Goal: Task Accomplishment & Management: Use online tool/utility

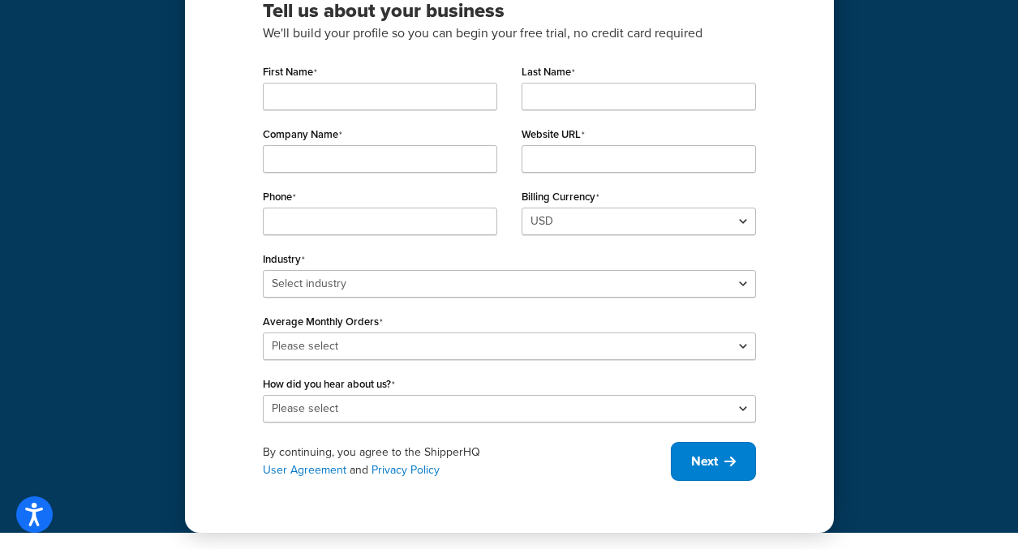
scroll to position [26, 0]
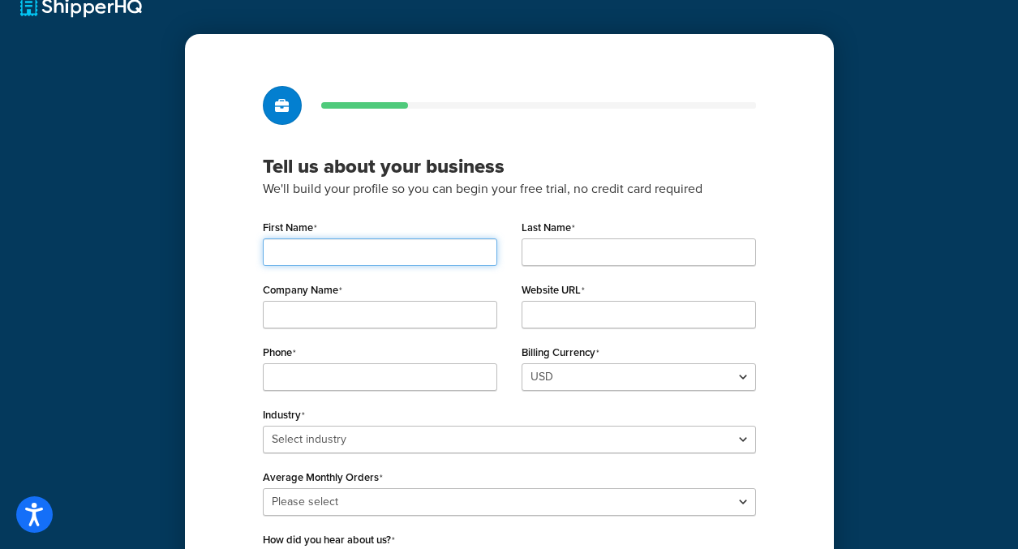
click at [352, 260] on input "First Name" at bounding box center [380, 252] width 234 height 28
type input "A"
type input "Irish"
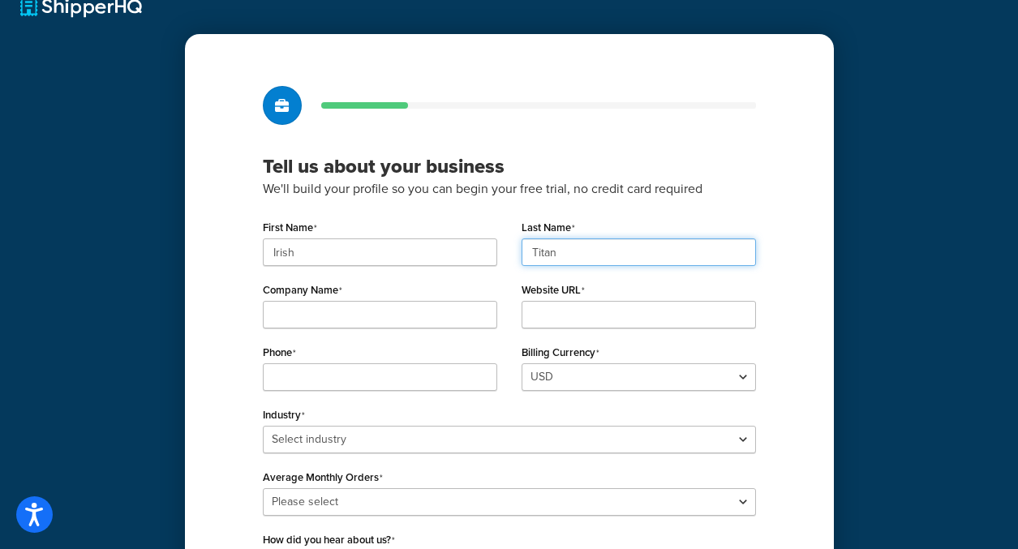
type input "Titan"
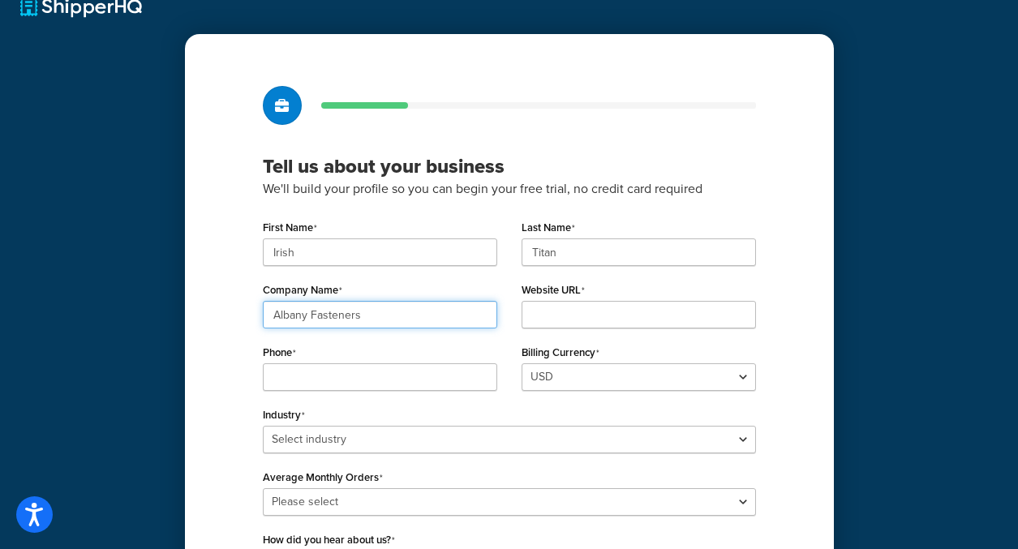
type input "Albany Fasteners"
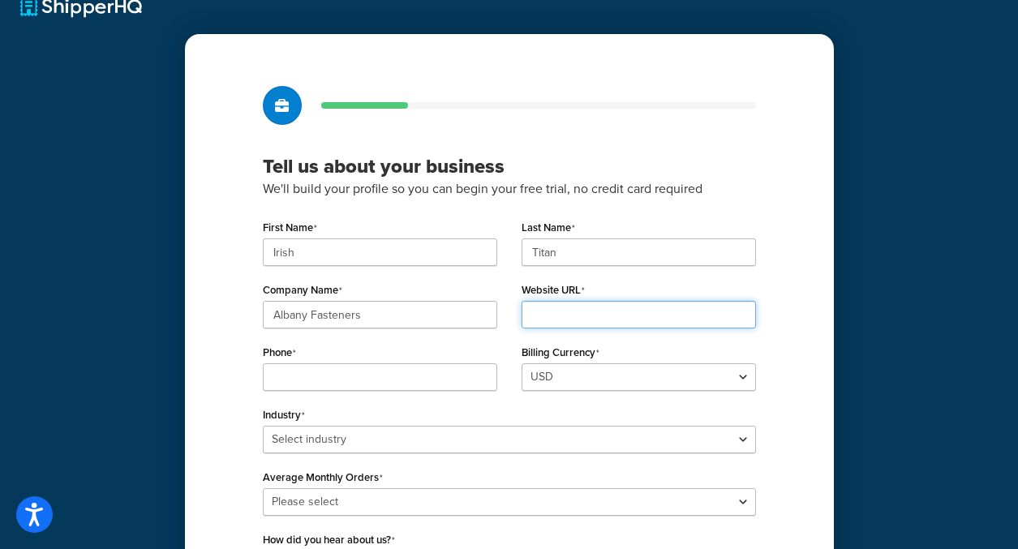
type input "a"
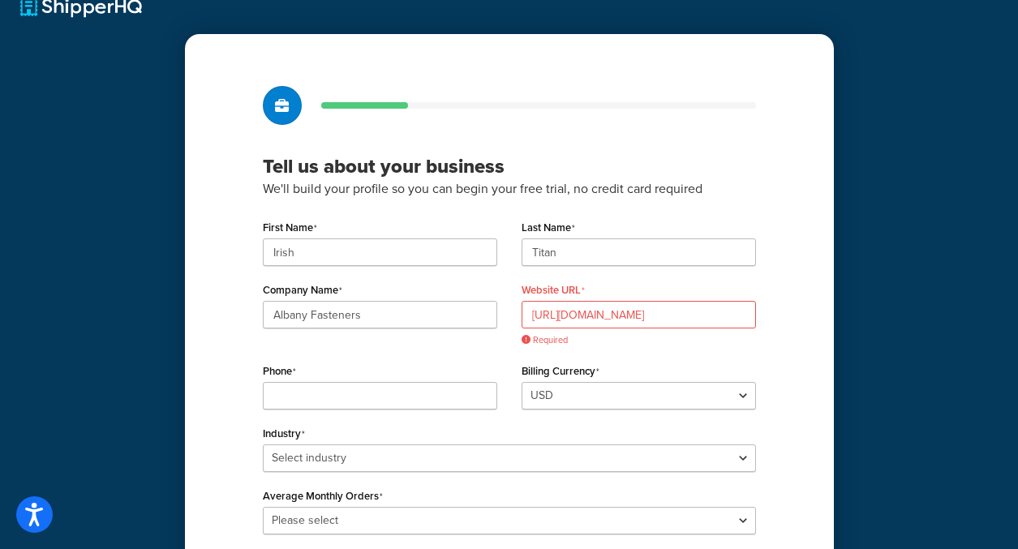
scroll to position [0, 72]
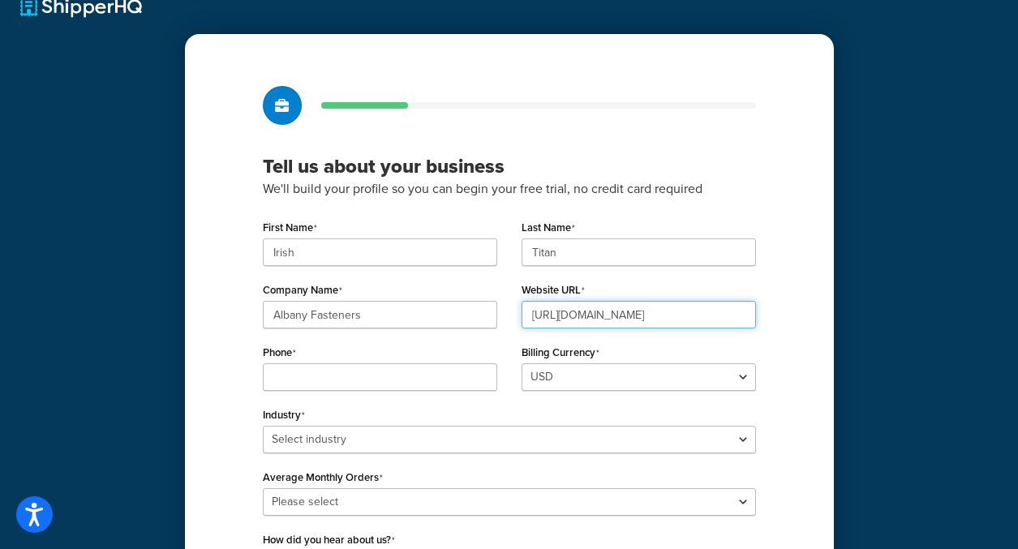
drag, startPoint x: 701, startPoint y: 318, endPoint x: 829, endPoint y: 319, distance: 128.1
click at [829, 319] on div "Tell us about your business We'll build your profile so you can begin your free…" at bounding box center [509, 361] width 649 height 654
type input "https://fd6mo7tean5b4-main-bvxea6i.us-2.tst.site"
click at [272, 363] on div "Phone" at bounding box center [380, 366] width 234 height 50
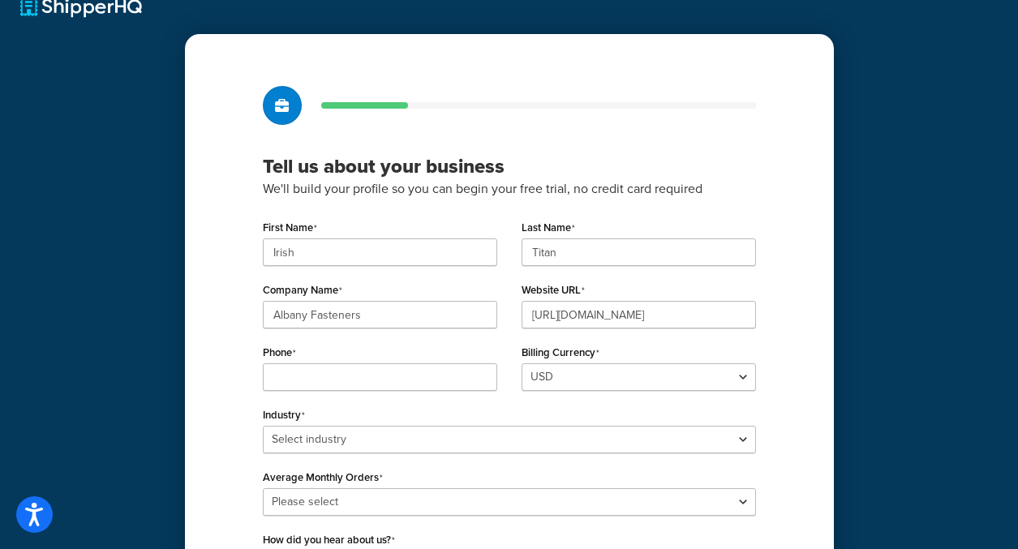
scroll to position [0, 0]
click at [315, 374] on input "Phone" at bounding box center [380, 377] width 234 height 28
type input "6125181221"
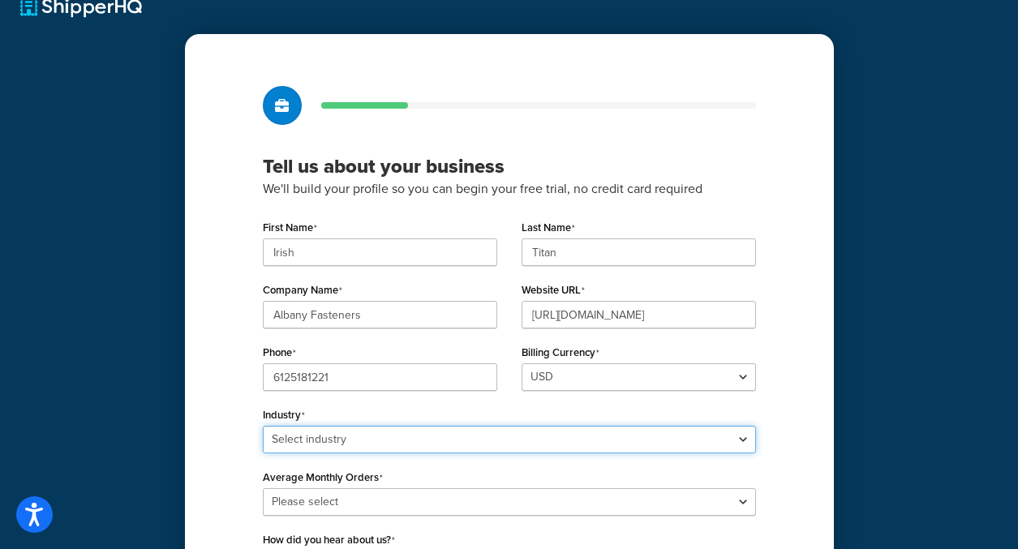
click at [357, 430] on select "Select industry Automotive Adult Agriculture Alcohol, Tobacco & CBD Arts & Craf…" at bounding box center [509, 440] width 493 height 28
select select "25"
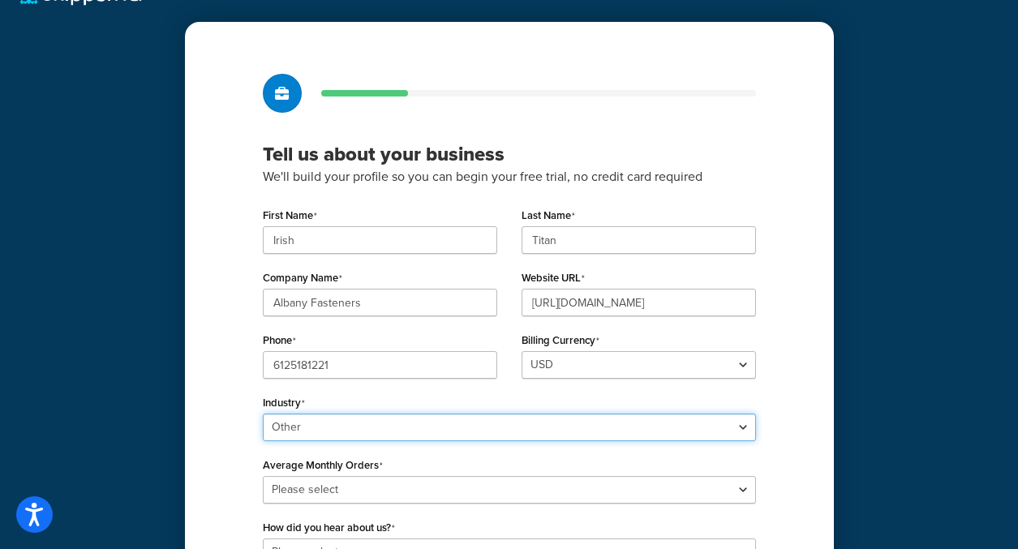
scroll to position [57, 0]
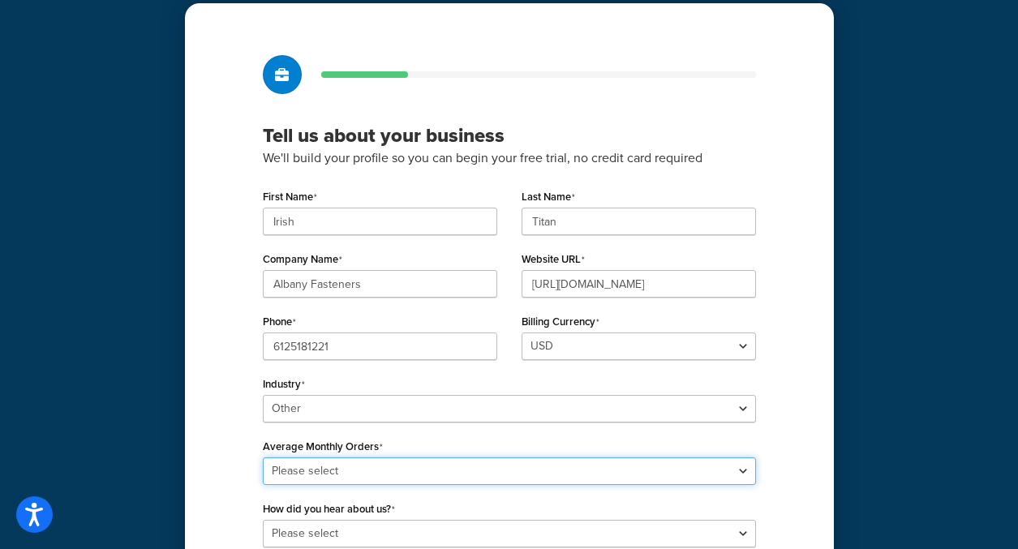
click at [320, 471] on select "Please select 0-500 501-1,000 1,001-10,000 10,001-20,000 Over 20,000" at bounding box center [509, 471] width 493 height 28
select select "3"
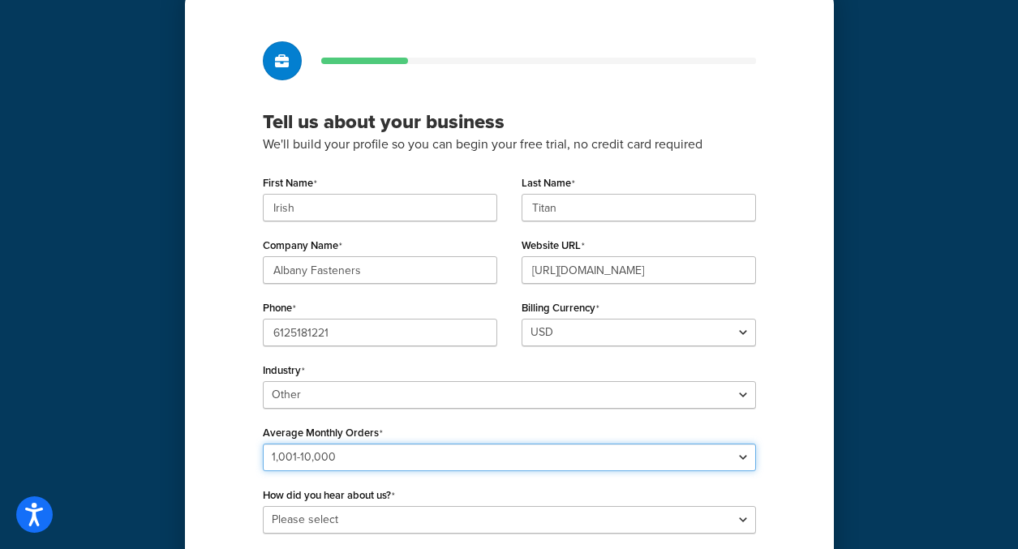
scroll to position [85, 0]
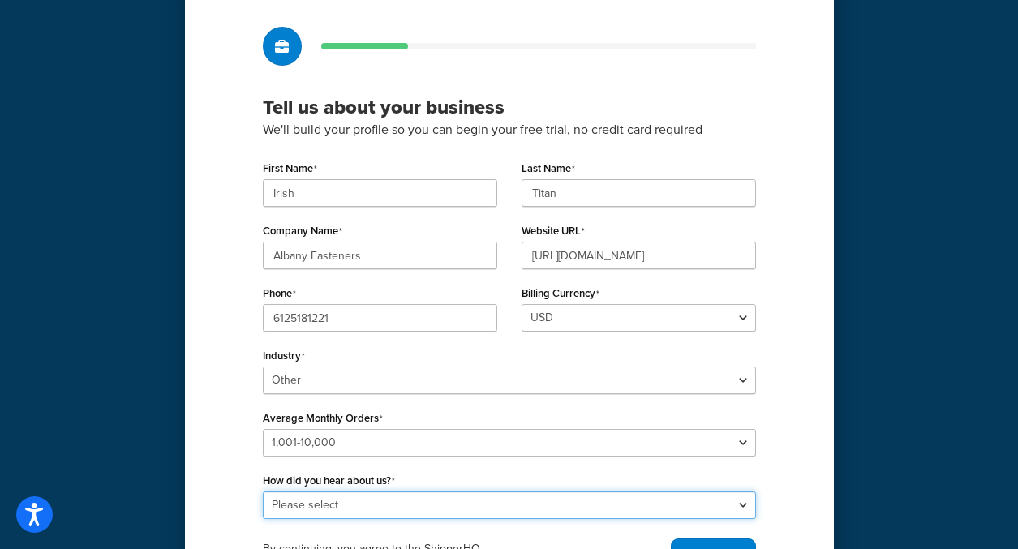
click at [303, 496] on select "Please select Online Search App Store or Marketplace Listing Referred by Agency…" at bounding box center [509, 505] width 493 height 28
select select "3"
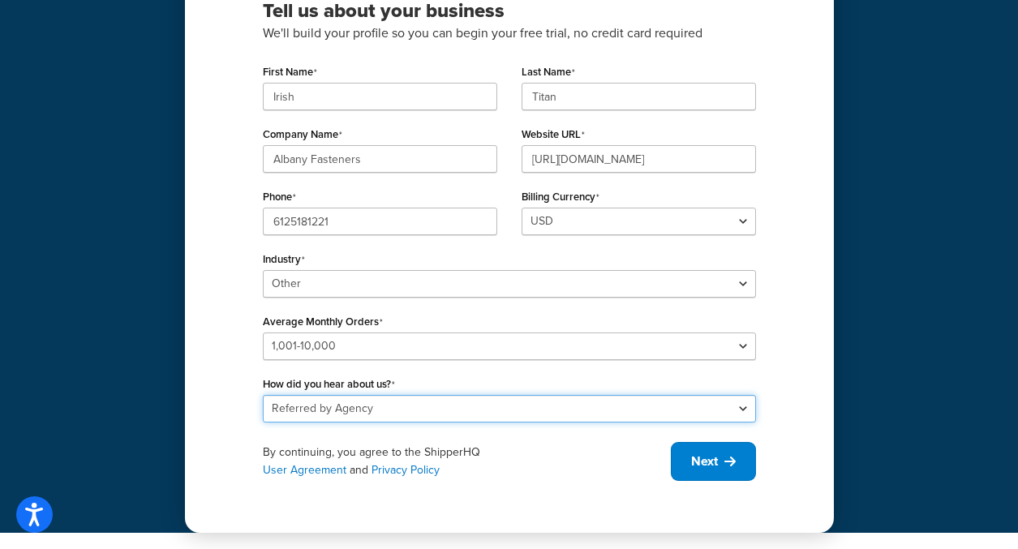
scroll to position [182, 0]
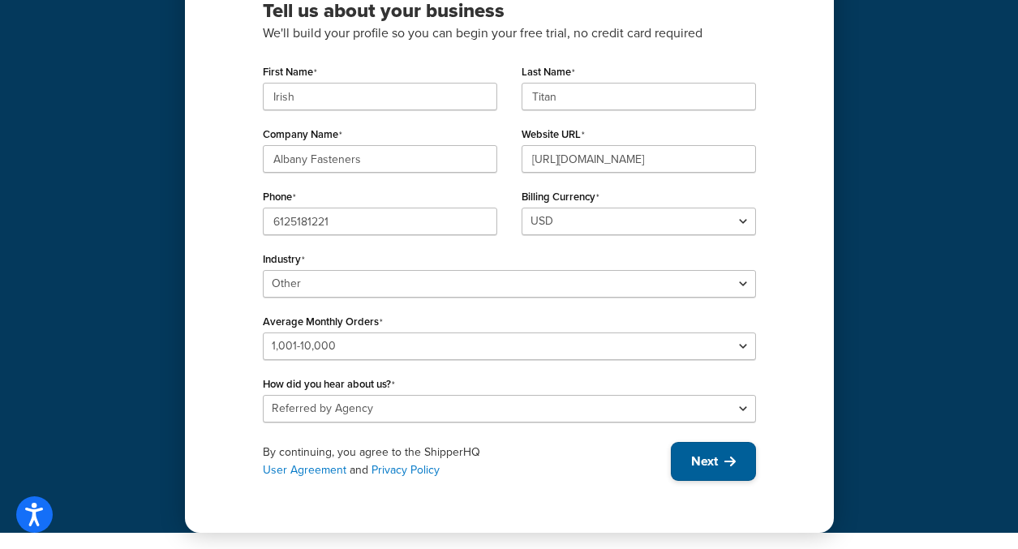
click at [745, 464] on button "Next" at bounding box center [713, 461] width 85 height 39
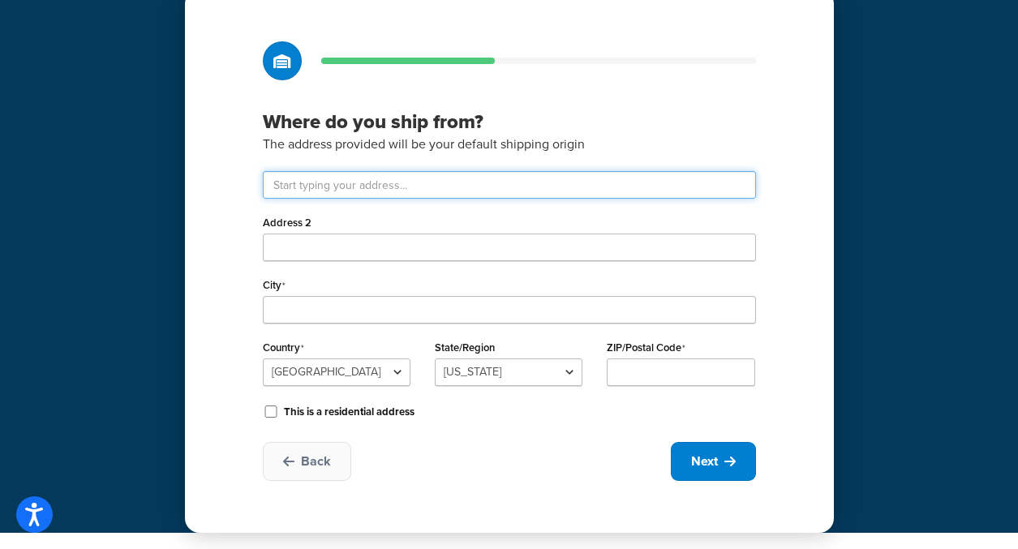
click at [391, 182] on input "text" at bounding box center [509, 185] width 493 height 28
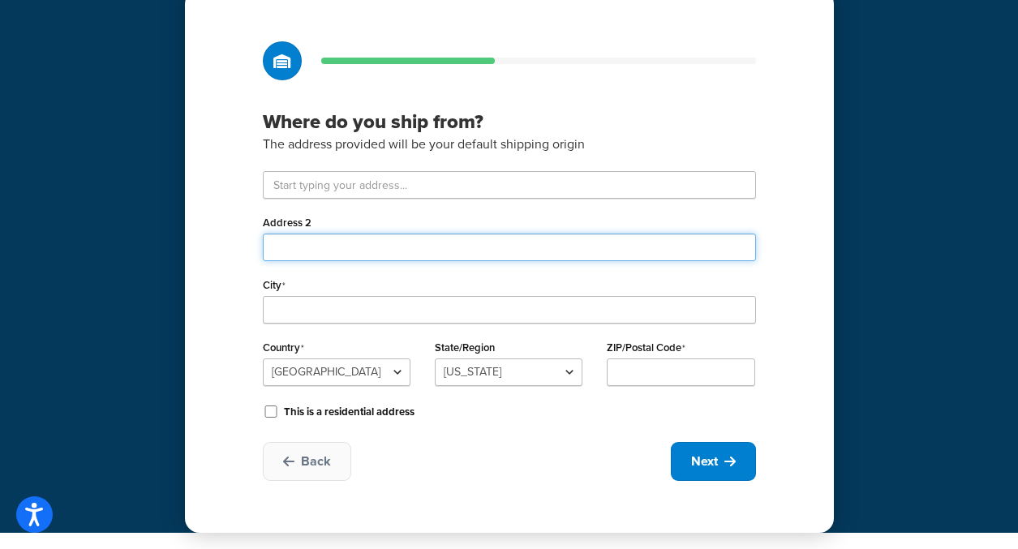
click at [384, 247] on input "Address 2" at bounding box center [509, 248] width 493 height 28
paste input "100 Newfield Ave,"
type input "100 Newfield Ave"
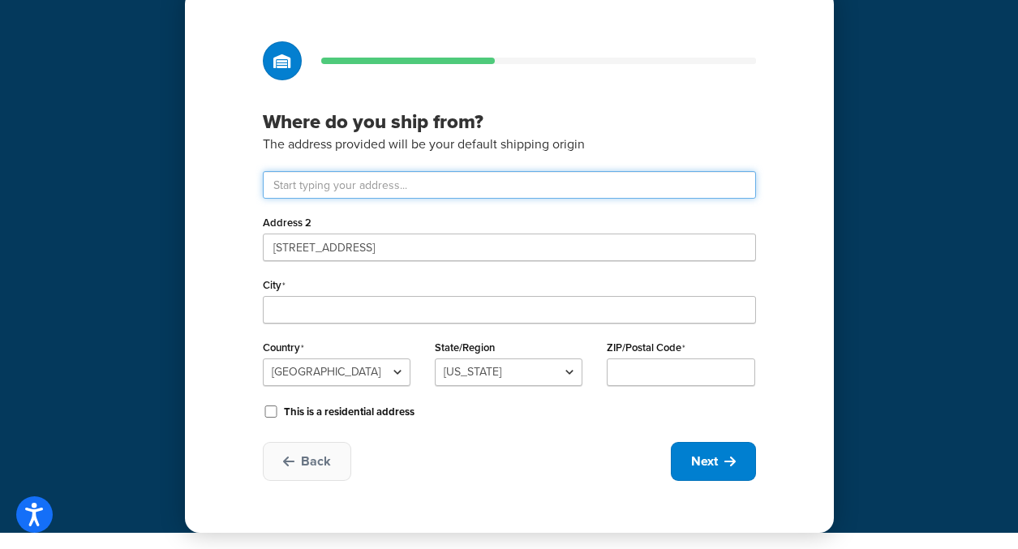
click at [423, 176] on input "text" at bounding box center [509, 185] width 493 height 28
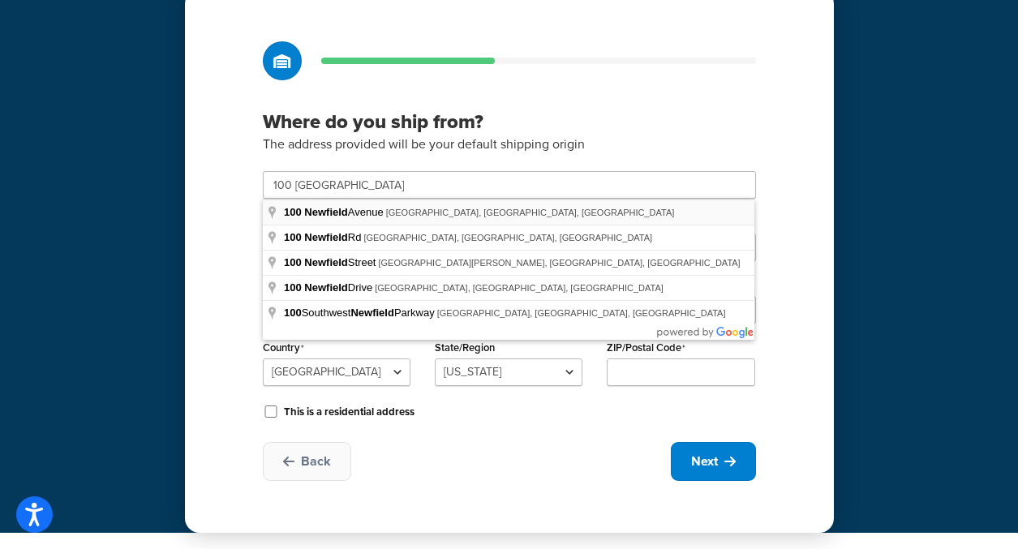
type input "100 Newfield Ave"
type input "Edison"
select select "30"
type input "08837"
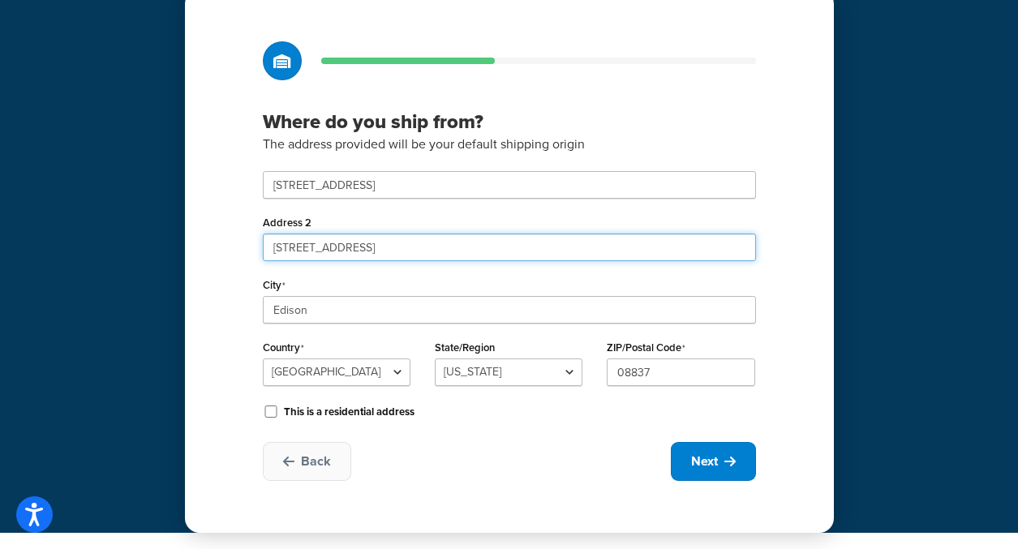
drag, startPoint x: 384, startPoint y: 247, endPoint x: 211, endPoint y: 242, distance: 173.6
click at [211, 242] on div "Where do you ship from? The address provided will be your default shipping orig…" at bounding box center [509, 260] width 649 height 543
type input "Suite D"
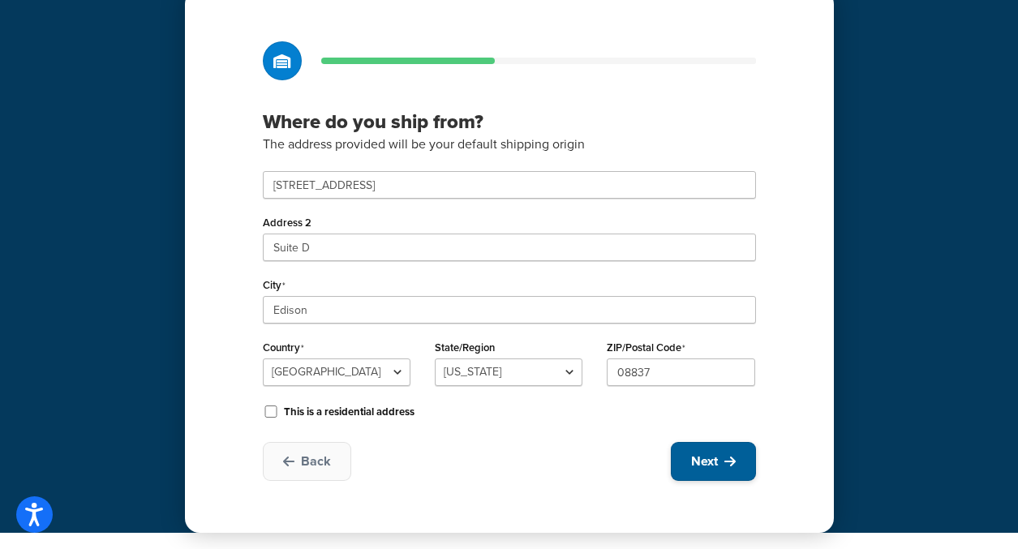
click at [734, 463] on icon at bounding box center [729, 461] width 11 height 13
select select "1"
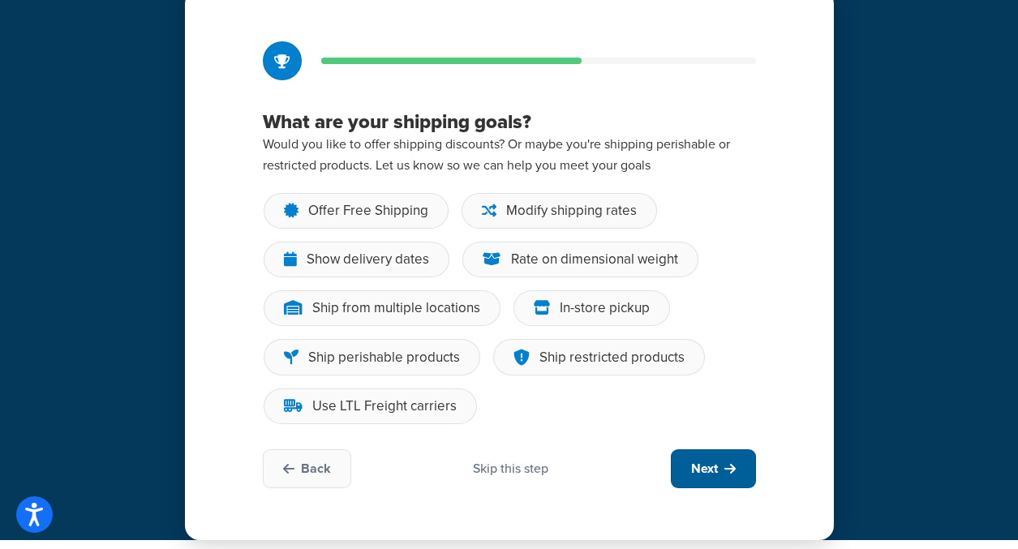
click at [734, 463] on icon at bounding box center [729, 468] width 11 height 13
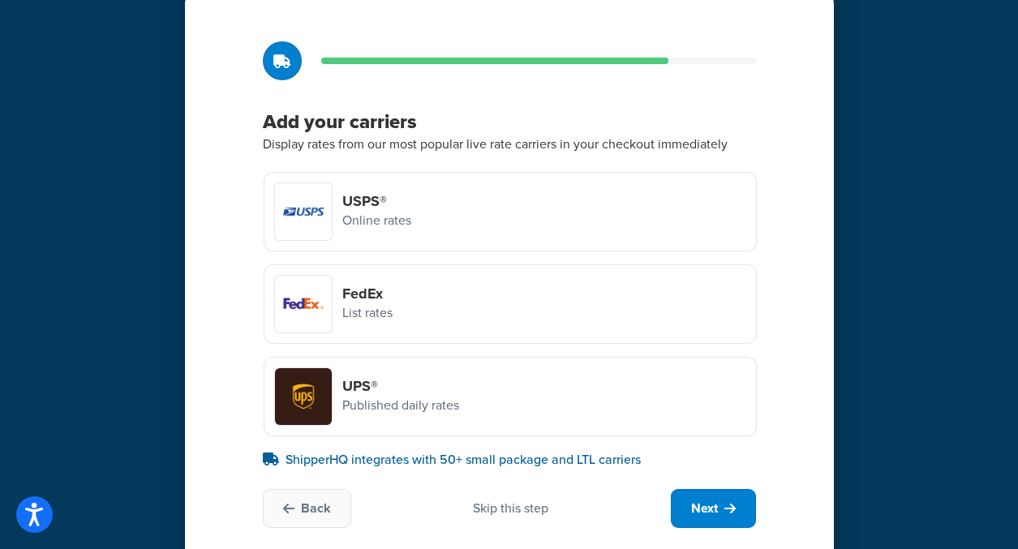
click at [394, 399] on p "Published daily rates" at bounding box center [400, 405] width 117 height 21
click at [0, 0] on input "UPS® Published daily rates" at bounding box center [0, 0] width 0 height 0
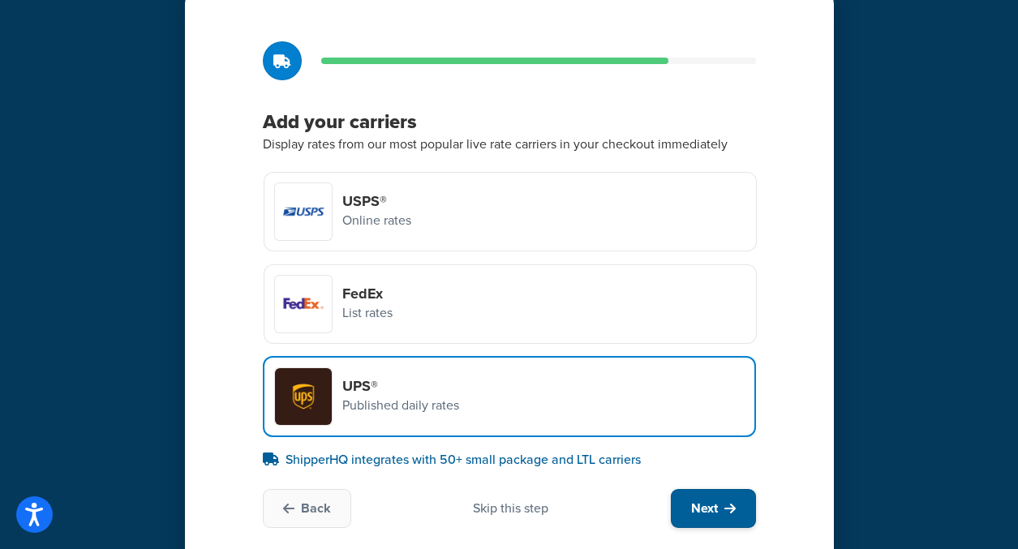
click at [723, 514] on button "Next" at bounding box center [713, 508] width 85 height 39
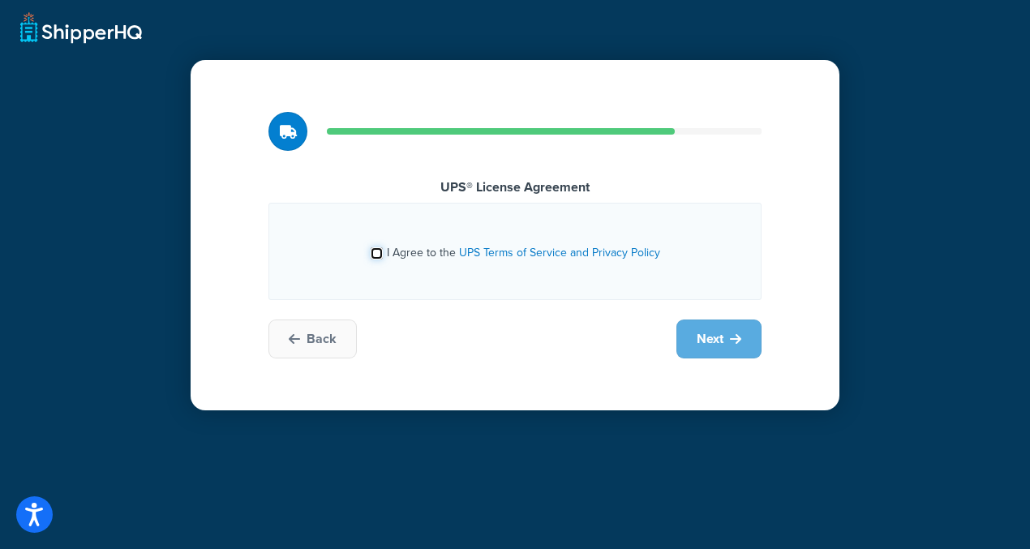
click at [379, 251] on input "I Agree to the UPS Terms of Service and Privacy Policy" at bounding box center [377, 253] width 12 height 12
checkbox input "true"
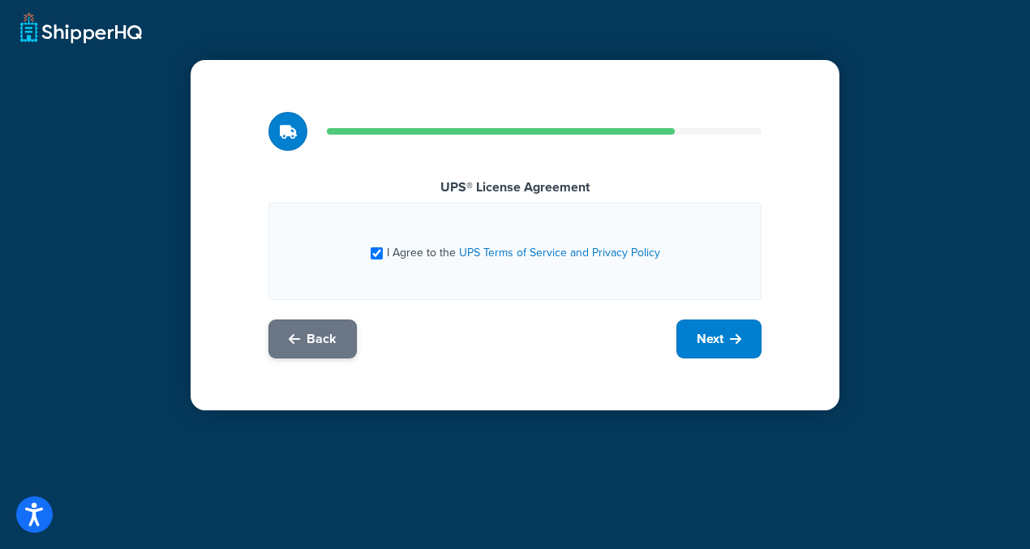
click at [336, 338] on button "Back" at bounding box center [312, 339] width 88 height 39
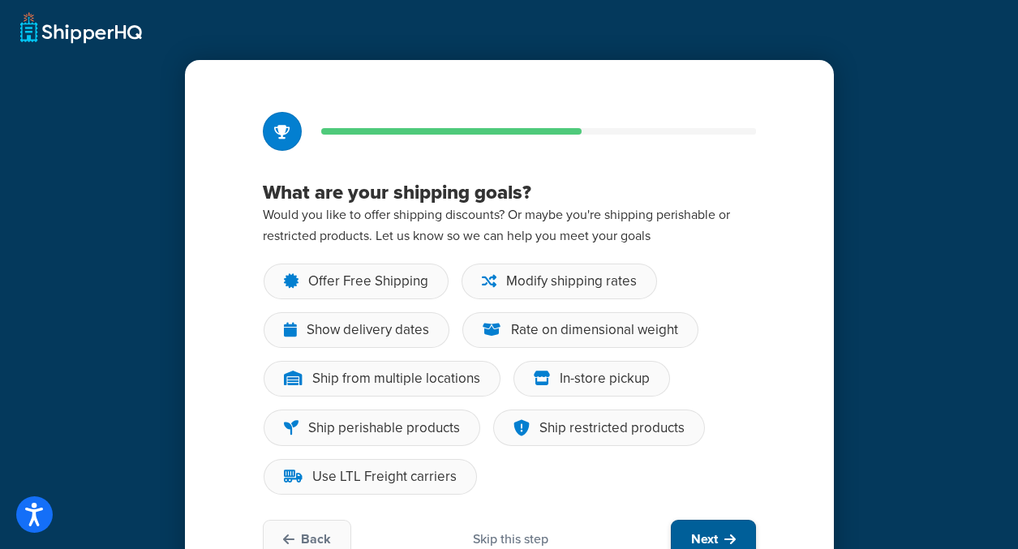
click at [709, 530] on span "Next" at bounding box center [704, 539] width 27 height 18
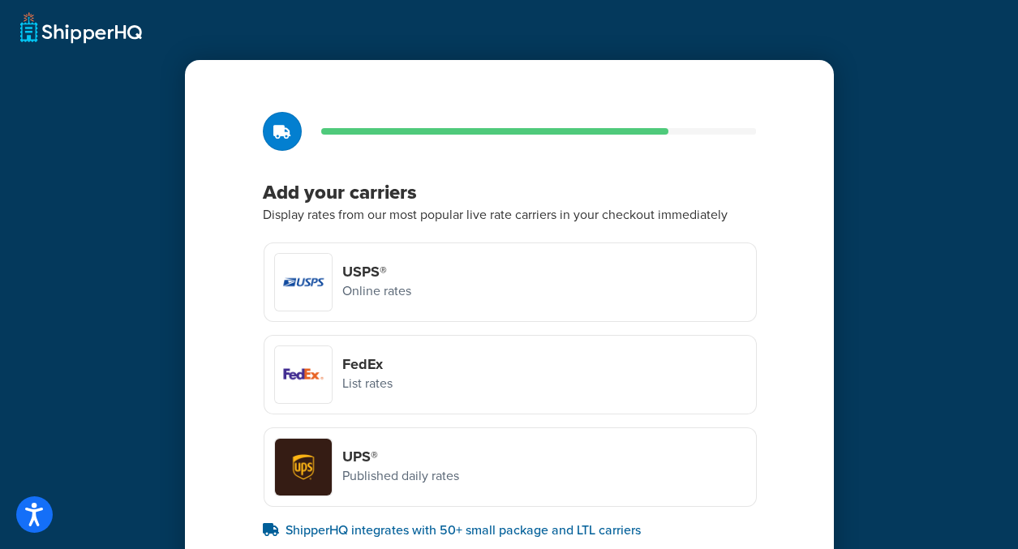
click at [341, 275] on div "USPS® Online rates" at bounding box center [342, 282] width 137 height 58
click at [0, 0] on input "USPS® Online rates" at bounding box center [0, 0] width 0 height 0
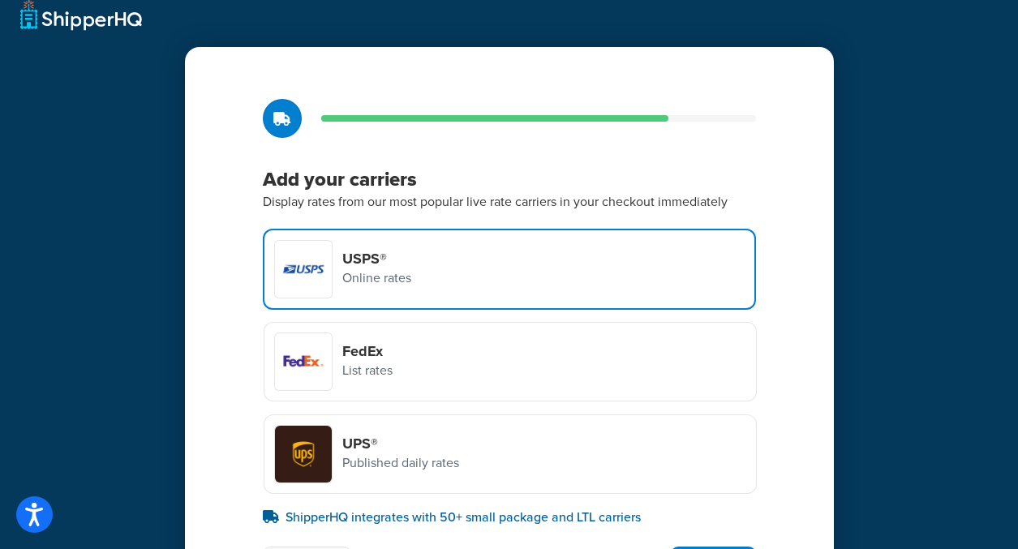
scroll to position [28, 0]
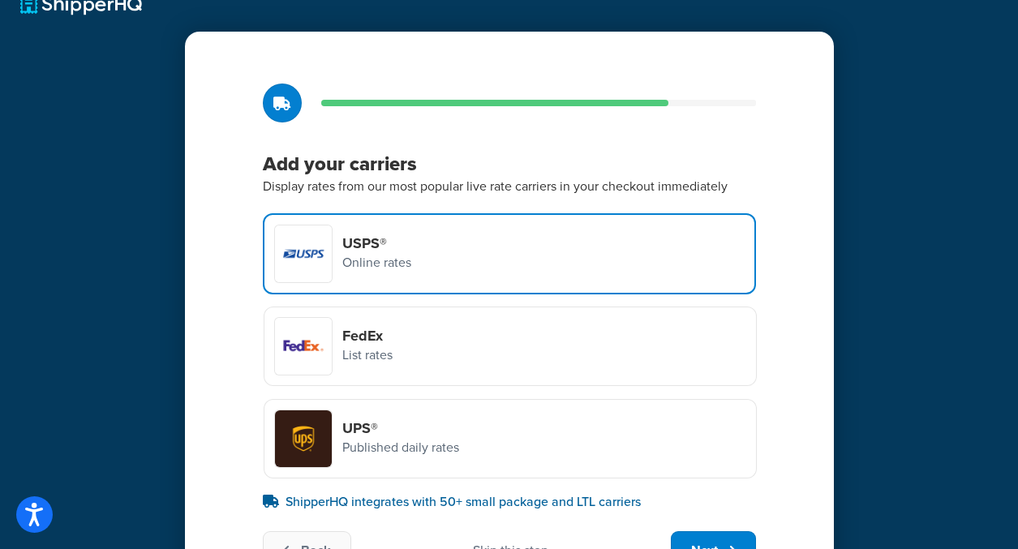
click at [471, 436] on div "UPS® Published daily rates" at bounding box center [510, 438] width 493 height 79
click at [0, 0] on input "UPS® Published daily rates" at bounding box center [0, 0] width 0 height 0
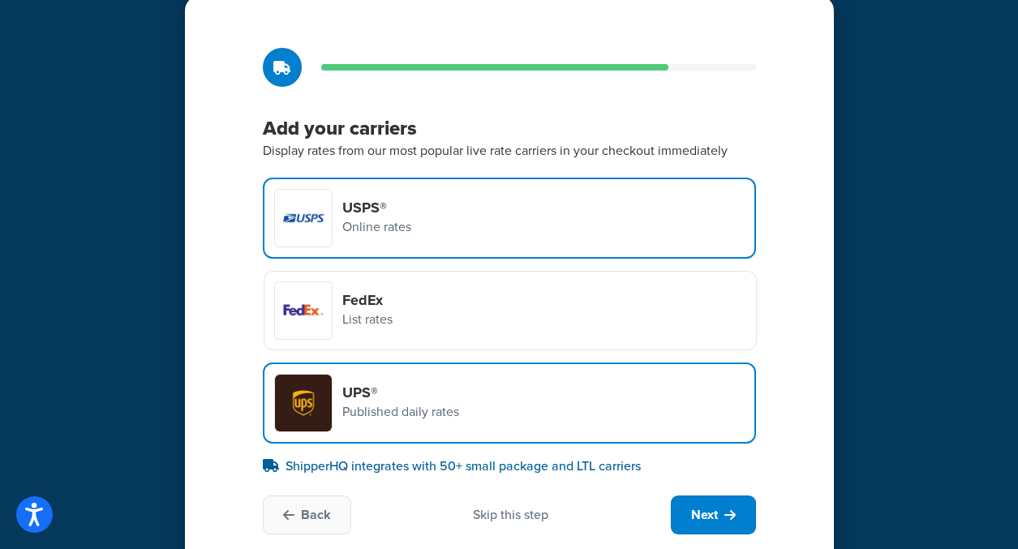
scroll to position [118, 0]
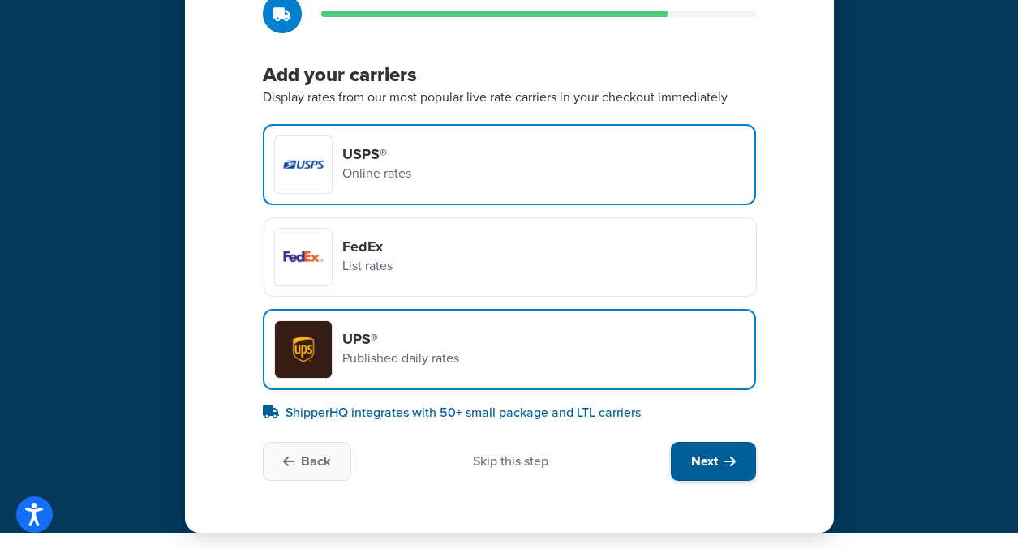
click at [724, 455] on icon at bounding box center [729, 461] width 11 height 13
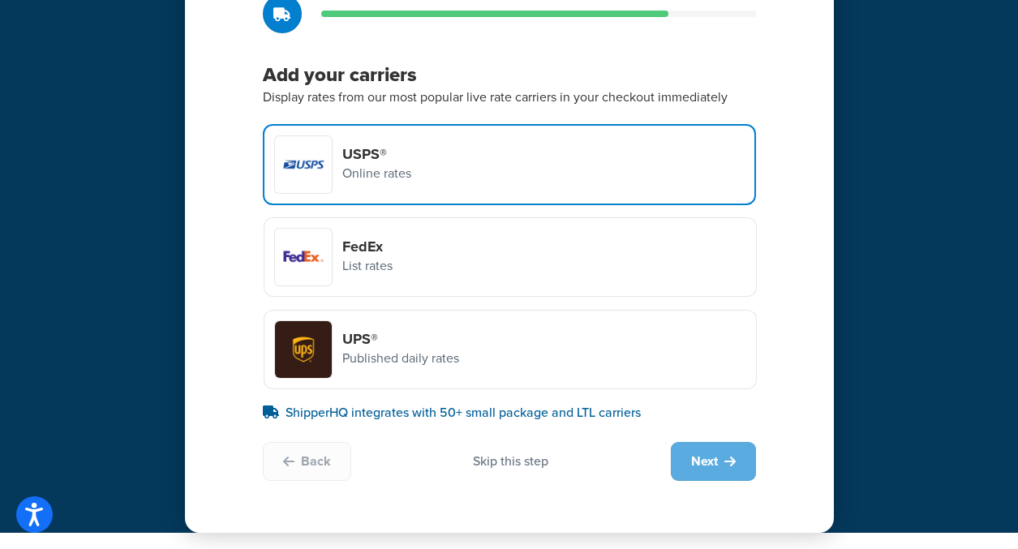
scroll to position [0, 0]
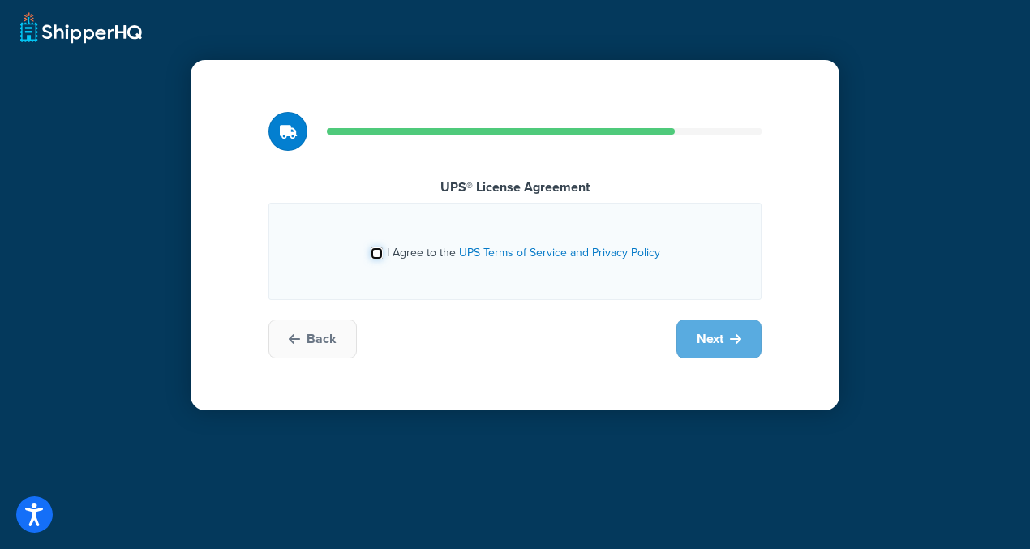
click at [376, 248] on input "I Agree to the UPS Terms of Service and Privacy Policy" at bounding box center [377, 253] width 12 height 12
checkbox input "true"
click at [706, 338] on span "Next" at bounding box center [710, 339] width 27 height 18
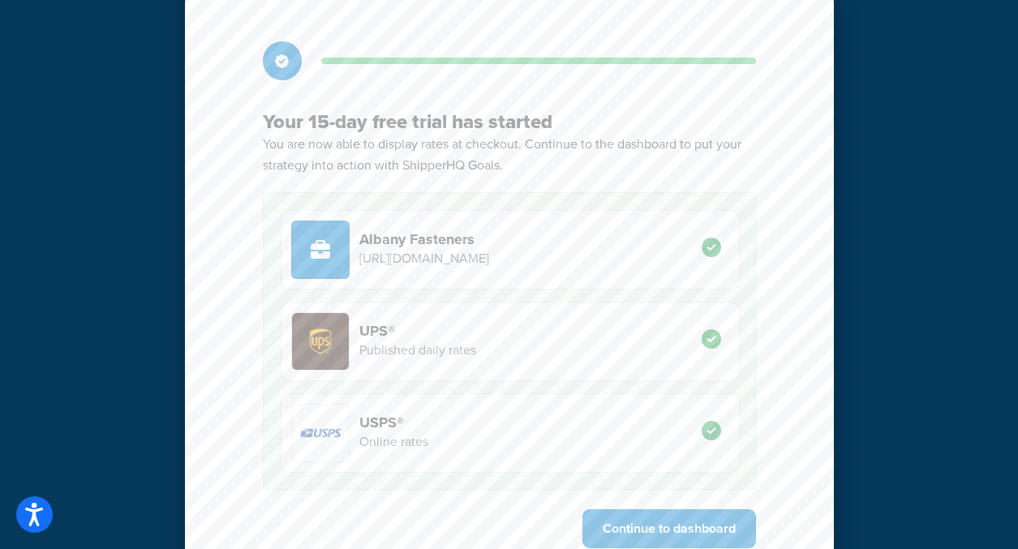
scroll to position [138, 0]
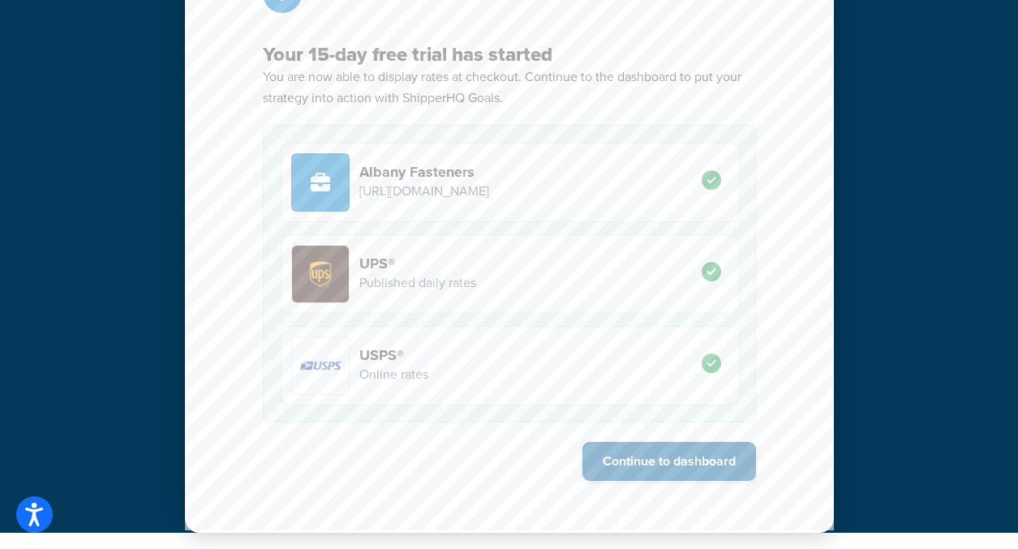
click at [688, 468] on button "Continue to dashboard" at bounding box center [669, 461] width 174 height 39
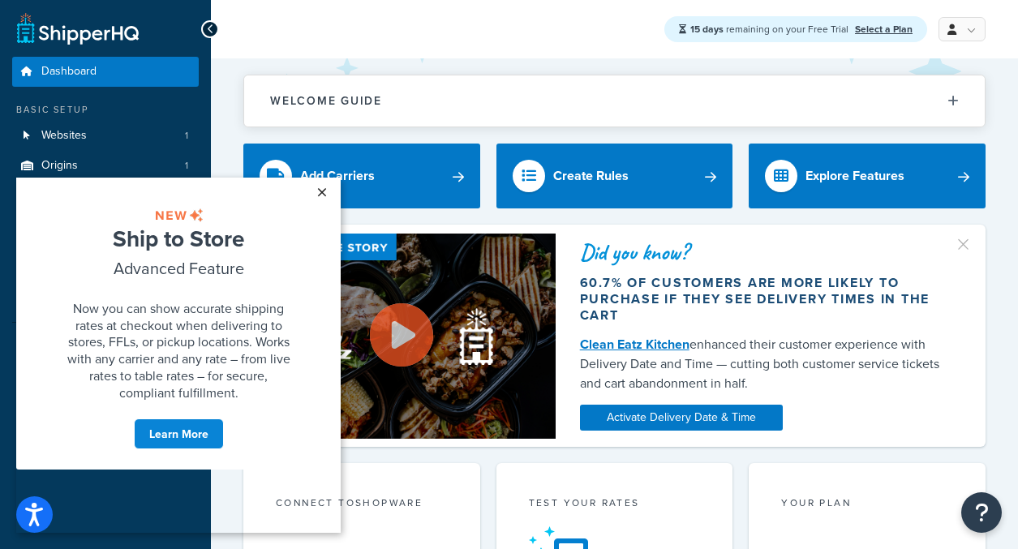
click at [328, 191] on link "×" at bounding box center [321, 192] width 28 height 29
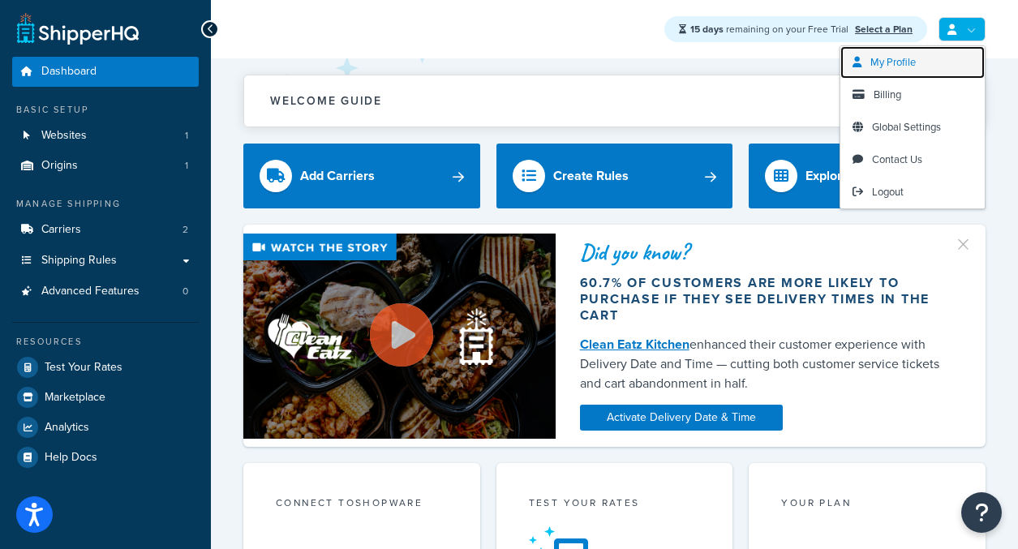
click at [920, 60] on link "My Profile" at bounding box center [912, 62] width 144 height 32
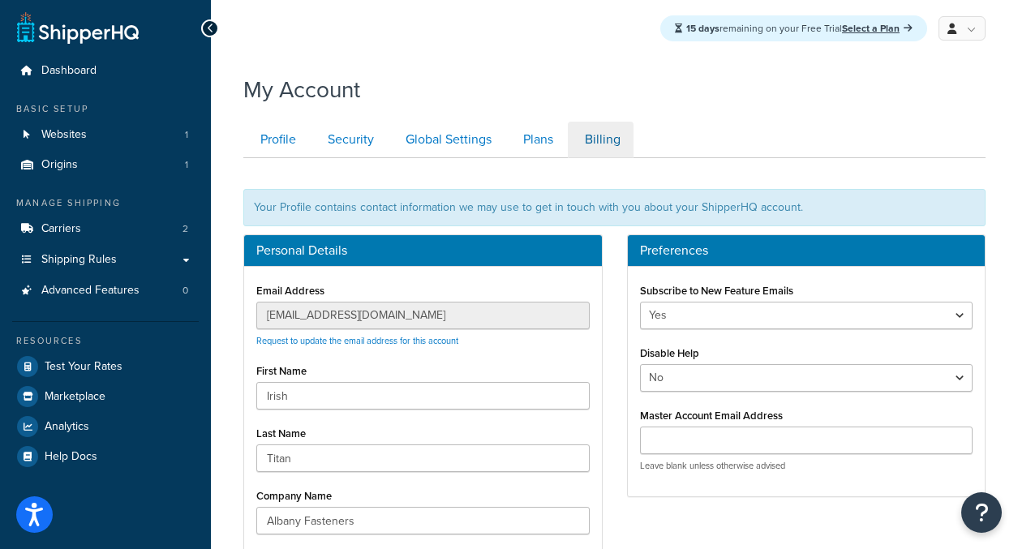
scroll to position [336, 0]
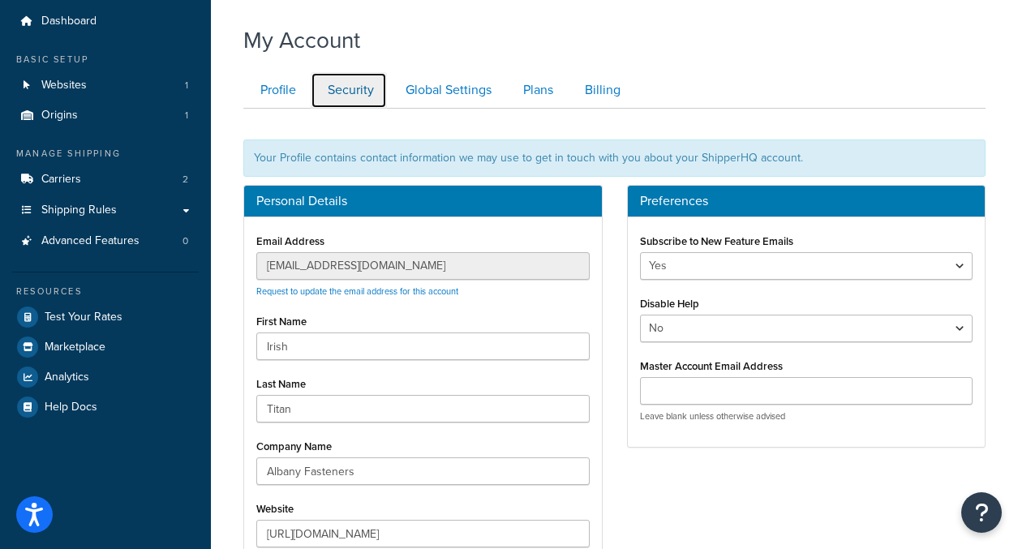
click at [355, 101] on link "Security" at bounding box center [349, 90] width 76 height 36
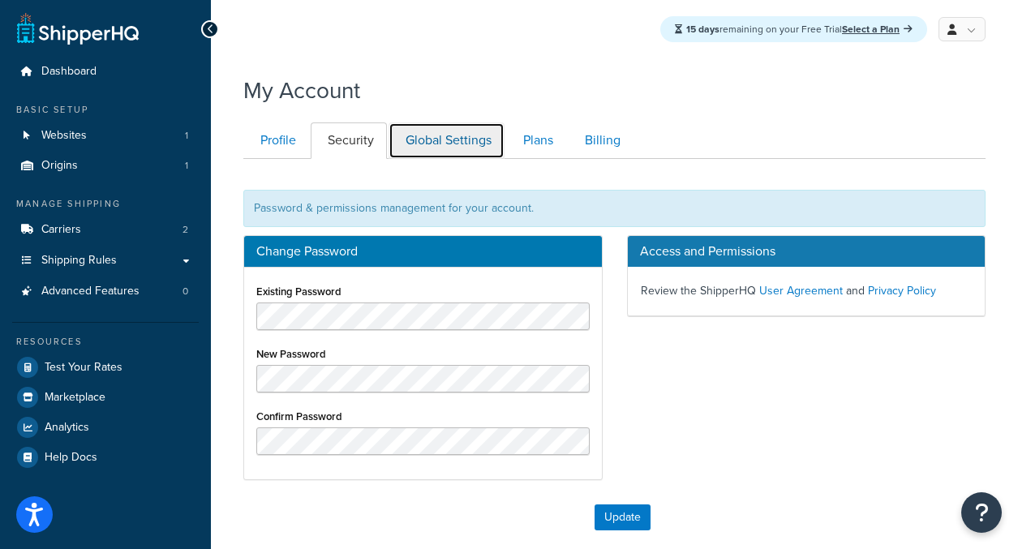
click at [439, 141] on link "Global Settings" at bounding box center [446, 140] width 116 height 36
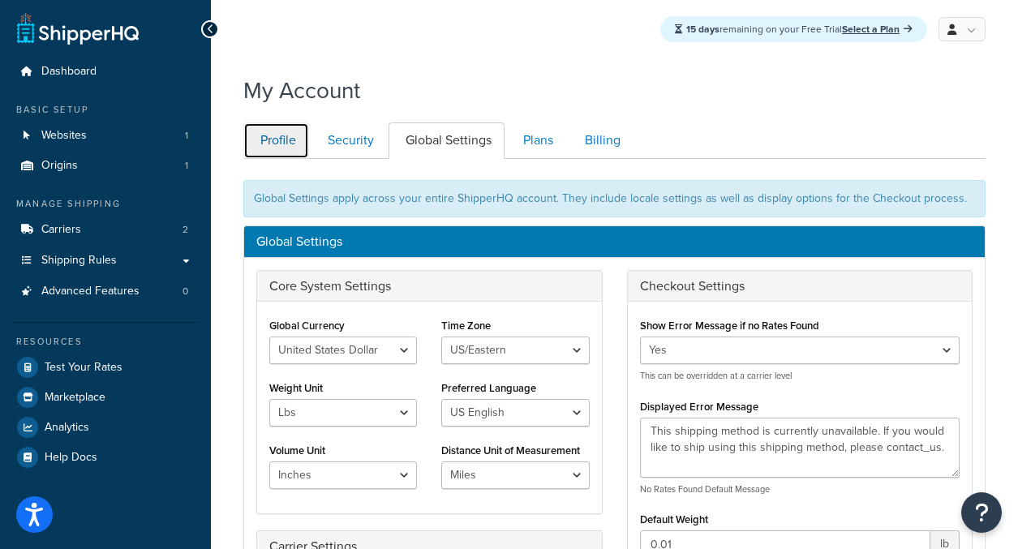
click at [285, 144] on link "Profile" at bounding box center [276, 140] width 66 height 36
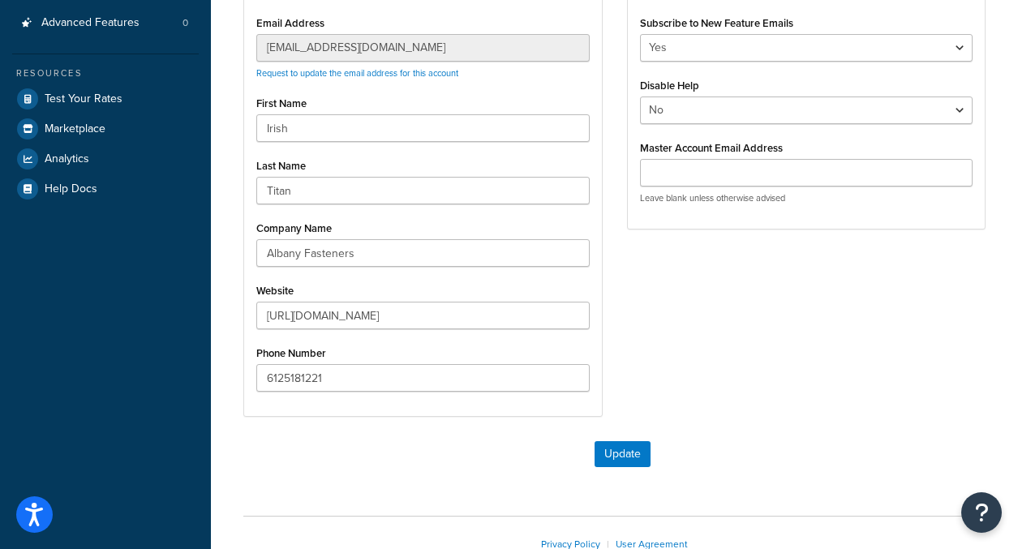
scroll to position [58, 0]
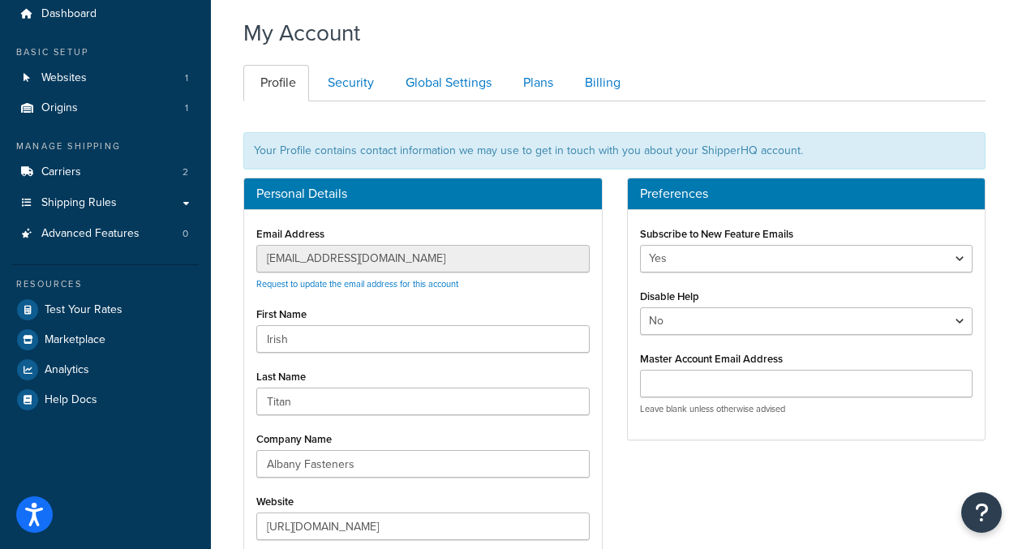
click at [232, 250] on div "Personal Details Email Address albanyfast@irishtitan.com Request to update the …" at bounding box center [423, 411] width 384 height 466
click at [59, 75] on span "Websites" at bounding box center [63, 78] width 45 height 14
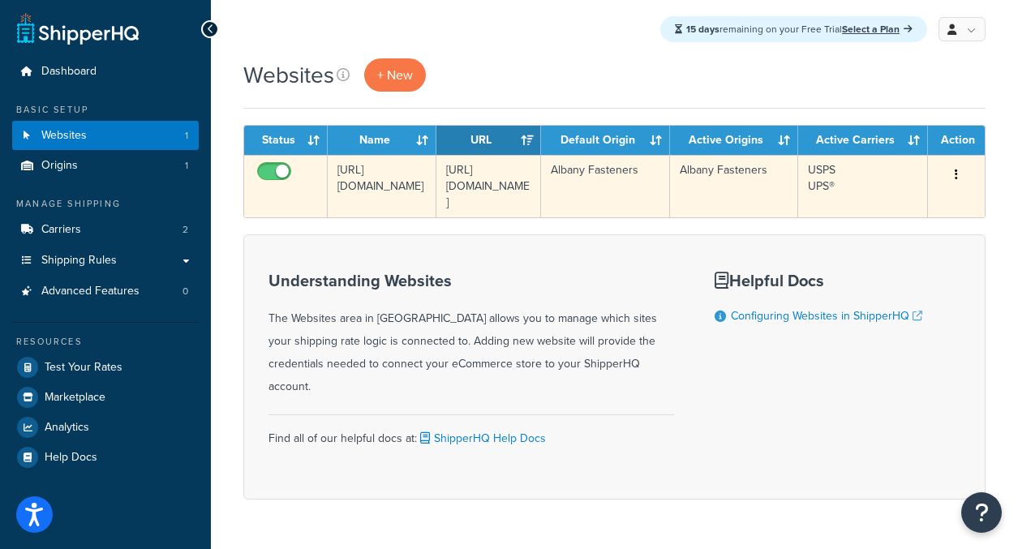
click at [958, 174] on button "button" at bounding box center [956, 175] width 23 height 26
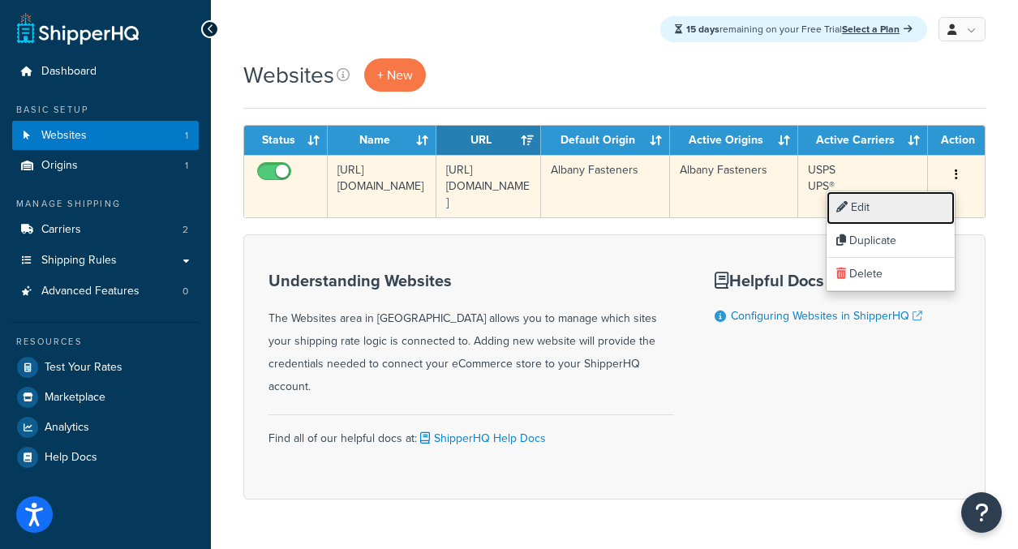
click at [887, 210] on link "Edit" at bounding box center [890, 207] width 128 height 33
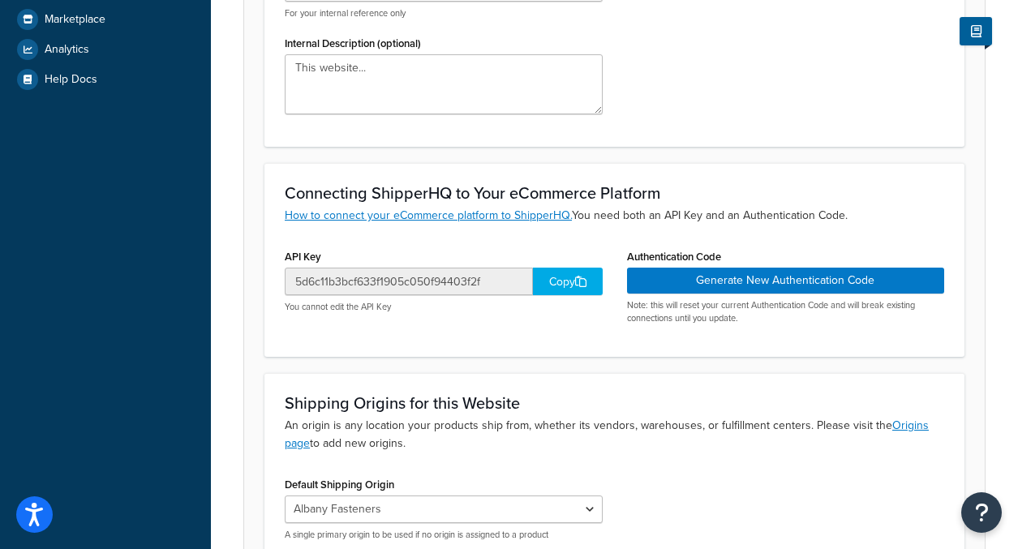
scroll to position [453, 0]
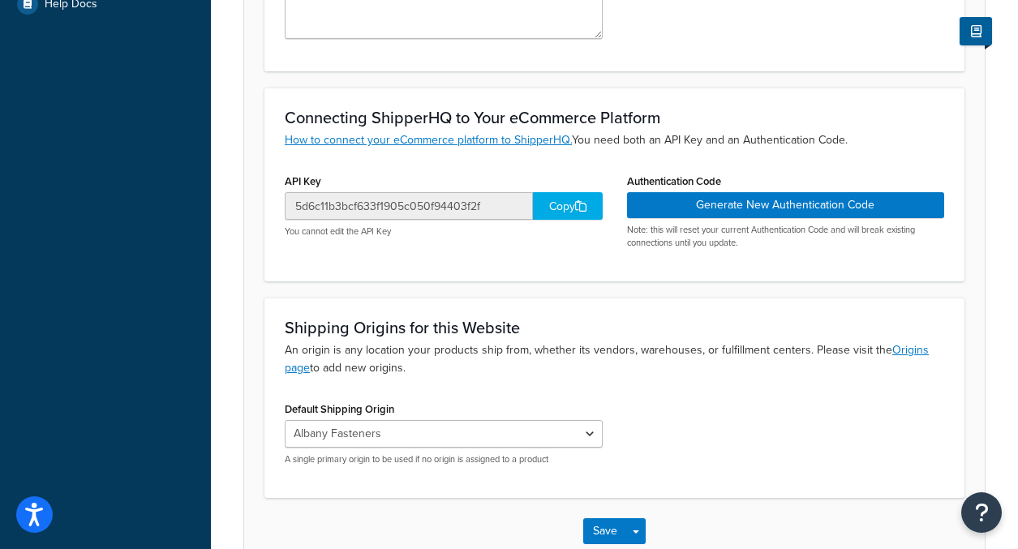
click at [578, 204] on icon at bounding box center [580, 205] width 11 height 11
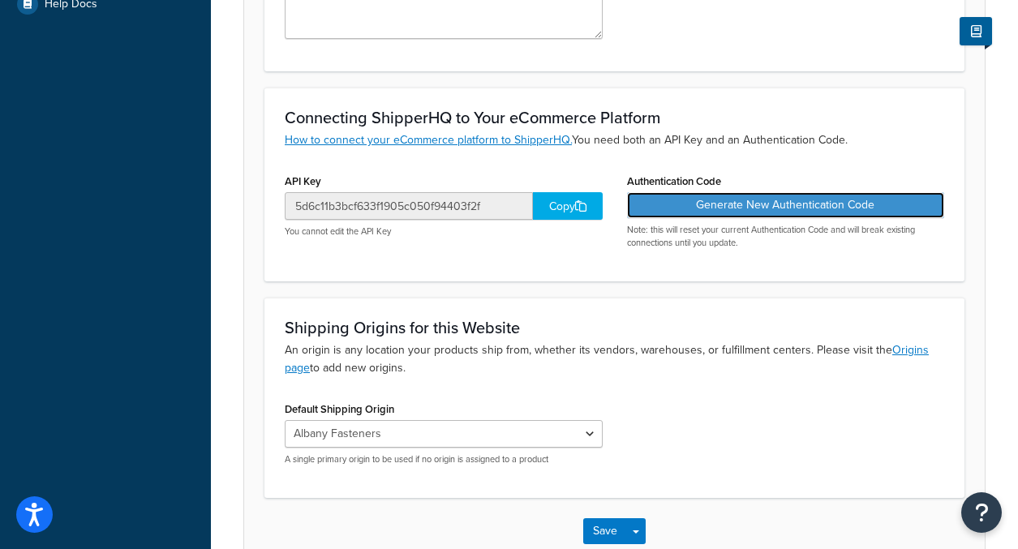
click at [764, 209] on button "Generate New Authentication Code" at bounding box center [786, 205] width 318 height 26
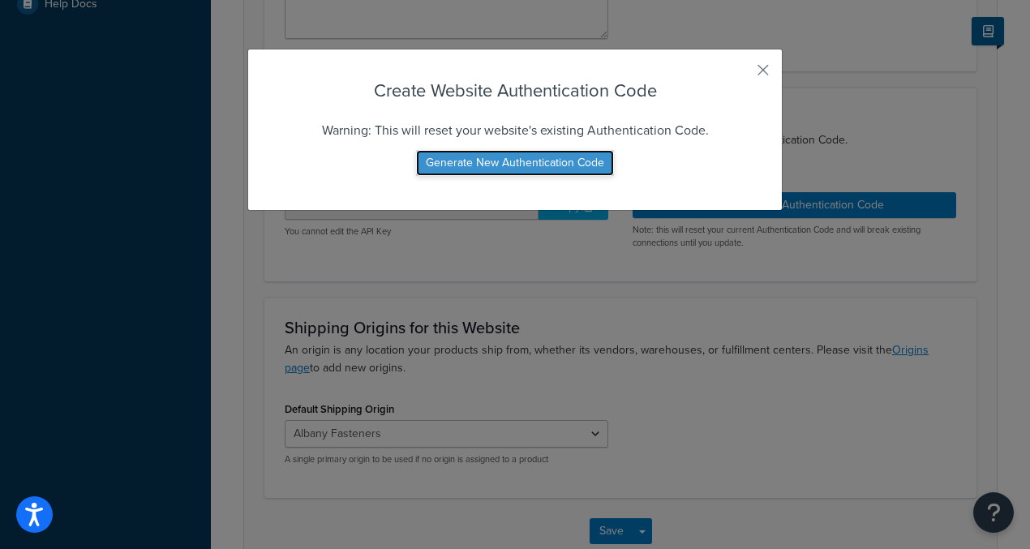
click at [507, 160] on button "Generate New Authentication Code" at bounding box center [515, 163] width 198 height 26
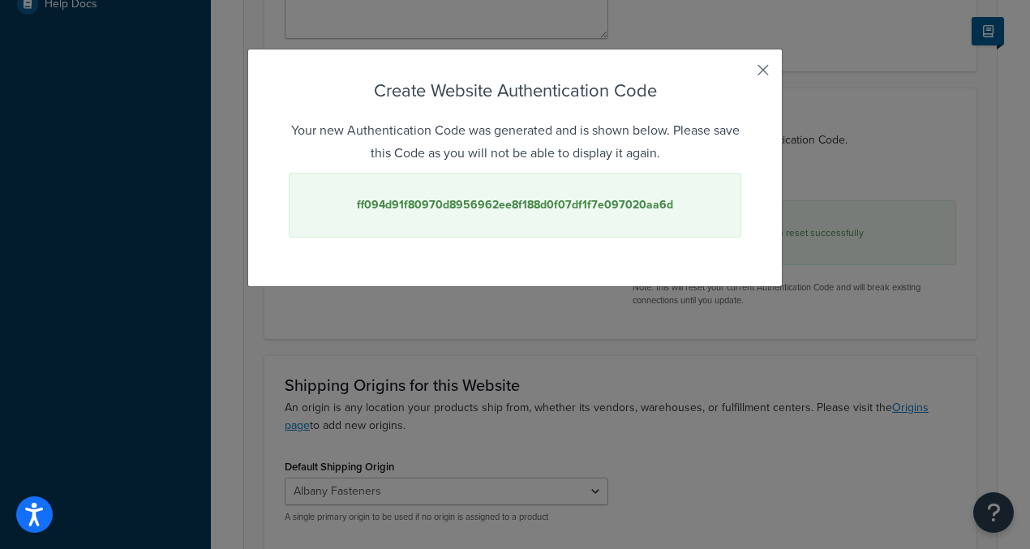
click at [741, 74] on button "button" at bounding box center [739, 76] width 4 height 4
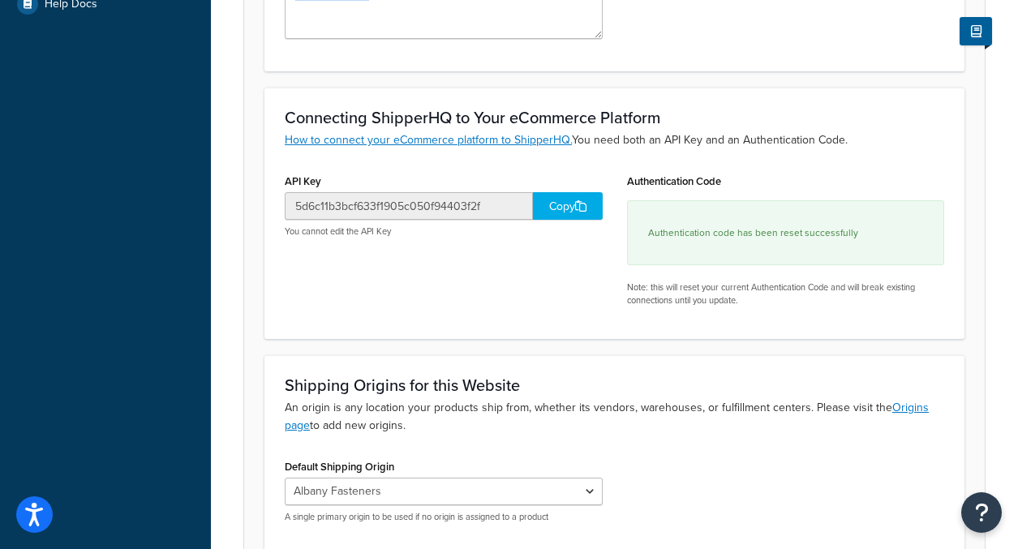
click at [560, 208] on div "Copy" at bounding box center [568, 206] width 70 height 28
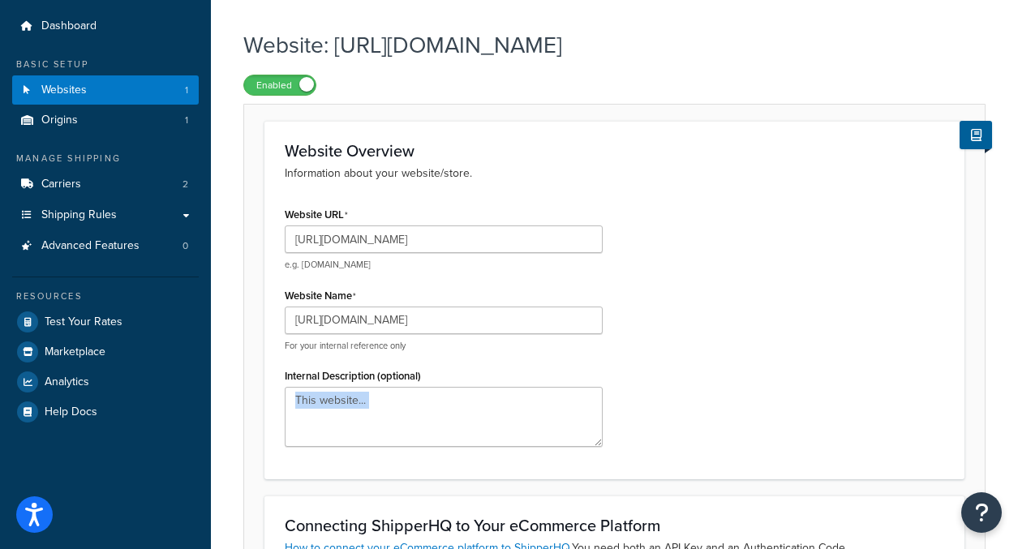
scroll to position [0, 0]
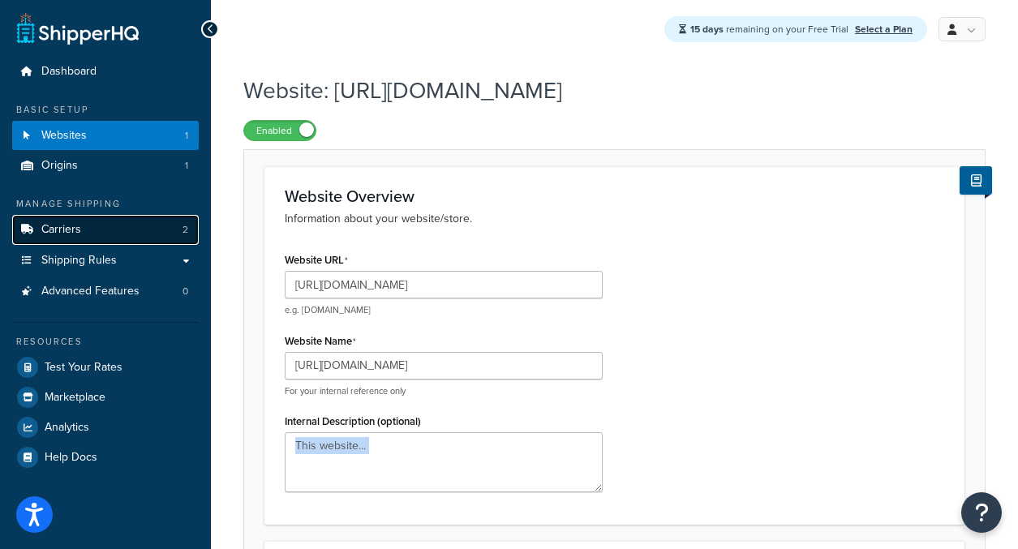
click at [61, 228] on span "Carriers" at bounding box center [61, 230] width 40 height 14
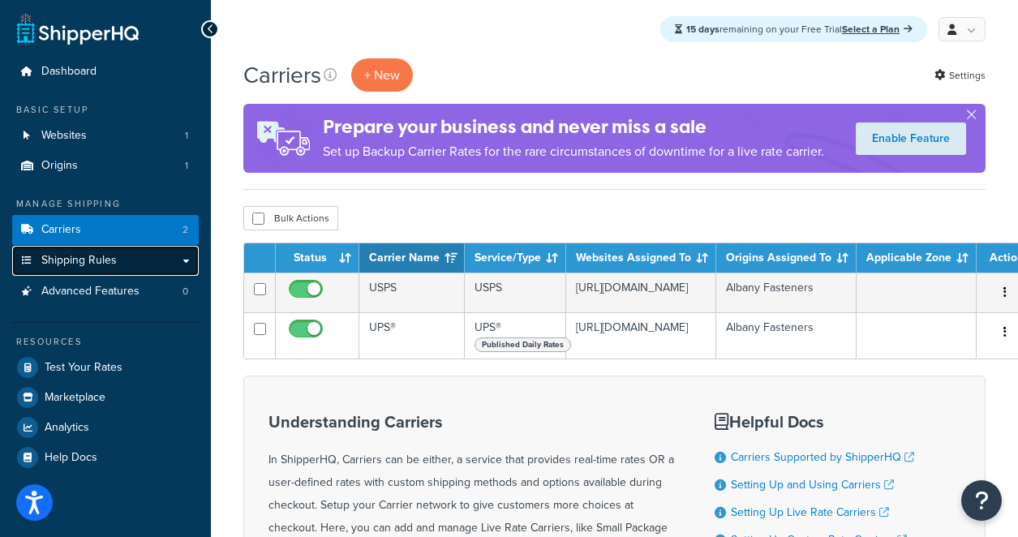
click at [80, 272] on link "Shipping Rules" at bounding box center [105, 261] width 187 height 30
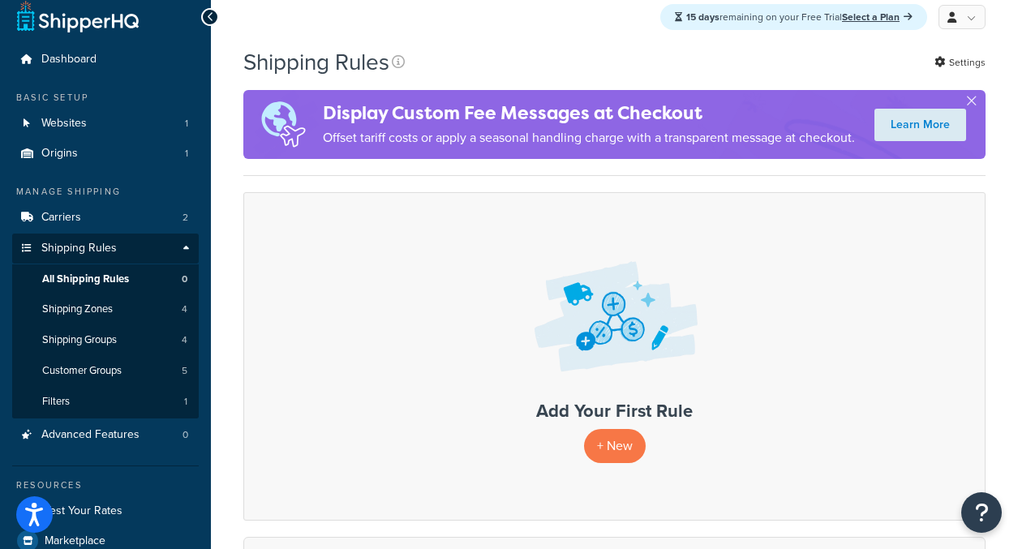
scroll to position [32, 0]
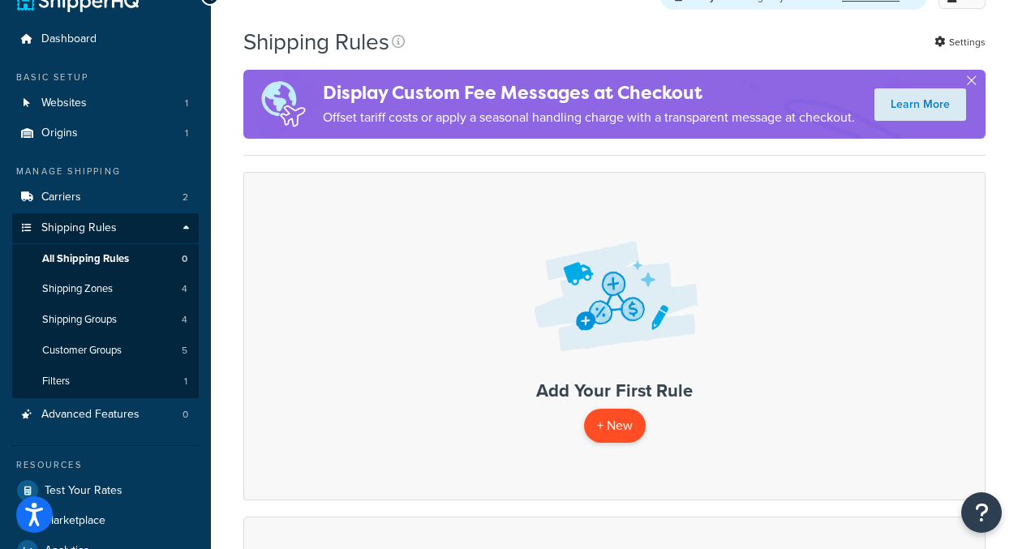
click at [616, 442] on p "+ New" at bounding box center [615, 425] width 62 height 33
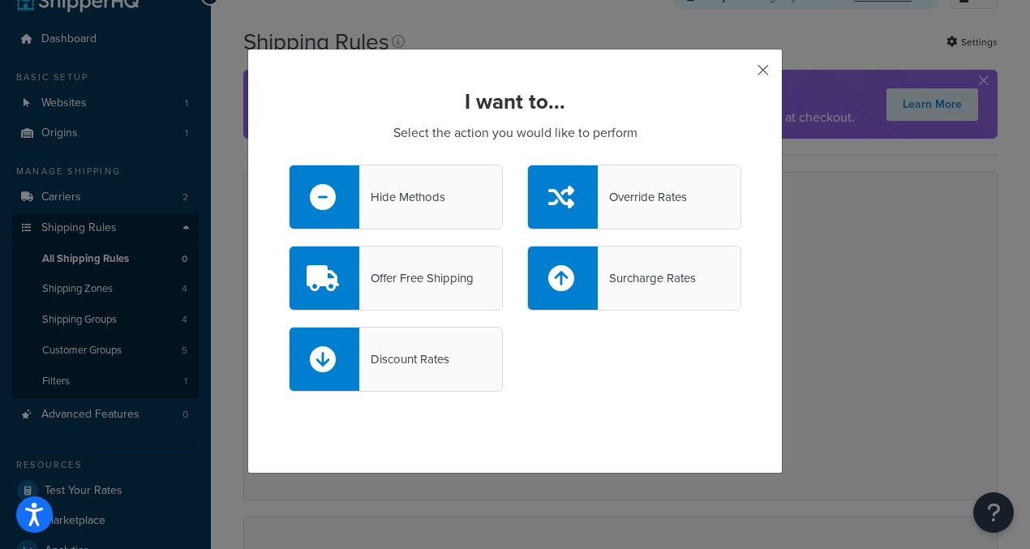
click at [741, 74] on button "button" at bounding box center [739, 76] width 4 height 4
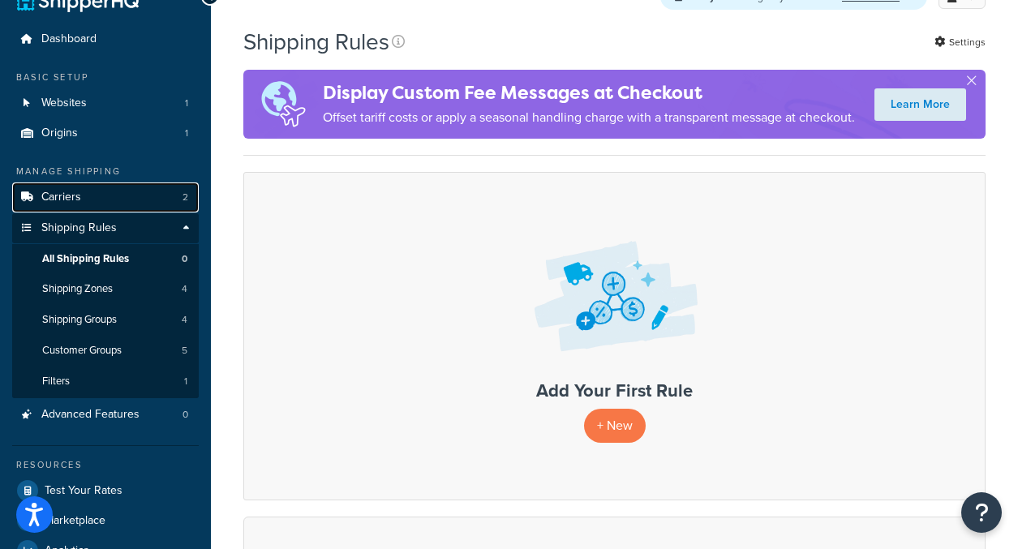
click at [64, 201] on span "Carriers" at bounding box center [61, 198] width 40 height 14
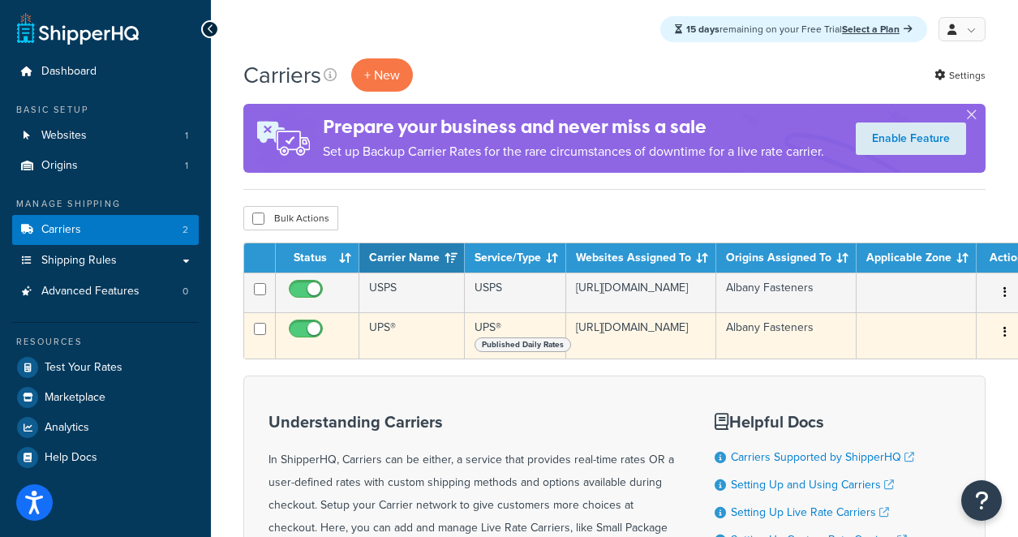
click at [1002, 345] on button "button" at bounding box center [1004, 333] width 23 height 26
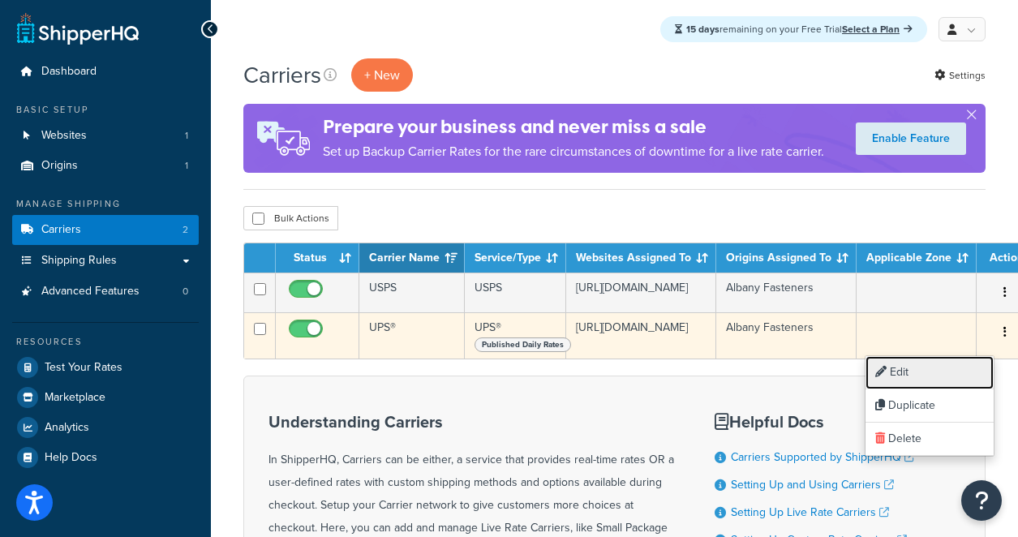
click at [916, 381] on link "Edit" at bounding box center [929, 372] width 128 height 33
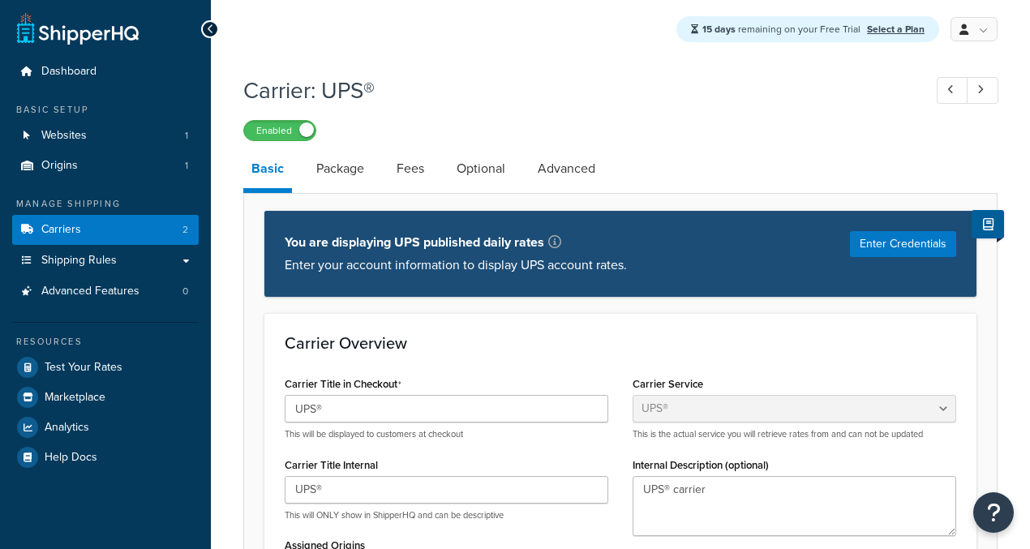
select select "ups"
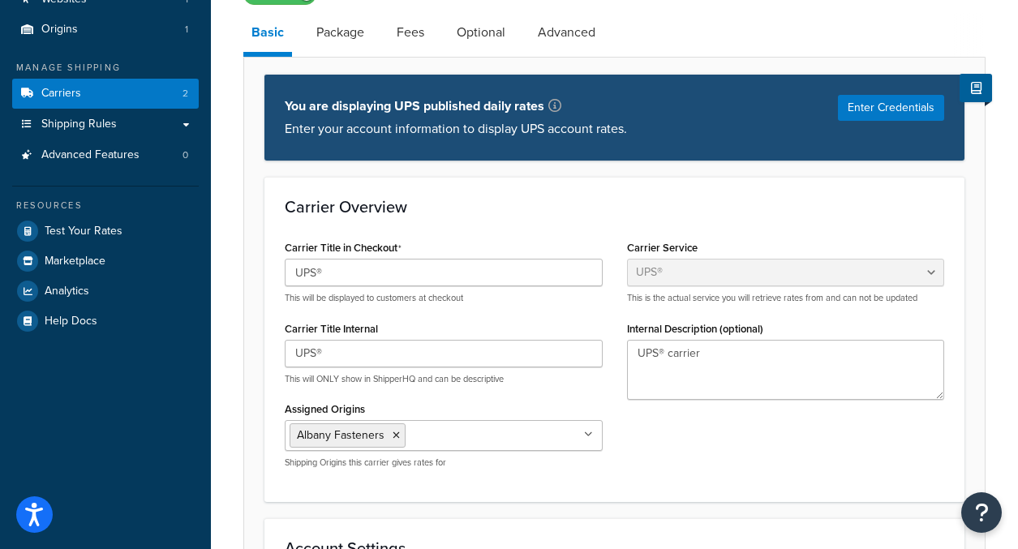
scroll to position [49, 0]
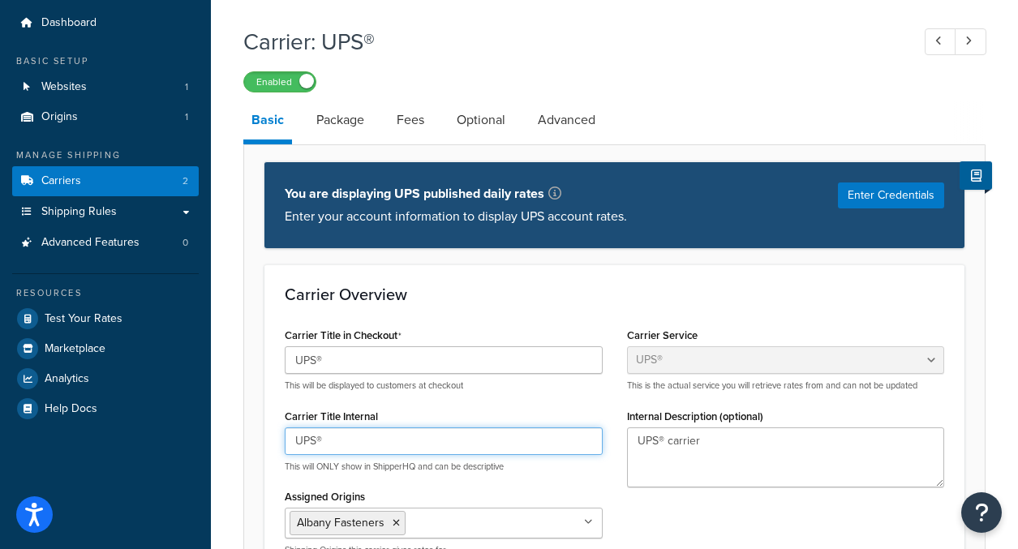
click at [342, 445] on input "UPS®" at bounding box center [444, 441] width 318 height 28
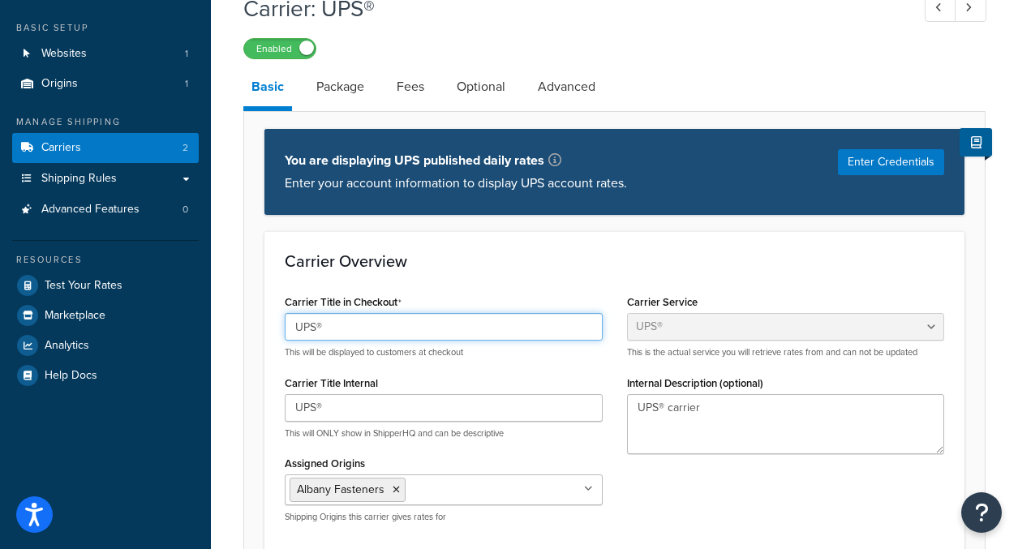
click at [427, 335] on input "UPS®" at bounding box center [444, 327] width 318 height 28
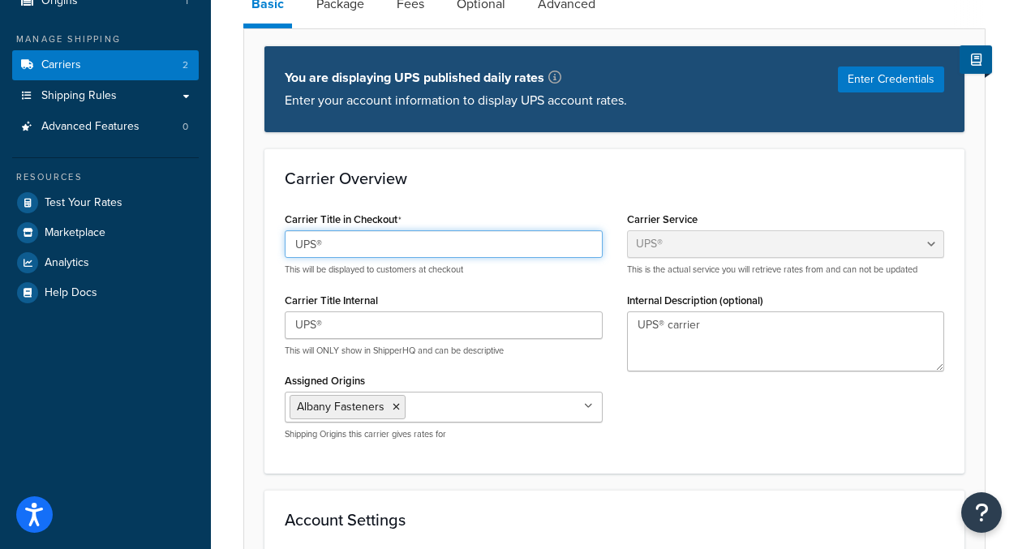
scroll to position [0, 0]
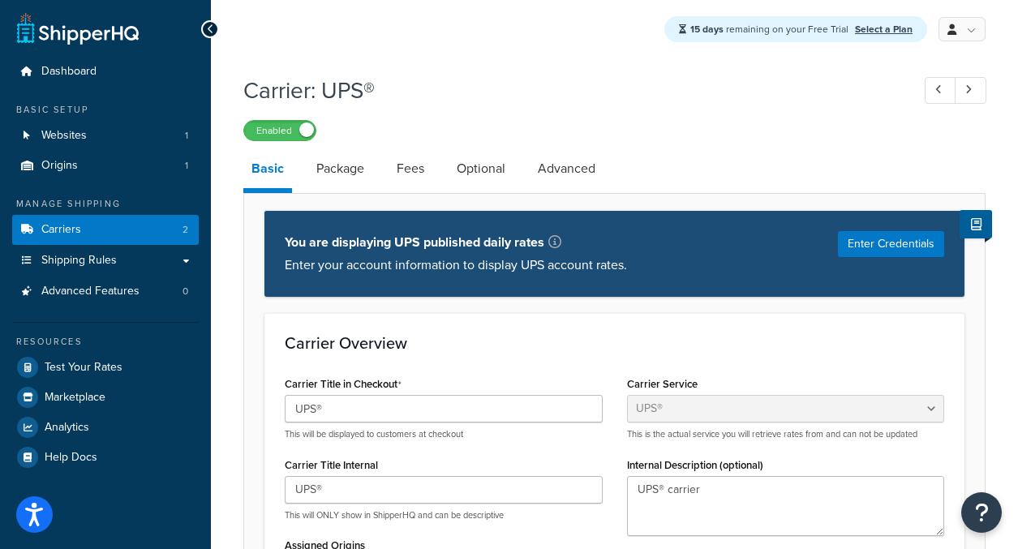
click at [569, 177] on link "Advanced" at bounding box center [567, 168] width 74 height 39
select select "false"
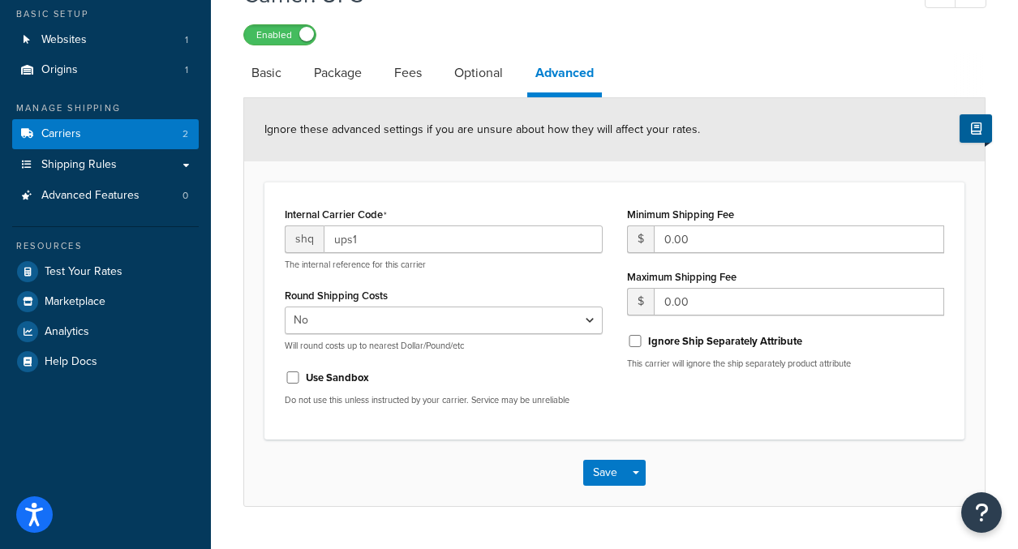
scroll to position [135, 0]
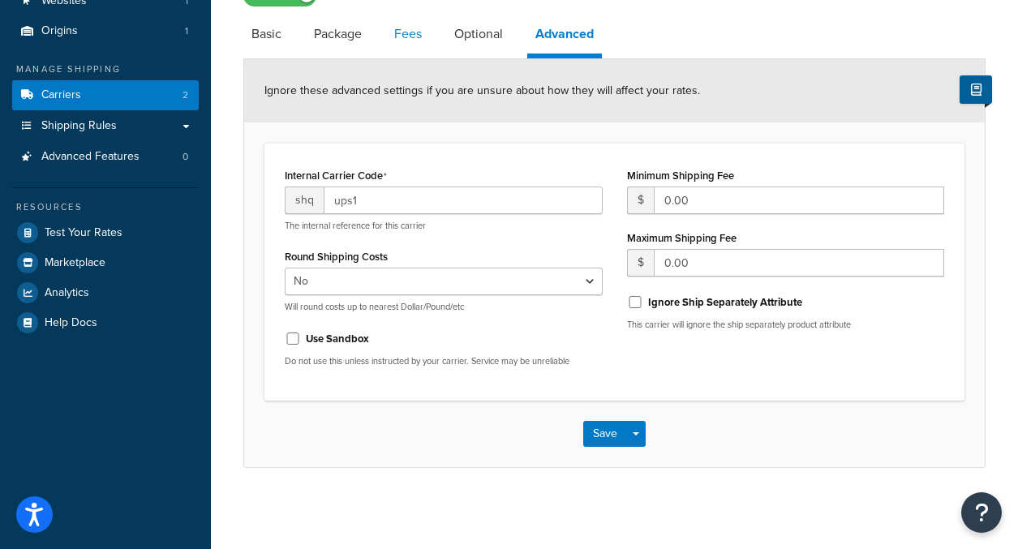
click at [416, 43] on link "Fees" at bounding box center [408, 34] width 44 height 39
select select "AFTER"
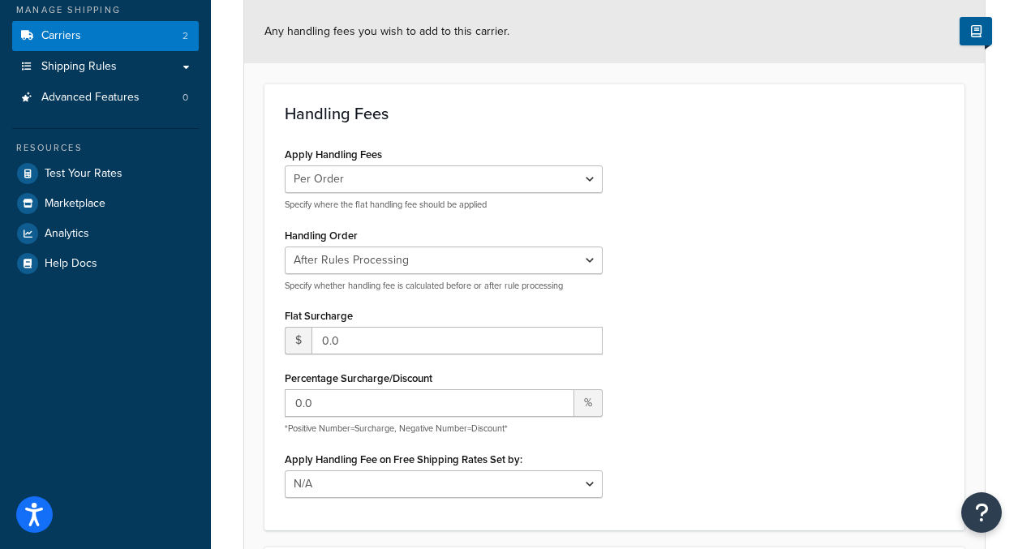
scroll to position [285, 0]
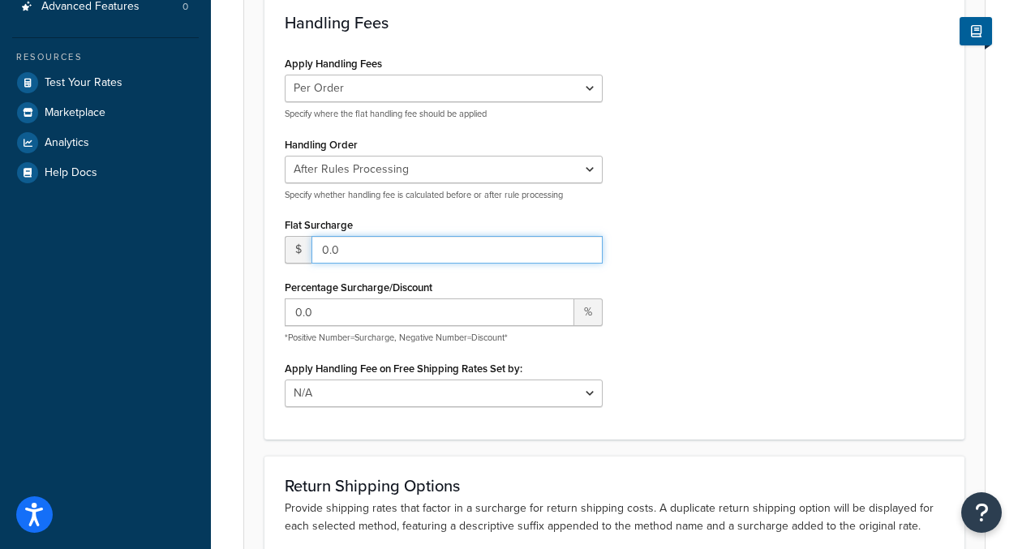
click at [384, 247] on input "0.0" at bounding box center [456, 250] width 291 height 28
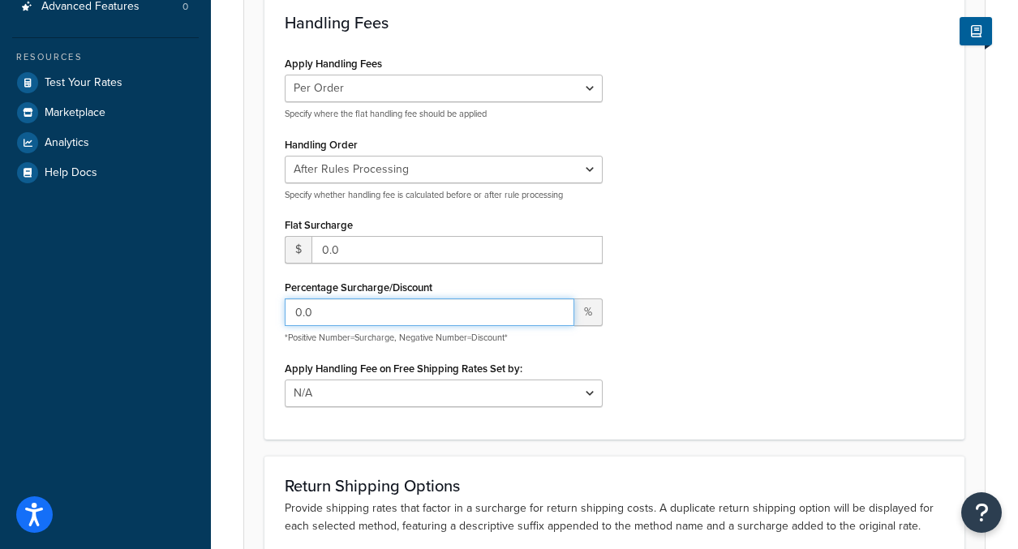
drag, startPoint x: 340, startPoint y: 320, endPoint x: 279, endPoint y: 315, distance: 61.0
click at [279, 315] on div "Apply Handling Fees Per Order Per Item Per Package Specify where the flat handl…" at bounding box center [443, 235] width 342 height 367
type input "25"
click at [683, 281] on div "Apply Handling Fees Per Order Per Item Per Package Specify where the flat handl…" at bounding box center [614, 235] width 684 height 367
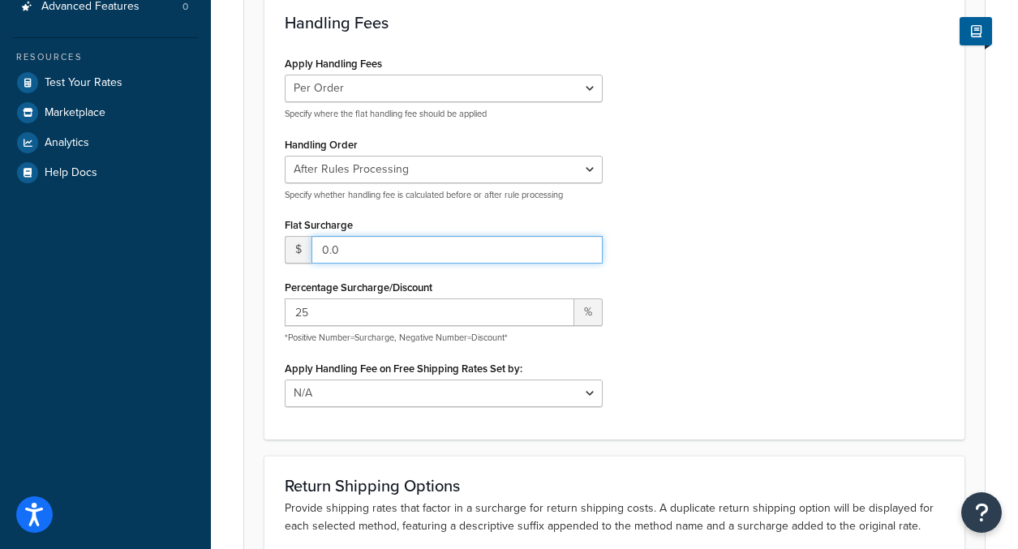
drag, startPoint x: 354, startPoint y: 255, endPoint x: 298, endPoint y: 254, distance: 56.8
click at [298, 254] on div "$ 0.0" at bounding box center [444, 250] width 318 height 28
type input "3.50"
click at [782, 302] on div "Apply Handling Fees Per Order Per Item Per Package Specify where the flat handl…" at bounding box center [614, 235] width 684 height 367
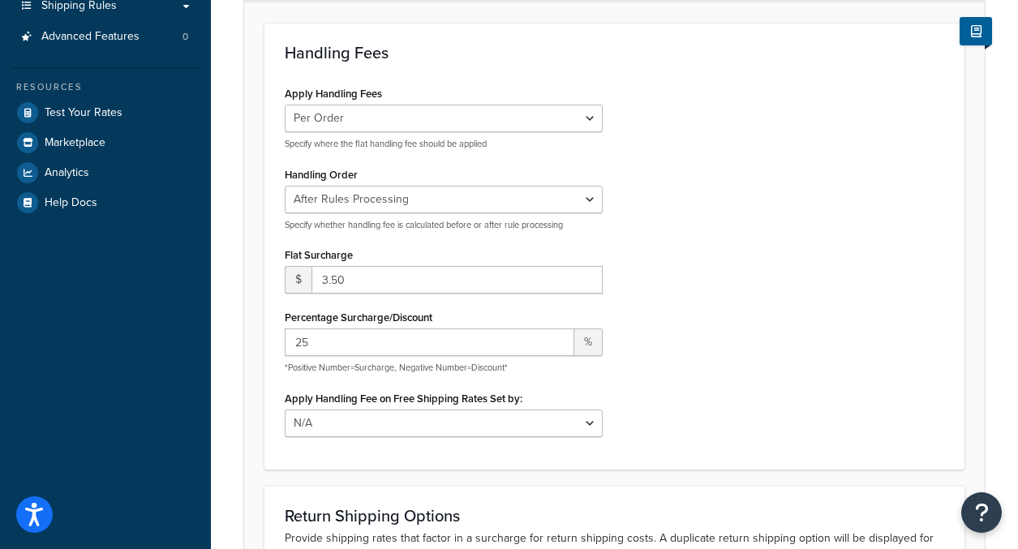
scroll to position [255, 0]
click at [546, 135] on div "Per Order Per Item Per Package Specify where the flat handling fee should be ap…" at bounding box center [444, 127] width 318 height 45
click at [542, 127] on select "Per Order Per Item Per Package" at bounding box center [444, 119] width 318 height 28
click at [430, 195] on select "Before Rules Processing After Rules Processing" at bounding box center [444, 200] width 318 height 28
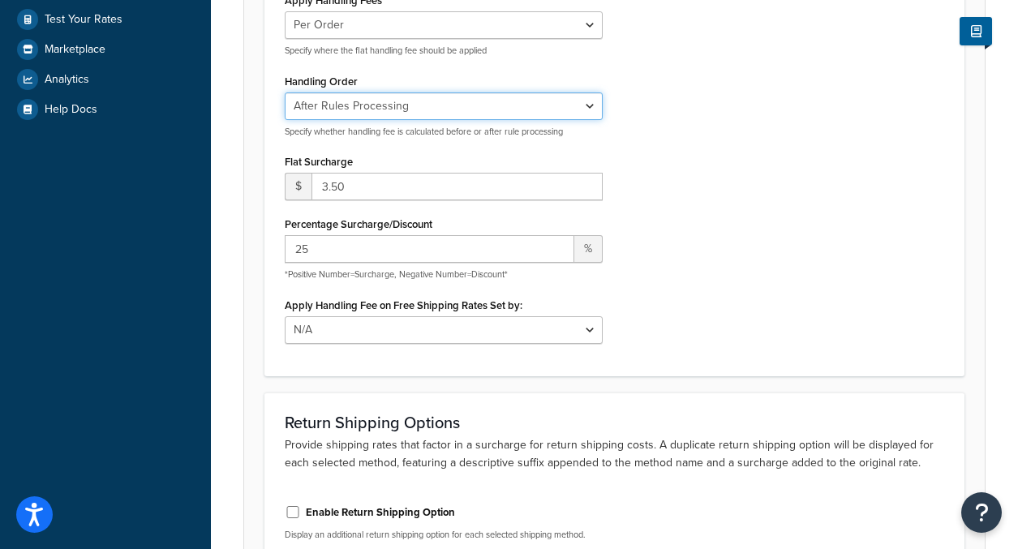
scroll to position [347, 0]
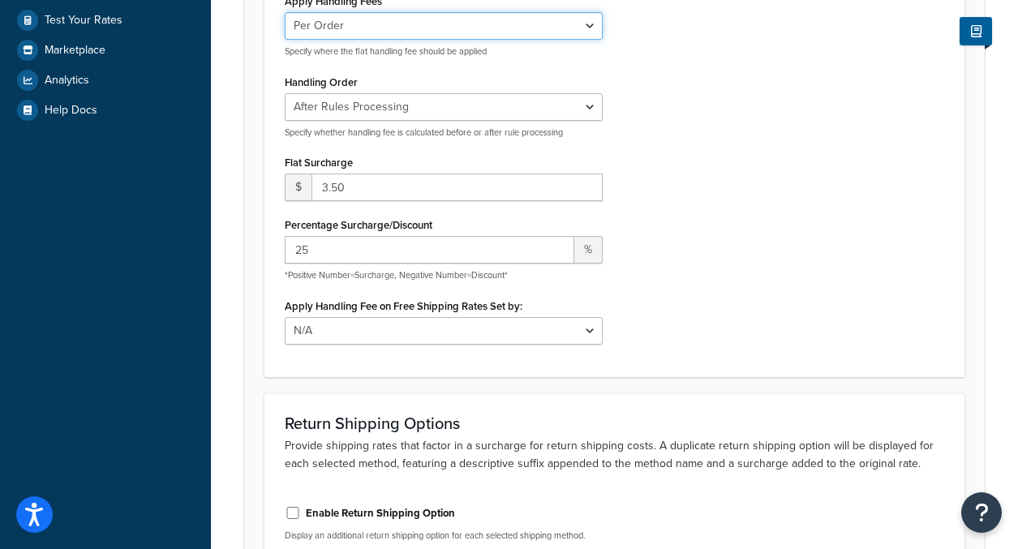
click at [436, 30] on select "Per Order Per Item Per Package" at bounding box center [444, 26] width 318 height 28
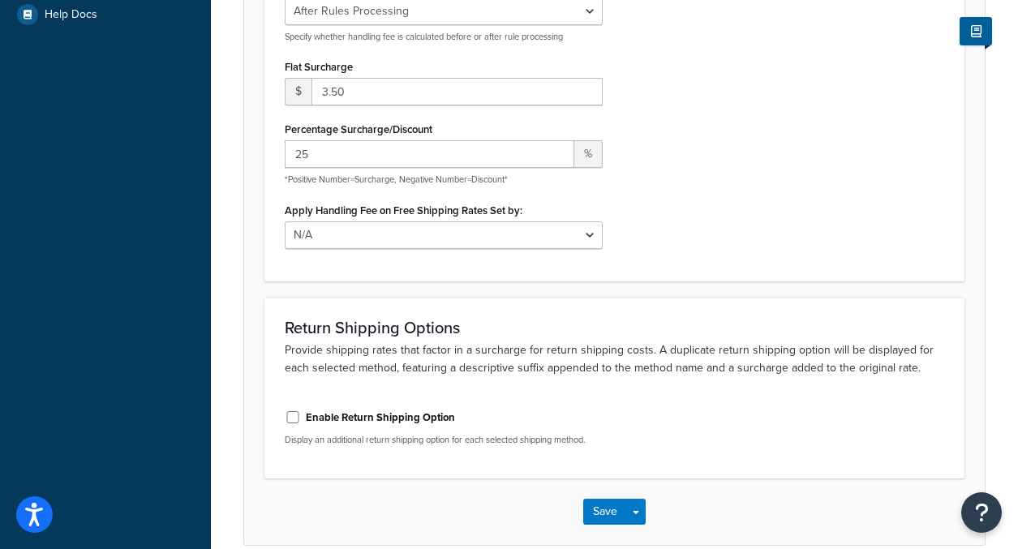
scroll to position [506, 0]
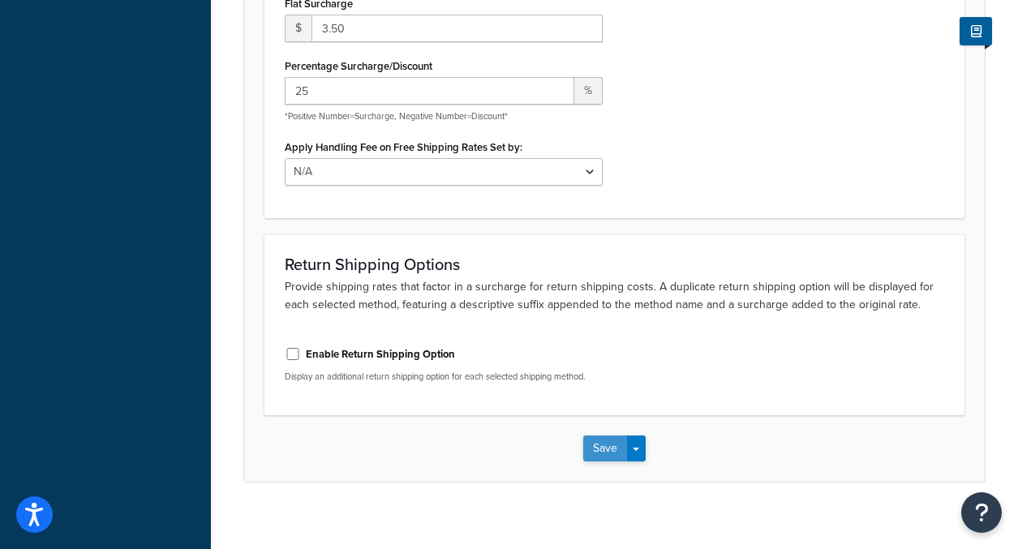
click at [611, 451] on button "Save" at bounding box center [605, 449] width 44 height 26
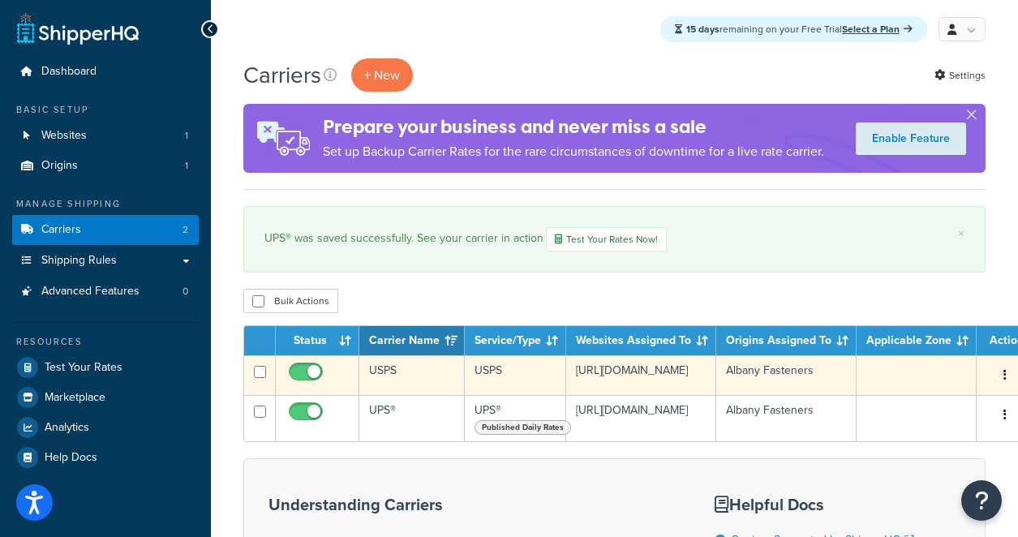
click at [997, 375] on button "button" at bounding box center [1004, 376] width 23 height 26
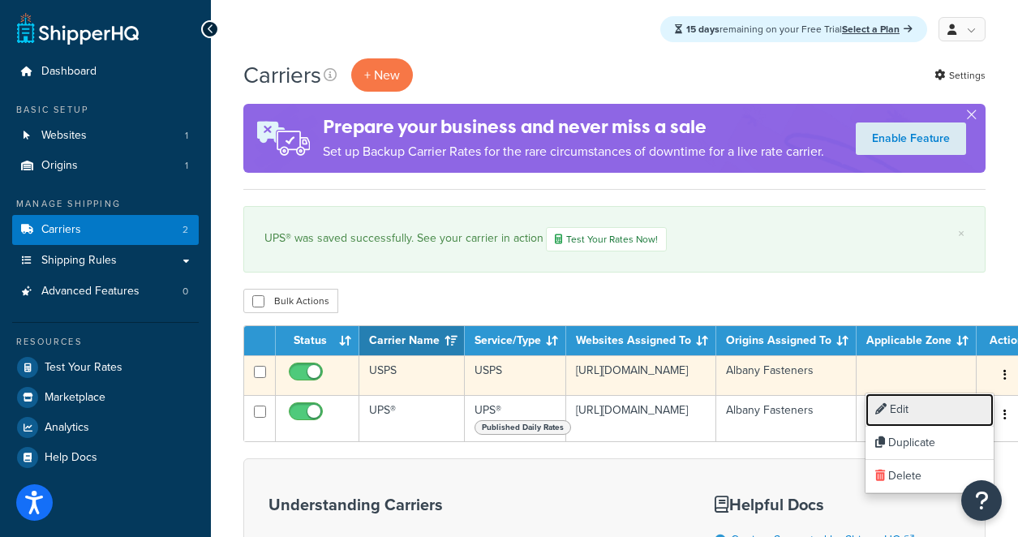
click at [908, 398] on link "Edit" at bounding box center [929, 409] width 128 height 33
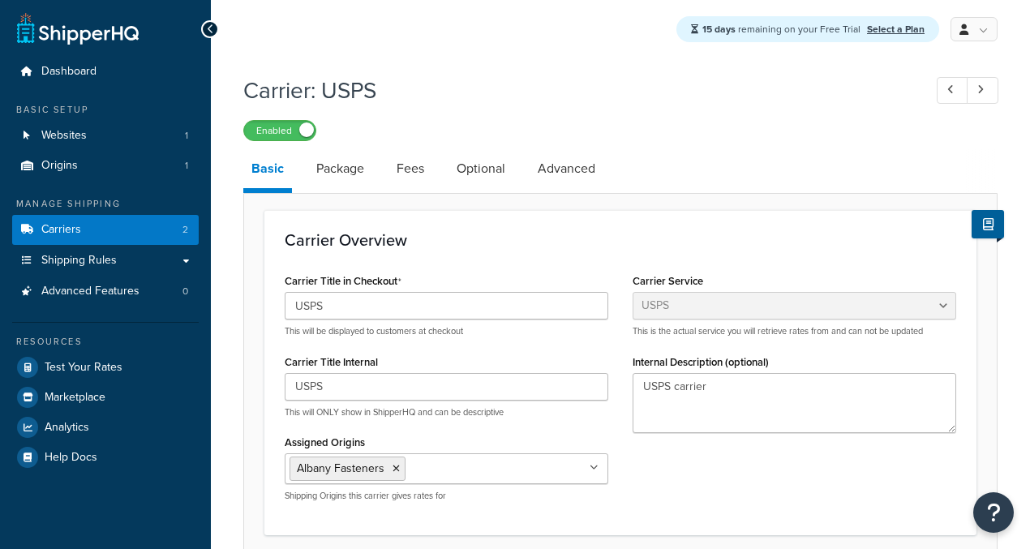
select select "usps"
select select "ONLINE"
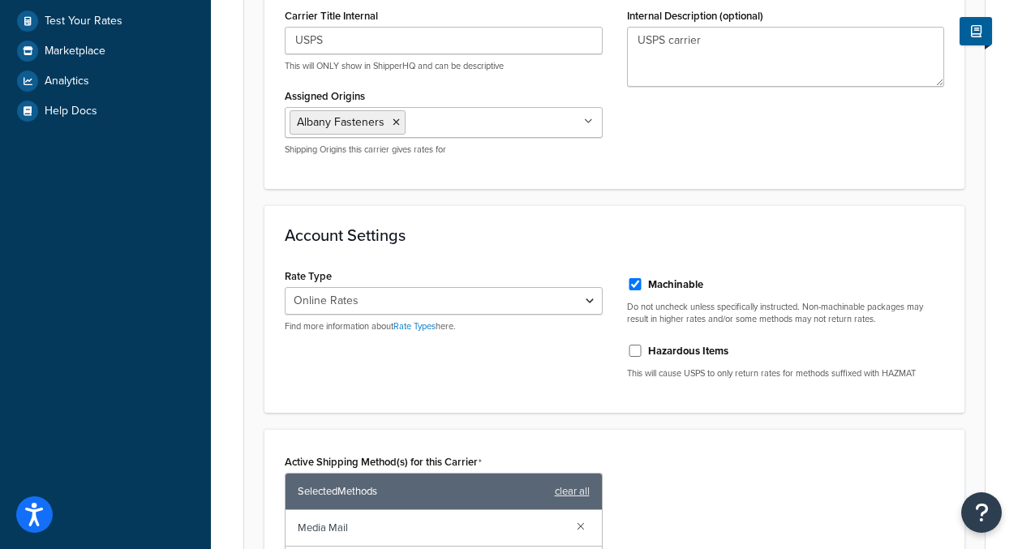
scroll to position [8, 0]
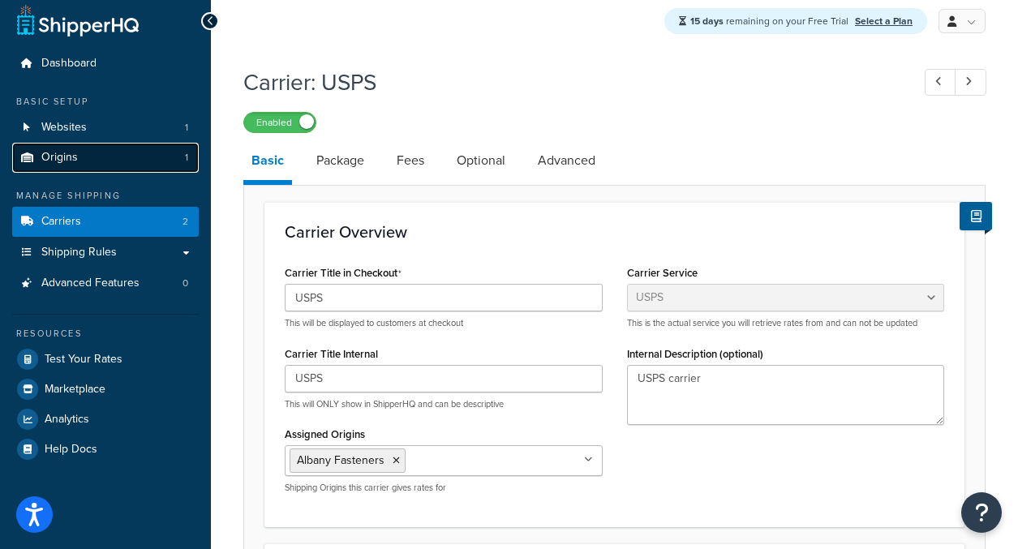
click at [66, 165] on span "Origins" at bounding box center [59, 158] width 36 height 14
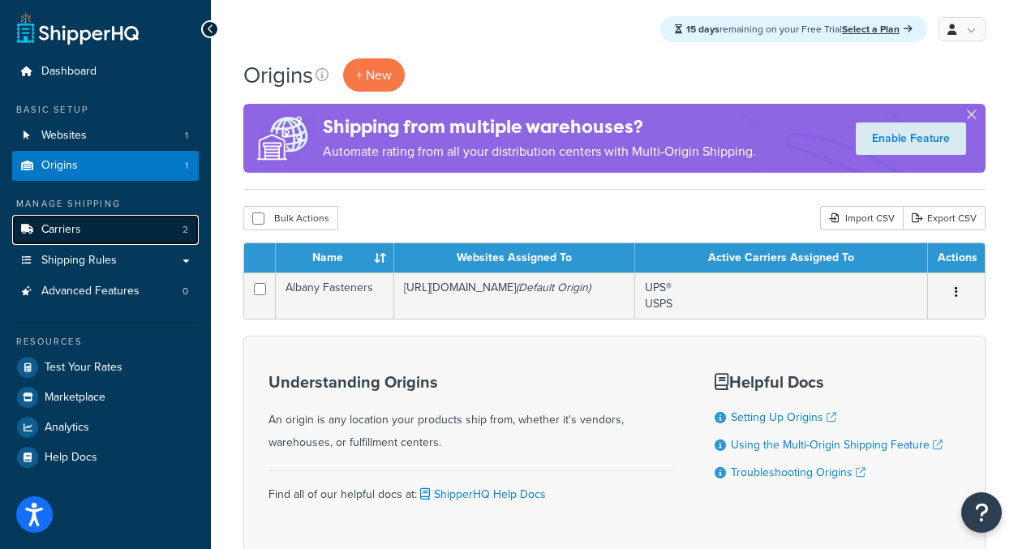
click at [72, 233] on span "Carriers" at bounding box center [61, 230] width 40 height 14
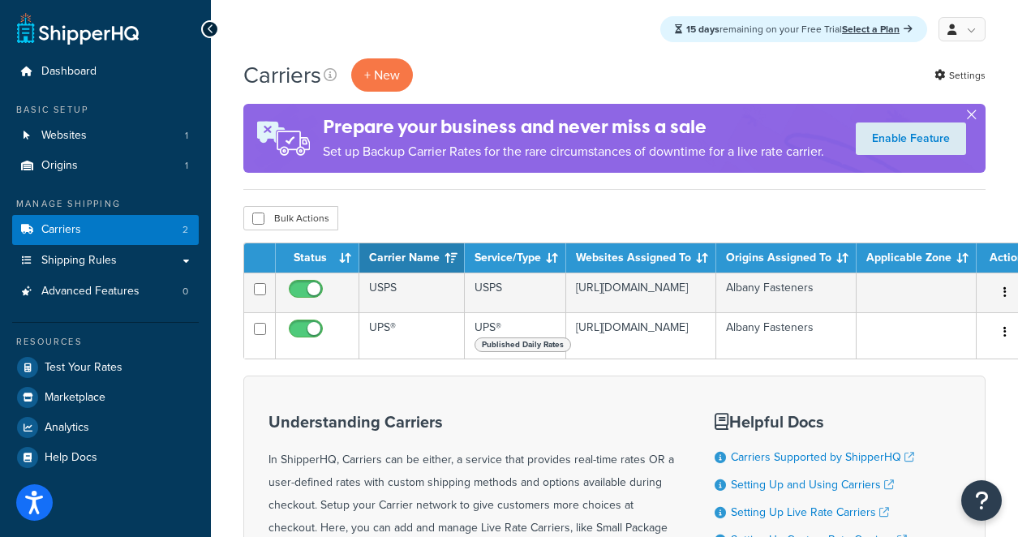
click at [969, 116] on button "button" at bounding box center [971, 118] width 4 height 4
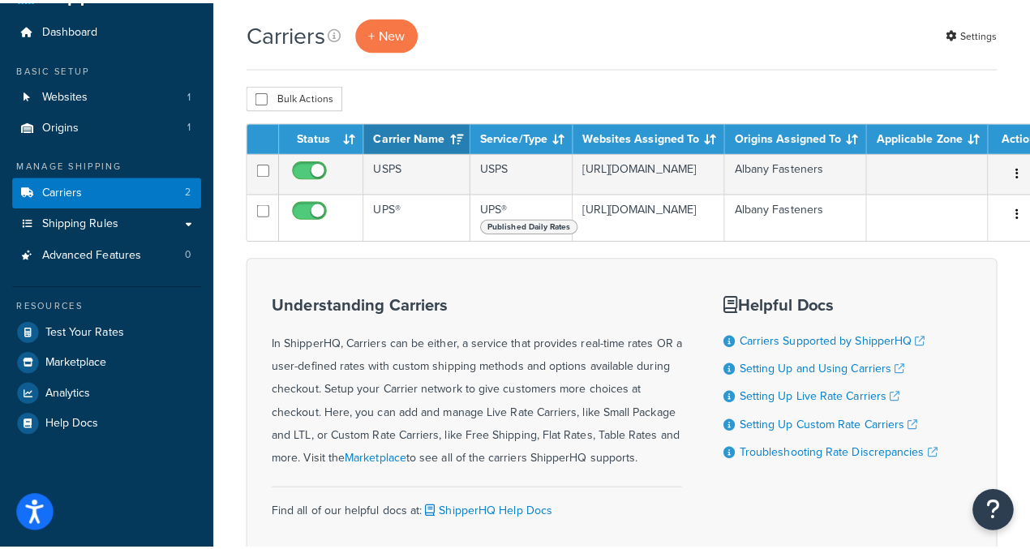
scroll to position [11, 0]
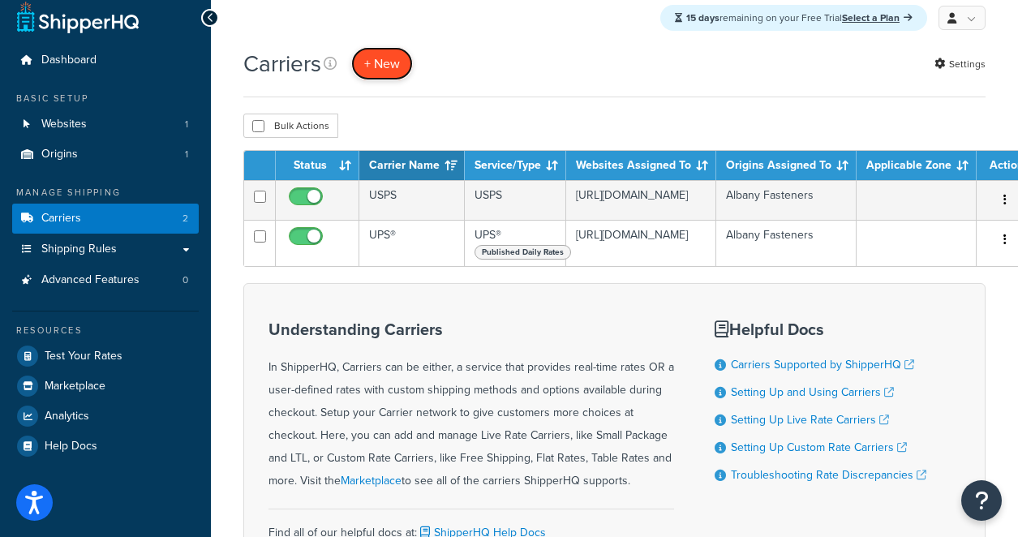
click at [381, 60] on button "+ New" at bounding box center [382, 63] width 62 height 33
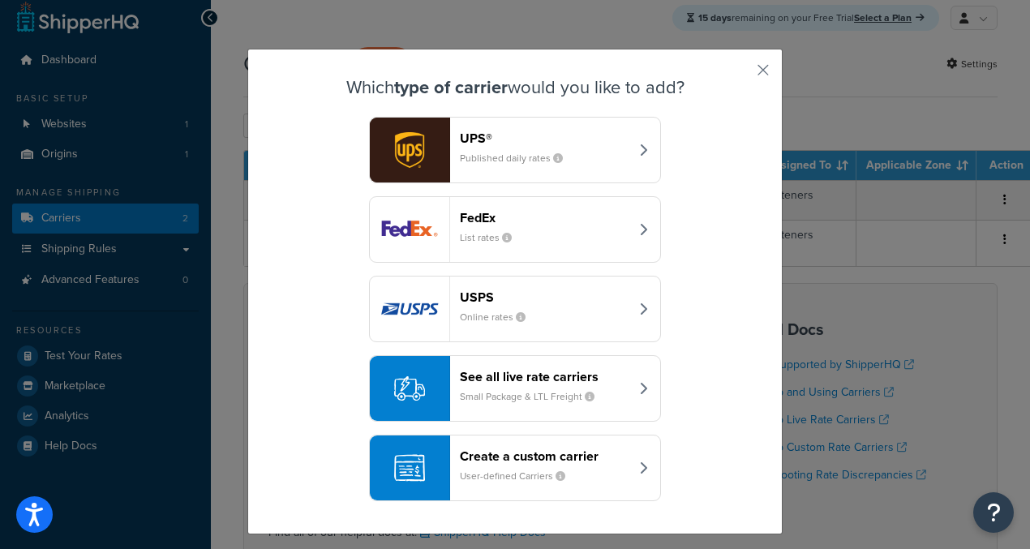
click at [517, 460] on header "Create a custom carrier" at bounding box center [545, 455] width 170 height 15
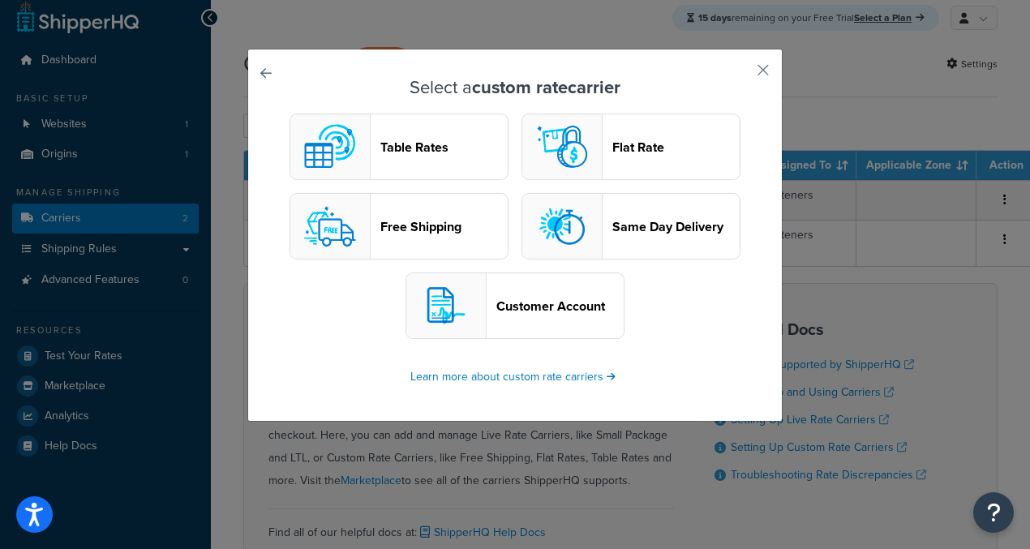
click at [664, 138] on button "Flat Rate" at bounding box center [630, 147] width 219 height 67
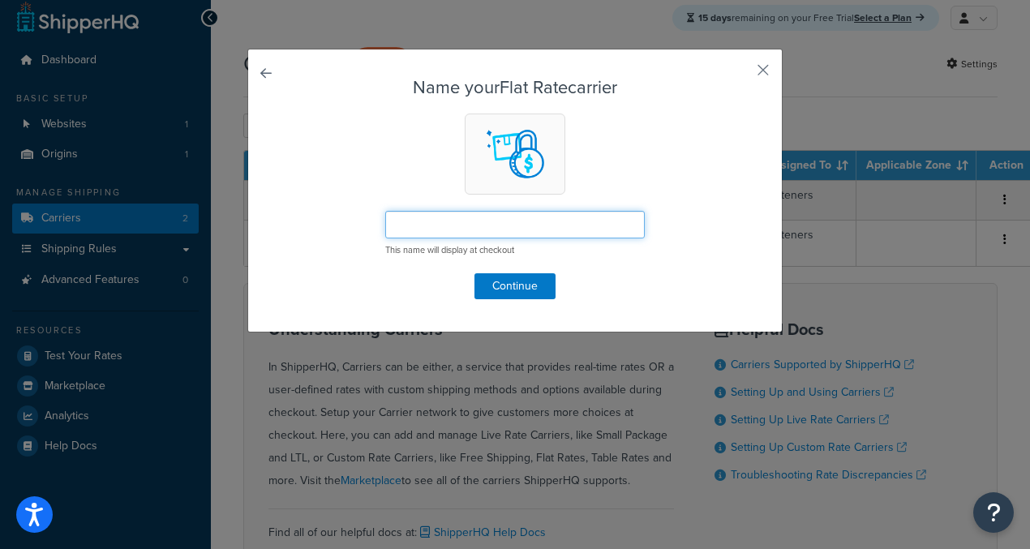
click at [556, 213] on input "text" at bounding box center [515, 225] width 260 height 28
type input "In-Store Pickup"
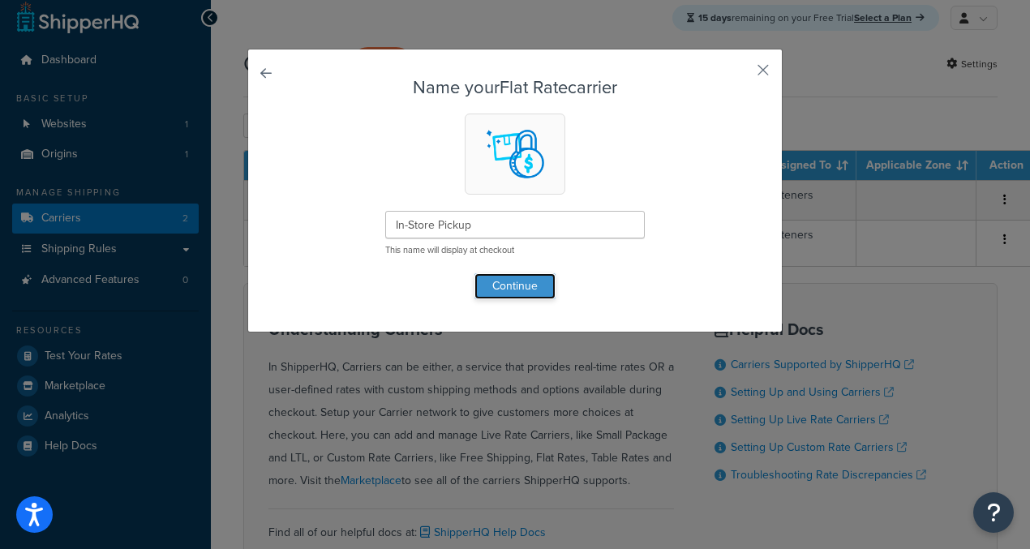
click at [518, 285] on button "Continue" at bounding box center [514, 286] width 81 height 26
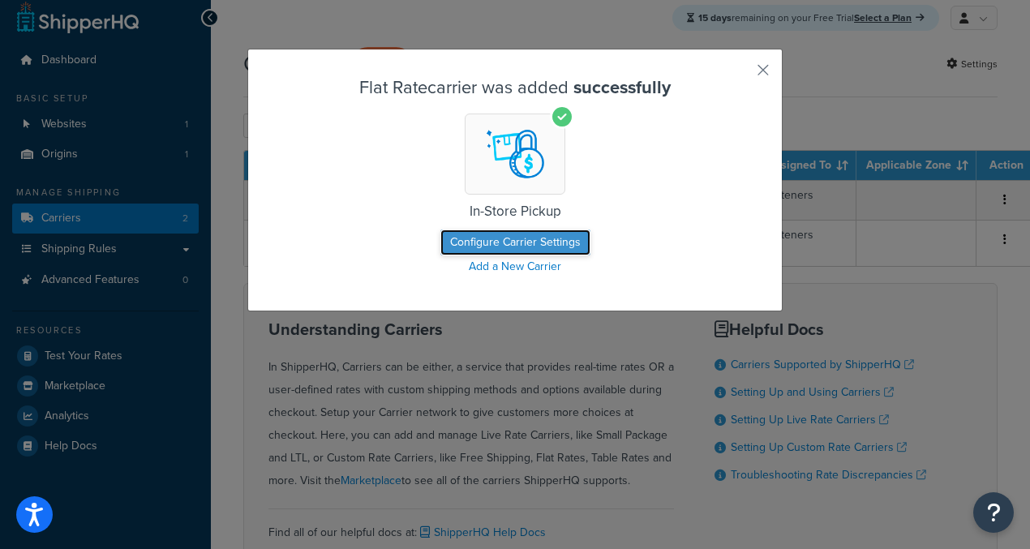
click at [527, 243] on button "Configure Carrier Settings" at bounding box center [515, 243] width 150 height 26
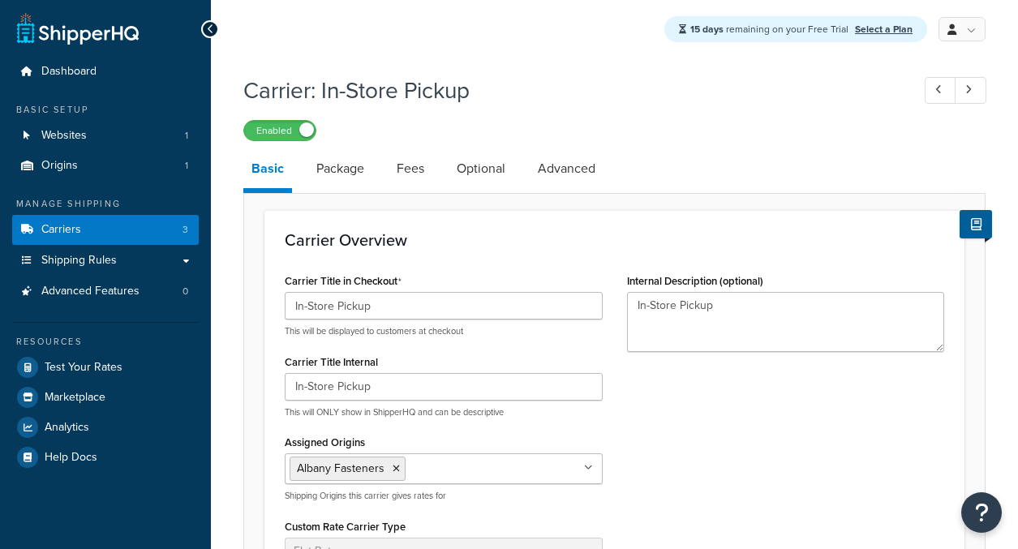
select select "flat"
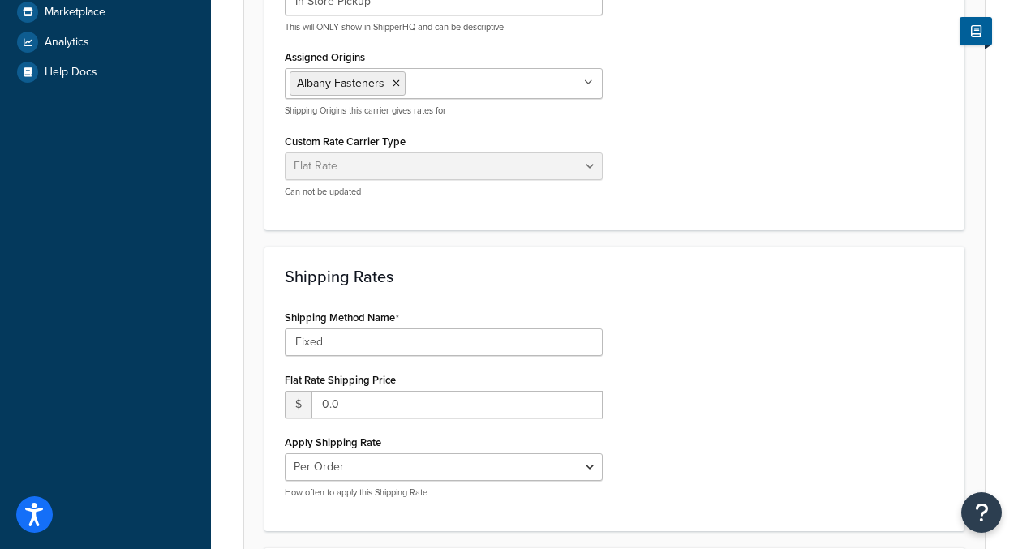
scroll to position [715, 0]
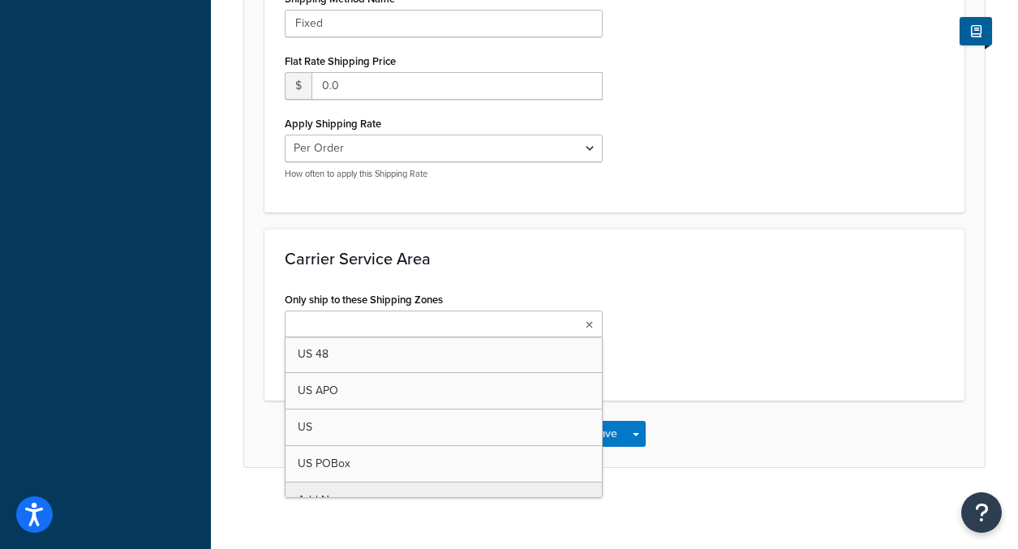
click at [594, 314] on ul at bounding box center [444, 324] width 318 height 27
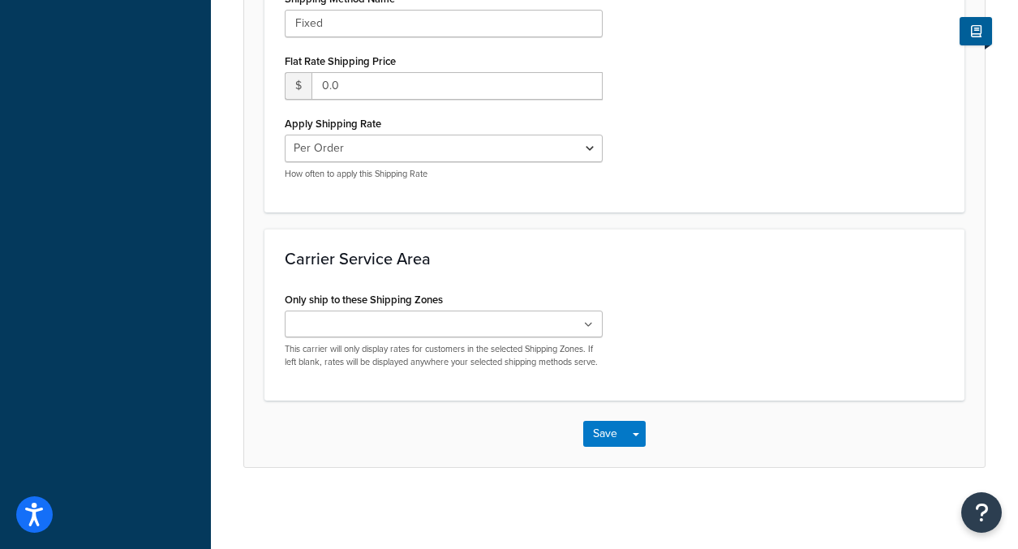
click at [746, 315] on div "Only ship to these Shipping Zones US 48 US APO [GEOGRAPHIC_DATA] [GEOGRAPHIC_DA…" at bounding box center [614, 334] width 684 height 92
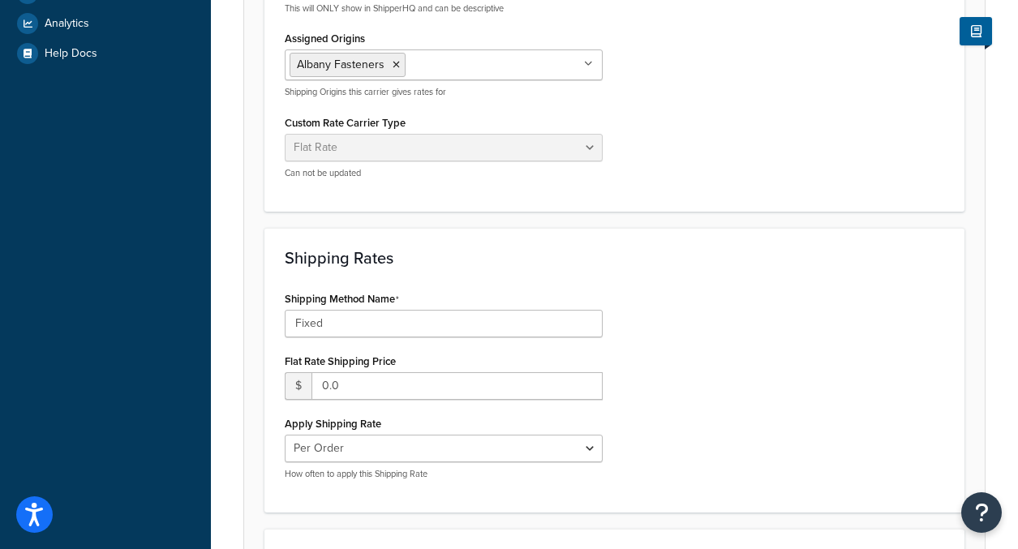
scroll to position [148, 0]
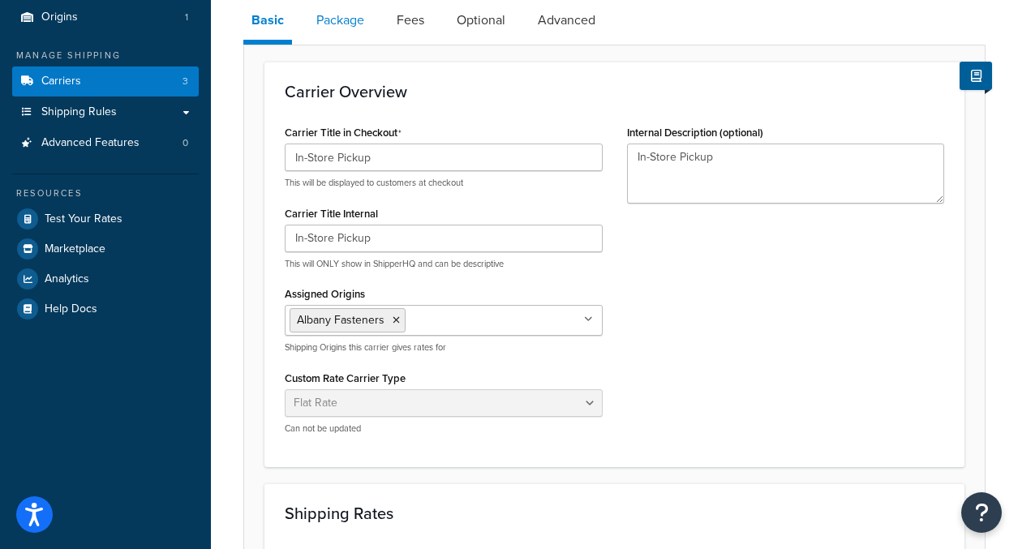
click at [343, 17] on link "Package" at bounding box center [340, 20] width 64 height 39
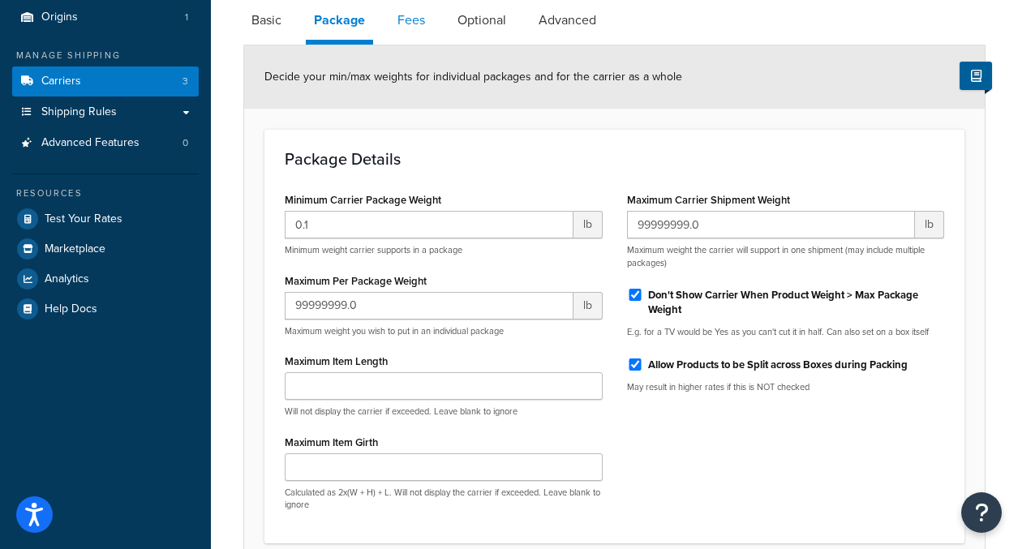
click at [417, 32] on link "Fees" at bounding box center [411, 20] width 44 height 39
select select "AFTER"
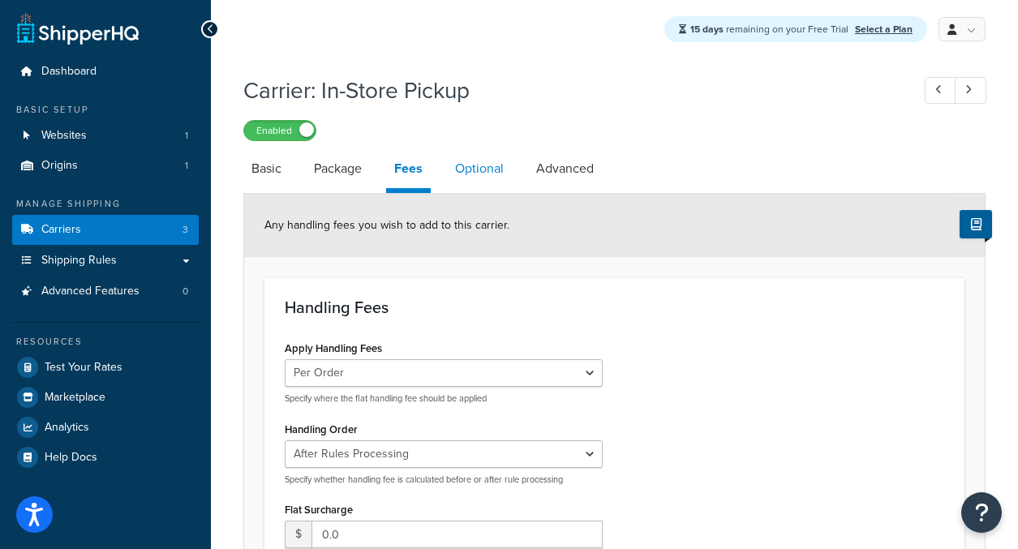
click at [491, 163] on link "Optional" at bounding box center [479, 168] width 65 height 39
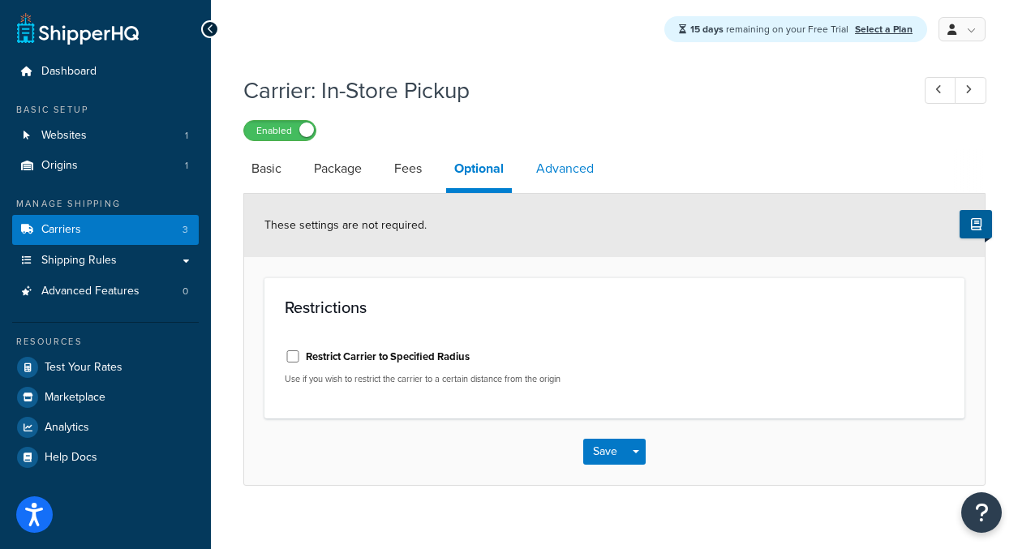
click at [579, 174] on link "Advanced" at bounding box center [565, 168] width 74 height 39
select select "false"
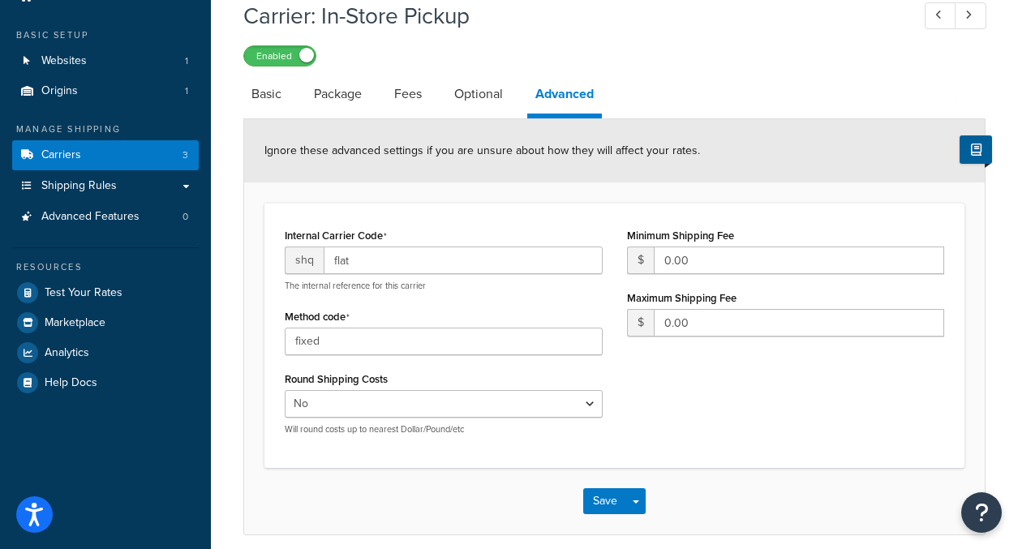
scroll to position [144, 0]
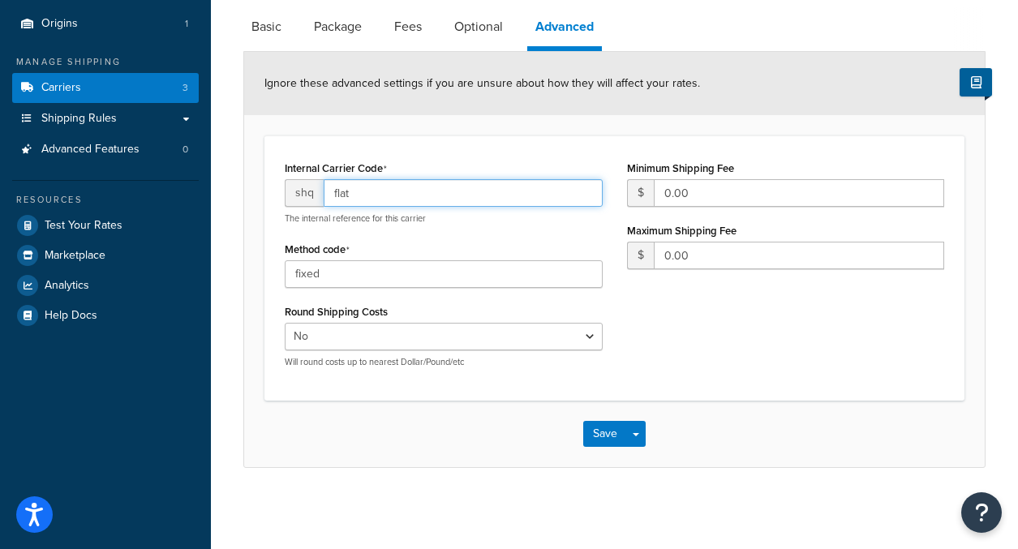
click at [338, 187] on input "flat" at bounding box center [463, 193] width 279 height 28
type input "pickup"
click at [800, 315] on div "Internal Carrier Code shq pickup The internal reference for this carrier Method…" at bounding box center [614, 269] width 684 height 224
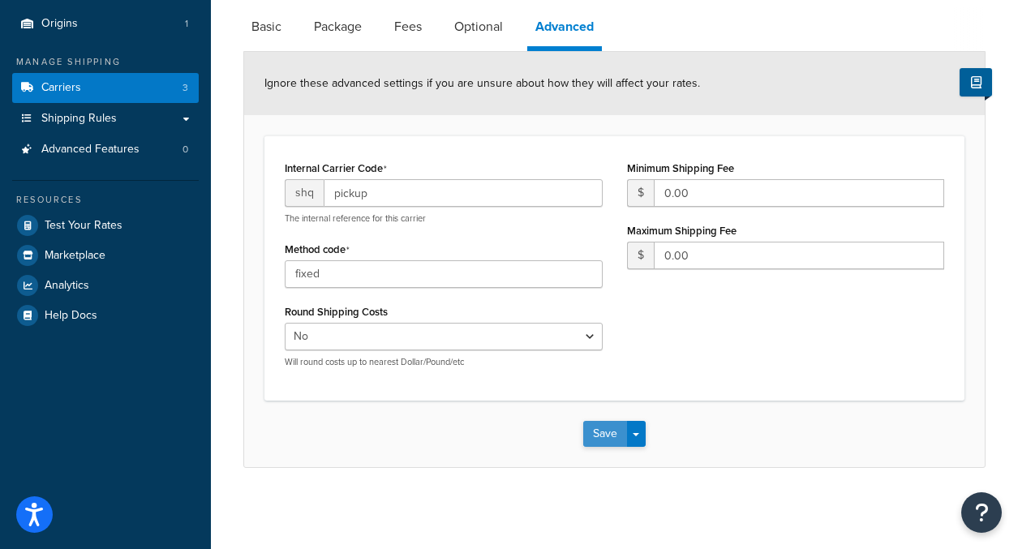
click at [590, 436] on button "Save" at bounding box center [605, 434] width 44 height 26
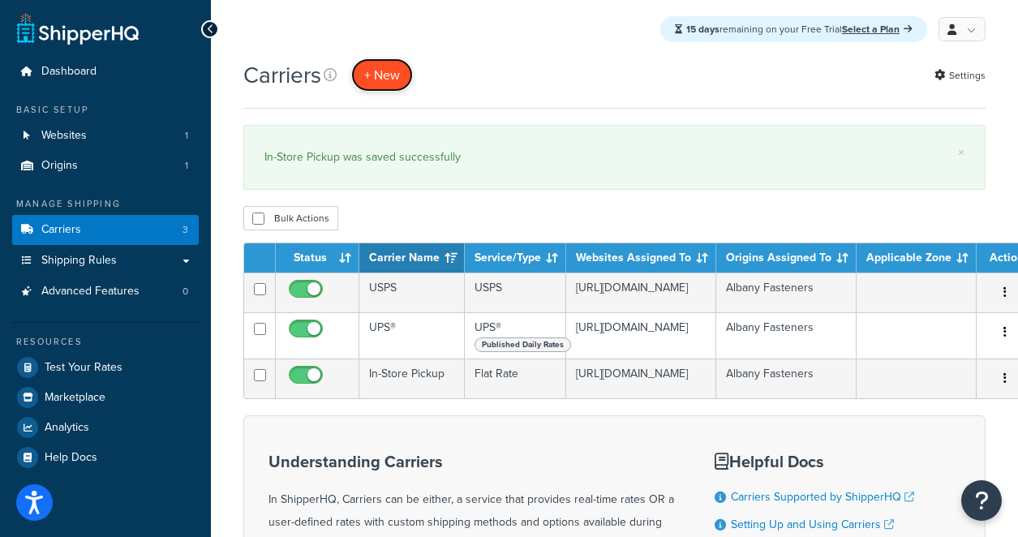
click at [384, 85] on button "+ New" at bounding box center [382, 74] width 62 height 33
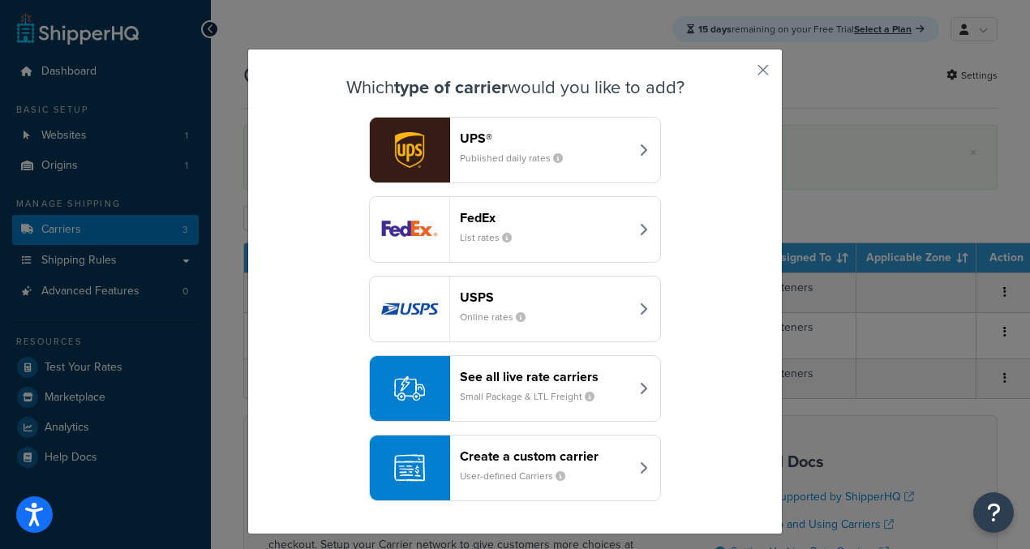
click at [502, 466] on div "Create a custom carrier User-defined Carriers" at bounding box center [545, 467] width 170 height 39
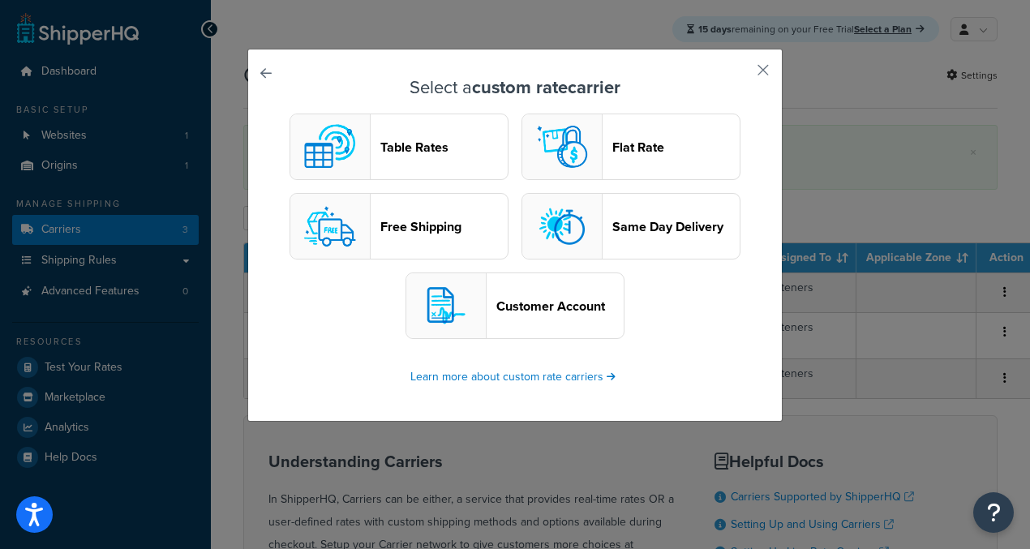
click at [547, 309] on header "Customer Account" at bounding box center [559, 305] width 127 height 15
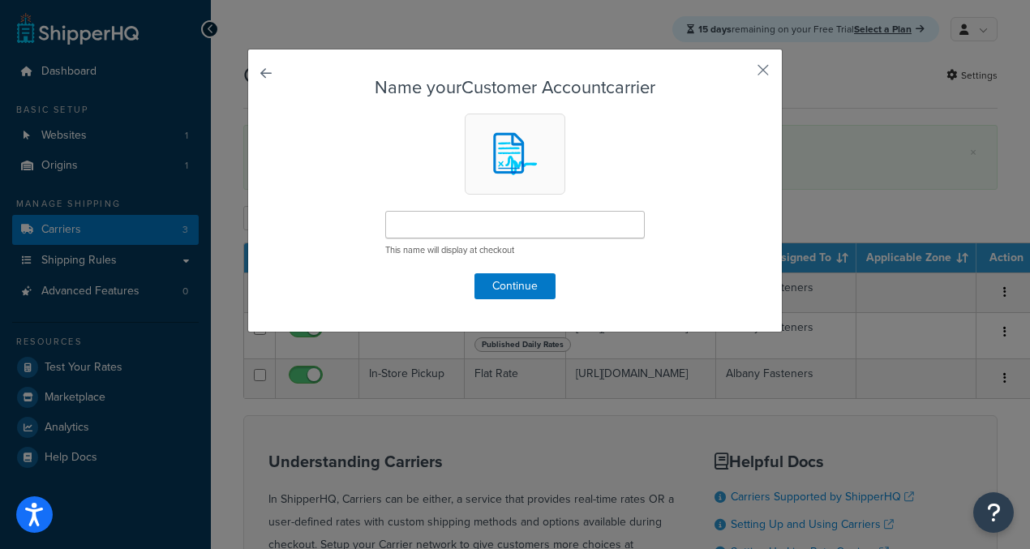
click at [499, 205] on form "Name your Customer Account carrier This name will display at checkout Continue" at bounding box center [515, 188] width 453 height 221
click at [470, 219] on input "text" at bounding box center [515, 225] width 260 height 28
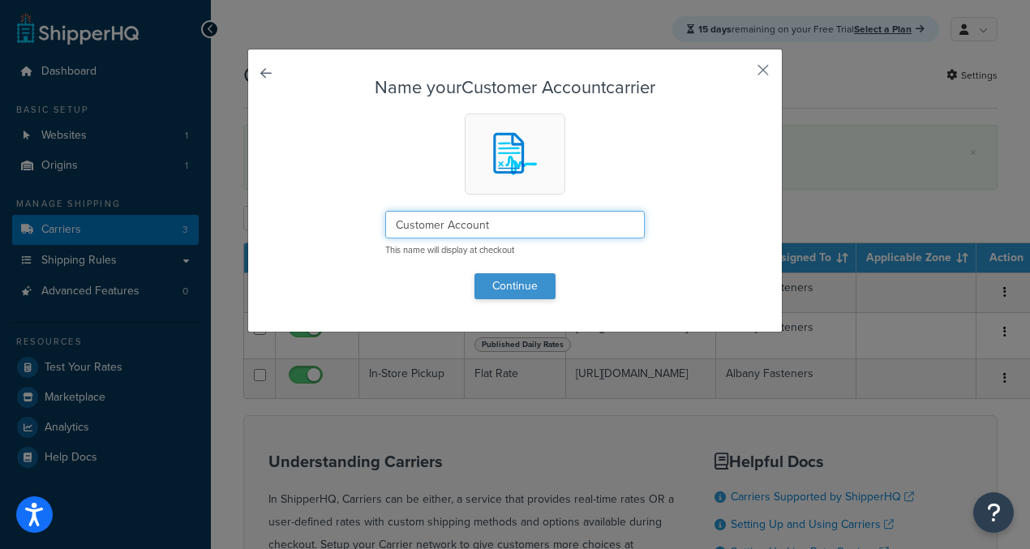
type input "Customer Account"
click at [533, 287] on button "Continue" at bounding box center [514, 286] width 81 height 26
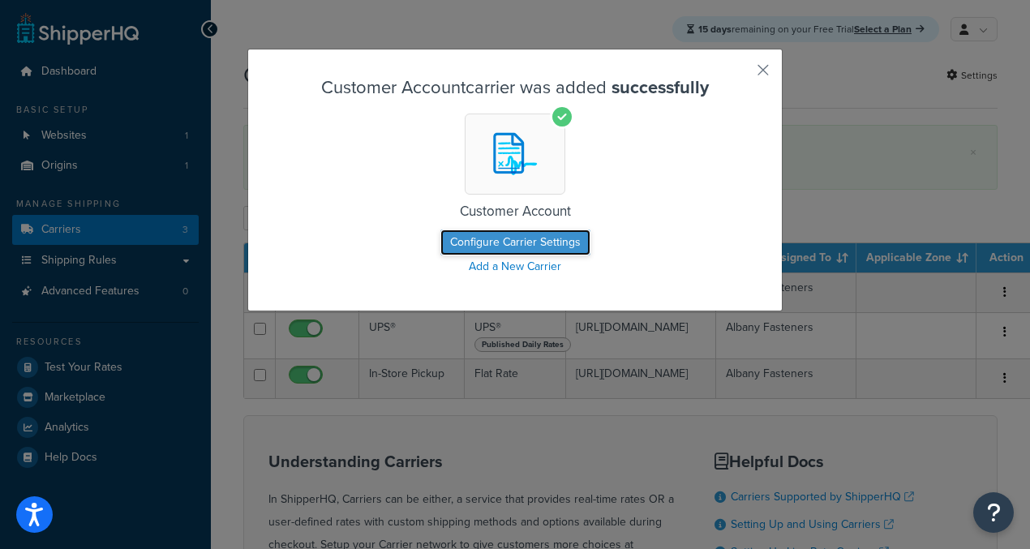
click at [537, 246] on button "Configure Carrier Settings" at bounding box center [515, 243] width 150 height 26
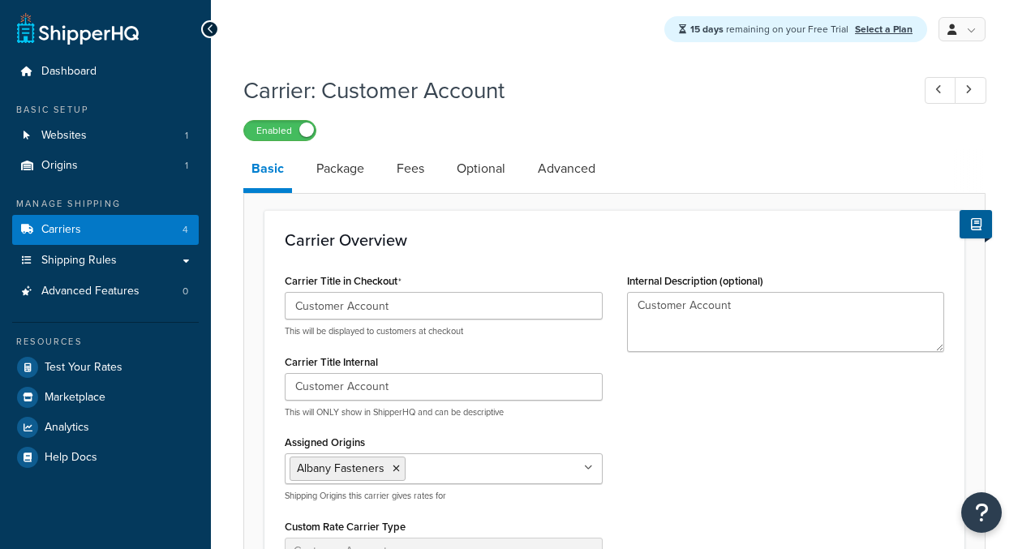
select select "customerAccount"
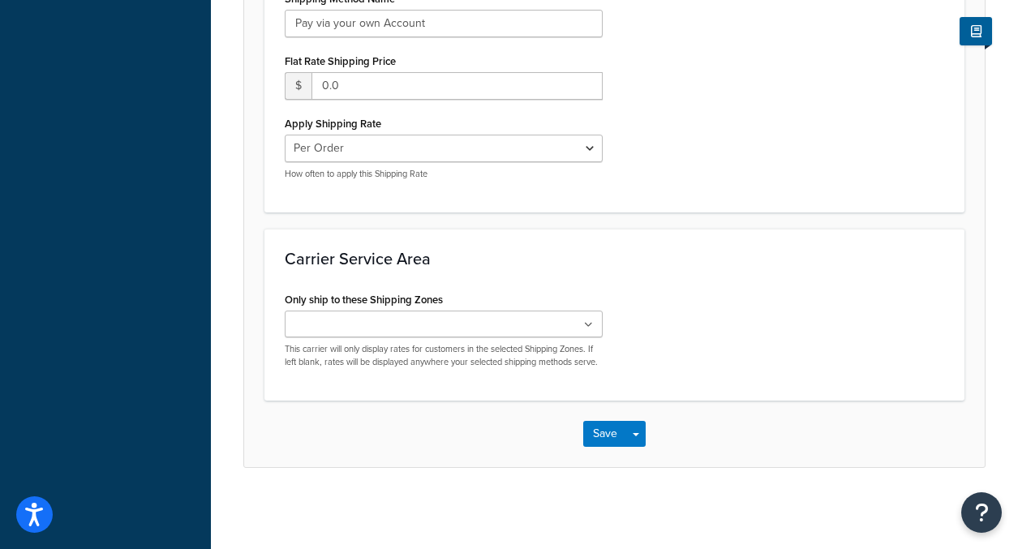
scroll to position [718, 0]
click at [605, 436] on button "Save" at bounding box center [605, 434] width 44 height 26
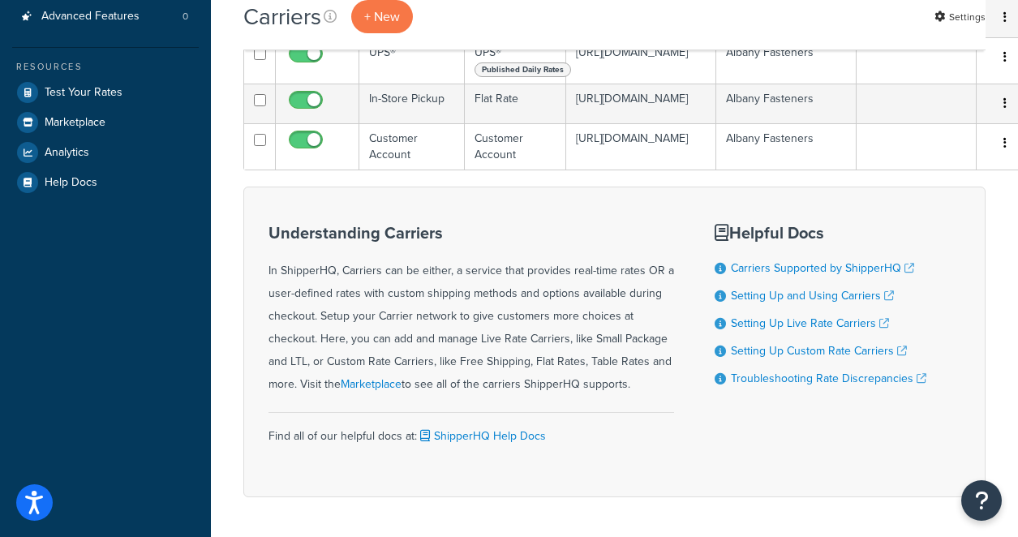
scroll to position [204, 0]
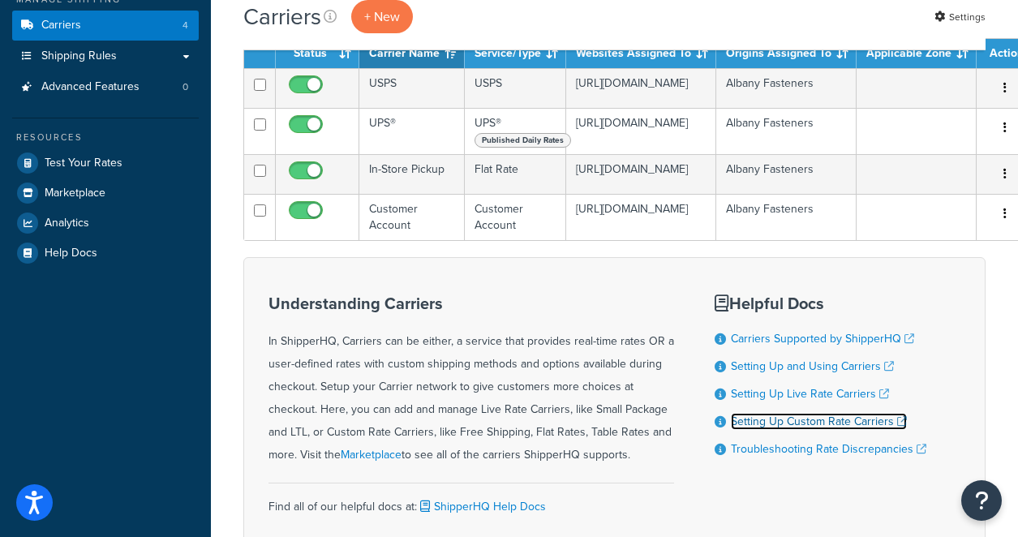
click at [843, 430] on link "Setting Up Custom Rate Carriers" at bounding box center [819, 421] width 176 height 17
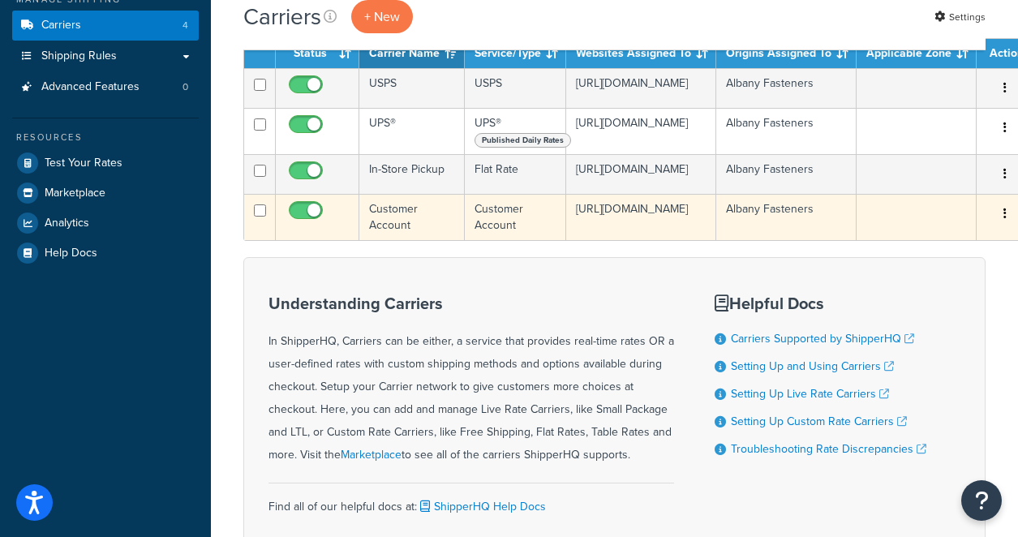
click at [993, 225] on button "button" at bounding box center [1004, 214] width 23 height 26
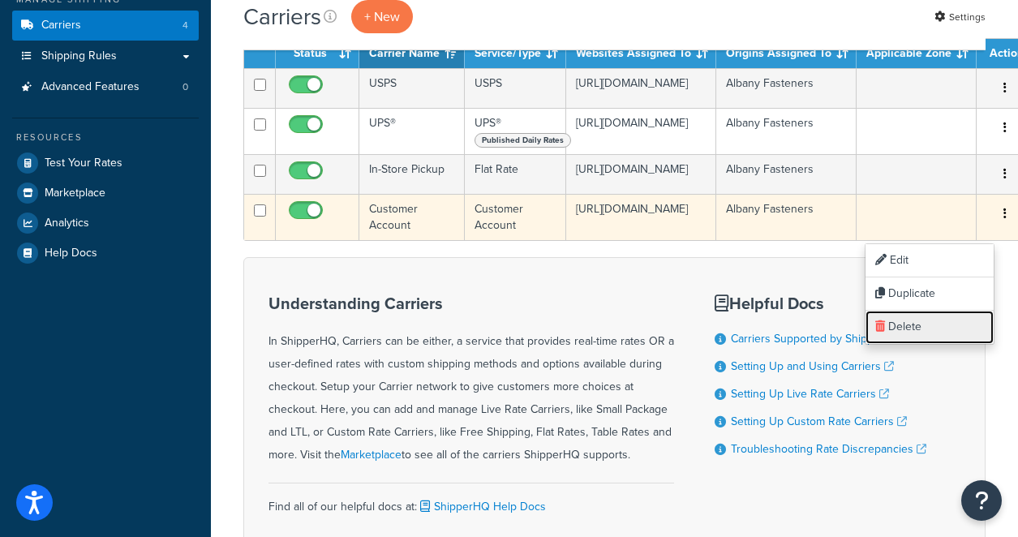
click at [914, 327] on link "Delete" at bounding box center [929, 327] width 128 height 33
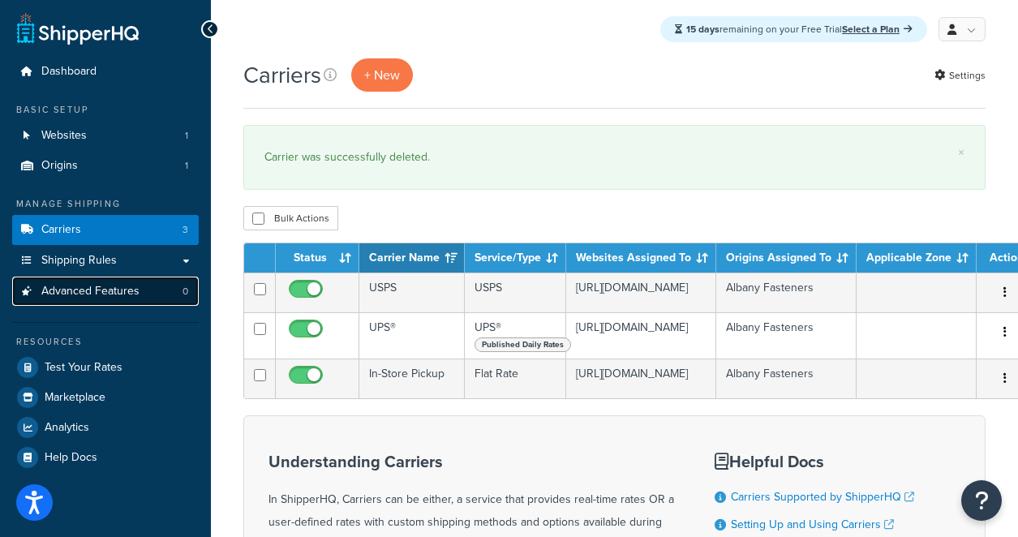
click at [87, 298] on link "Advanced Features 0" at bounding box center [105, 292] width 187 height 30
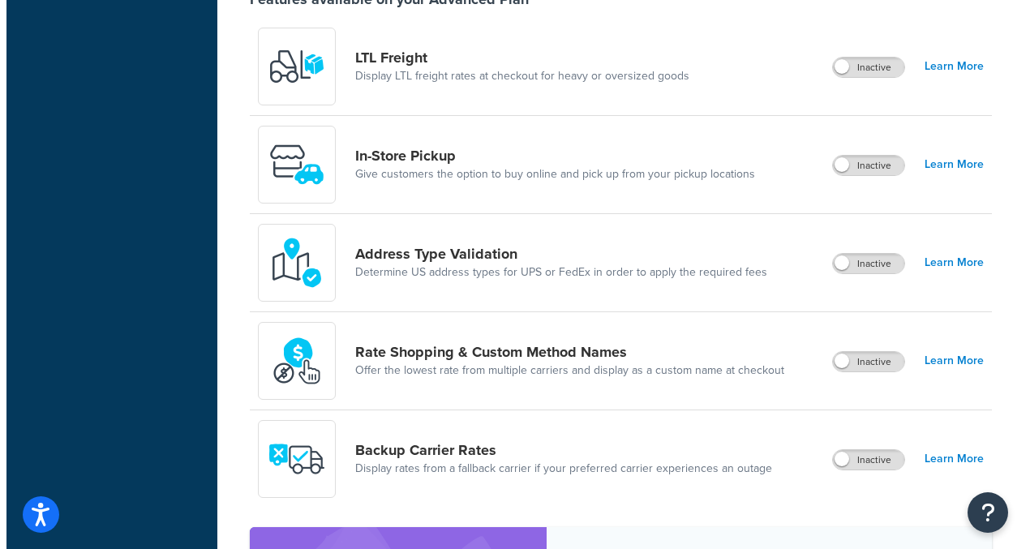
scroll to position [634, 0]
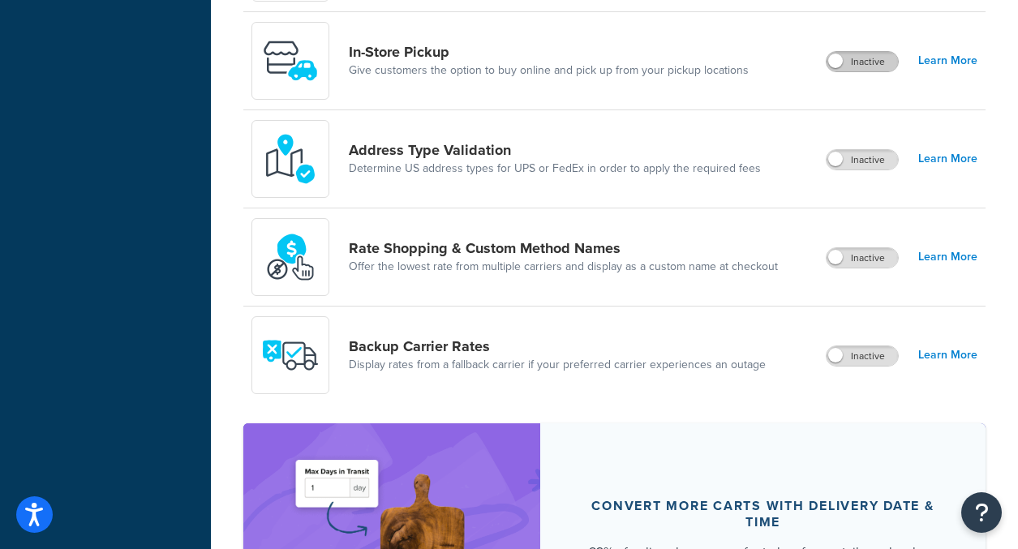
click at [865, 62] on label "Inactive" at bounding box center [861, 61] width 71 height 19
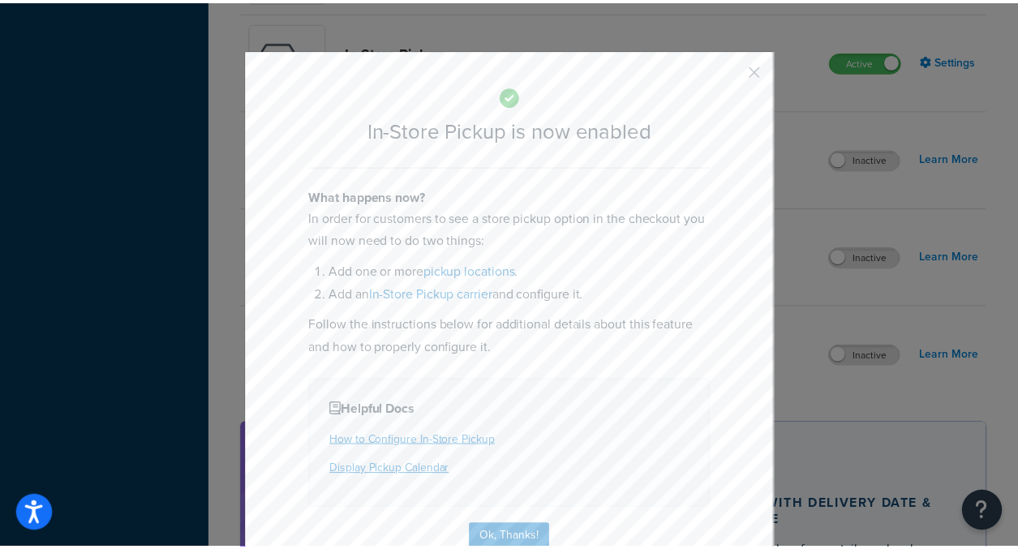
scroll to position [131, 0]
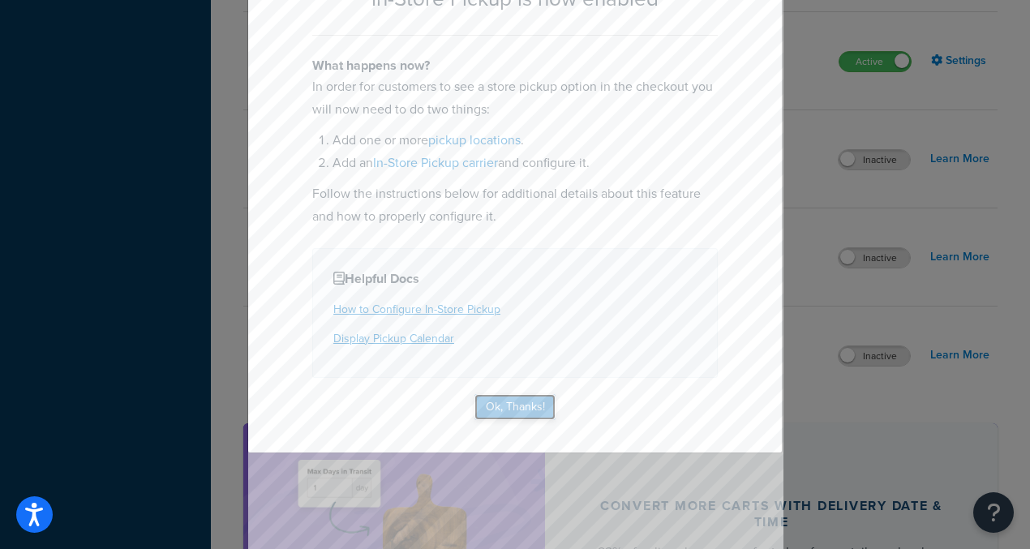
click at [523, 412] on button "Ok, Thanks!" at bounding box center [514, 407] width 81 height 26
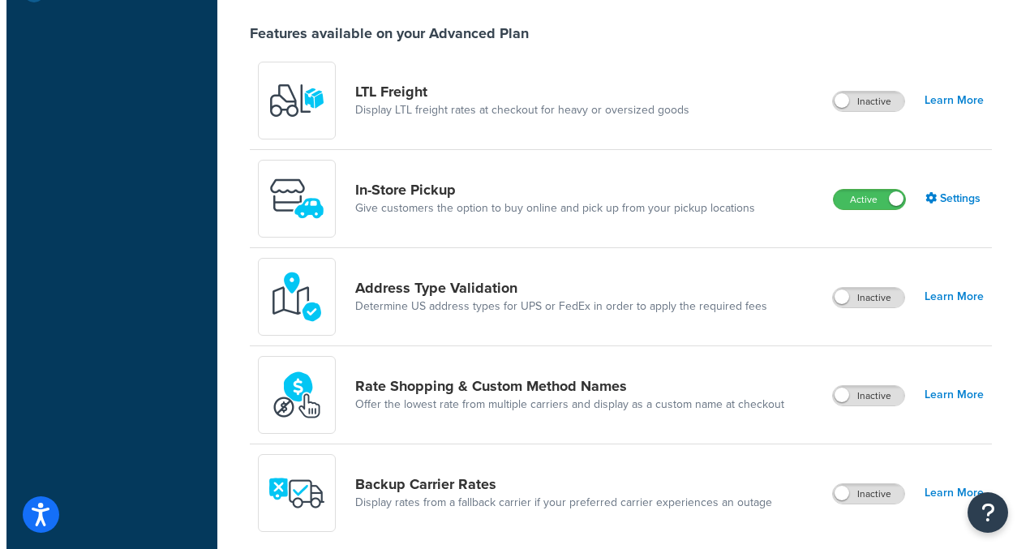
scroll to position [533, 0]
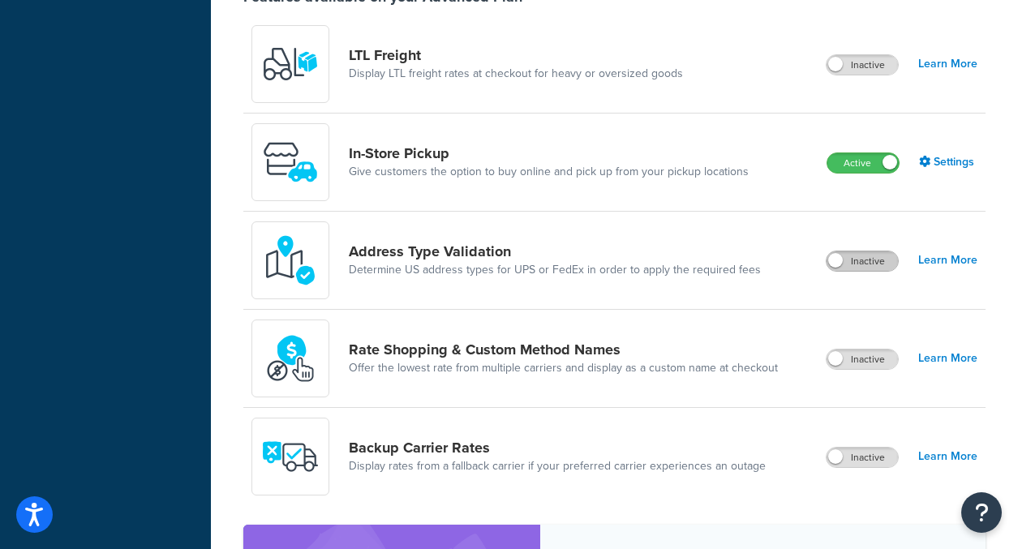
click at [881, 268] on label "Inactive" at bounding box center [861, 260] width 71 height 19
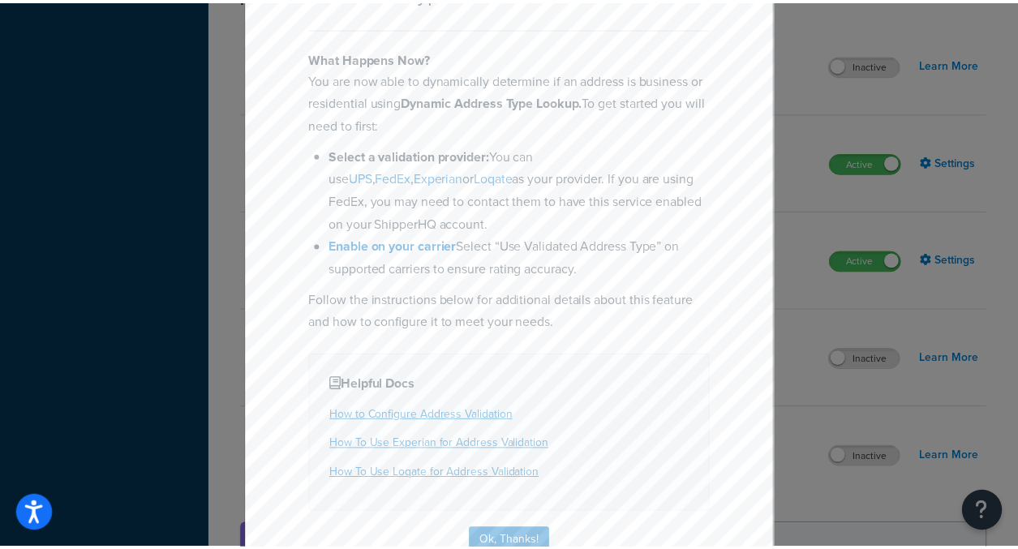
scroll to position [178, 0]
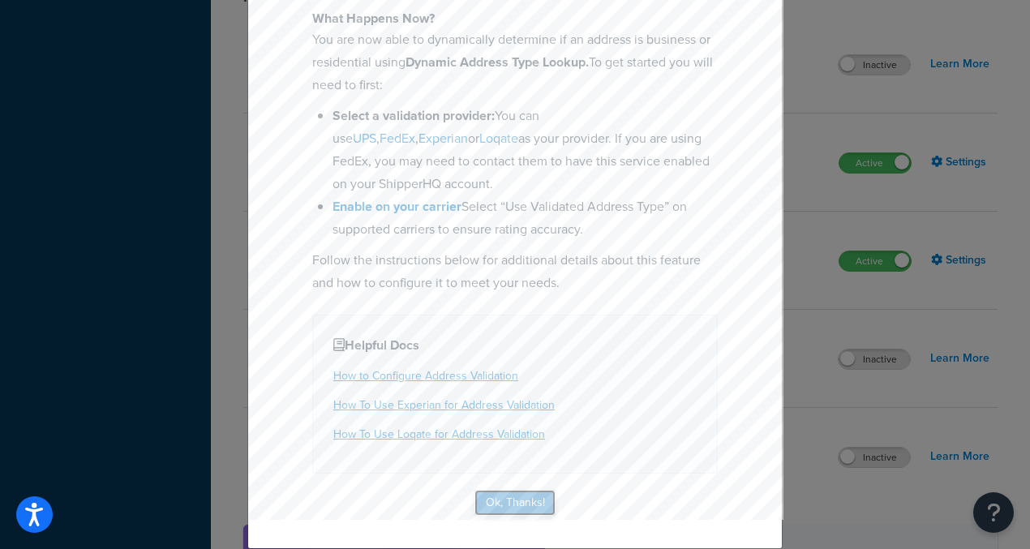
click at [530, 500] on button "Ok, Thanks!" at bounding box center [514, 503] width 81 height 26
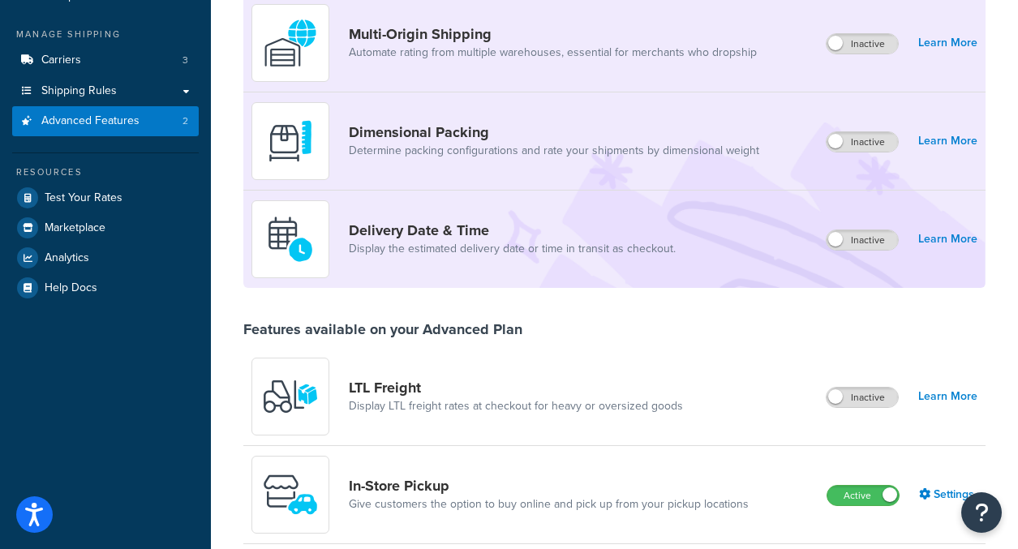
scroll to position [0, 0]
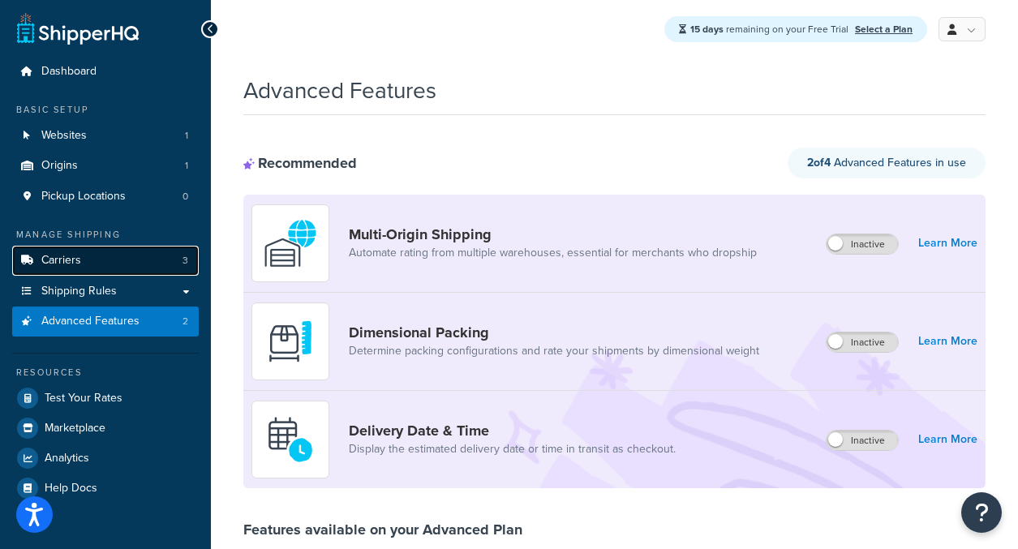
click at [117, 270] on link "Carriers 3" at bounding box center [105, 261] width 187 height 30
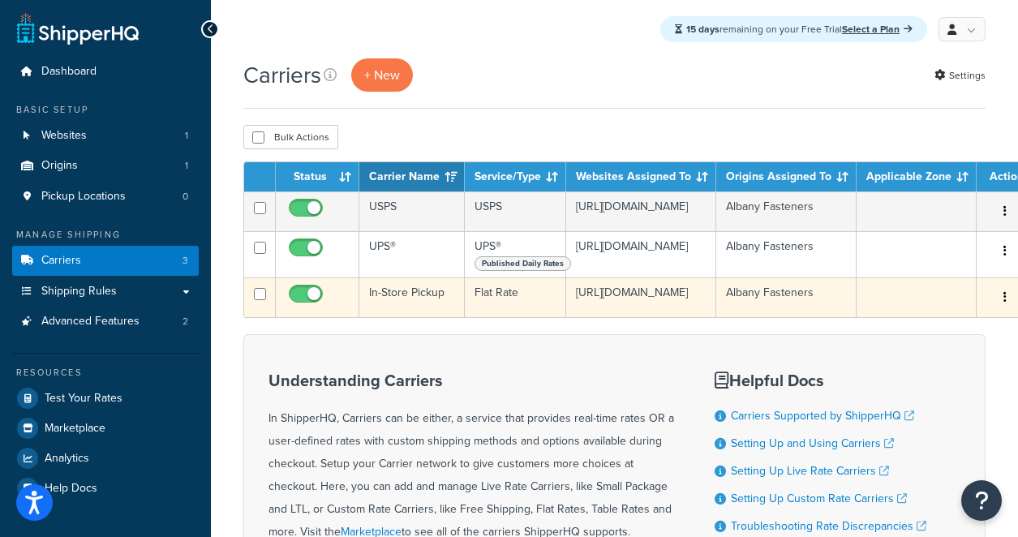
click at [998, 301] on button "button" at bounding box center [1004, 298] width 23 height 26
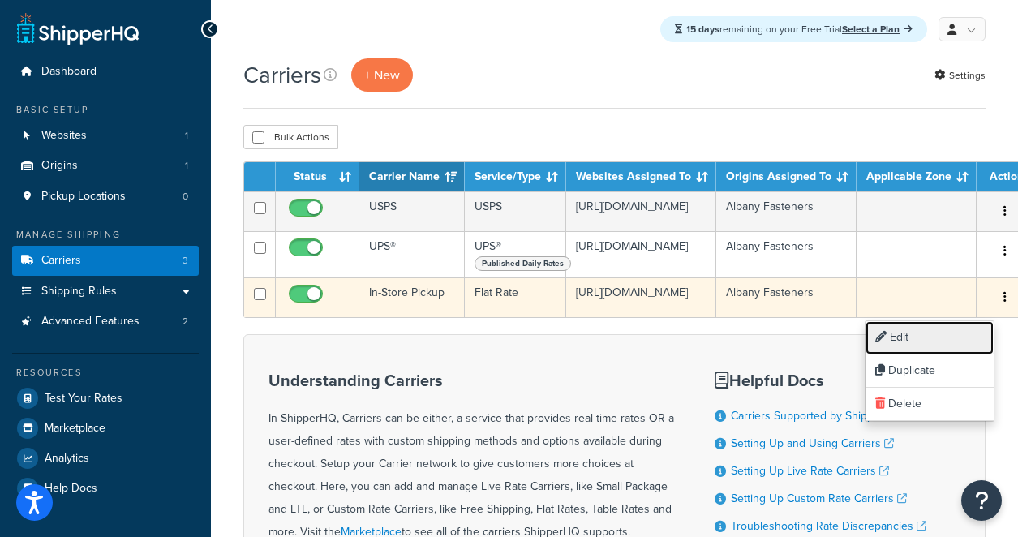
click at [889, 339] on link "Edit" at bounding box center [929, 337] width 128 height 33
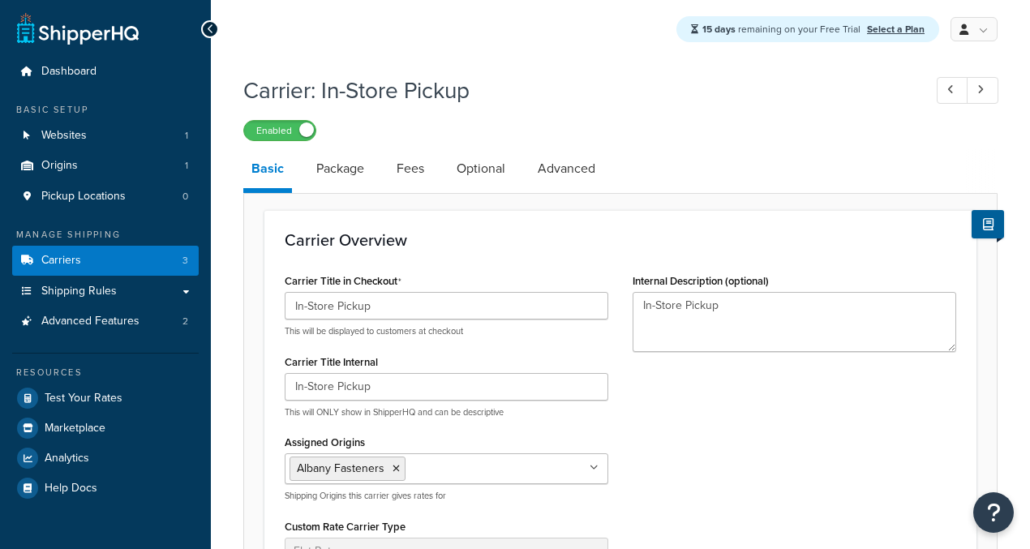
select select "flat"
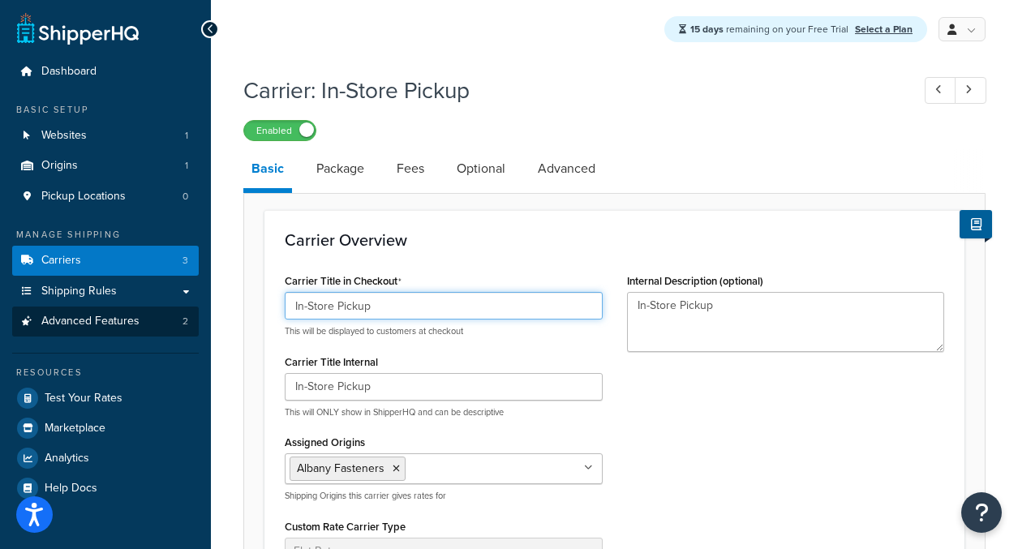
drag, startPoint x: 404, startPoint y: 314, endPoint x: 190, endPoint y: 311, distance: 214.1
type input "L"
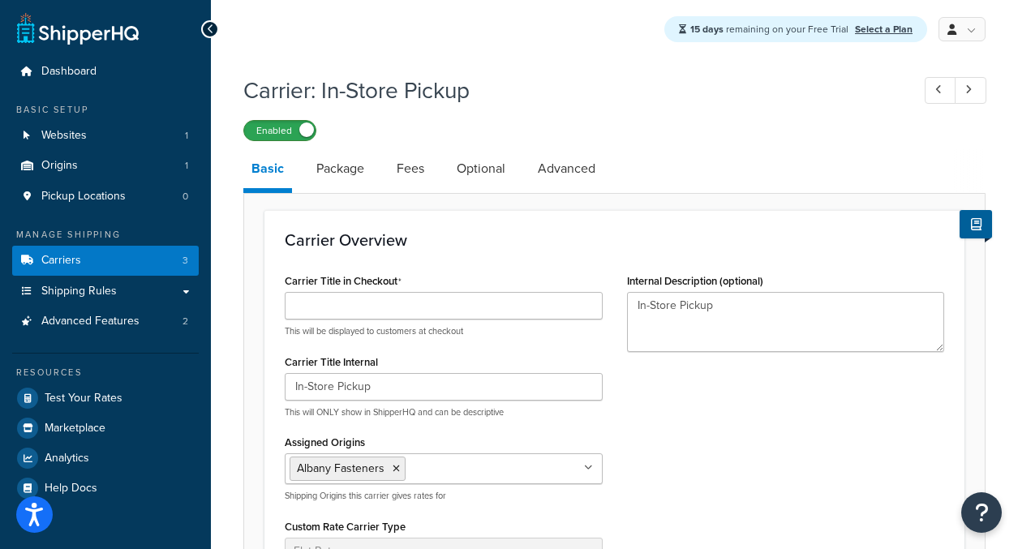
click at [260, 138] on label "Enabled" at bounding box center [279, 130] width 71 height 19
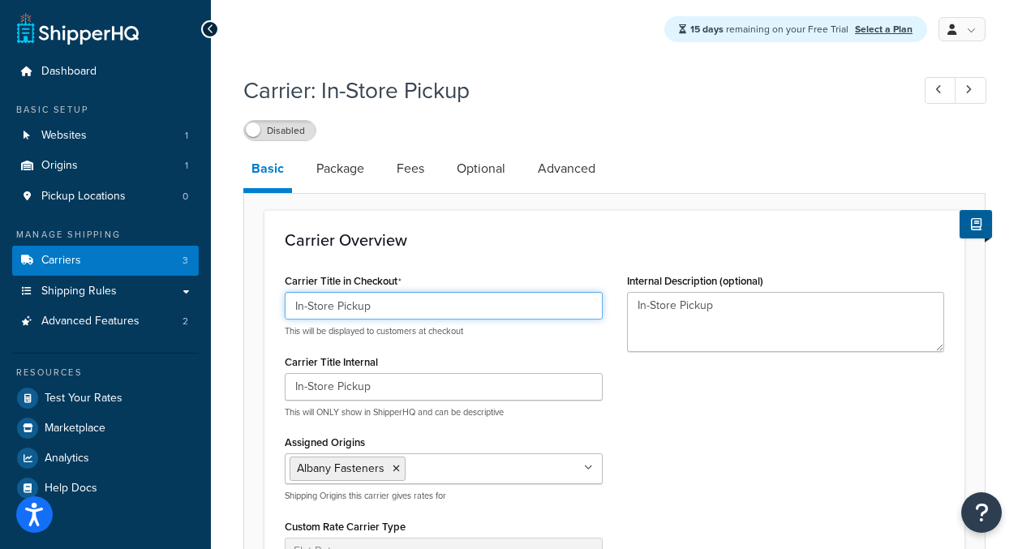
type input "In-Store Pickup"
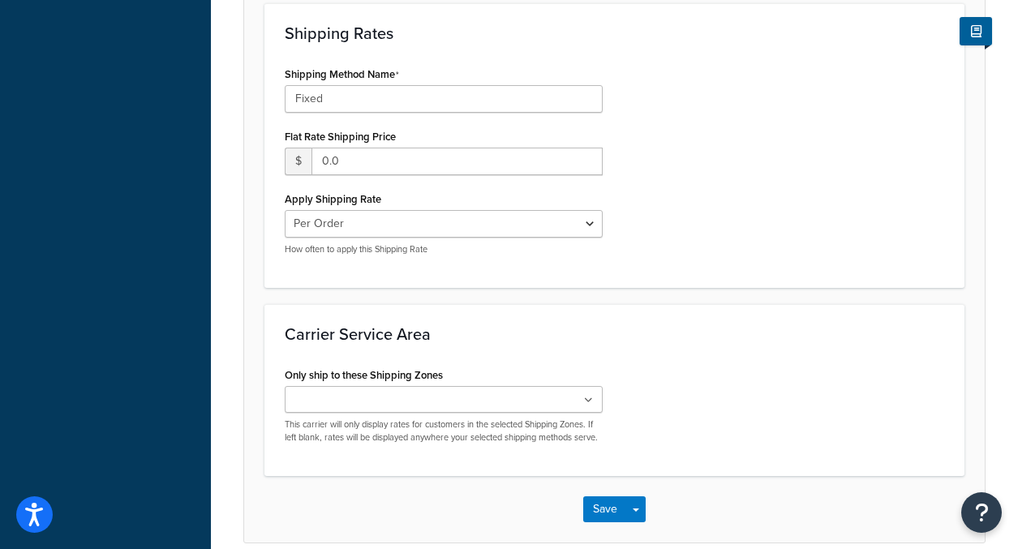
scroll to position [718, 0]
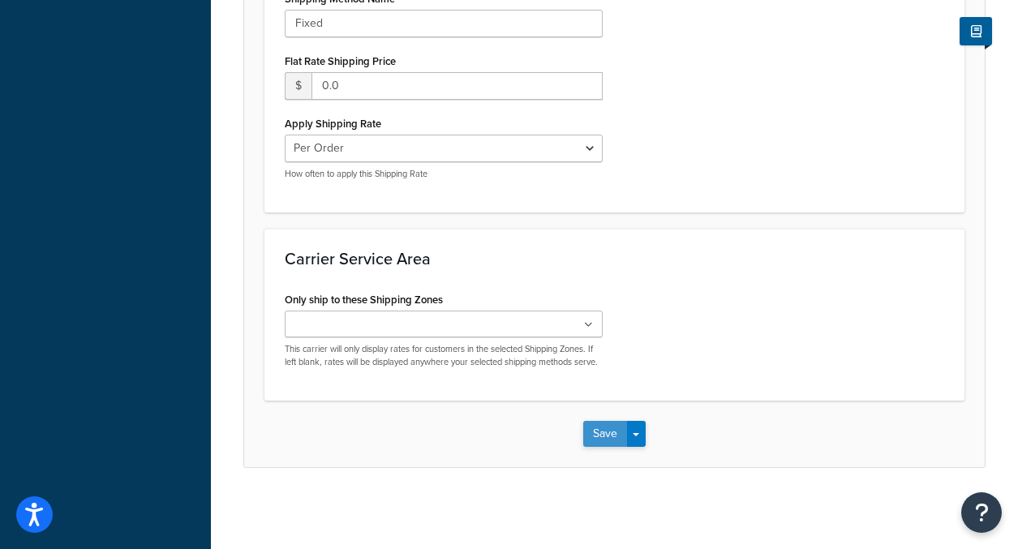
click at [593, 437] on button "Save" at bounding box center [605, 434] width 44 height 26
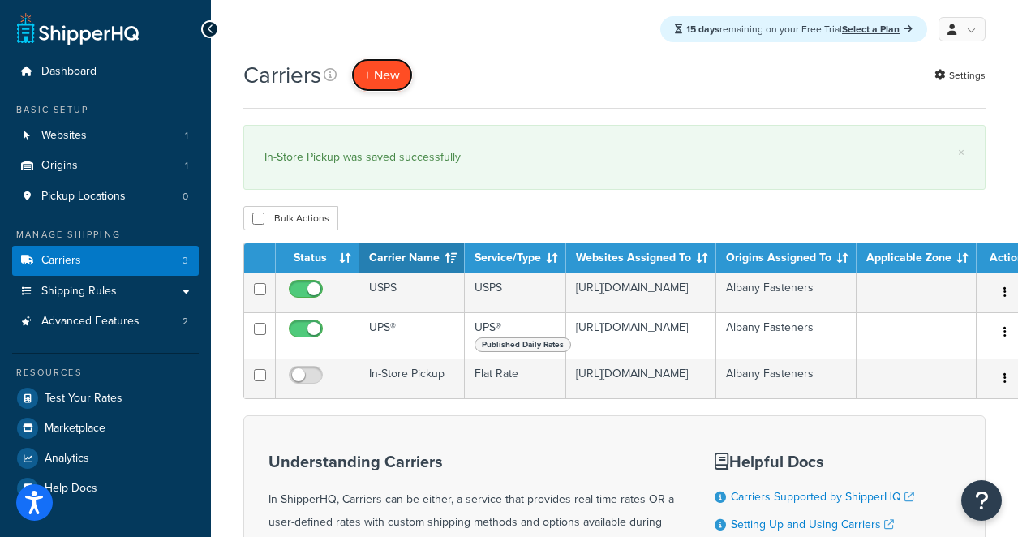
click at [395, 71] on button "+ New" at bounding box center [382, 74] width 62 height 33
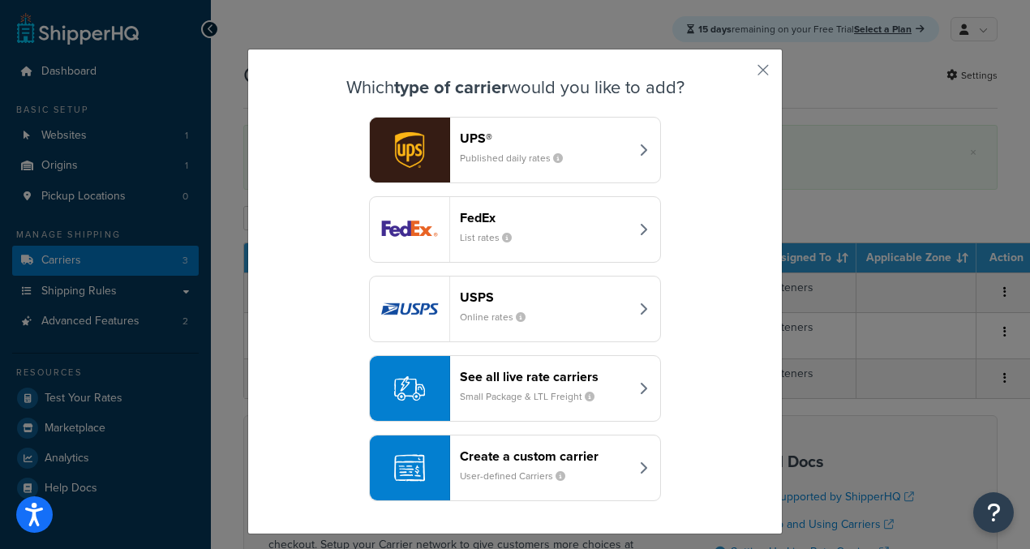
click at [500, 402] on small "Small Package & LTL Freight" at bounding box center [534, 396] width 148 height 15
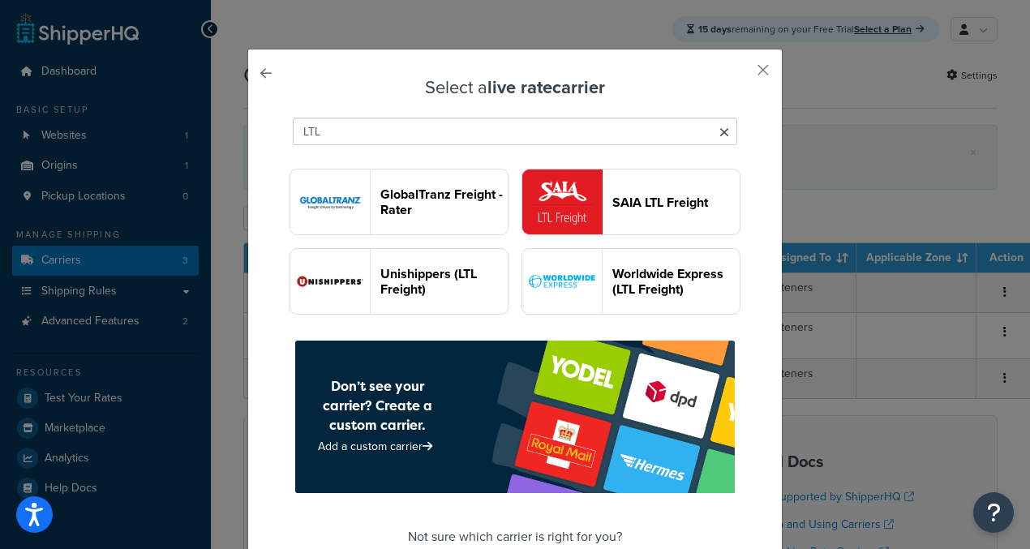
scroll to position [155, 0]
type input "L"
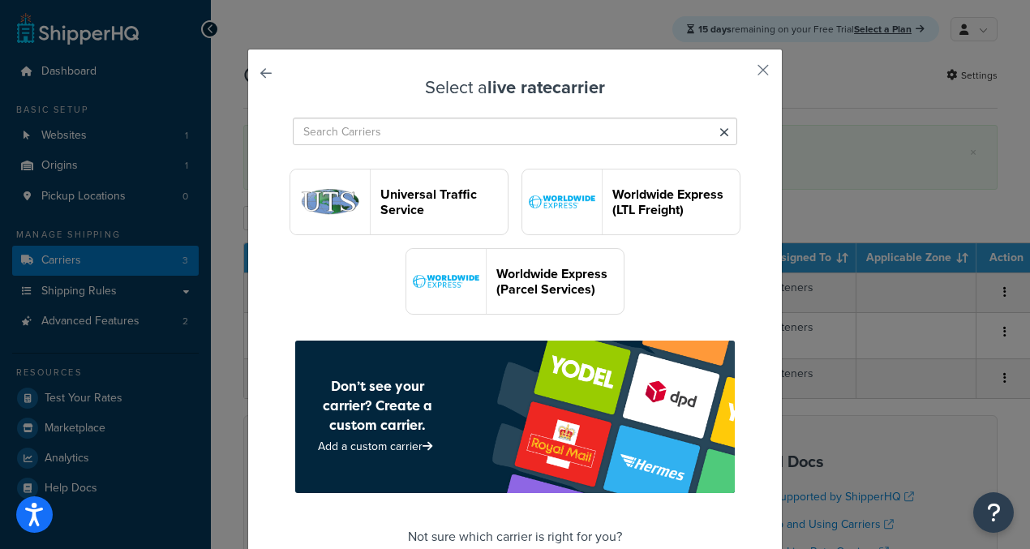
scroll to position [4685, 0]
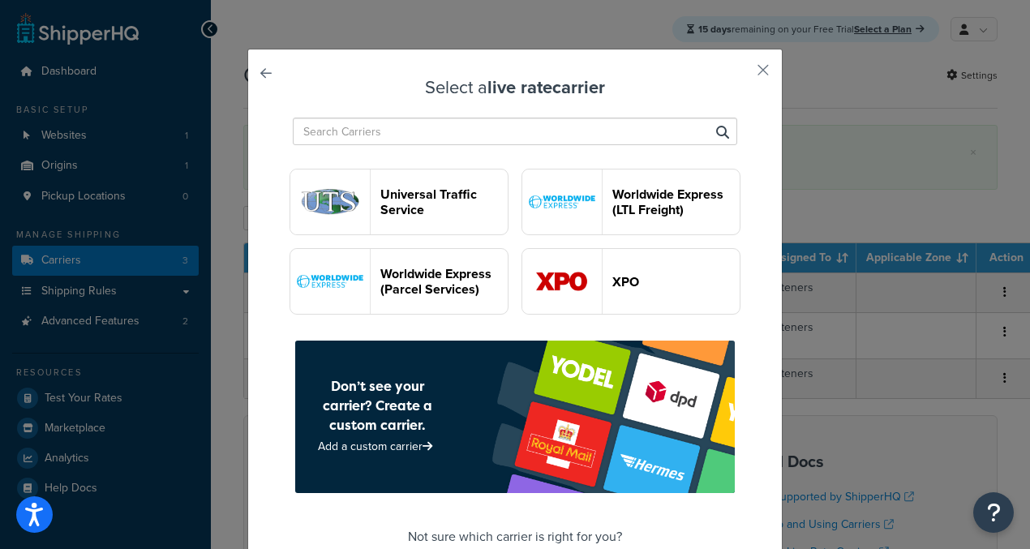
click at [289, 78] on link at bounding box center [289, 78] width 0 height 0
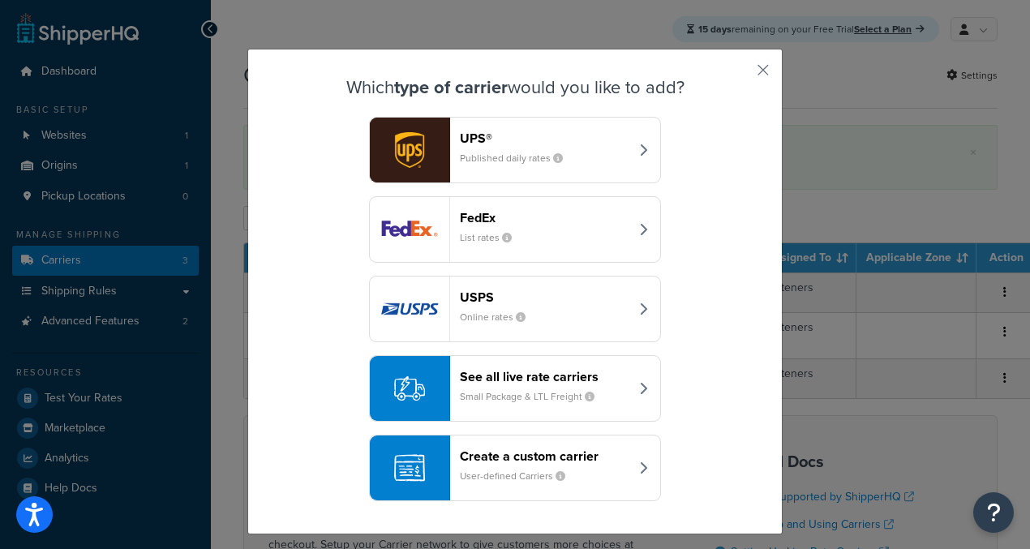
click at [510, 465] on div "Create a custom carrier User-defined Carriers" at bounding box center [545, 467] width 170 height 39
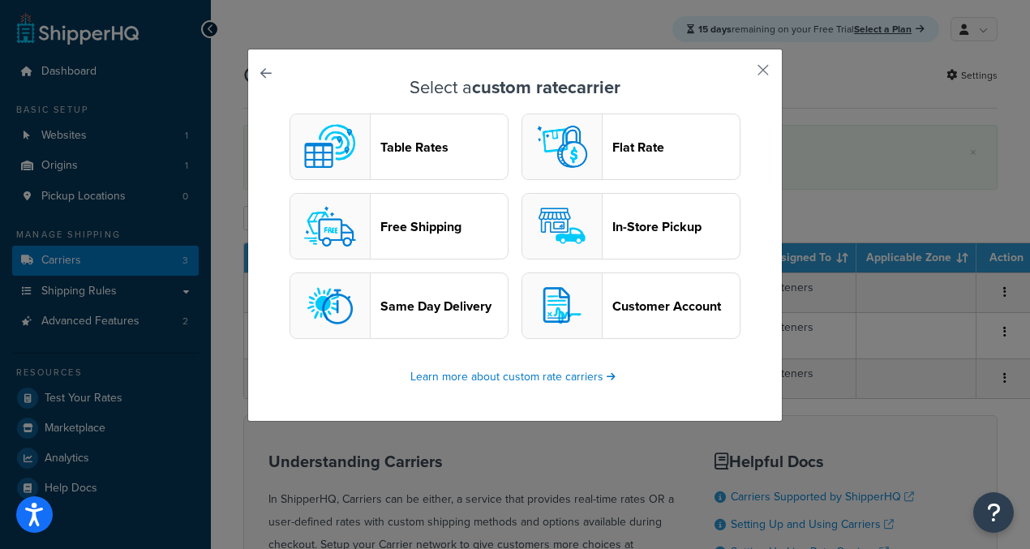
click at [624, 141] on header "Flat Rate" at bounding box center [675, 146] width 127 height 15
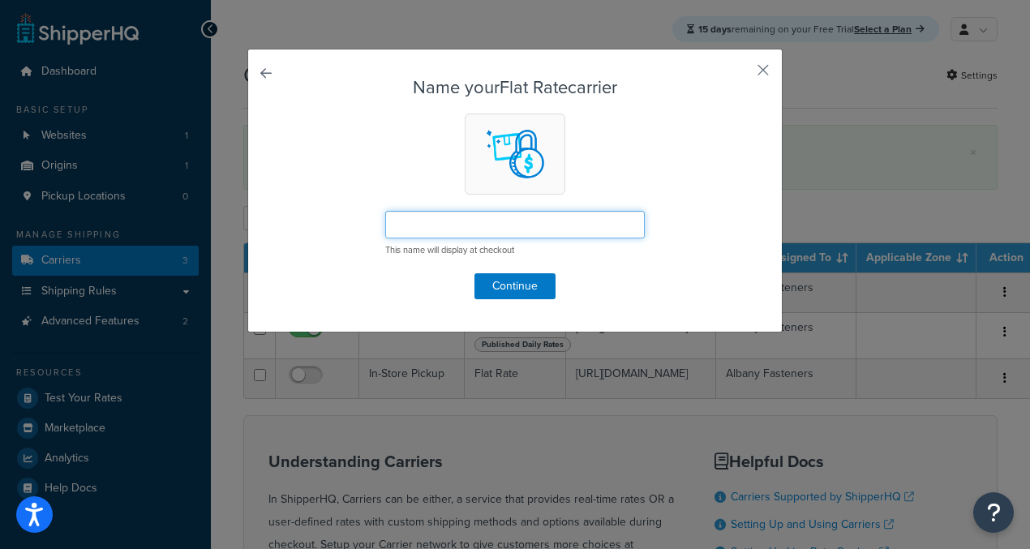
click at [429, 236] on input "text" at bounding box center [515, 225] width 260 height 28
click at [714, 186] on form "Name your Flat Rate carrier Flat Rate This name will display at checkout Contin…" at bounding box center [515, 188] width 453 height 221
drag, startPoint x: 469, startPoint y: 224, endPoint x: 324, endPoint y: 221, distance: 145.2
click at [324, 221] on form "Name your Flat Rate carrier Flat Rate This name will display at checkout Contin…" at bounding box center [515, 188] width 453 height 221
click at [398, 226] on input "LTL" at bounding box center [515, 225] width 260 height 28
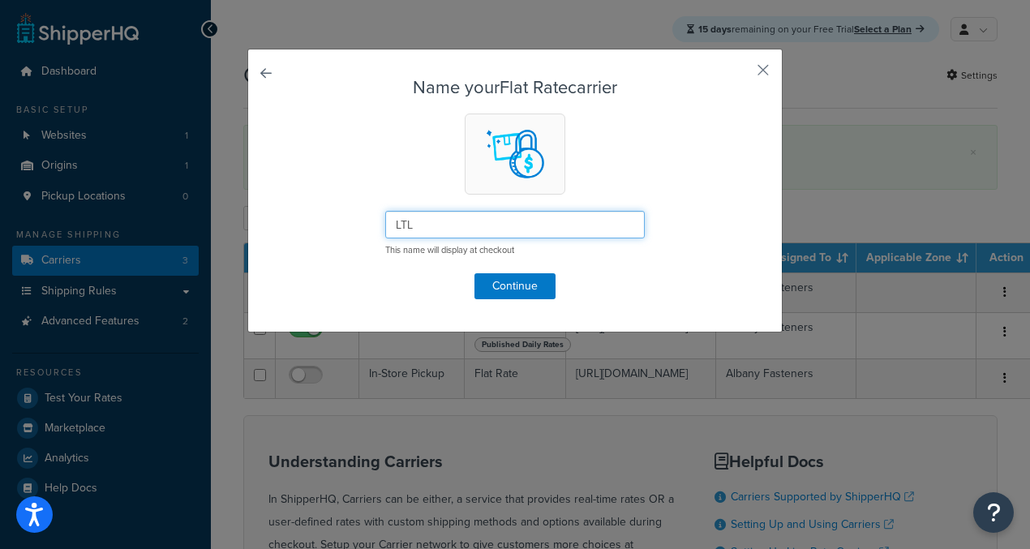
click at [398, 226] on input "LTL" at bounding box center [515, 225] width 260 height 28
type input "Pallet LTL Freight"
click at [721, 188] on form "Name your Flat Rate carrier Pallet LTL Freight This name will display at checko…" at bounding box center [515, 188] width 453 height 221
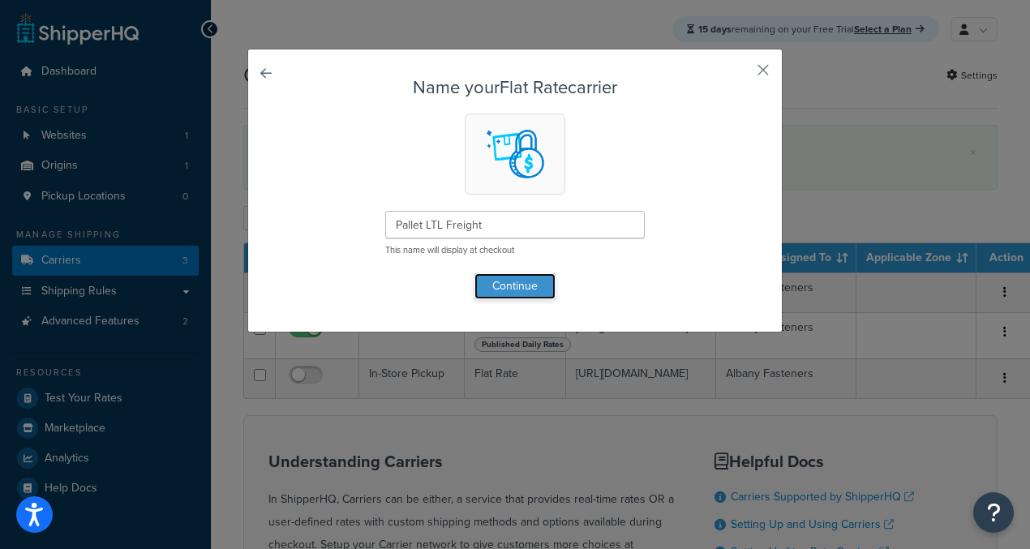
click at [521, 283] on button "Continue" at bounding box center [514, 286] width 81 height 26
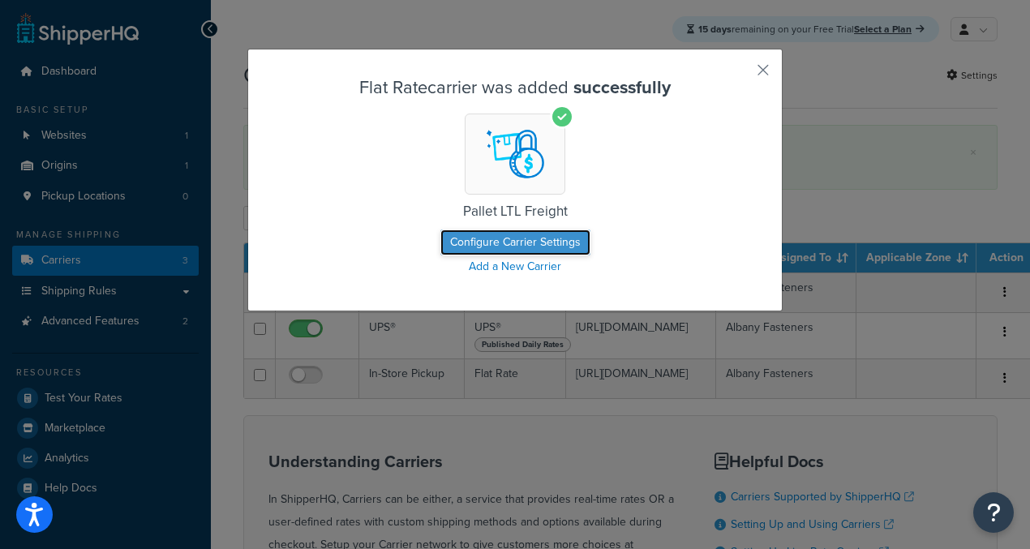
click at [530, 242] on button "Configure Carrier Settings" at bounding box center [515, 243] width 150 height 26
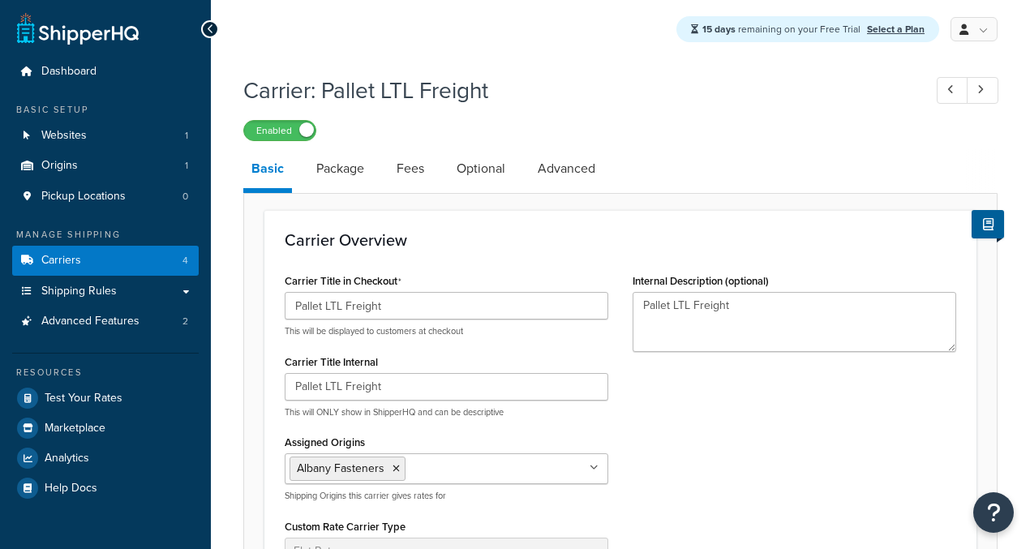
select select "flat"
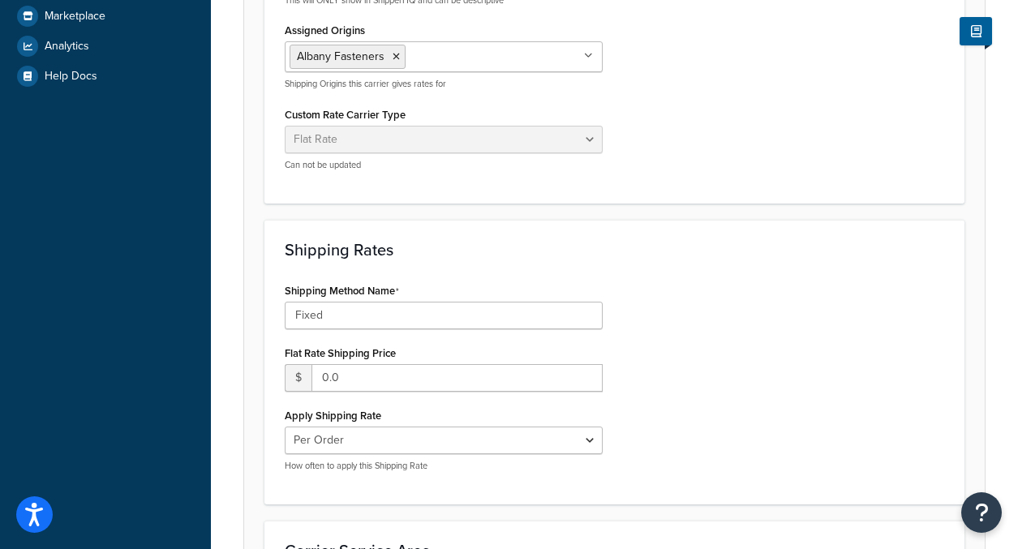
scroll to position [484, 0]
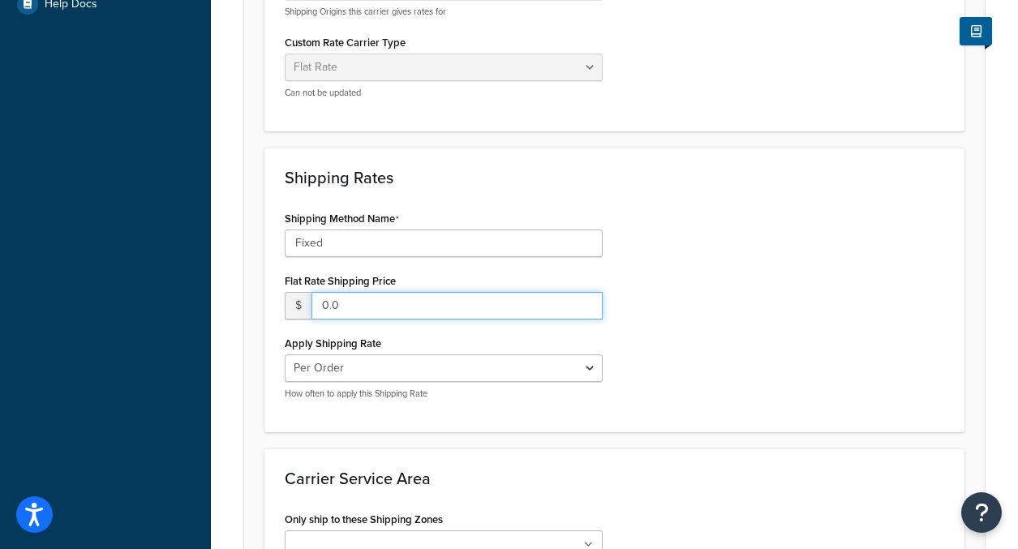
drag, startPoint x: 363, startPoint y: 315, endPoint x: 314, endPoint y: 303, distance: 50.8
click at [314, 303] on input "0.0" at bounding box center [456, 306] width 291 height 28
type input "100.00"
click at [775, 211] on div "Shipping Method Name Fixed Flat Rate Shipping Price $ 100.00 Apply Shipping Rat…" at bounding box center [614, 309] width 684 height 205
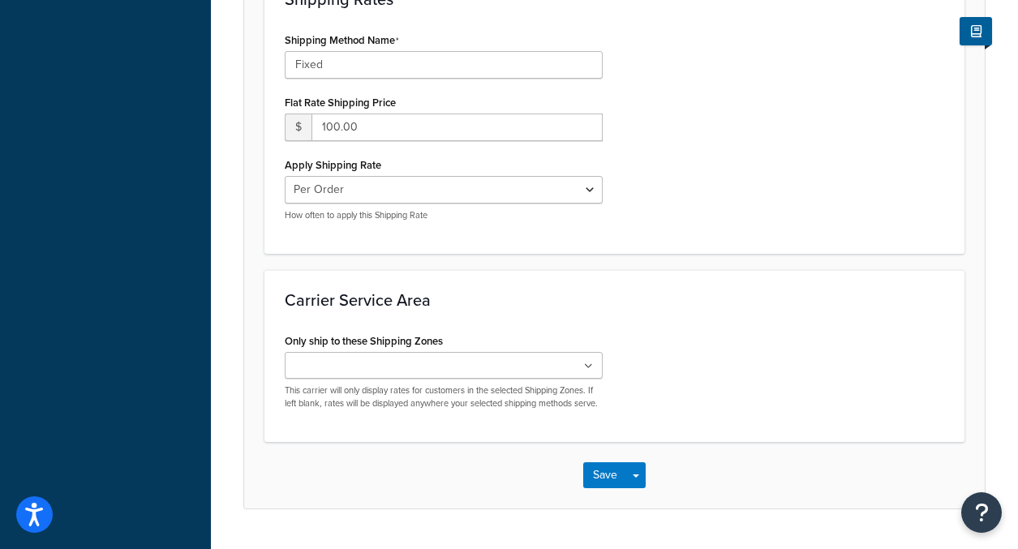
scroll to position [718, 0]
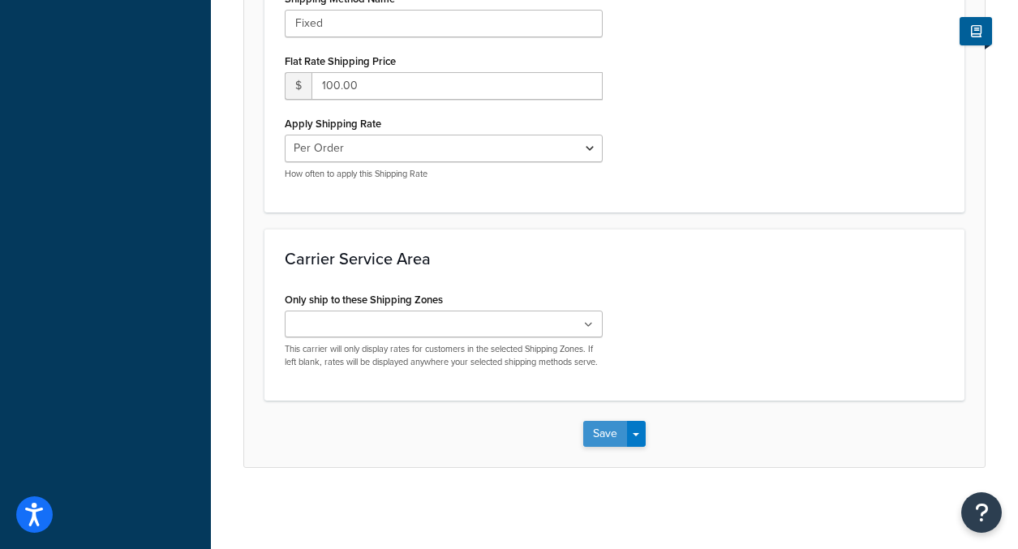
click at [609, 437] on button "Save" at bounding box center [605, 434] width 44 height 26
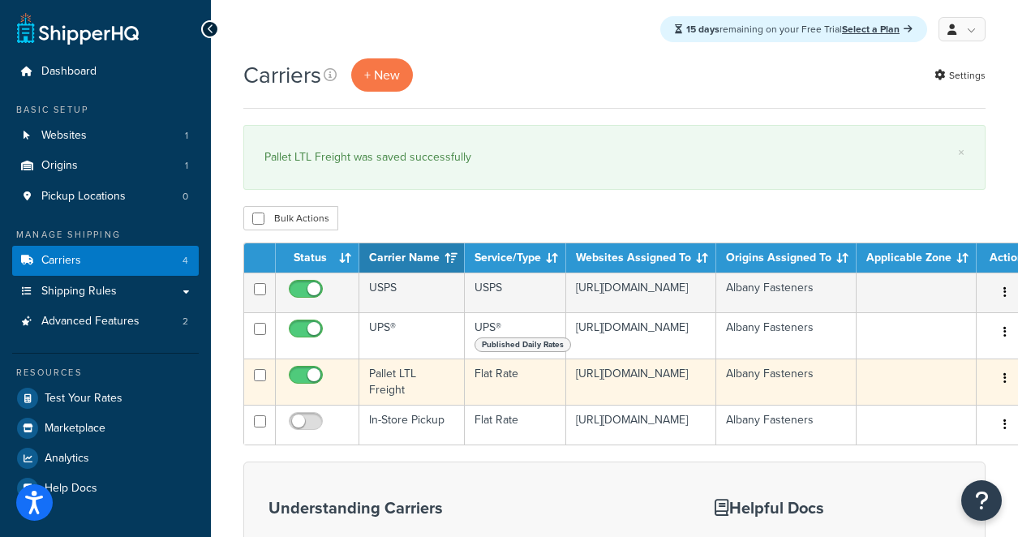
click at [999, 388] on button "button" at bounding box center [1004, 379] width 23 height 26
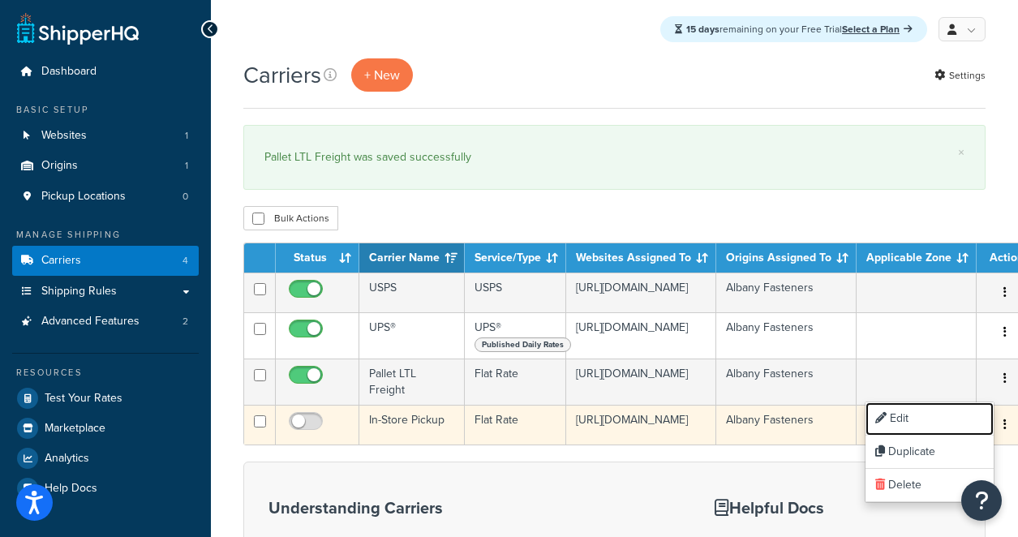
click at [930, 418] on link "Edit" at bounding box center [929, 418] width 128 height 33
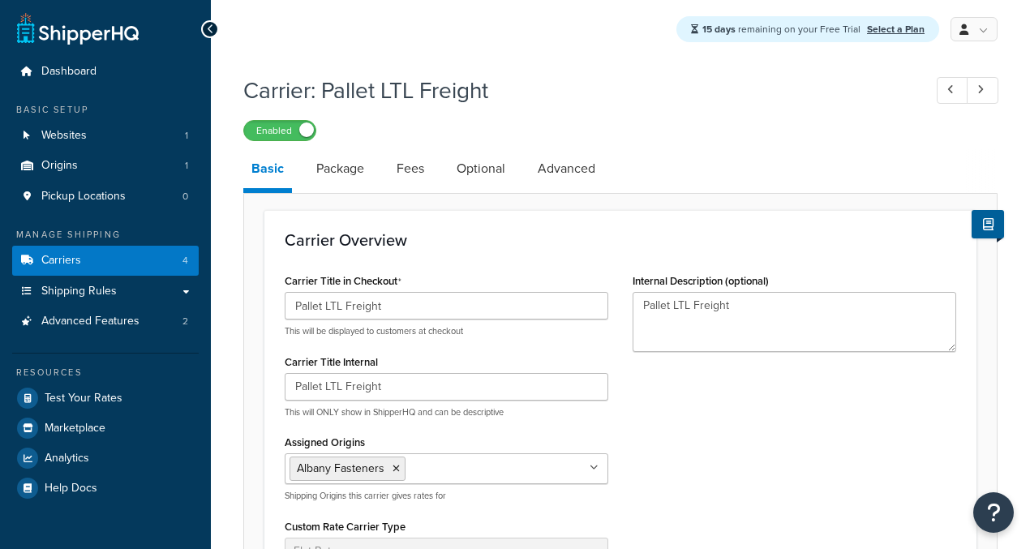
select select "flat"
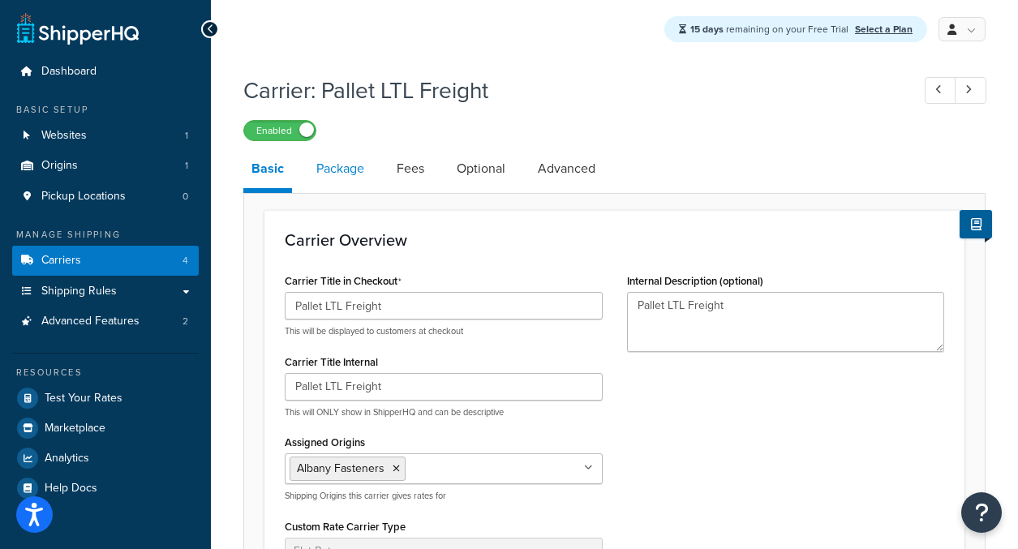
click at [334, 169] on link "Package" at bounding box center [340, 168] width 64 height 39
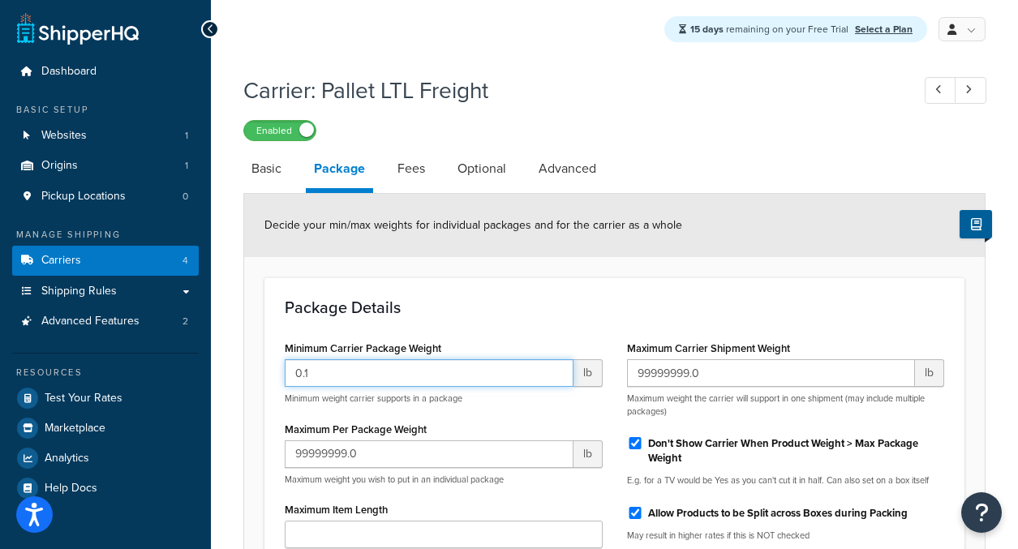
drag, startPoint x: 333, startPoint y: 365, endPoint x: 441, endPoint y: 363, distance: 108.7
click at [441, 363] on input "0.1" at bounding box center [429, 373] width 289 height 28
click at [337, 388] on div "0.1 lb Minimum weight carrier supports in a package" at bounding box center [444, 381] width 318 height 45
drag, startPoint x: 330, startPoint y: 378, endPoint x: 204, endPoint y: 380, distance: 126.5
click at [204, 380] on div "Dashboard Basic Setup Websites 1 Origins 1 Pickup Locations 0 Manage Shipping C…" at bounding box center [509, 420] width 1018 height 840
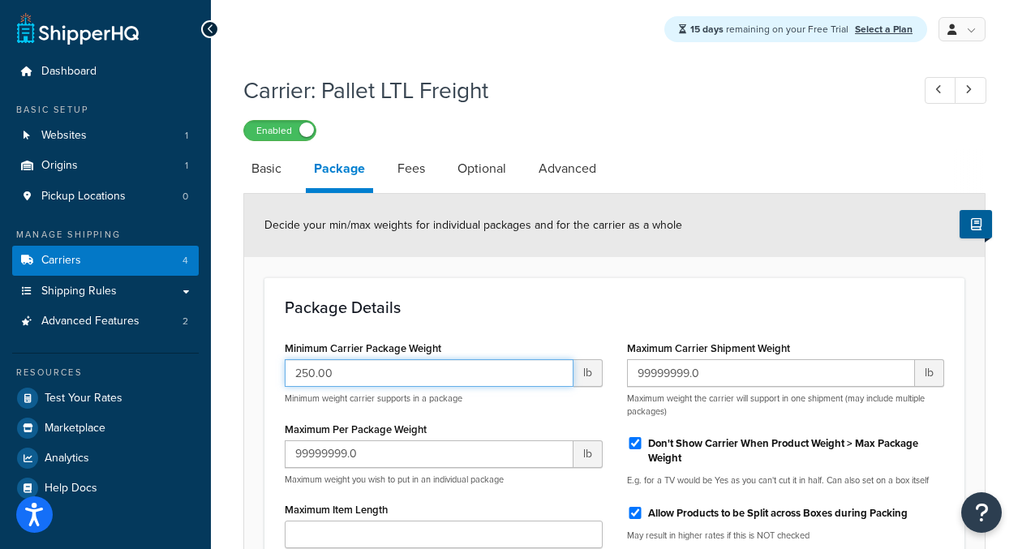
type input "250.00"
click at [661, 306] on h3 "Package Details" at bounding box center [614, 307] width 659 height 18
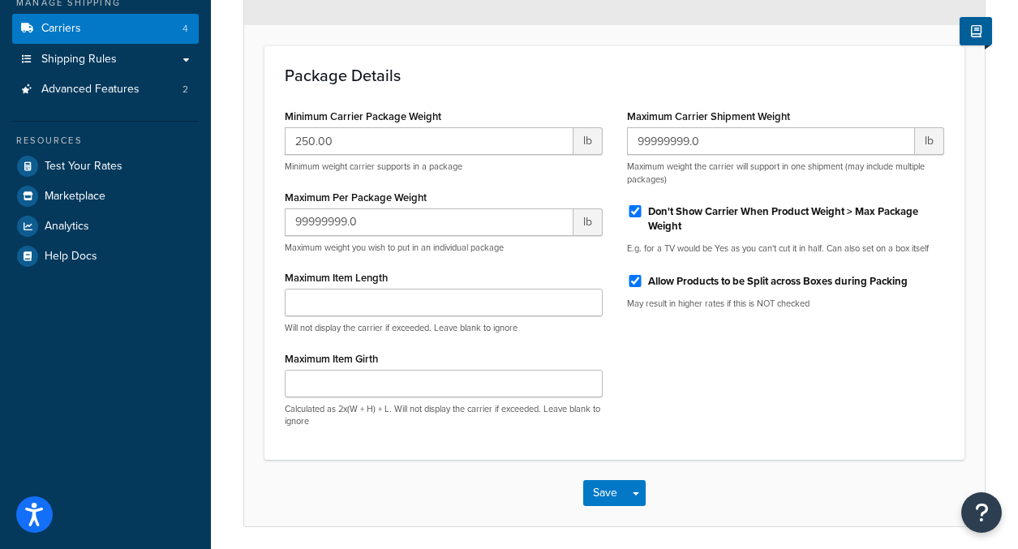
scroll to position [293, 0]
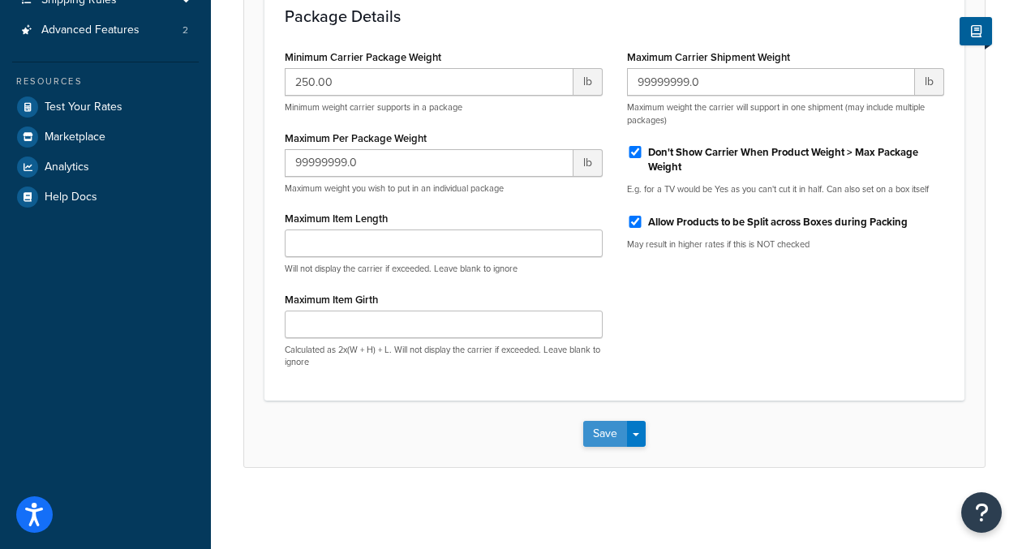
click at [590, 434] on button "Save" at bounding box center [605, 434] width 44 height 26
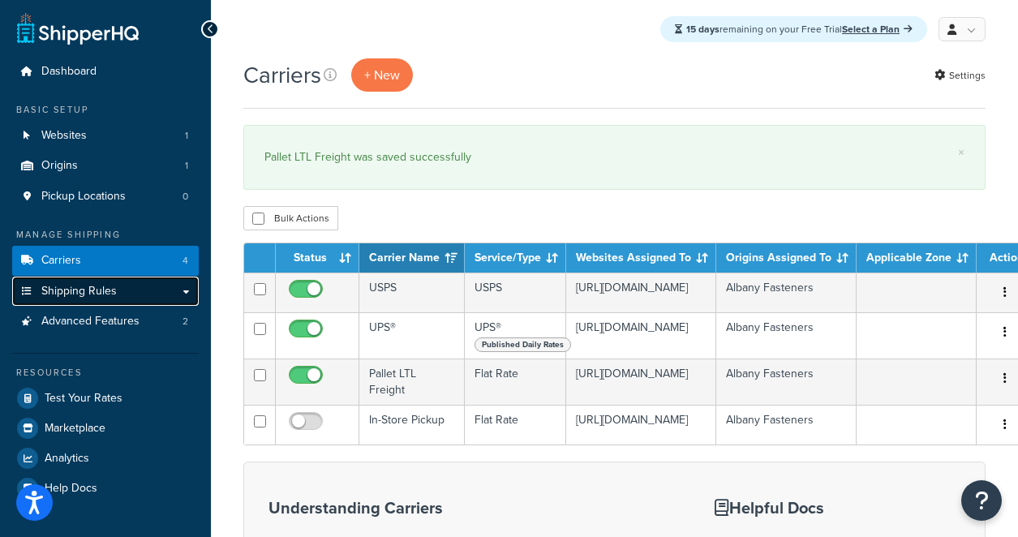
click at [92, 295] on span "Shipping Rules" at bounding box center [78, 292] width 75 height 14
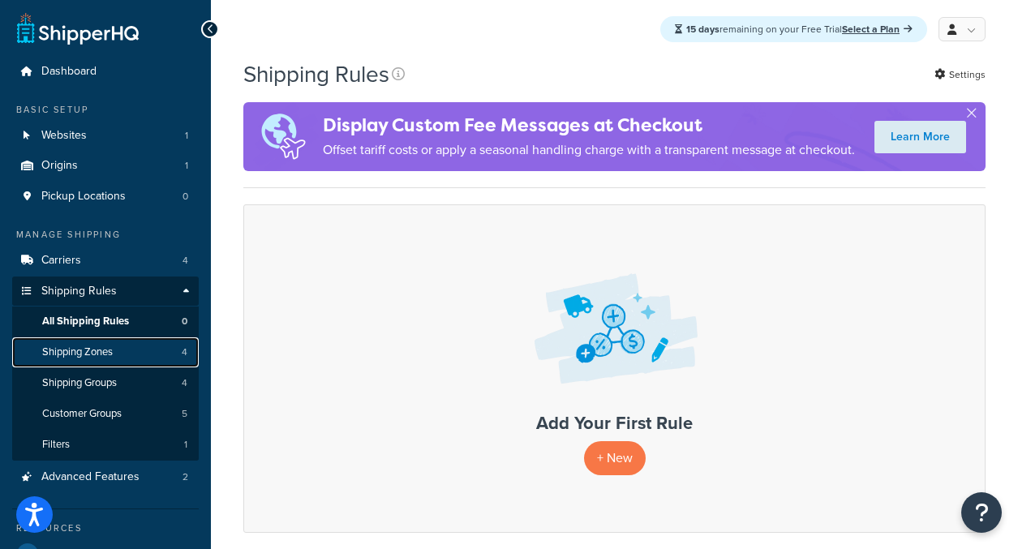
click at [76, 338] on link "Shipping Zones 4" at bounding box center [105, 352] width 187 height 30
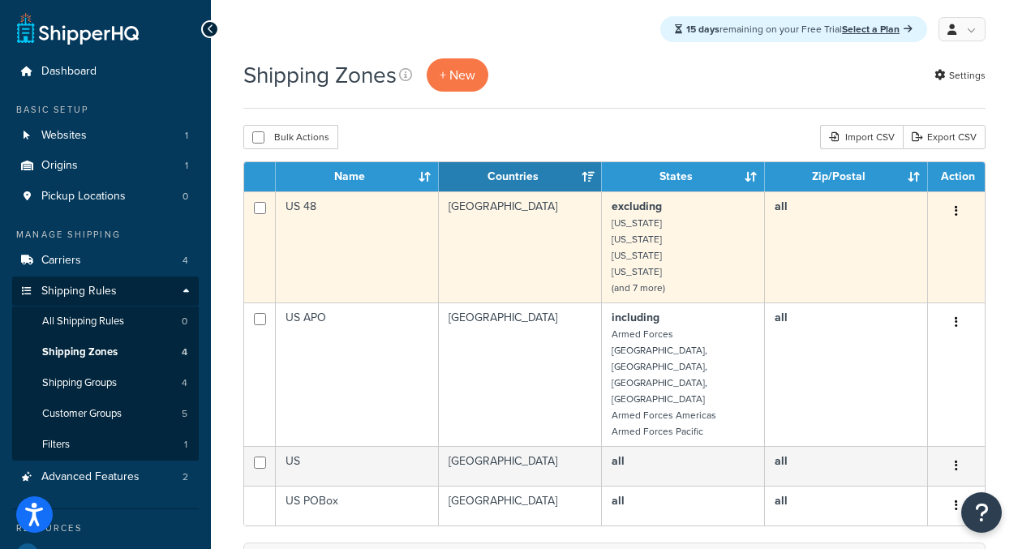
click at [530, 231] on td "[GEOGRAPHIC_DATA]" at bounding box center [520, 246] width 163 height 111
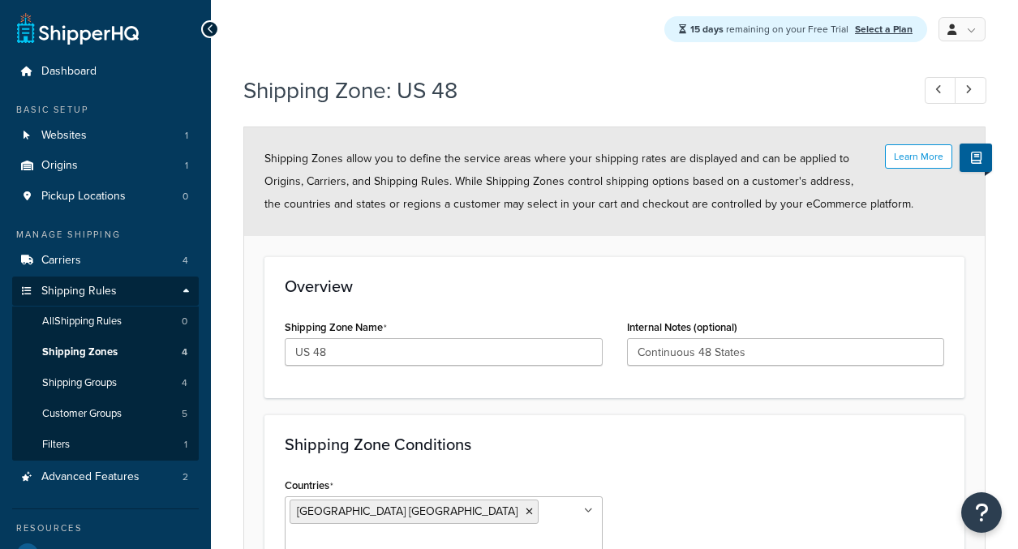
select select "excluding"
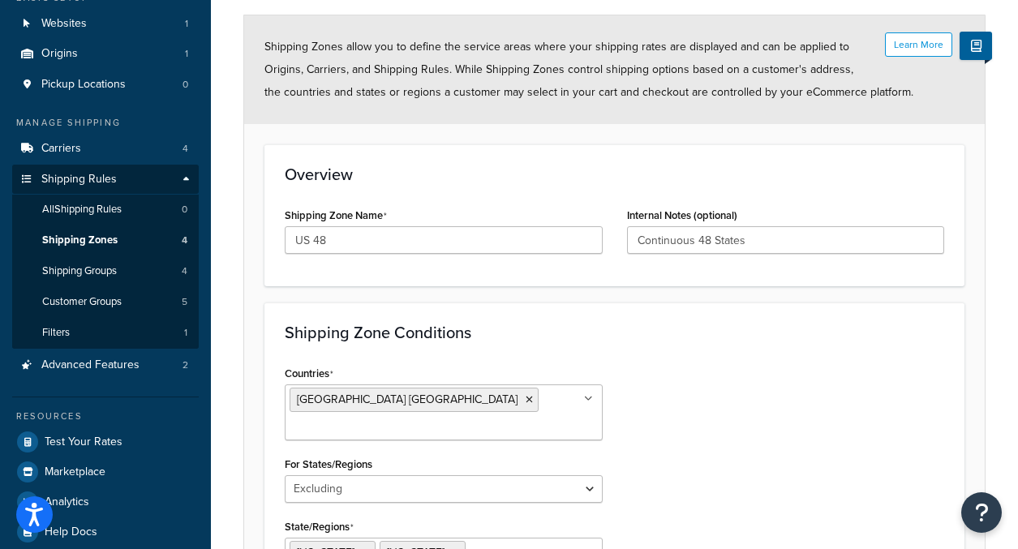
scroll to position [11, 0]
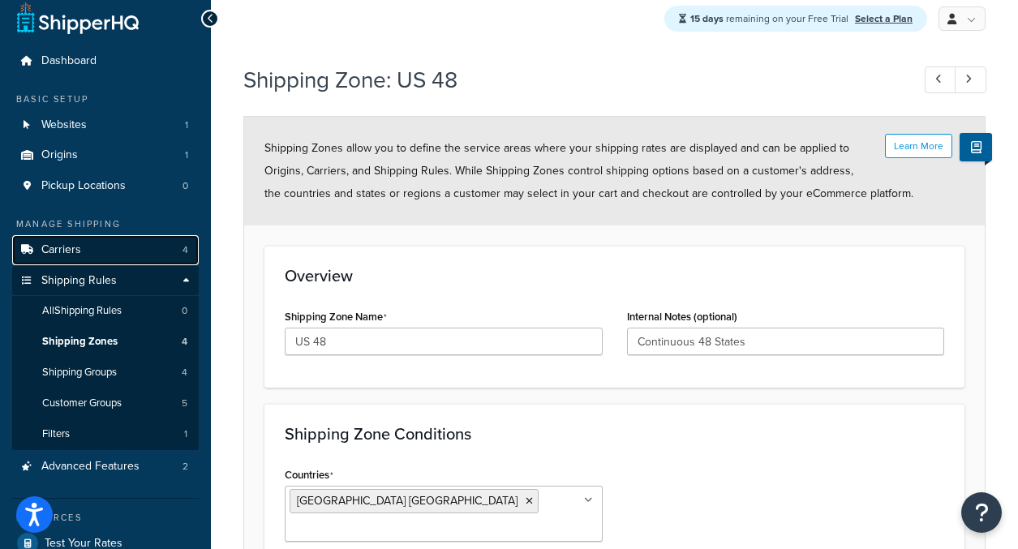
click at [52, 253] on span "Carriers" at bounding box center [61, 250] width 40 height 14
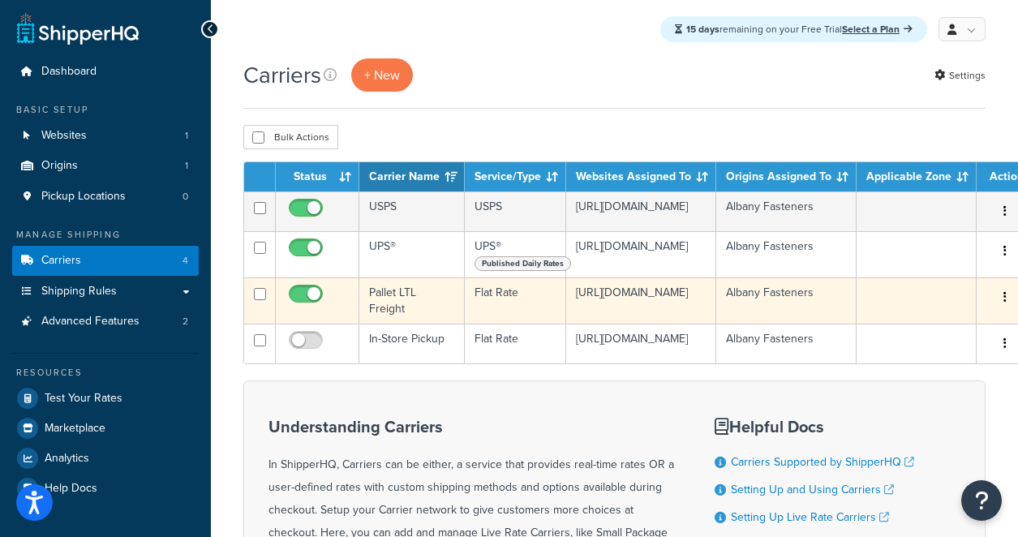
click at [998, 303] on button "button" at bounding box center [1004, 298] width 23 height 26
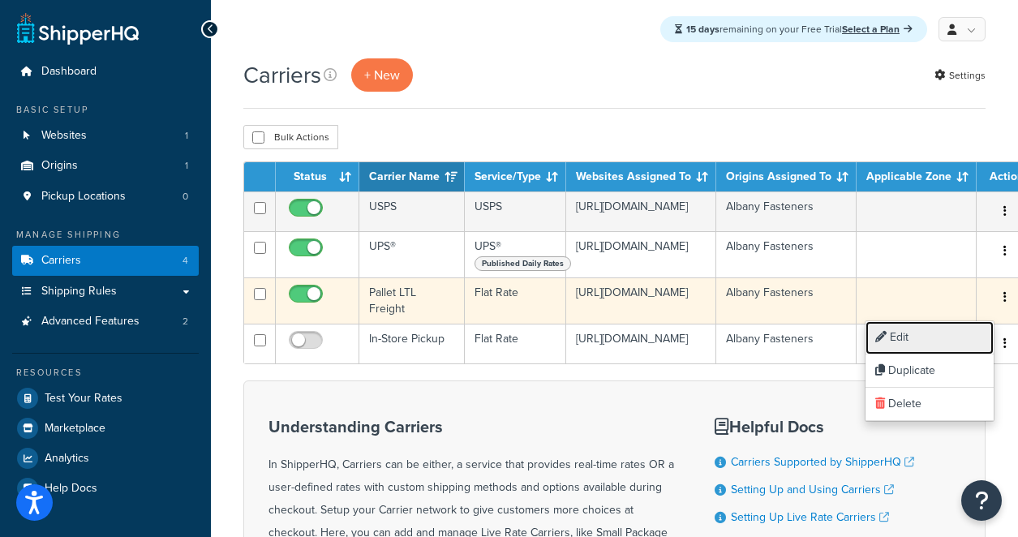
click at [907, 333] on link "Edit" at bounding box center [929, 337] width 128 height 33
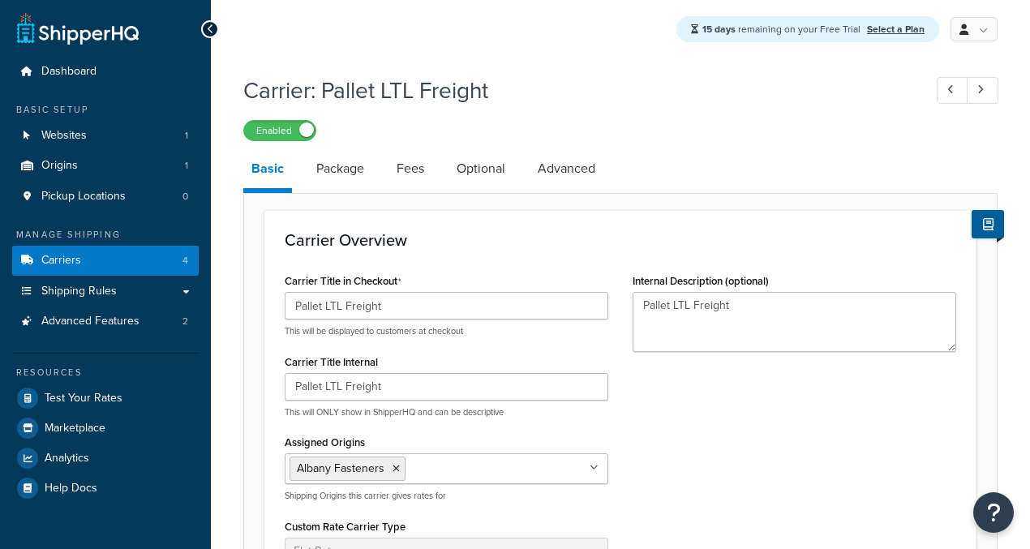
select select "flat"
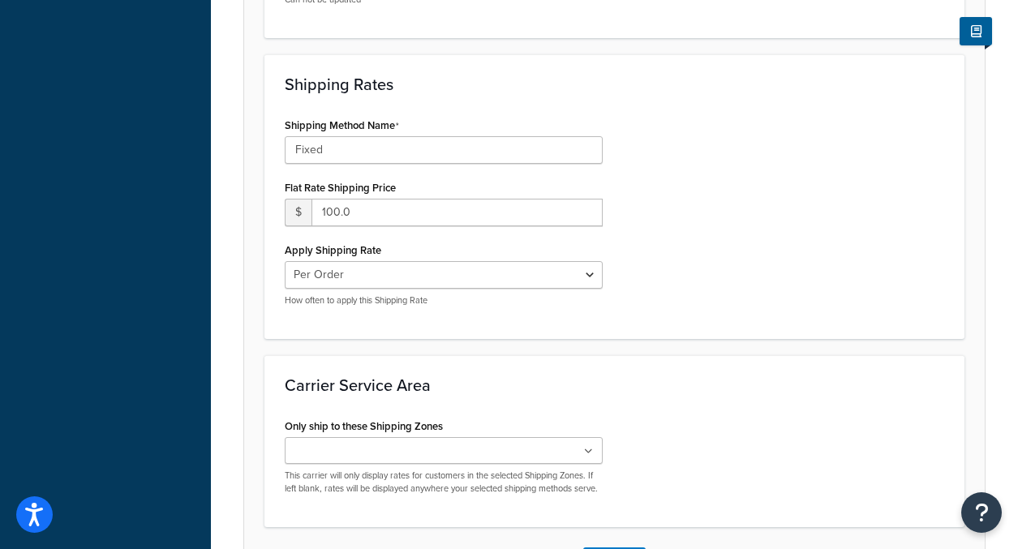
scroll to position [643, 0]
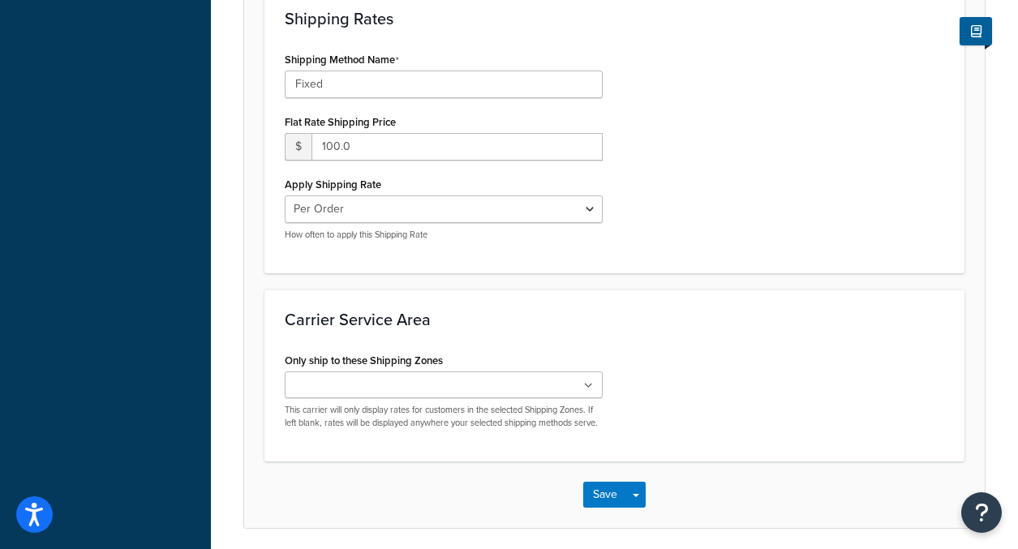
click at [380, 384] on input "Only ship to these Shipping Zones" at bounding box center [362, 386] width 144 height 18
click at [777, 384] on div "Only ship to these Shipping Zones US 48 US APO [GEOGRAPHIC_DATA] [GEOGRAPHIC_DA…" at bounding box center [614, 397] width 684 height 97
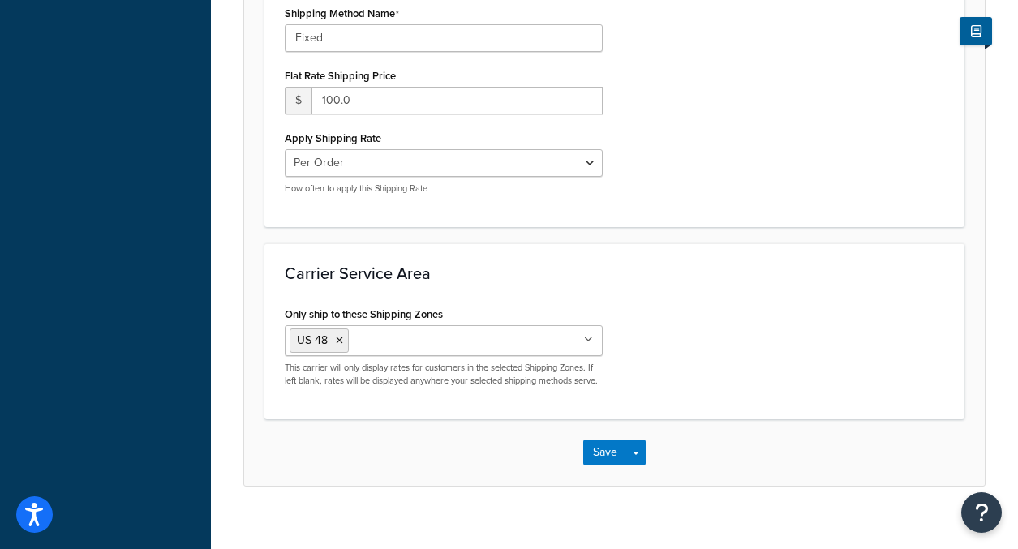
scroll to position [722, 0]
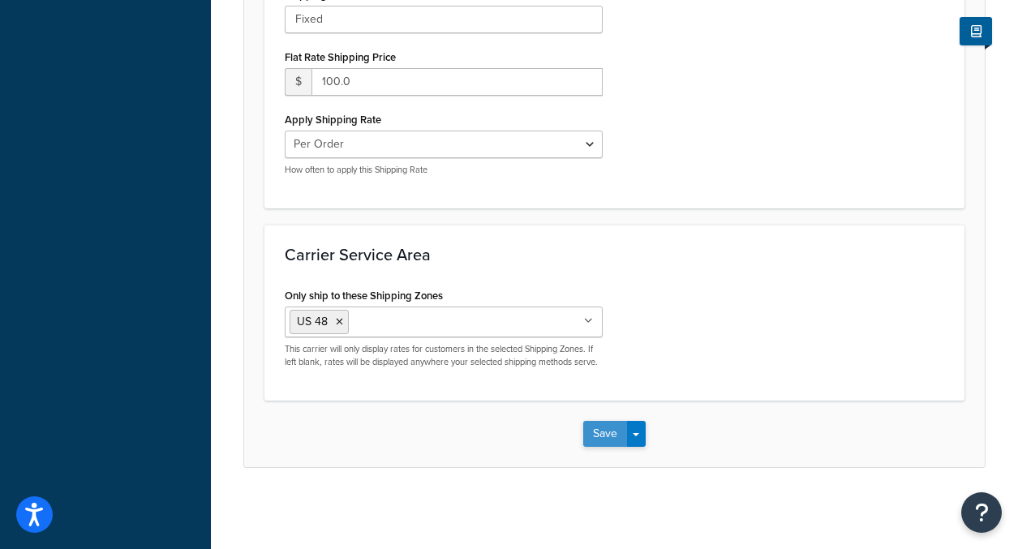
click at [599, 440] on button "Save" at bounding box center [605, 434] width 44 height 26
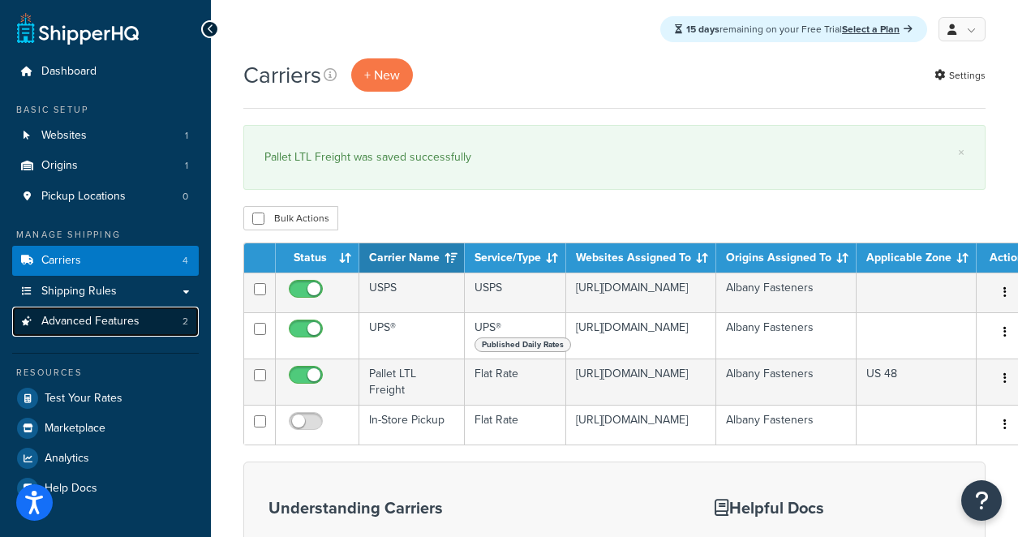
click at [90, 328] on span "Advanced Features" at bounding box center [90, 322] width 98 height 14
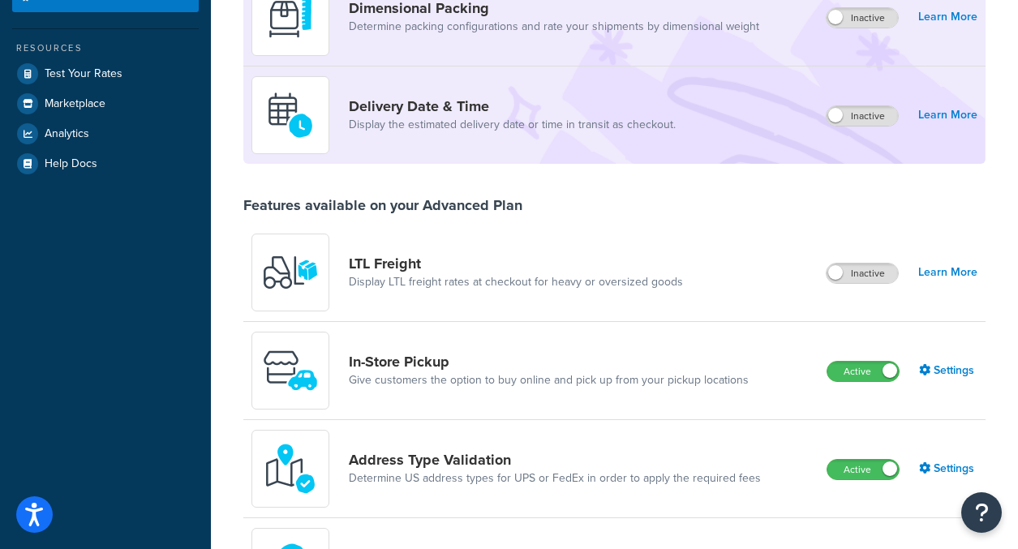
scroll to position [325, 0]
click at [933, 469] on link "Settings" at bounding box center [948, 468] width 58 height 23
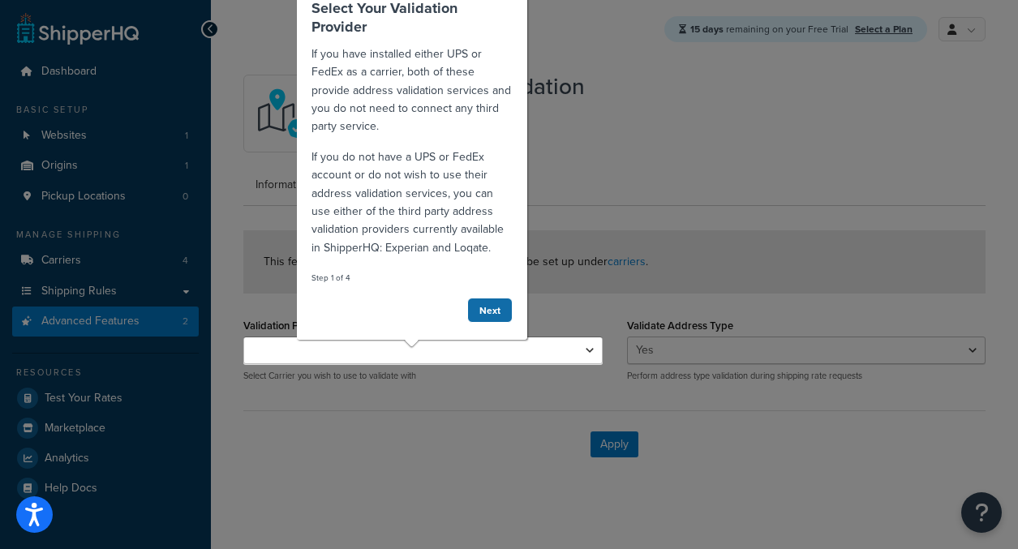
click at [500, 314] on link "Next" at bounding box center [488, 310] width 45 height 25
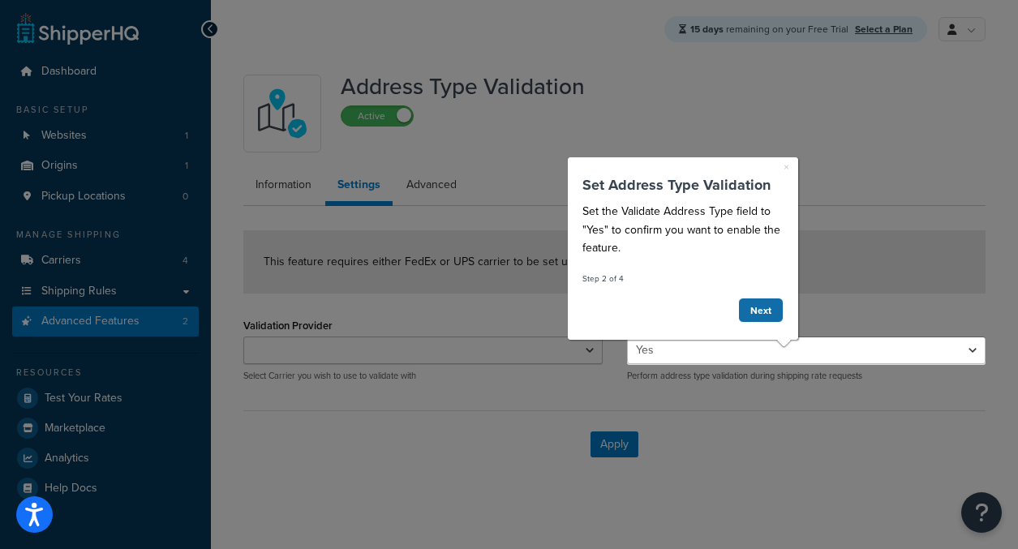
click at [749, 308] on link "Next" at bounding box center [759, 309] width 45 height 25
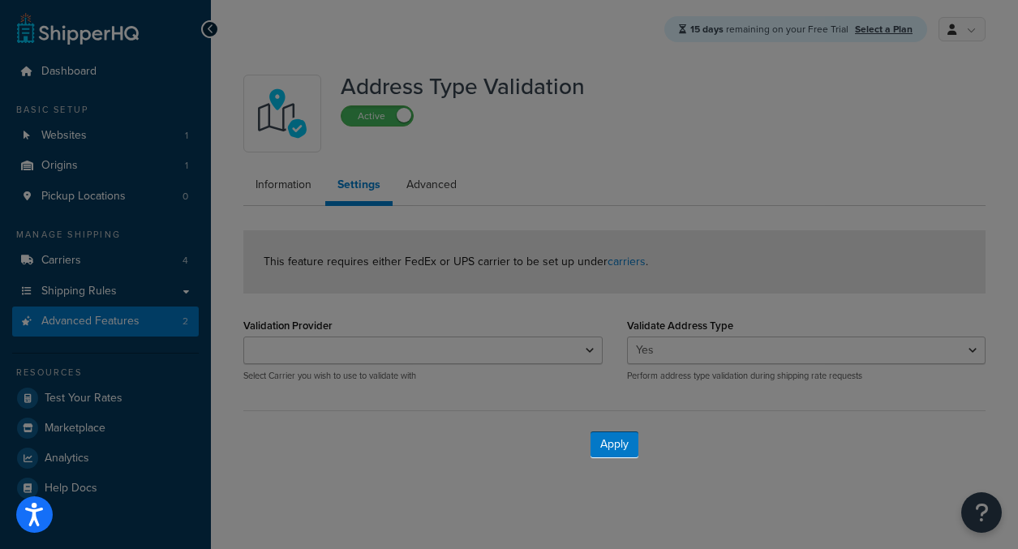
click at [591, 348] on div at bounding box center [614, 216] width 48 height 432
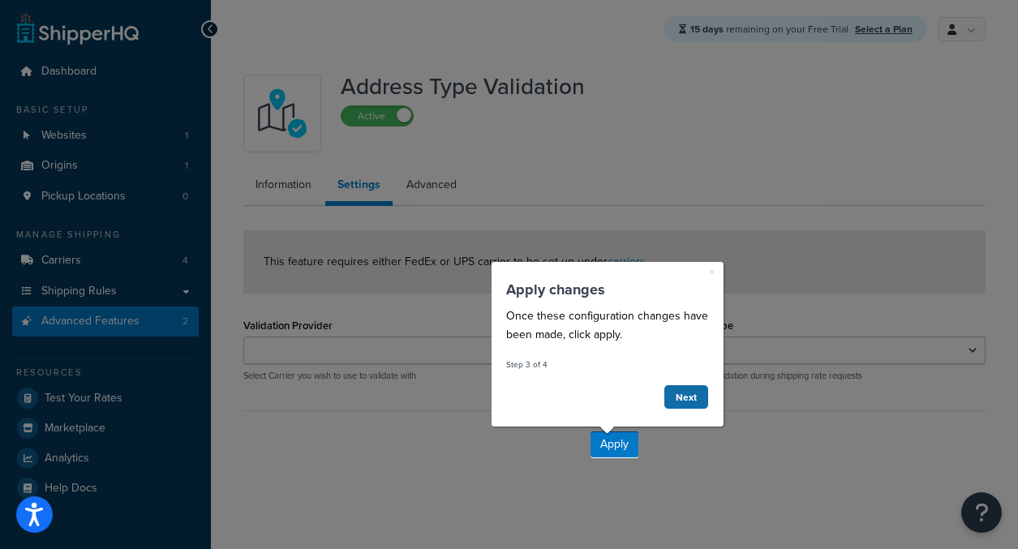
click at [689, 399] on link "Next" at bounding box center [685, 396] width 45 height 25
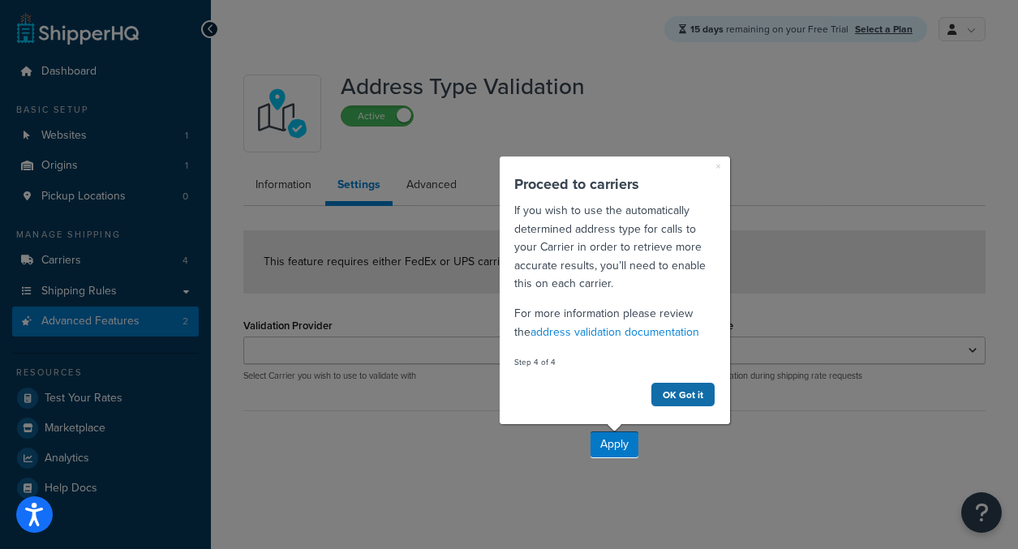
click at [680, 397] on link "OK Got it" at bounding box center [682, 393] width 65 height 25
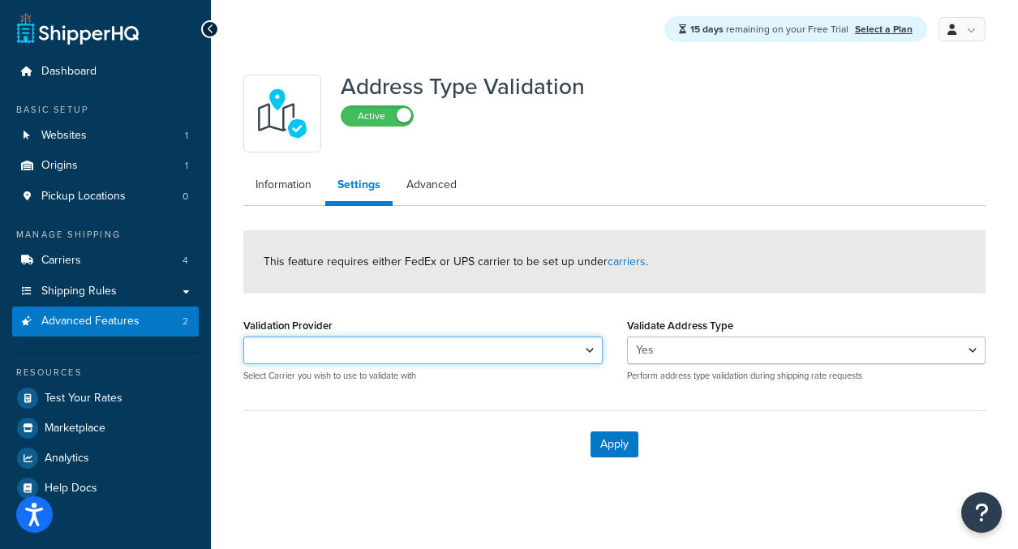
click at [592, 348] on select "UPS®" at bounding box center [422, 351] width 359 height 28
select select "165189"
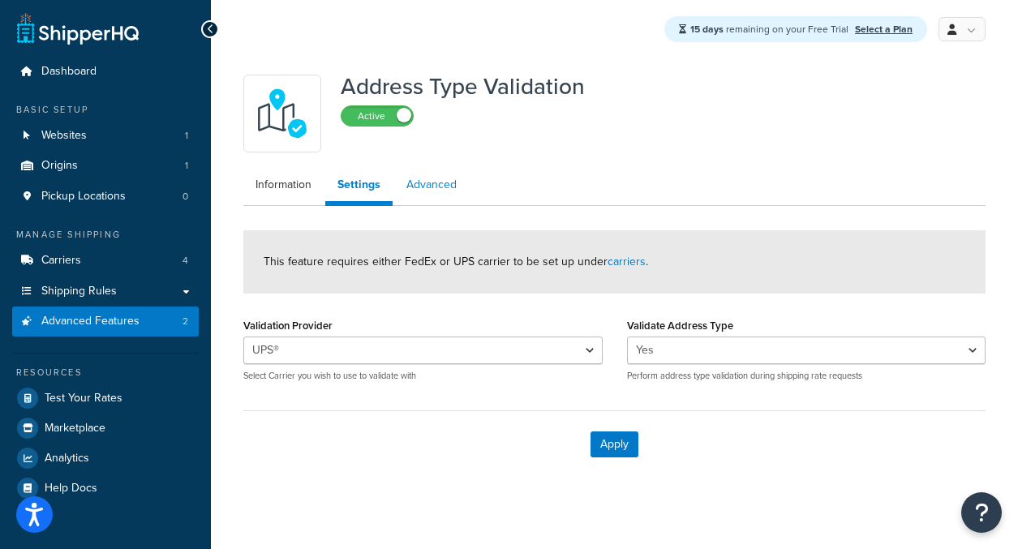
click at [431, 189] on link "Advanced" at bounding box center [431, 185] width 75 height 32
click at [624, 451] on button "Apply" at bounding box center [614, 444] width 48 height 26
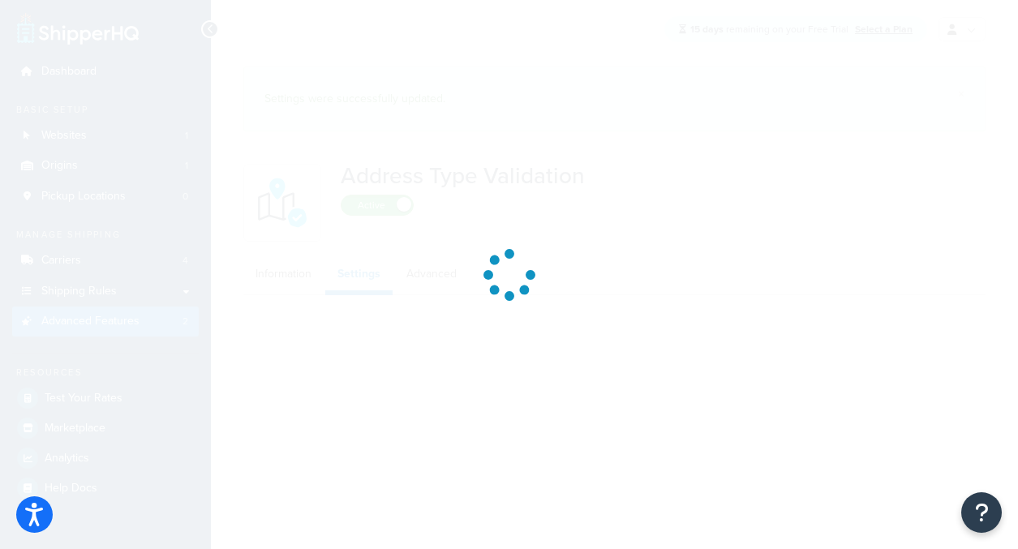
select select "165189"
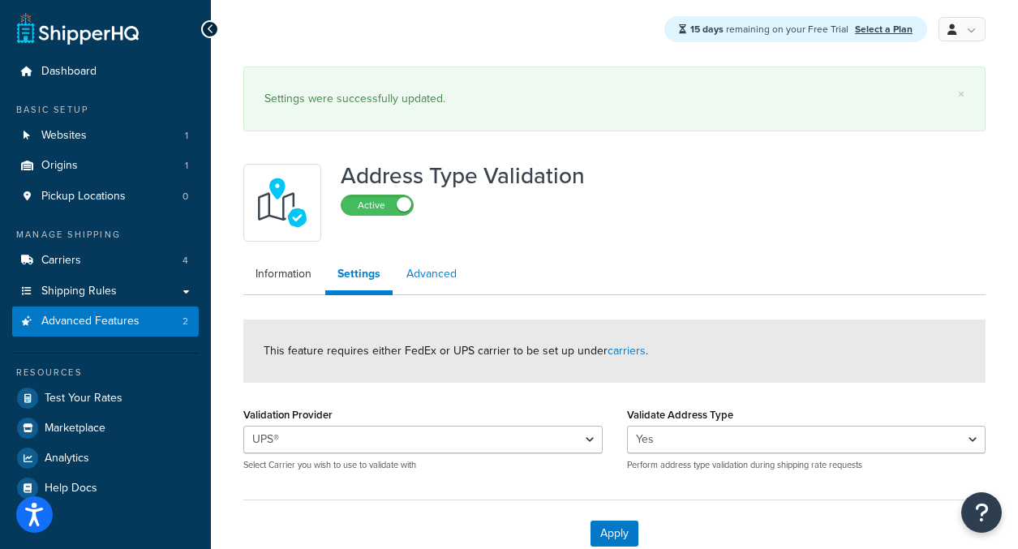
click at [429, 277] on link "Advanced" at bounding box center [431, 274] width 75 height 32
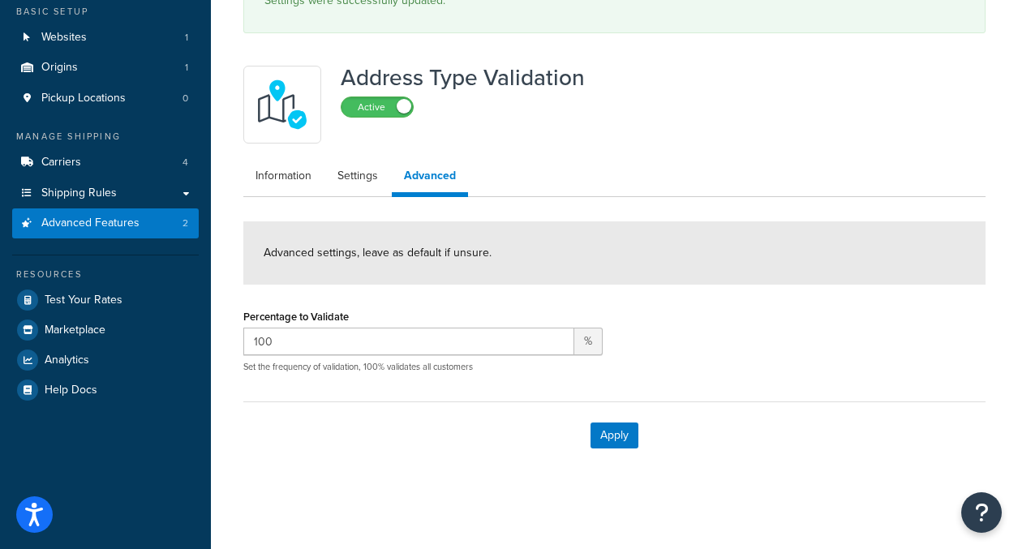
scroll to position [100, 0]
click at [290, 177] on link "Information" at bounding box center [283, 175] width 80 height 32
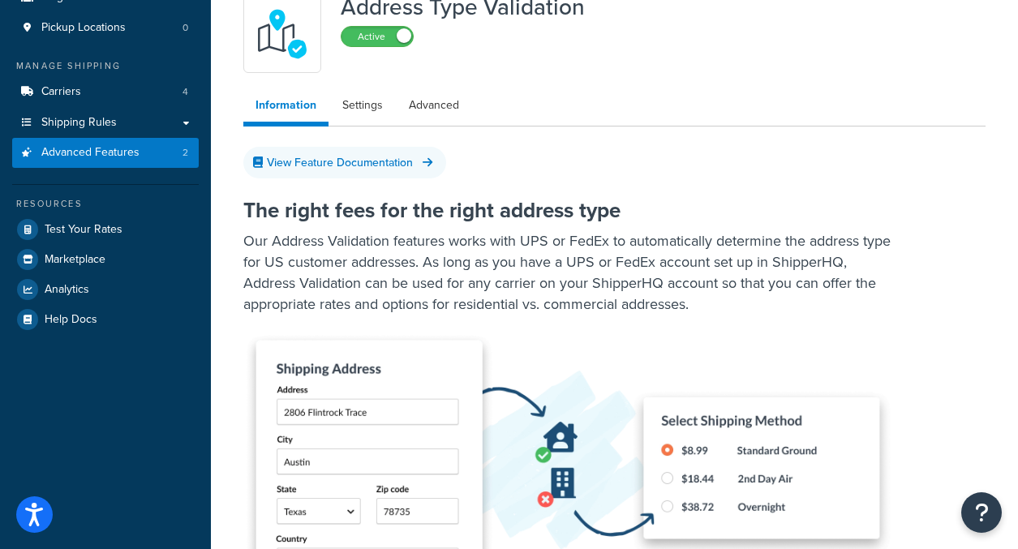
scroll to position [101, 0]
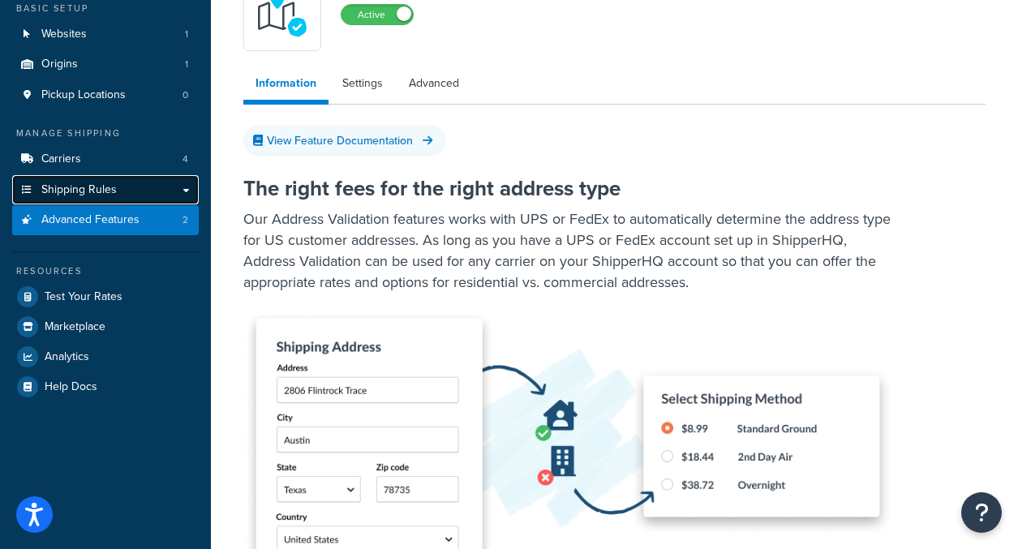
click at [79, 183] on span "Shipping Rules" at bounding box center [78, 190] width 75 height 14
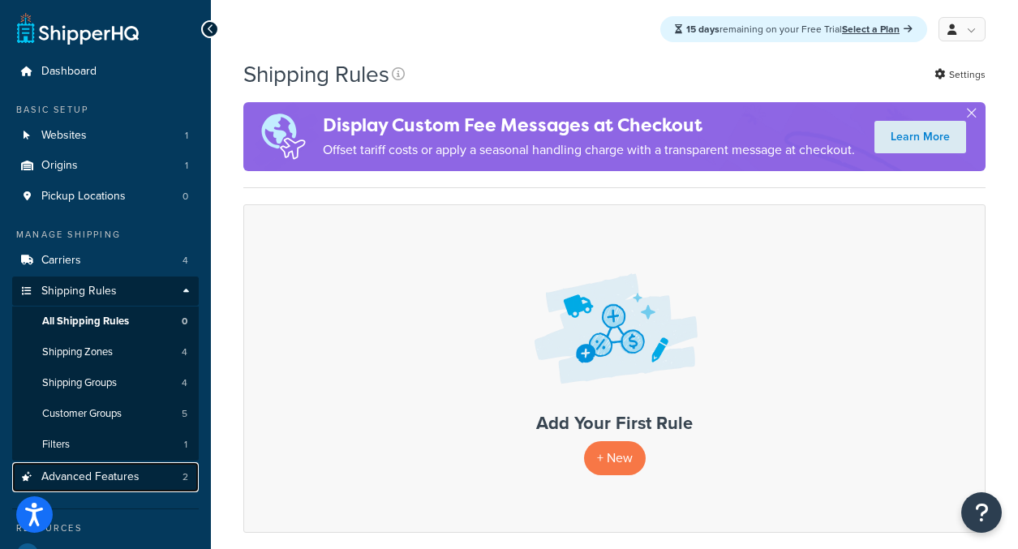
click at [131, 477] on span "Advanced Features" at bounding box center [90, 477] width 98 height 14
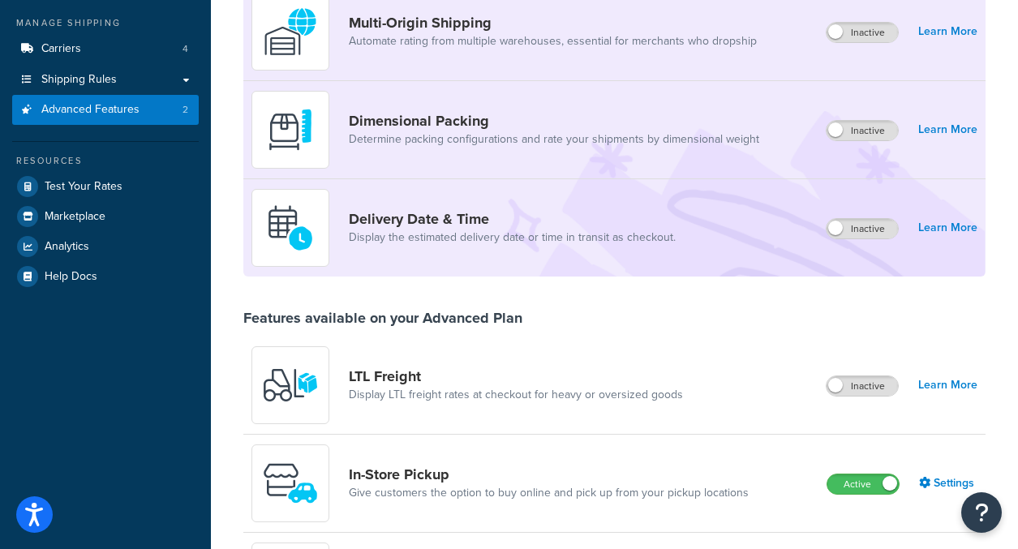
scroll to position [344, 0]
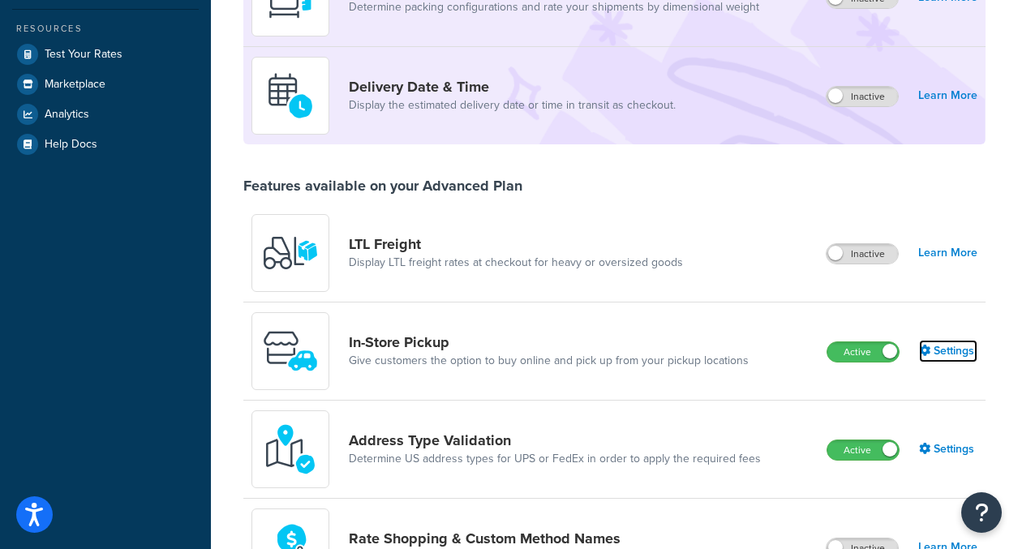
click at [940, 355] on link "Settings" at bounding box center [948, 351] width 58 height 23
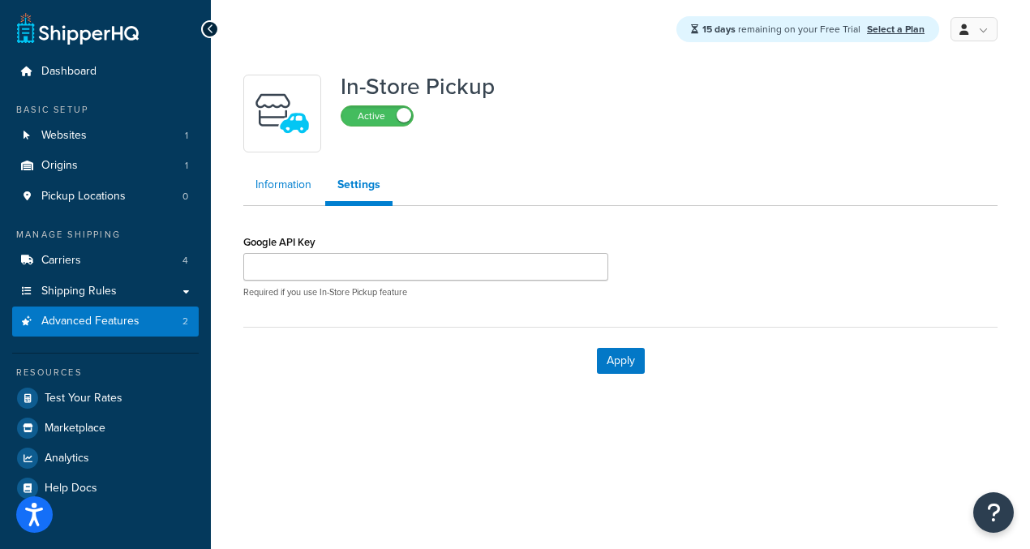
click at [277, 178] on link "Information" at bounding box center [283, 185] width 80 height 32
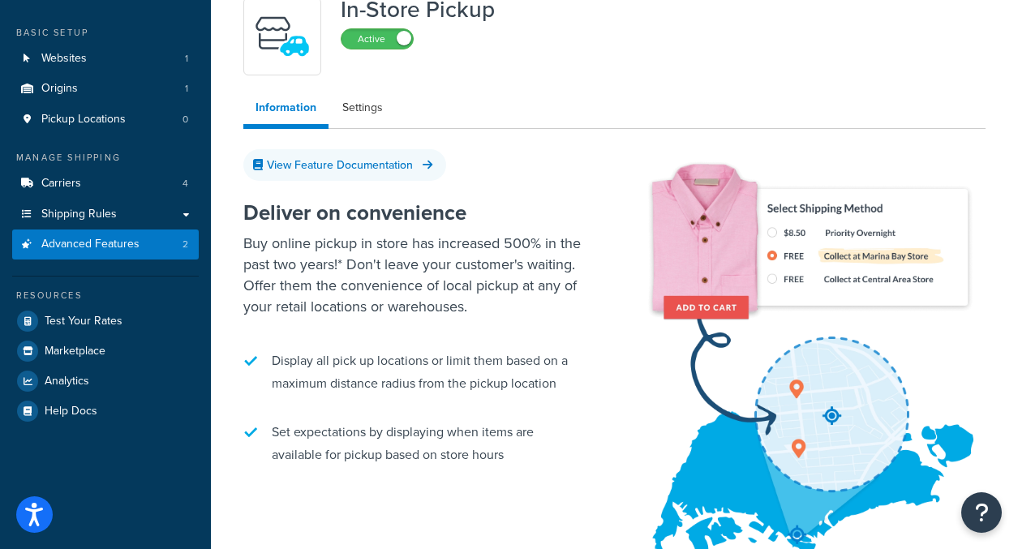
scroll to position [148, 0]
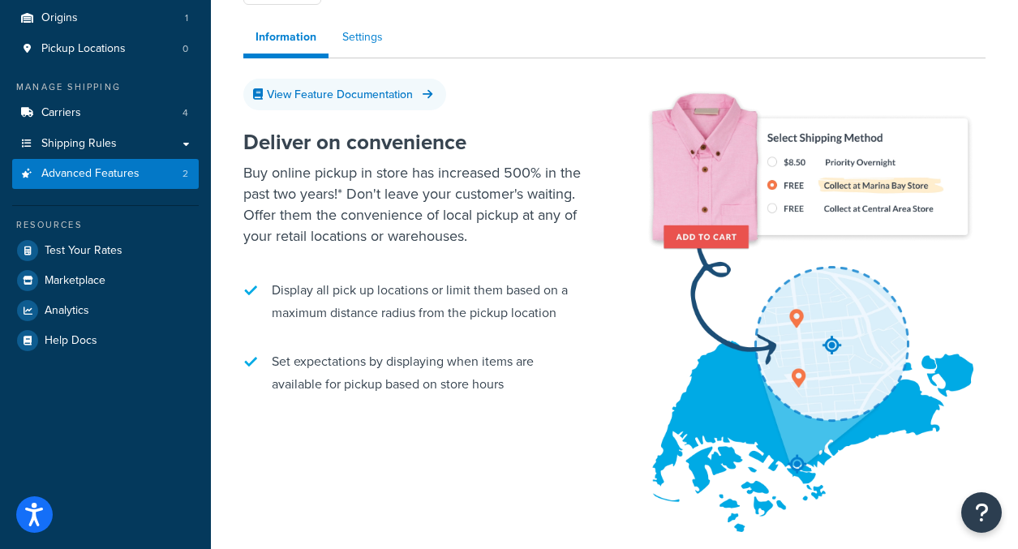
click at [371, 45] on link "Settings" at bounding box center [362, 37] width 65 height 32
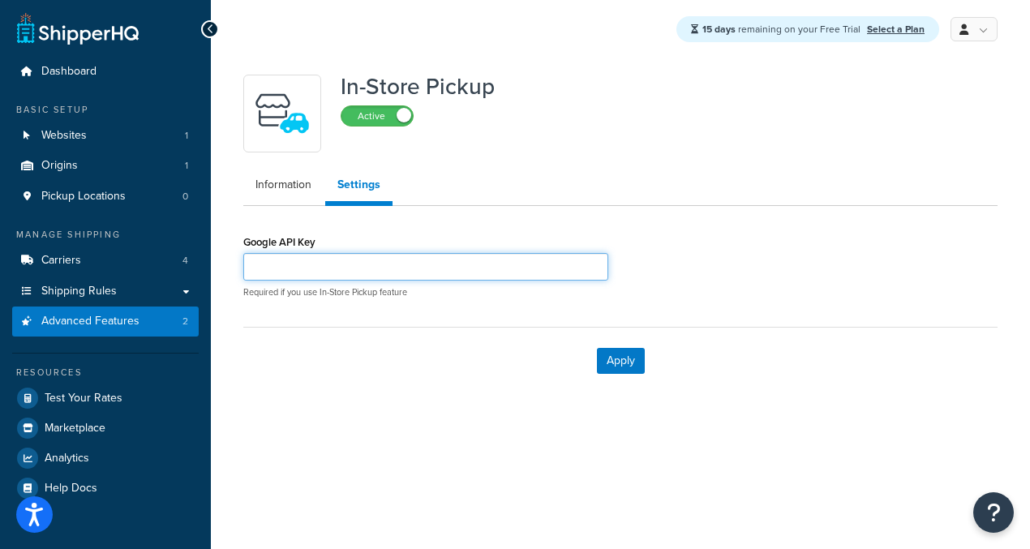
click at [288, 256] on input "Google API Key" at bounding box center [425, 267] width 365 height 28
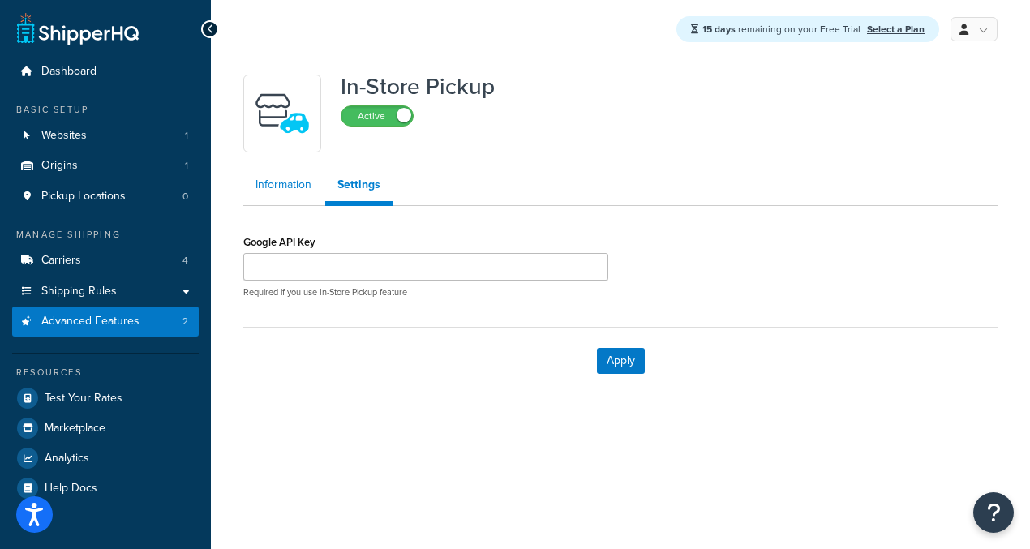
click at [289, 194] on link "Information" at bounding box center [283, 185] width 80 height 32
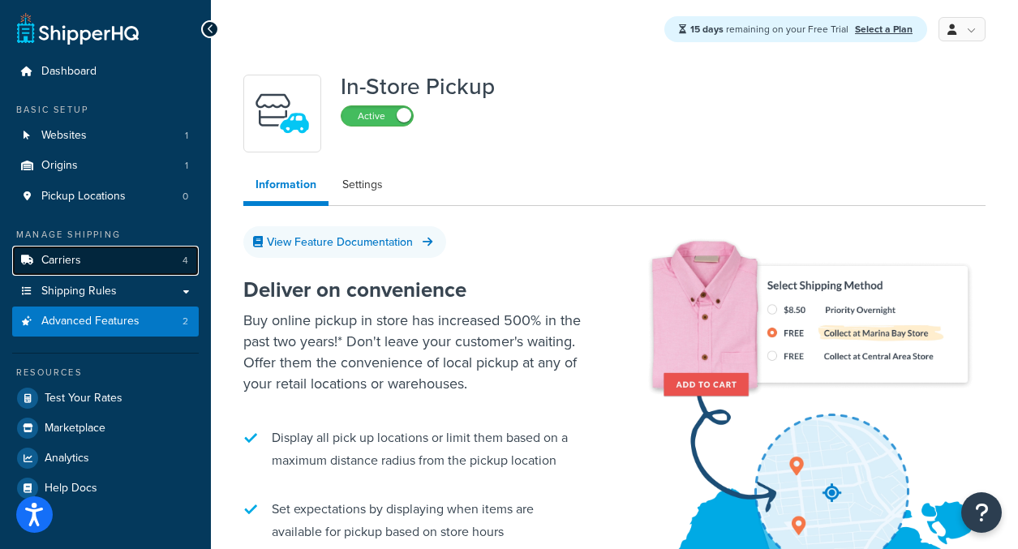
click at [135, 261] on link "Carriers 4" at bounding box center [105, 261] width 187 height 30
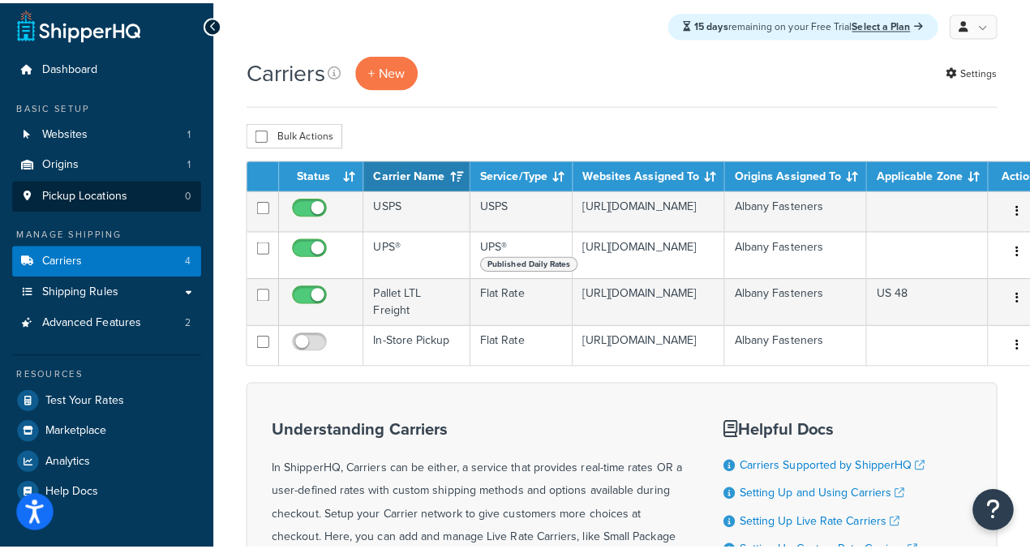
scroll to position [17, 0]
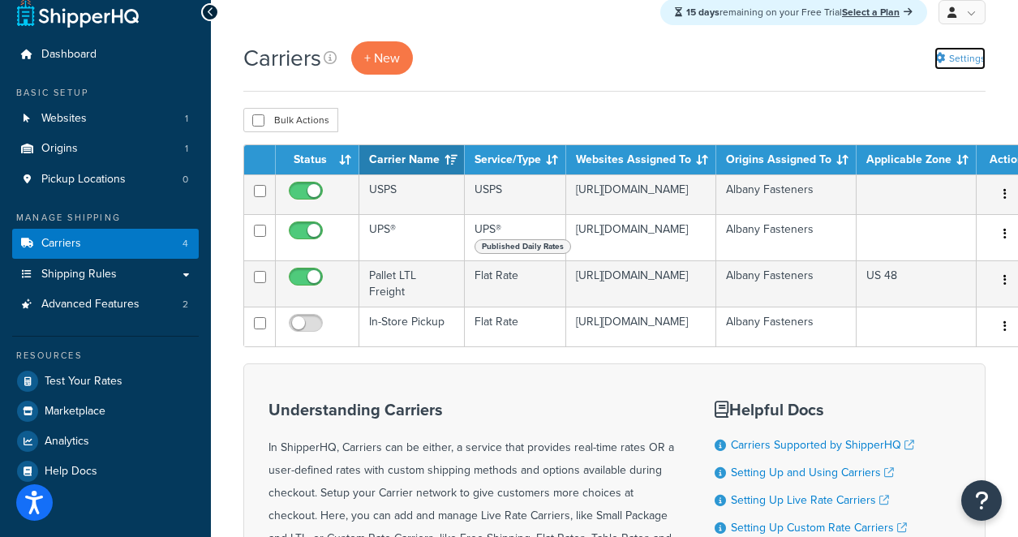
click at [966, 62] on link "Settings" at bounding box center [959, 58] width 51 height 23
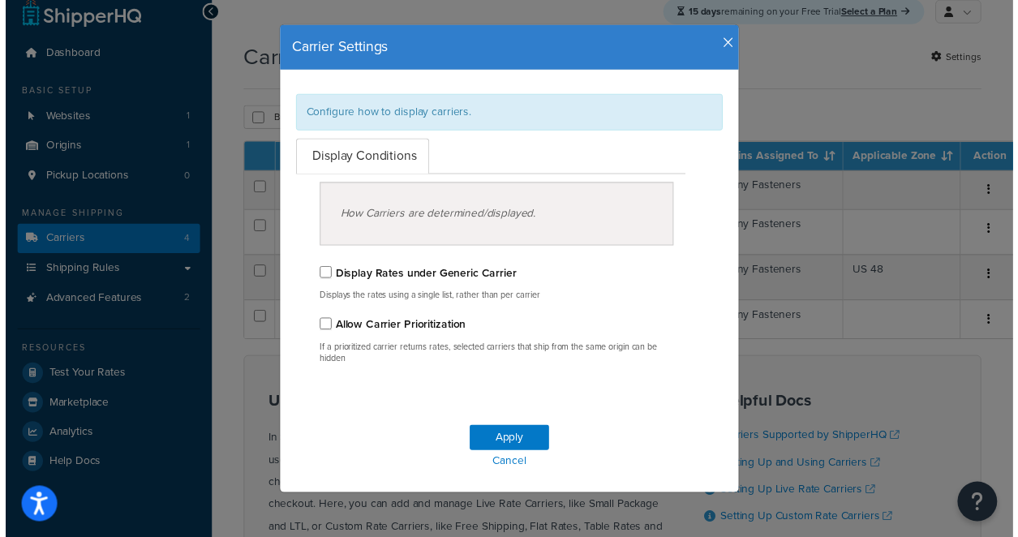
scroll to position [28, 0]
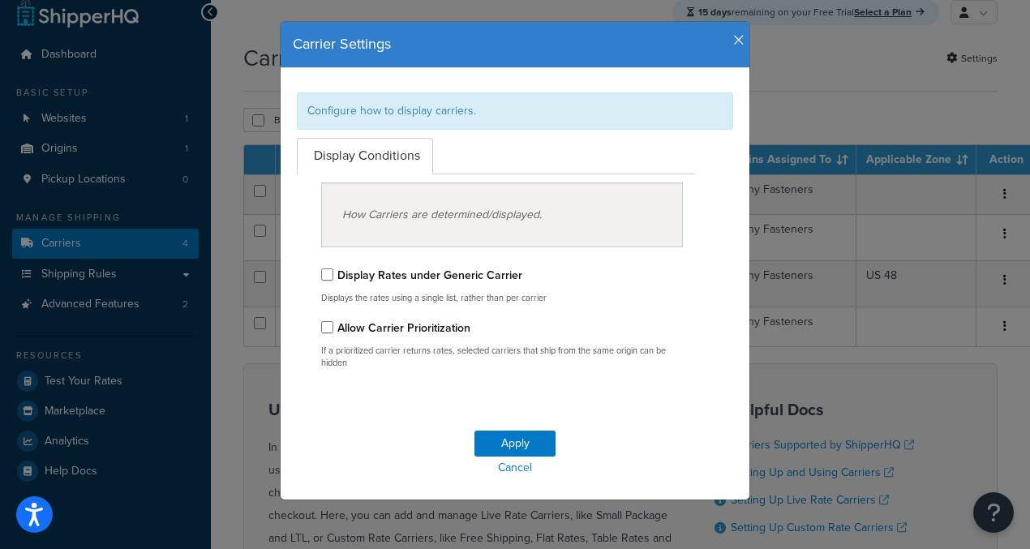
click at [733, 38] on icon "button" at bounding box center [738, 40] width 11 height 15
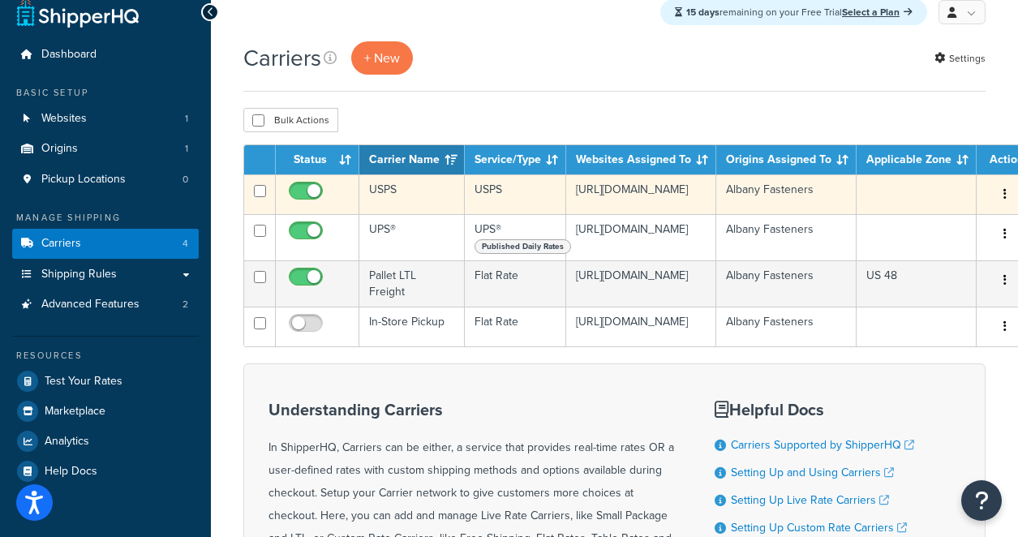
click at [379, 195] on td "USPS" at bounding box center [411, 194] width 105 height 40
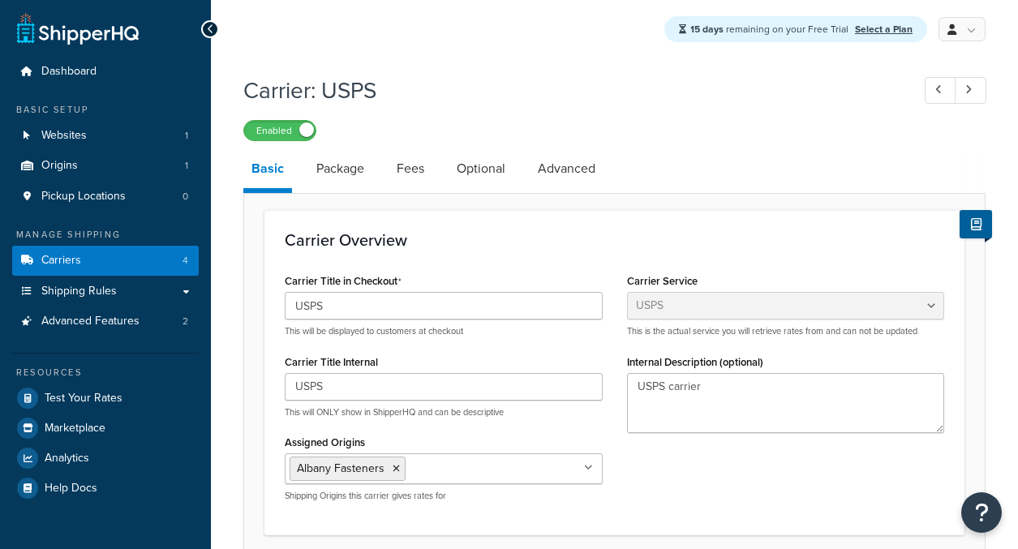
select select "usps"
select select "ONLINE"
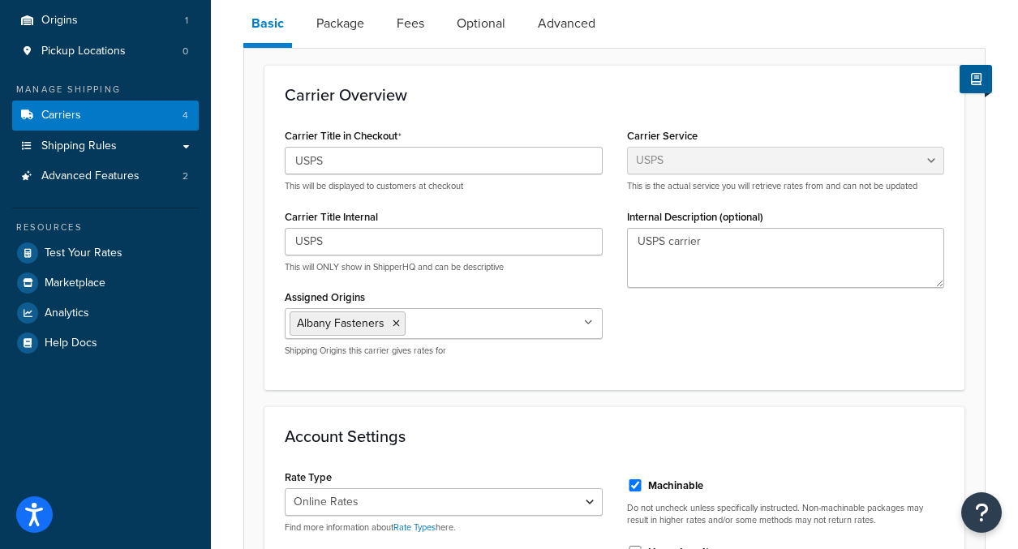
scroll to position [465, 0]
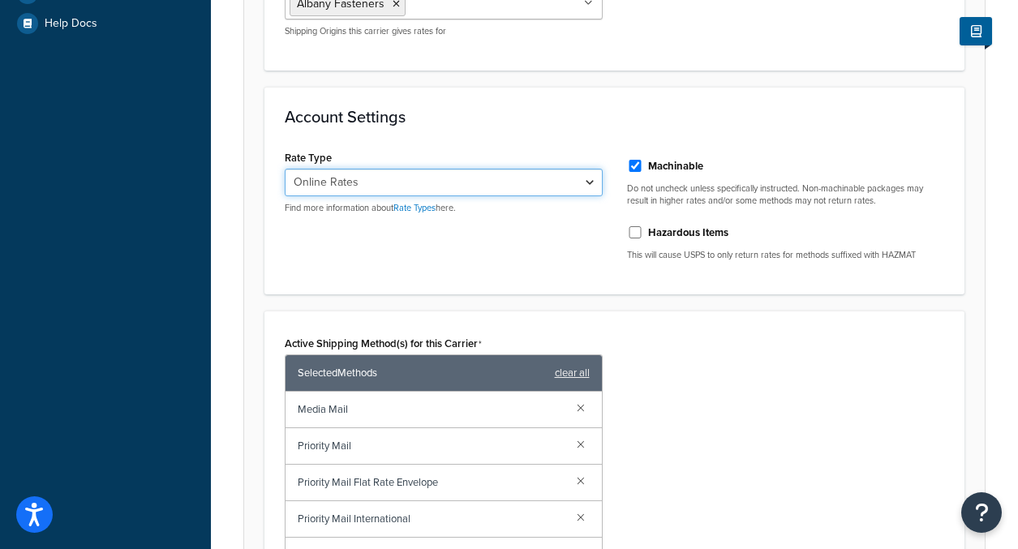
click at [535, 187] on select "Retail Rates Online Rates Commercial Plus" at bounding box center [444, 183] width 318 height 28
click at [792, 141] on div "Account Settings Rate Type Retail Rates Online Rates Commercial Plus Find more …" at bounding box center [614, 191] width 700 height 208
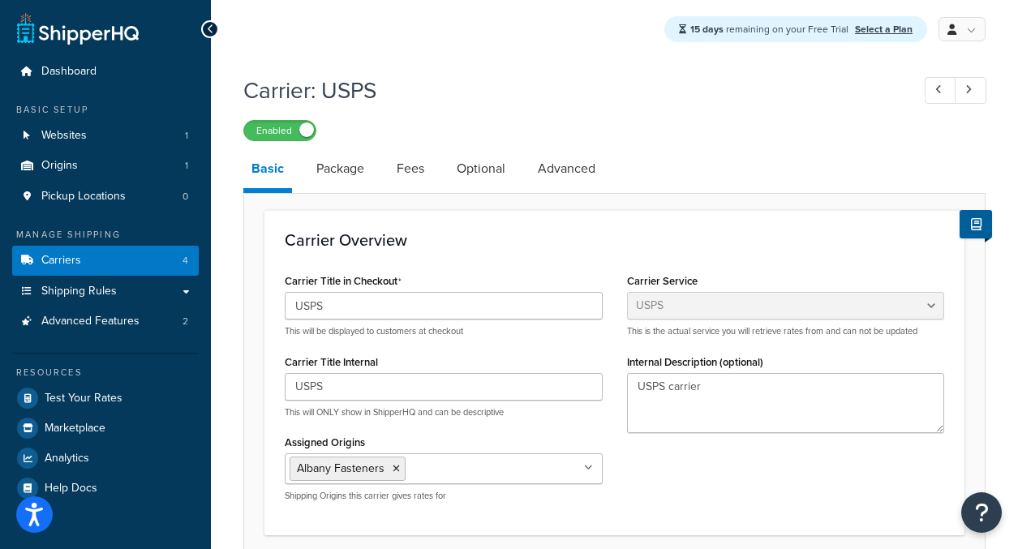
scroll to position [0, 0]
click at [356, 173] on link "Package" at bounding box center [340, 168] width 64 height 39
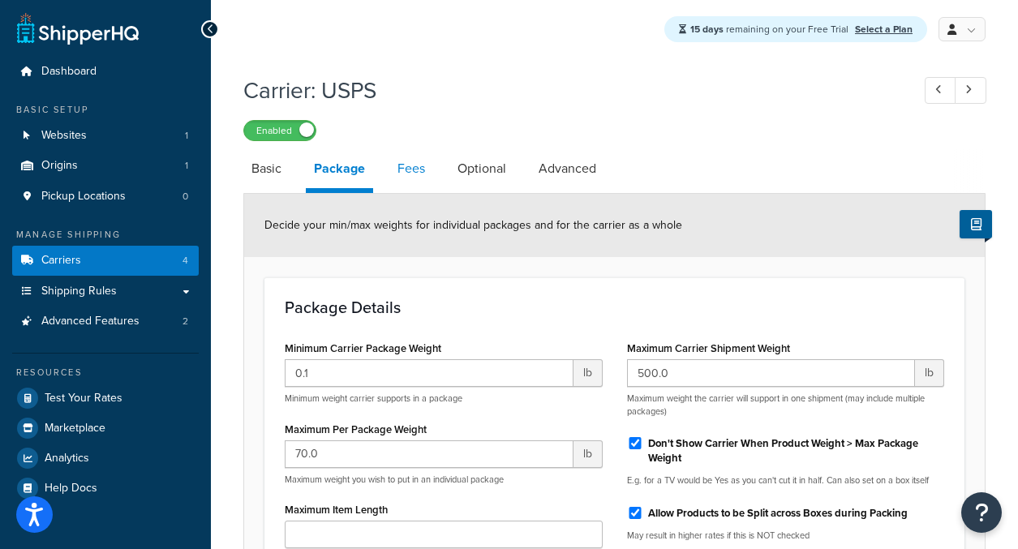
click at [400, 174] on link "Fees" at bounding box center [411, 168] width 44 height 39
select select "AFTER"
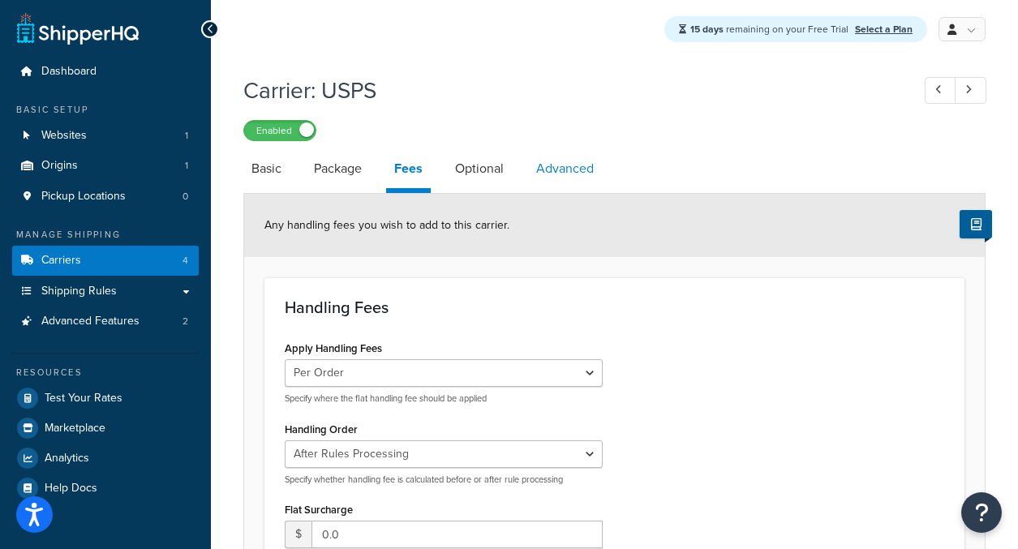
click at [575, 174] on link "Advanced" at bounding box center [565, 168] width 74 height 39
select select "false"
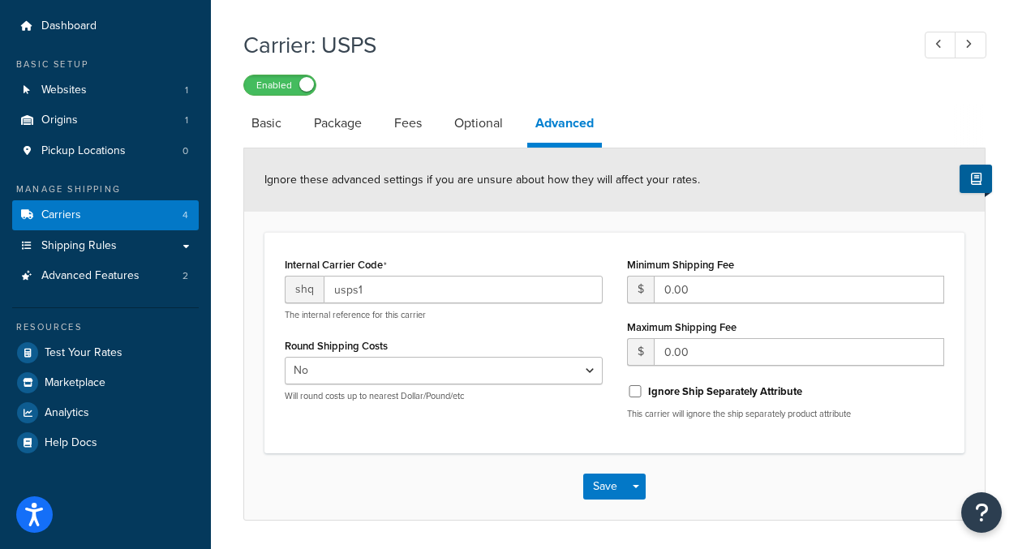
scroll to position [100, 0]
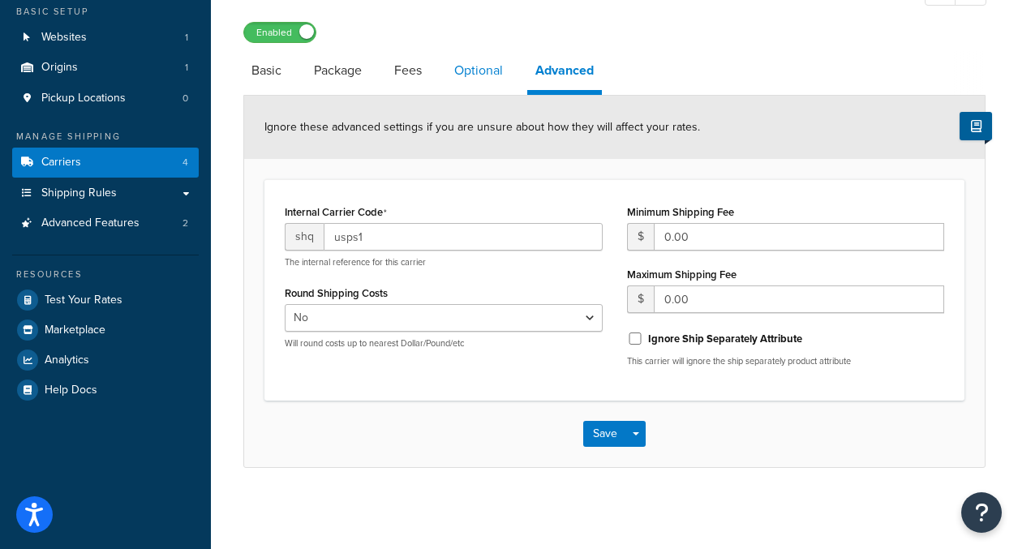
click at [483, 70] on link "Optional" at bounding box center [478, 70] width 65 height 39
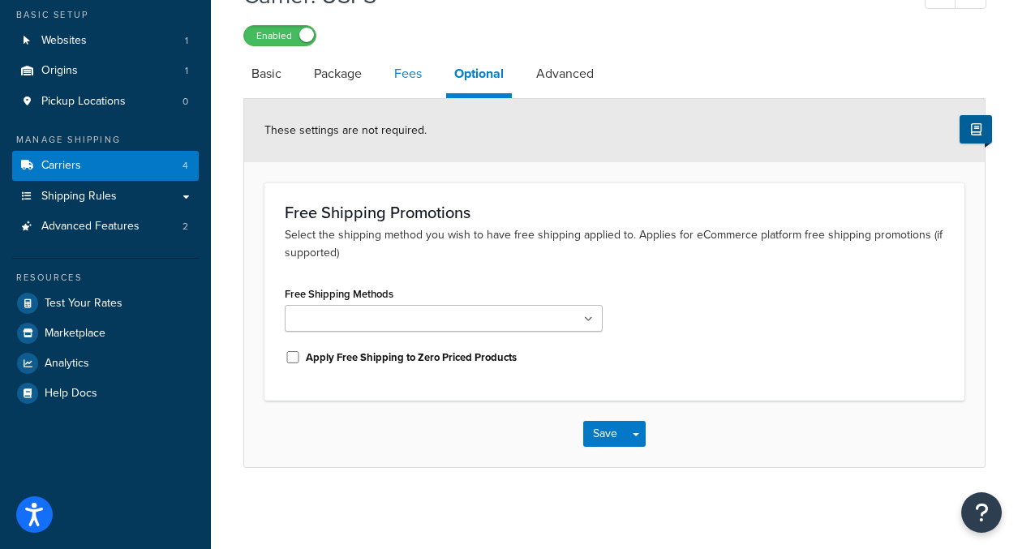
click at [420, 77] on link "Fees" at bounding box center [408, 73] width 44 height 39
select select "AFTER"
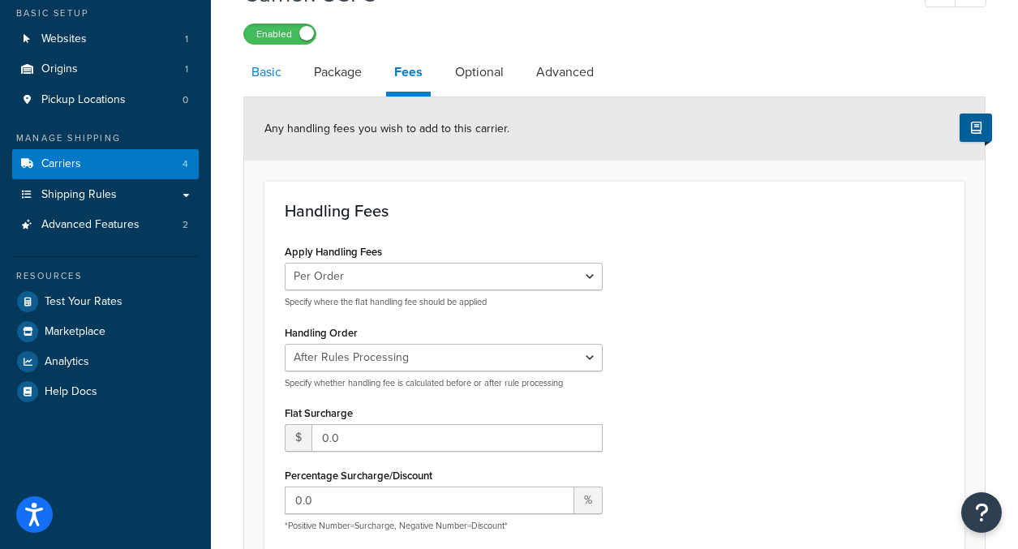
click at [260, 81] on link "Basic" at bounding box center [266, 72] width 46 height 39
select select "usps"
select select "ONLINE"
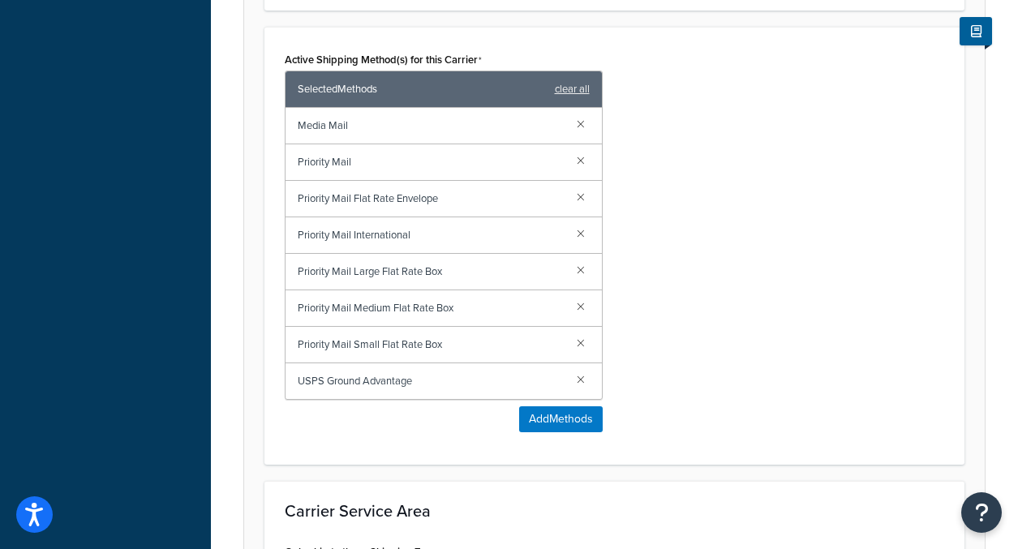
scroll to position [1015, 0]
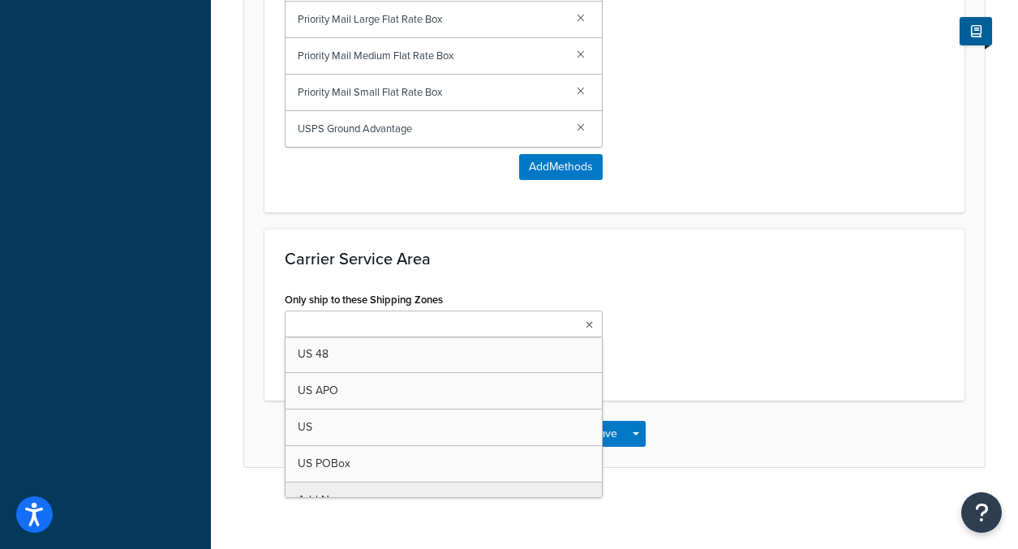
click at [466, 311] on ul at bounding box center [444, 324] width 318 height 27
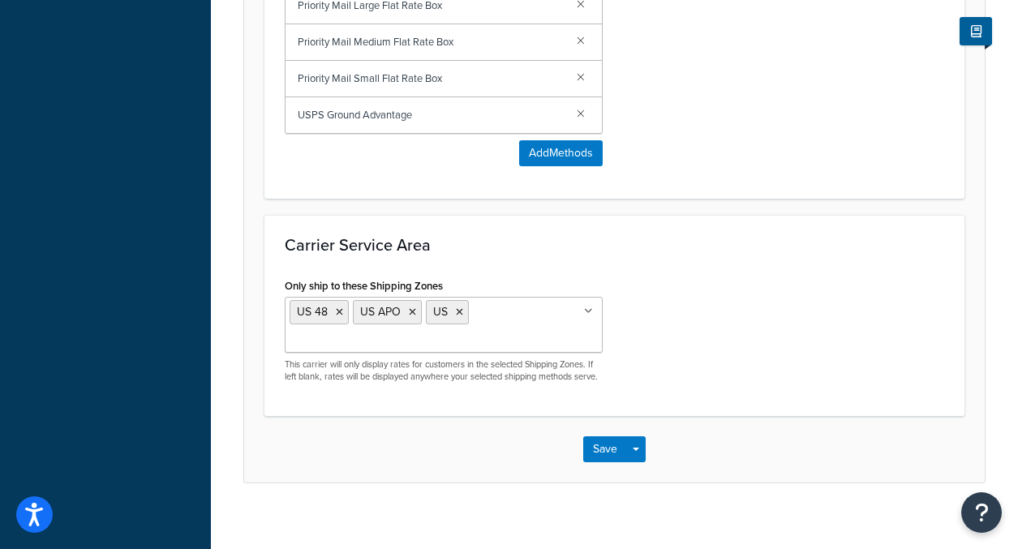
click at [769, 328] on div "Only ship to these Shipping Zones US 48 US APO US US POBox Add New This carrier…" at bounding box center [614, 335] width 684 height 122
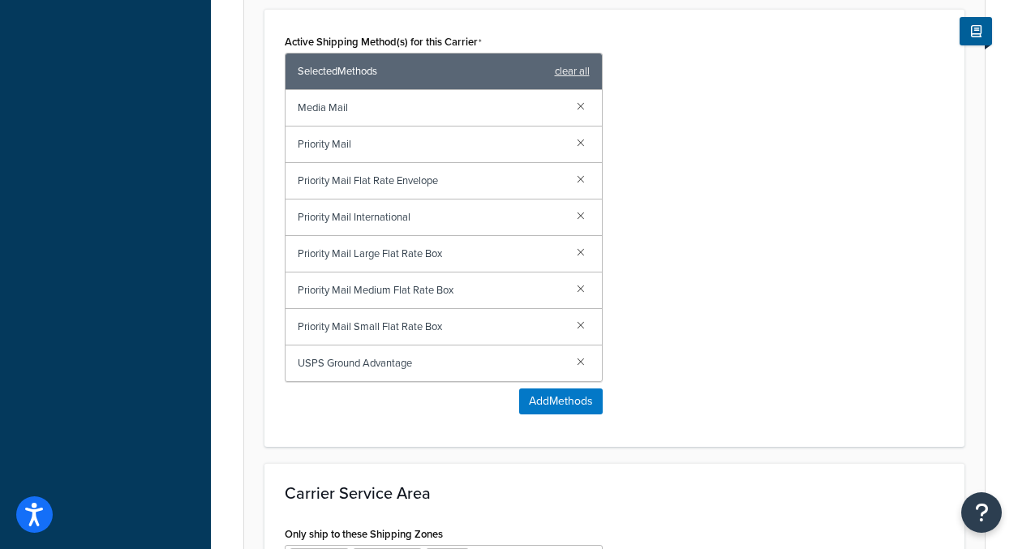
scroll to position [767, 0]
click at [584, 212] on link at bounding box center [581, 214] width 18 height 18
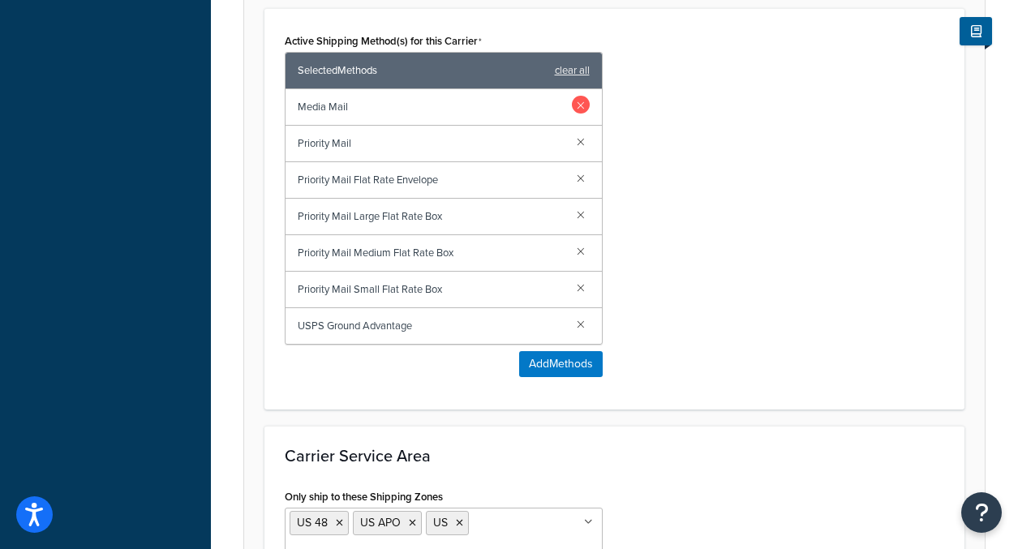
click at [584, 103] on link at bounding box center [581, 105] width 18 height 18
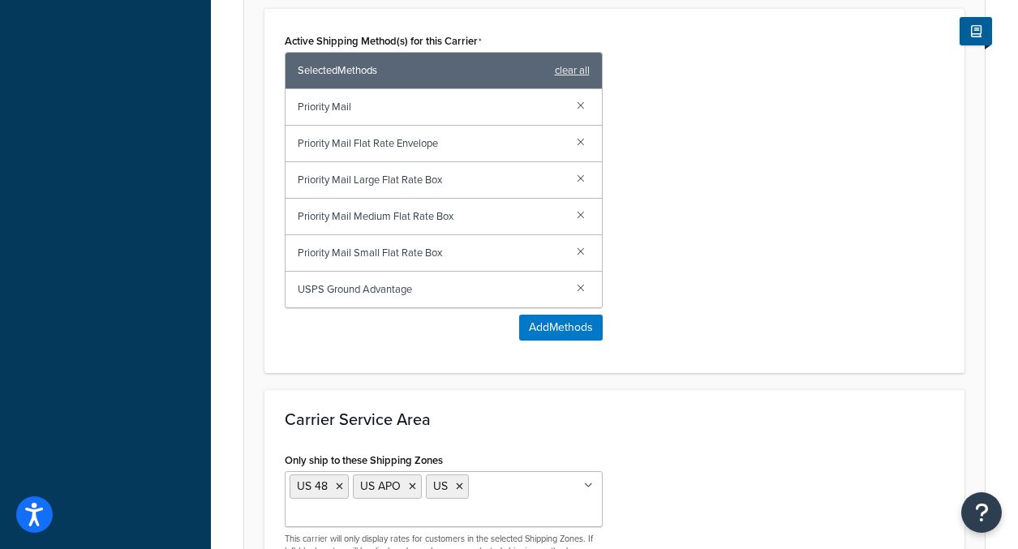
click at [584, 103] on link at bounding box center [581, 105] width 18 height 18
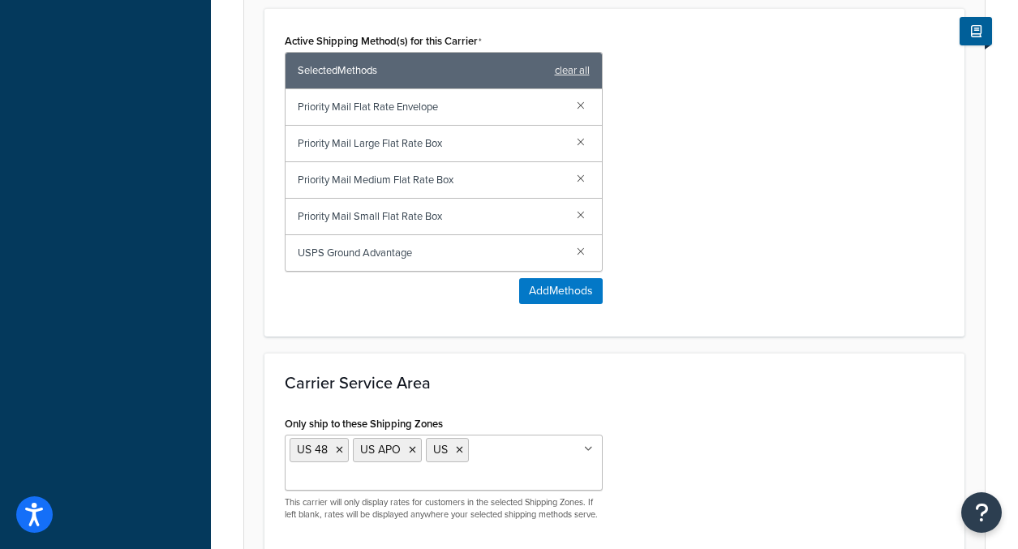
click at [584, 103] on link at bounding box center [581, 105] width 18 height 18
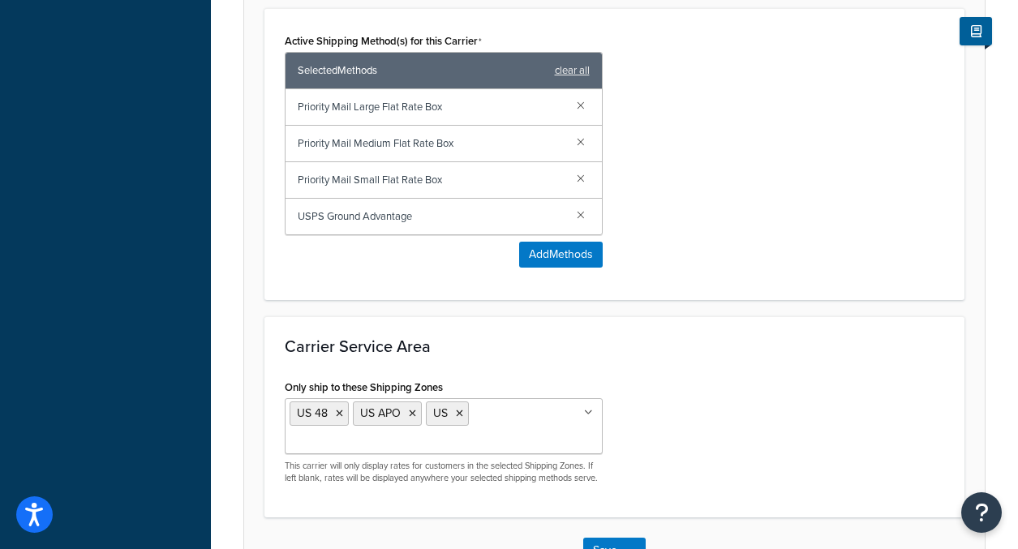
click at [584, 103] on link at bounding box center [581, 105] width 18 height 18
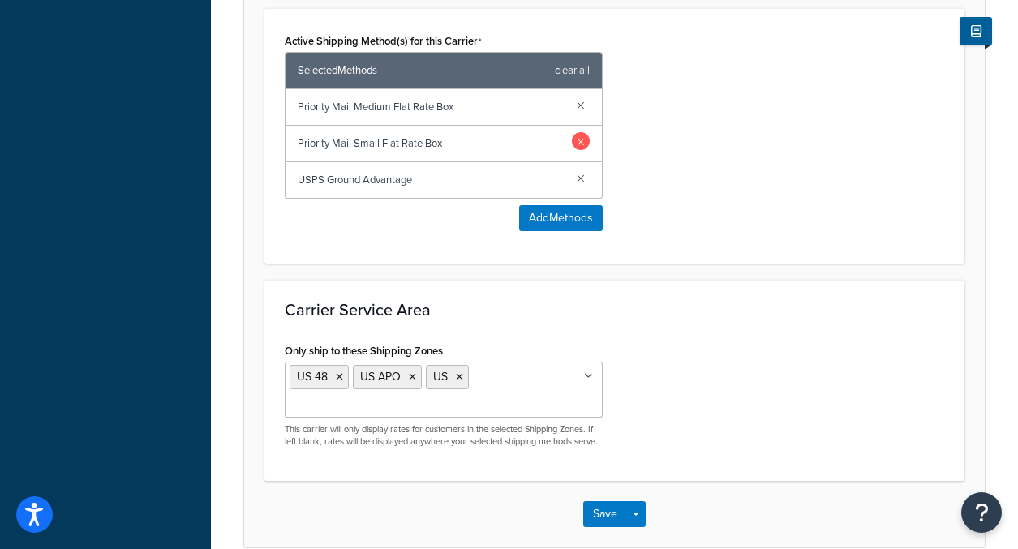
click at [577, 144] on link at bounding box center [581, 141] width 18 height 18
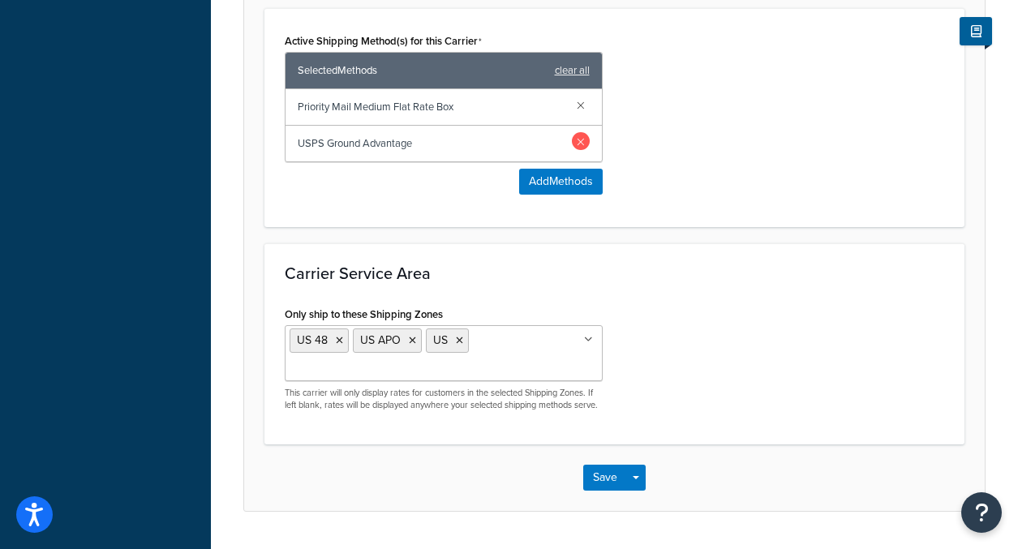
click at [579, 146] on link at bounding box center [581, 141] width 18 height 18
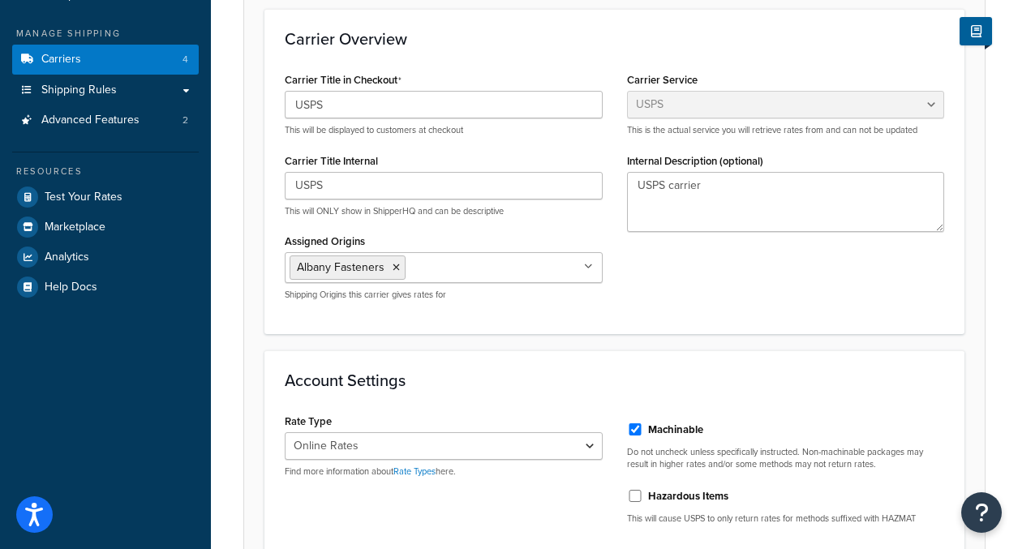
scroll to position [0, 0]
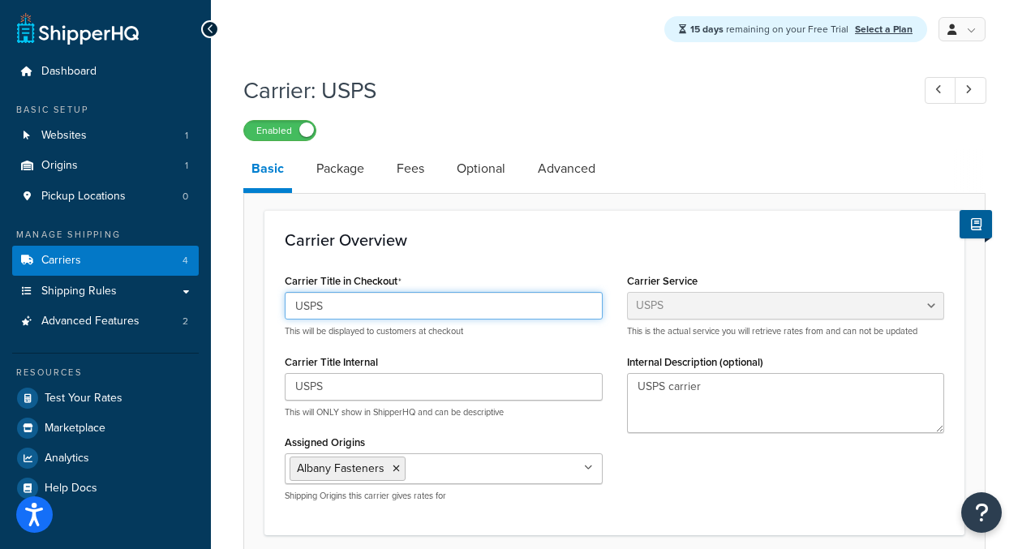
click at [358, 305] on input "USPS" at bounding box center [444, 306] width 318 height 28
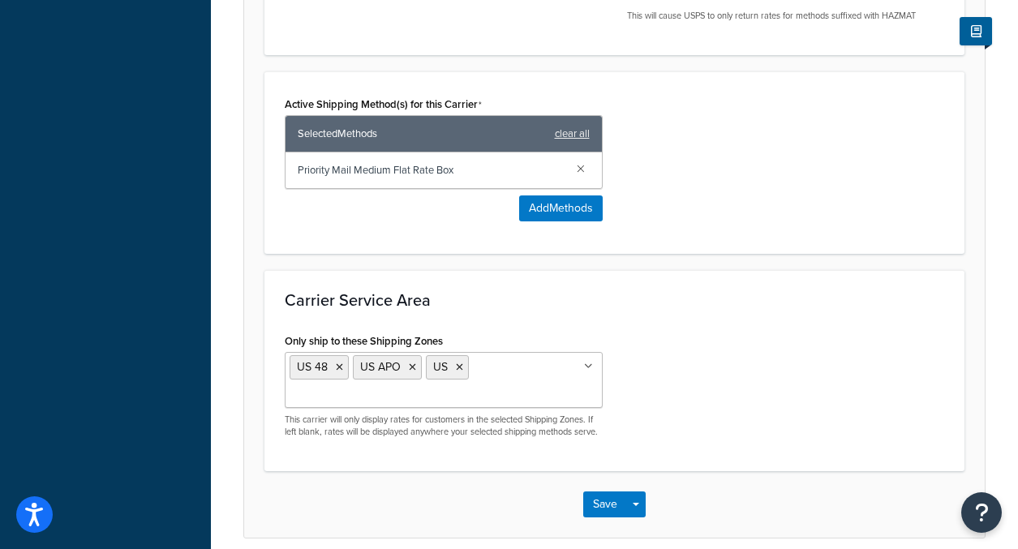
scroll to position [788, 0]
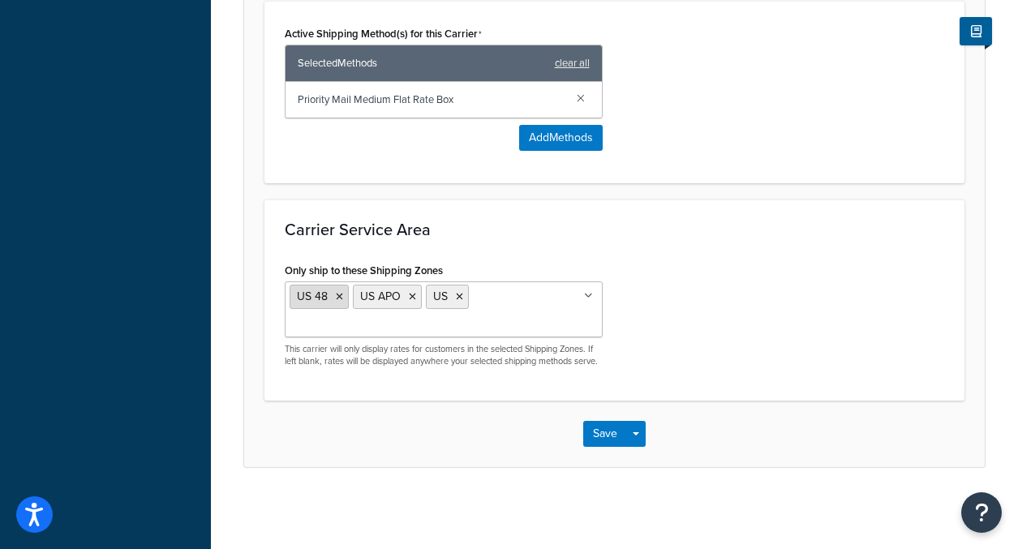
type input "USPS Priority"
click at [338, 292] on icon at bounding box center [339, 297] width 7 height 10
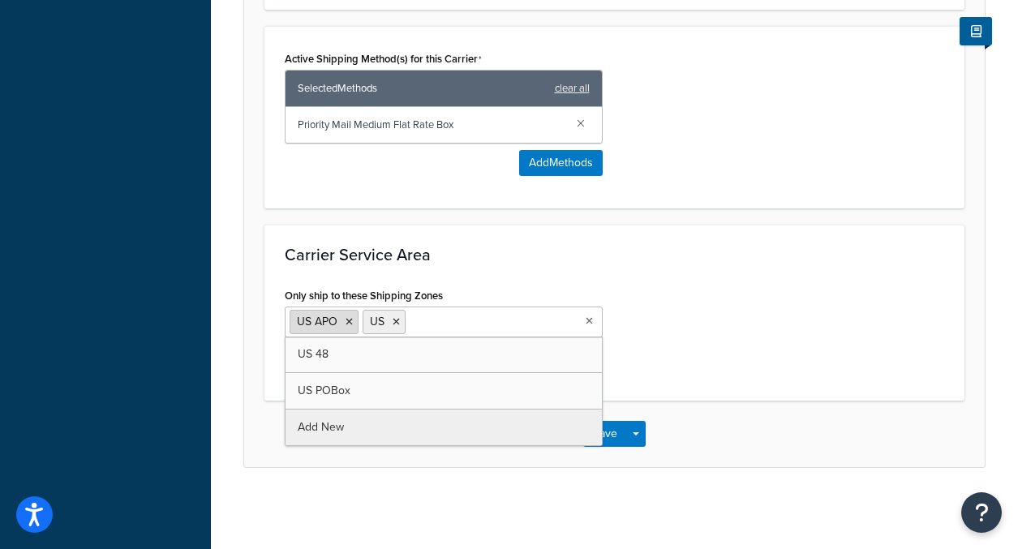
click at [346, 317] on icon at bounding box center [348, 322] width 7 height 10
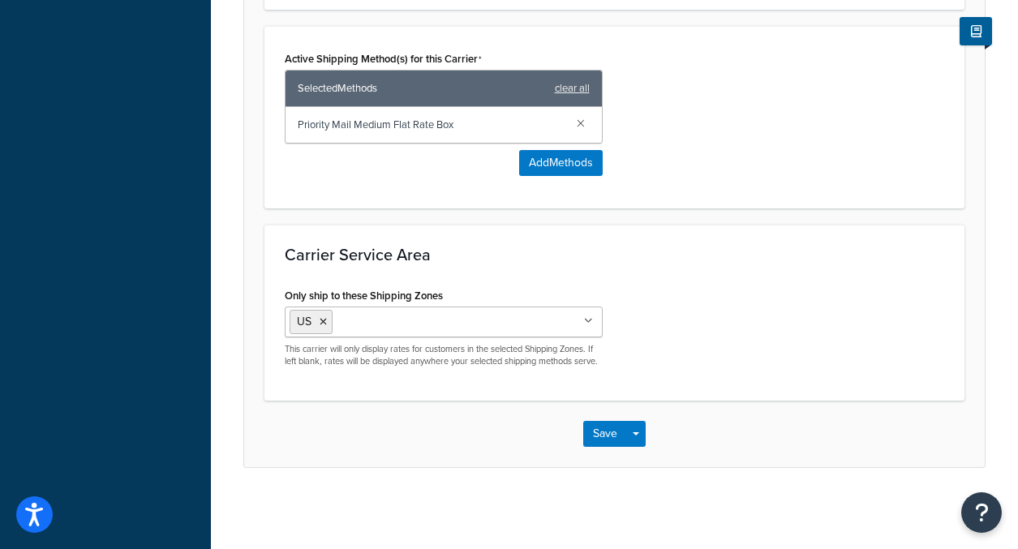
click at [843, 302] on div "Only ship to these Shipping Zones US US 48 US APO US POBox Add New This carrier…" at bounding box center [614, 332] width 684 height 97
click at [614, 440] on button "Save" at bounding box center [605, 434] width 44 height 26
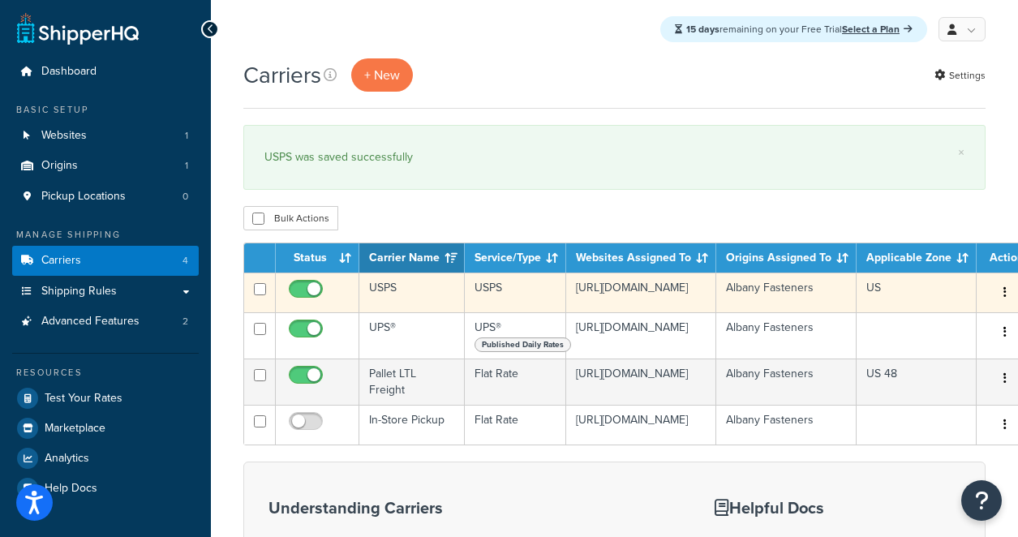
click at [993, 294] on button "button" at bounding box center [1004, 293] width 23 height 26
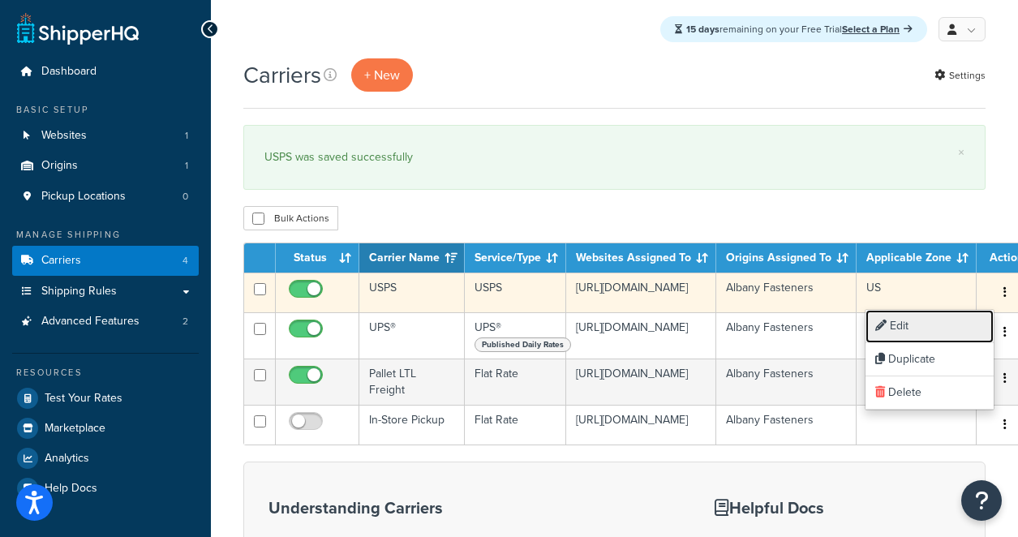
click at [916, 320] on link "Edit" at bounding box center [929, 326] width 128 height 33
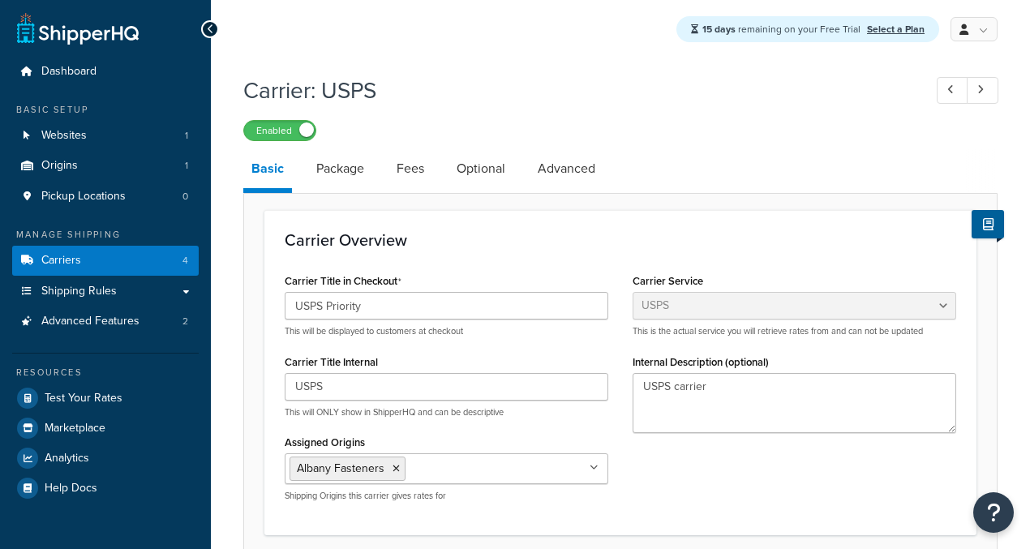
select select "usps"
select select "ONLINE"
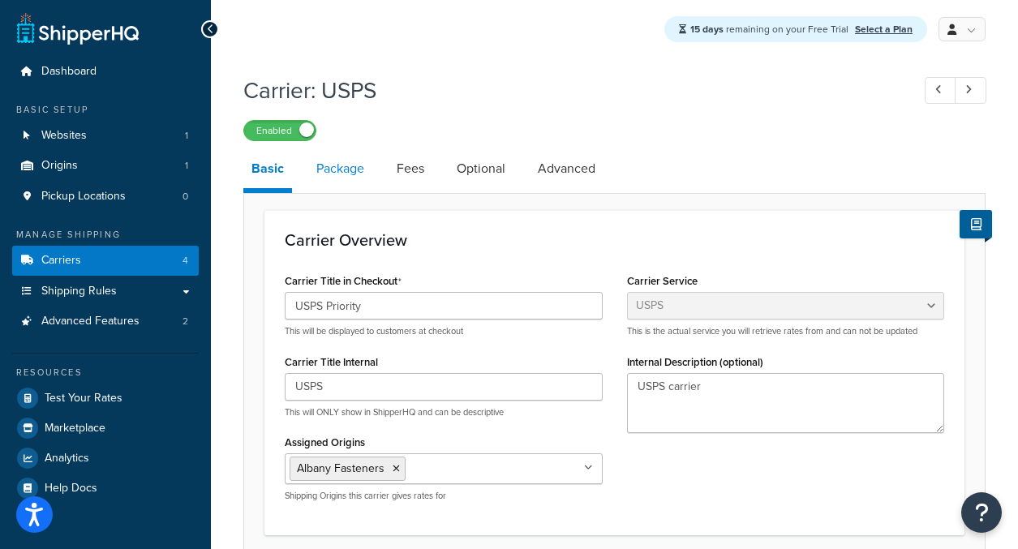
click at [341, 174] on link "Package" at bounding box center [340, 168] width 64 height 39
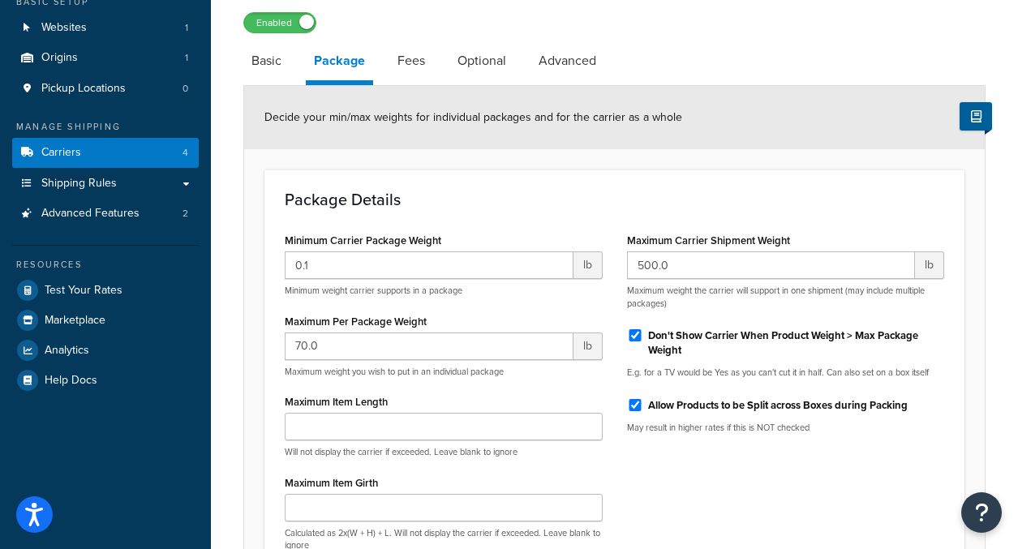
scroll to position [109, 0]
drag, startPoint x: 710, startPoint y: 274, endPoint x: 635, endPoint y: 269, distance: 75.6
click at [635, 269] on input "500.0" at bounding box center [771, 265] width 289 height 28
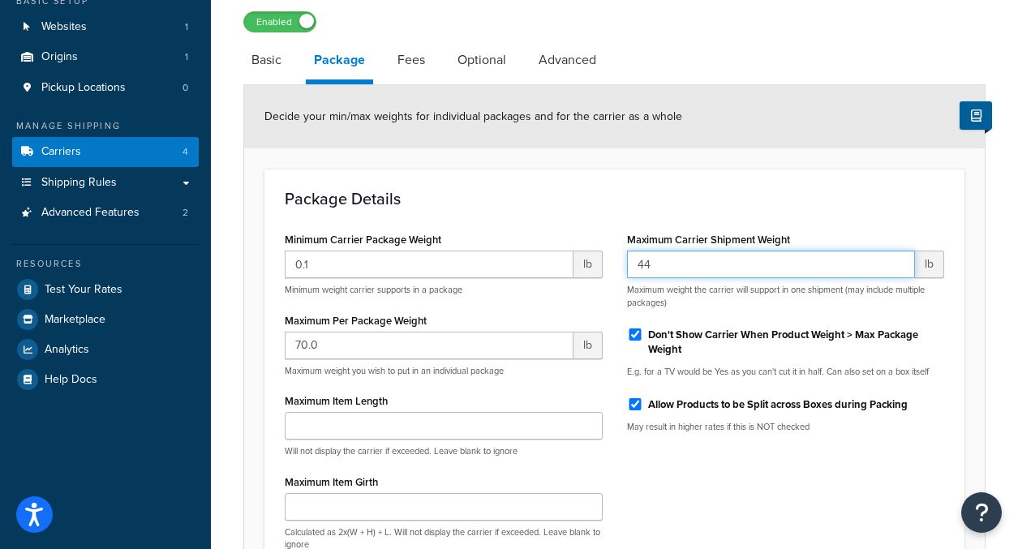
type input "44"
click at [803, 311] on div "Maximum Carrier Shipment Weight 44 lb Maximum weight the carrier will support i…" at bounding box center [786, 336] width 342 height 217
click at [641, 339] on input "Don't Show Carrier When Product Weight > Max Package Weight" at bounding box center [635, 334] width 16 height 12
checkbox input "false"
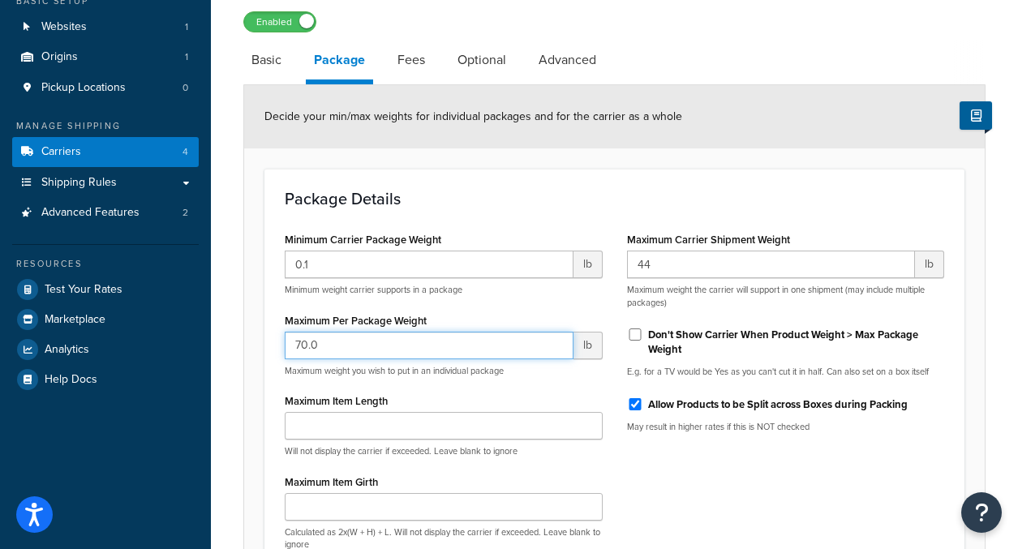
drag, startPoint x: 362, startPoint y: 352, endPoint x: 254, endPoint y: 350, distance: 107.9
click at [254, 350] on form "Decide your min/max weights for individual packages and for the carrier as a wh…" at bounding box center [614, 367] width 740 height 564
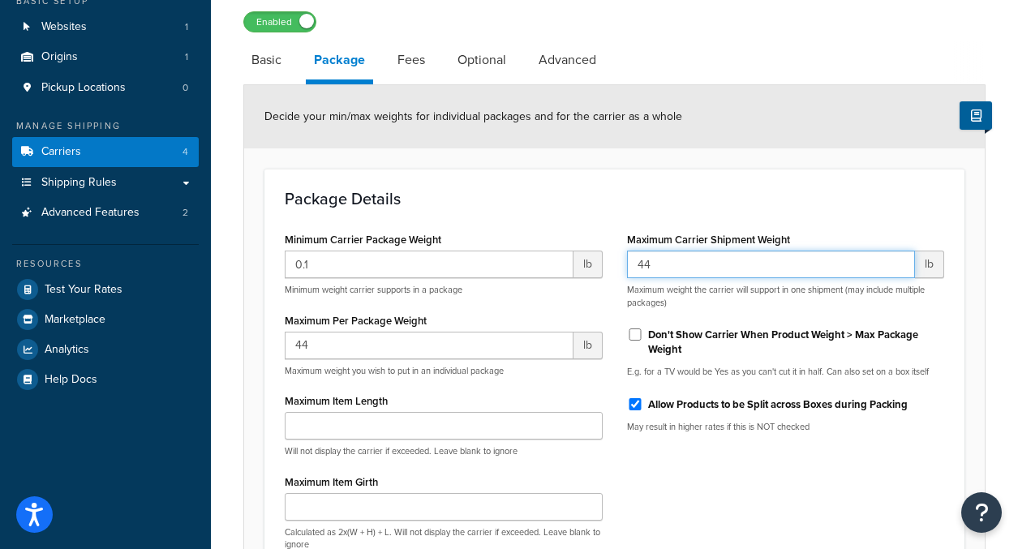
click at [674, 265] on input "44" at bounding box center [771, 265] width 289 height 28
type input "70.0"
type input "500.0"
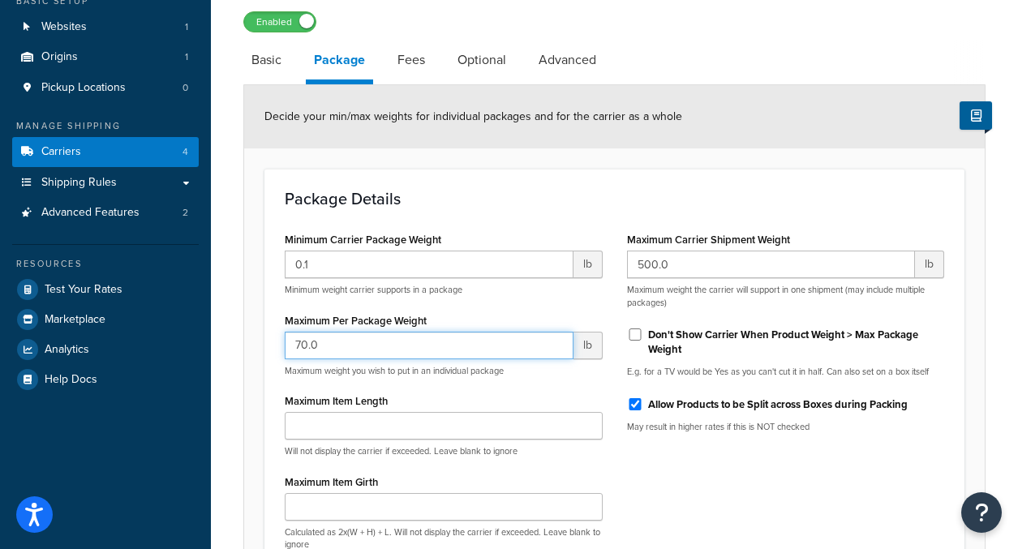
drag, startPoint x: 362, startPoint y: 354, endPoint x: 266, endPoint y: 352, distance: 95.7
click at [266, 352] on div "Package Details Minimum Carrier Package Weight 0.1 lb Minimum weight carrier su…" at bounding box center [614, 376] width 700 height 414
type input "44"
click at [415, 398] on div "Maximum Item Length Will not display the carrier if exceeded. Leave blank to ig…" at bounding box center [444, 423] width 318 height 68
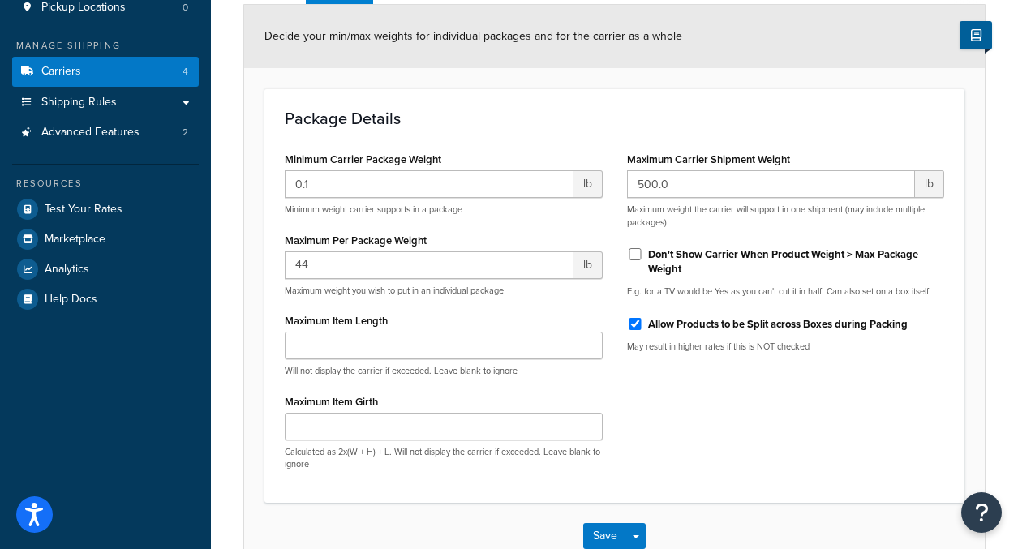
scroll to position [0, 0]
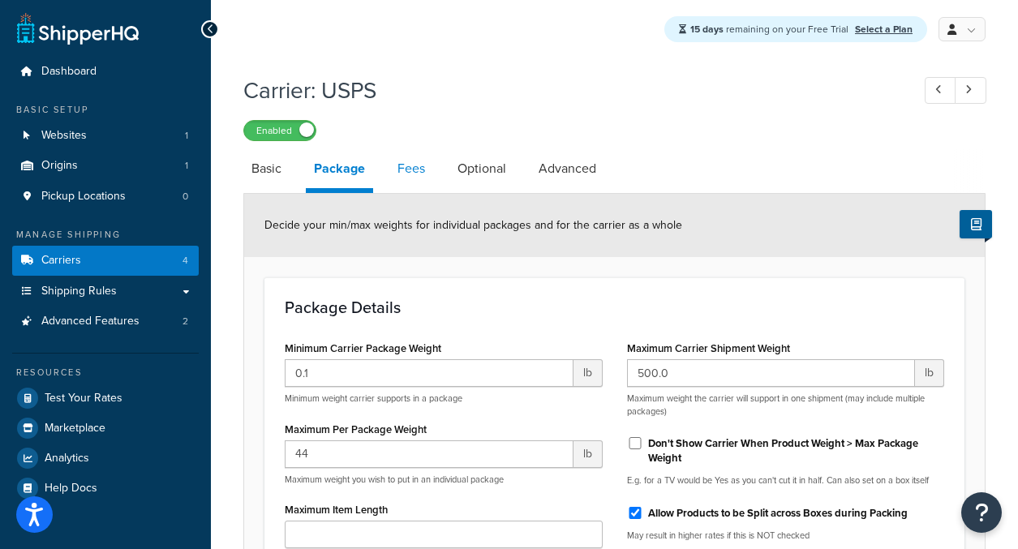
click at [418, 170] on link "Fees" at bounding box center [411, 168] width 44 height 39
select select "AFTER"
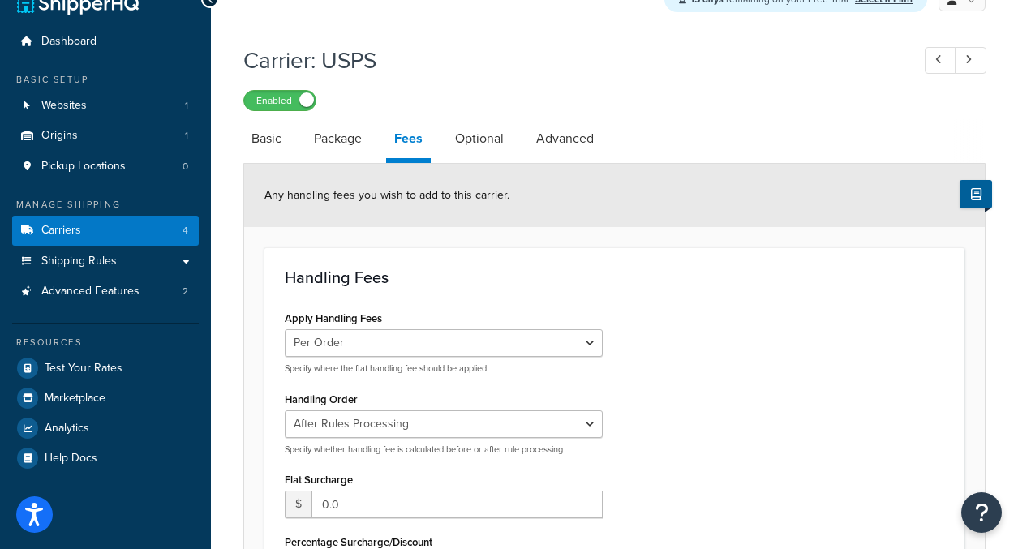
scroll to position [156, 0]
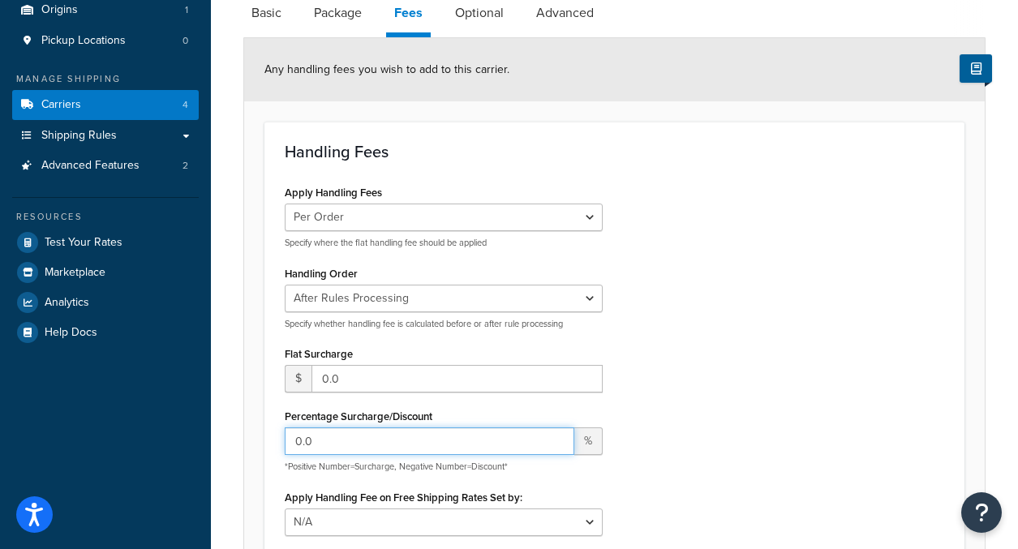
drag, startPoint x: 350, startPoint y: 438, endPoint x: 262, endPoint y: 438, distance: 88.4
click at [262, 438] on form "Any handling fees you wish to add to this carrier. Handling Fees Apply Handling…" at bounding box center [614, 435] width 740 height 794
type input "20"
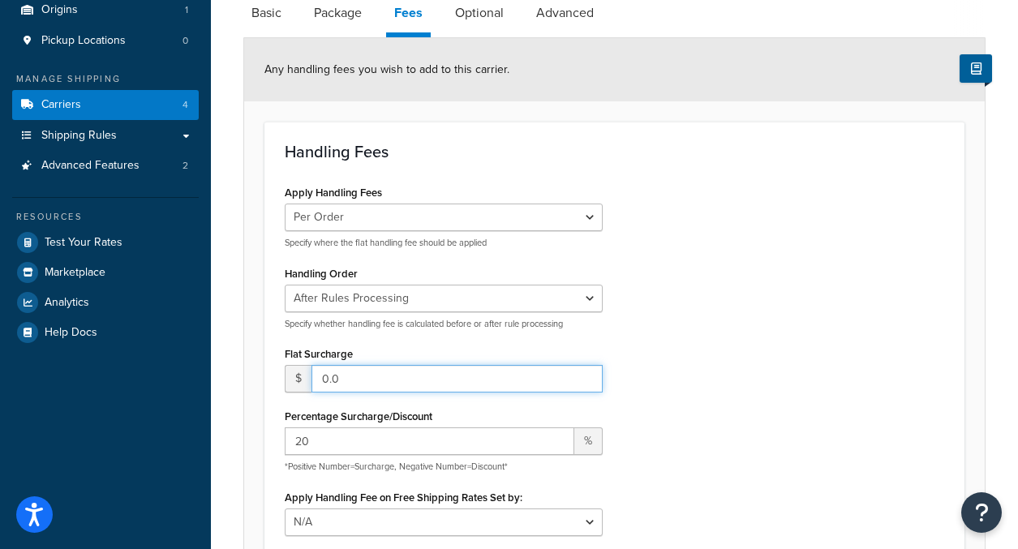
drag, startPoint x: 338, startPoint y: 385, endPoint x: 315, endPoint y: 380, distance: 24.0
click at [315, 380] on input "0.0" at bounding box center [456, 379] width 291 height 28
type input "3.50"
click at [811, 282] on div "Apply Handling Fees Per Order Per Item Per Package Specify where the flat handl…" at bounding box center [614, 364] width 684 height 367
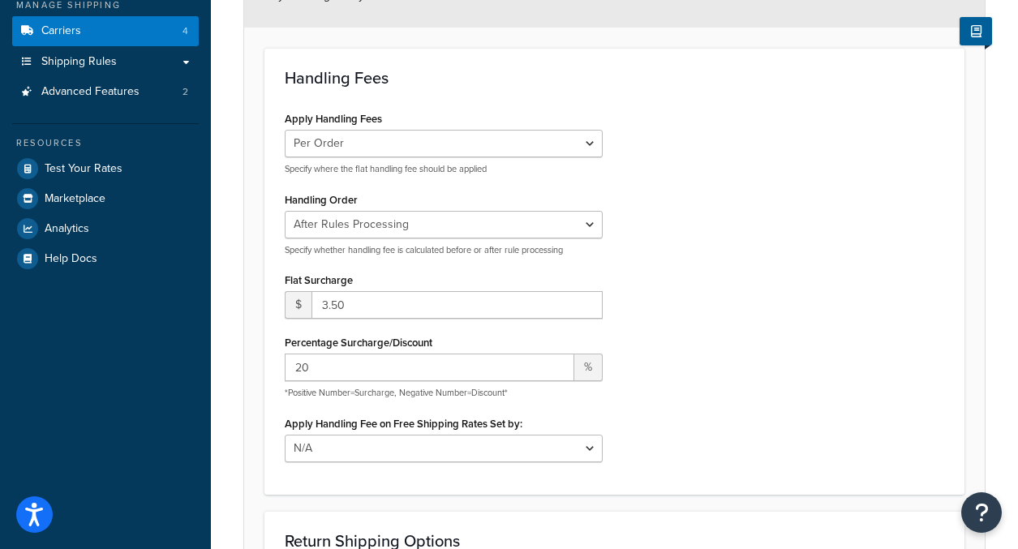
scroll to position [307, 0]
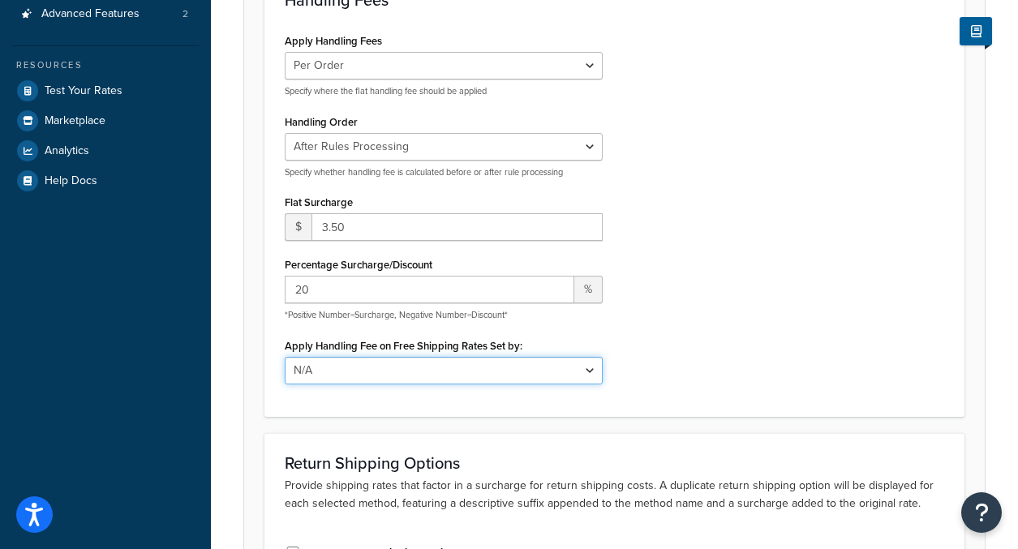
click at [363, 375] on select "N/A Fixed/Free Shipping Methods Free Promotion Rules All Free Shipping" at bounding box center [444, 371] width 318 height 28
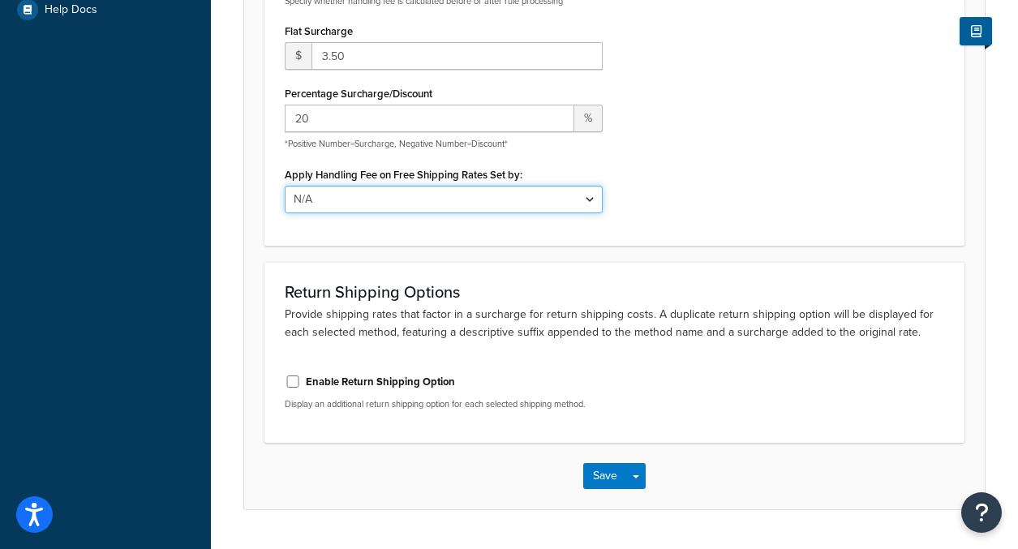
scroll to position [522, 0]
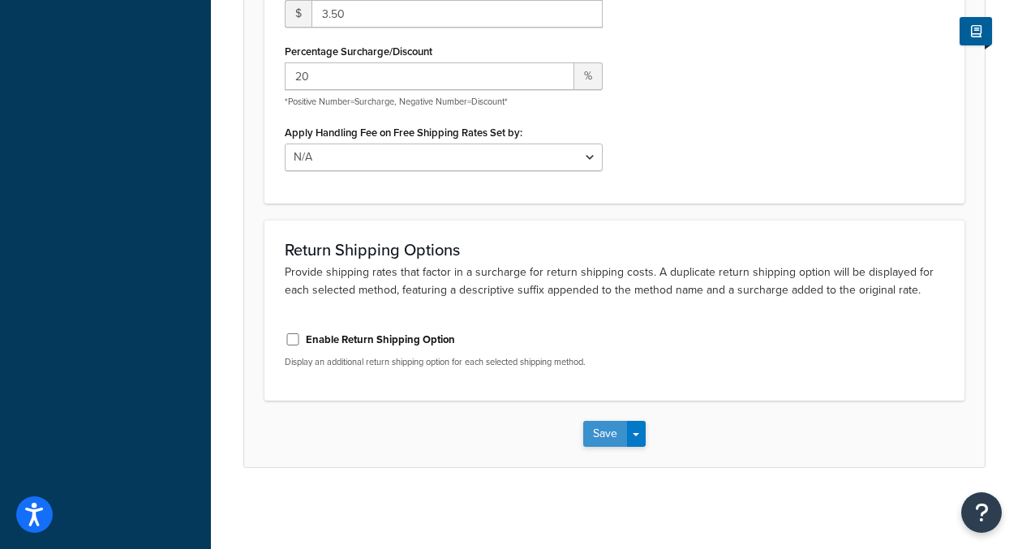
click at [598, 439] on button "Save" at bounding box center [605, 434] width 44 height 26
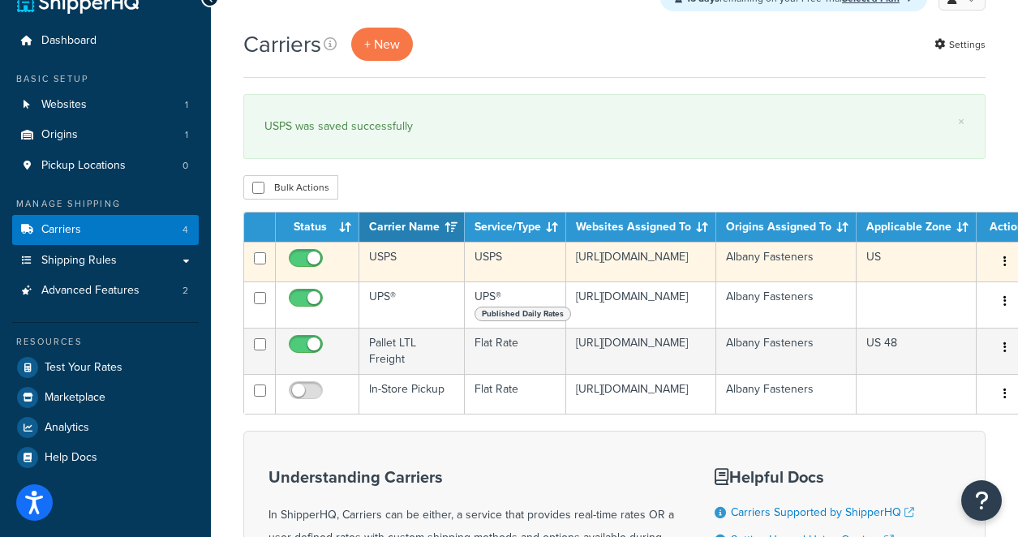
click at [998, 260] on button "button" at bounding box center [1004, 262] width 23 height 26
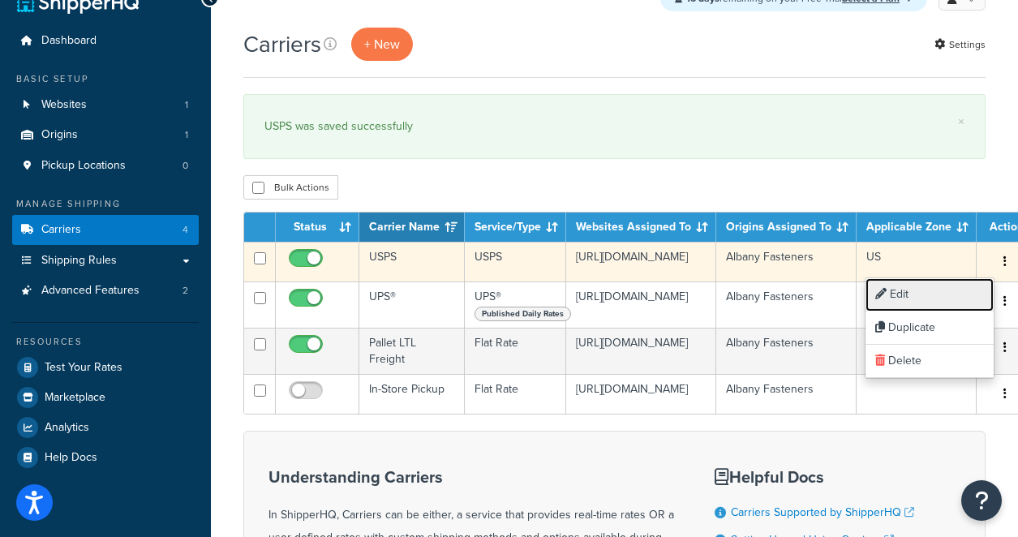
click at [918, 305] on link "Edit" at bounding box center [929, 294] width 128 height 33
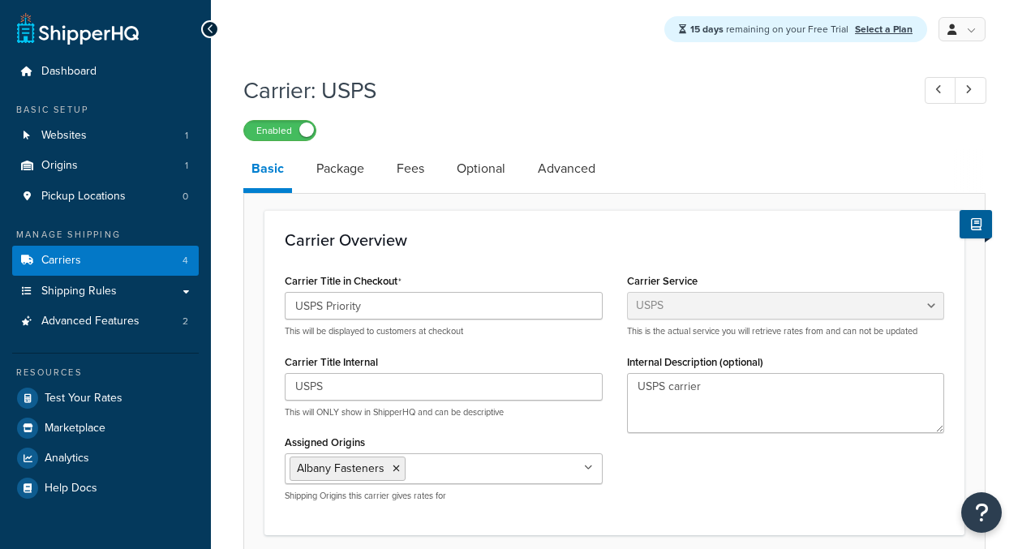
select select "usps"
select select "ONLINE"
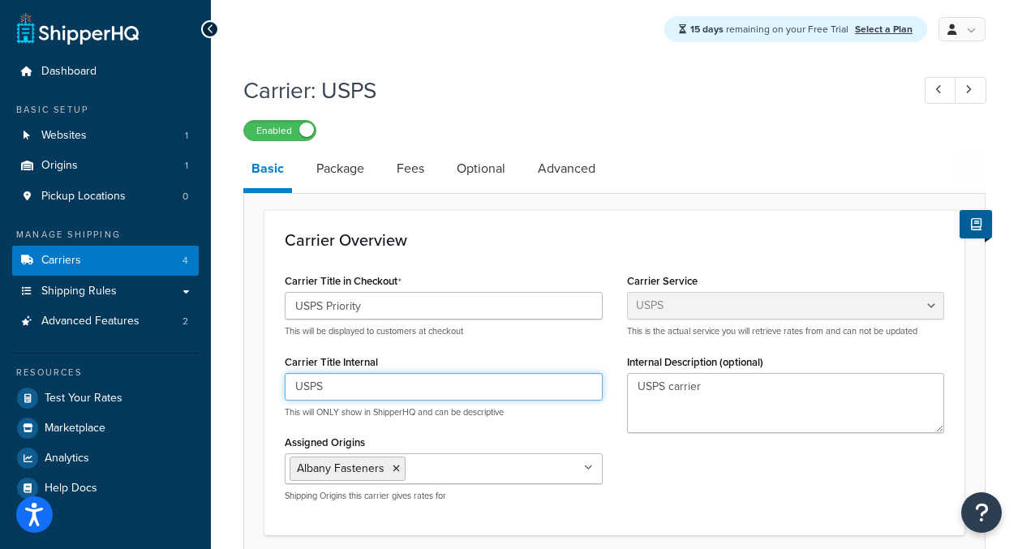
click at [372, 380] on input "USPS" at bounding box center [444, 387] width 318 height 28
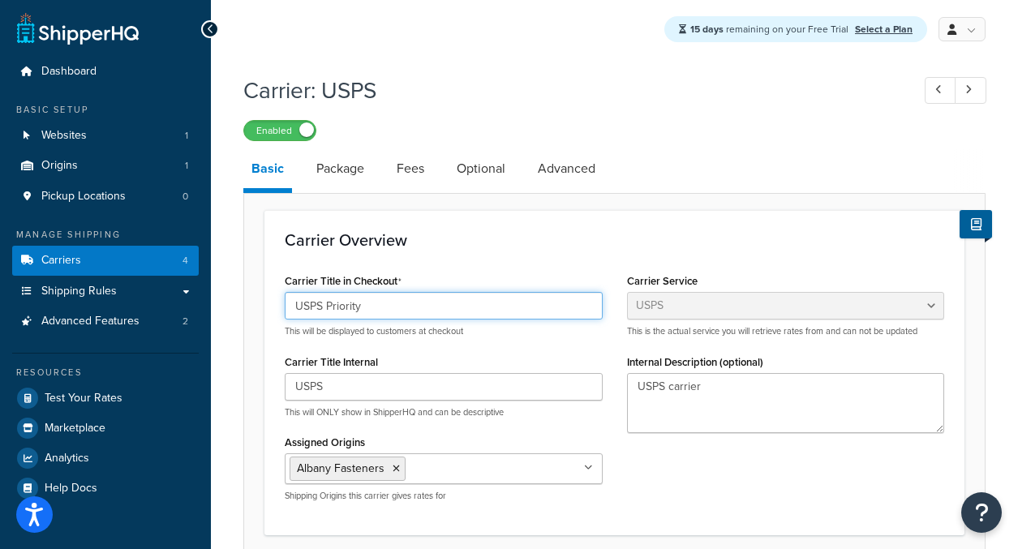
drag, startPoint x: 395, startPoint y: 311, endPoint x: 266, endPoint y: 308, distance: 129.0
click at [266, 308] on div "Carrier Overview Carrier Title in Checkout USPS Priority This will be displayed…" at bounding box center [614, 372] width 700 height 324
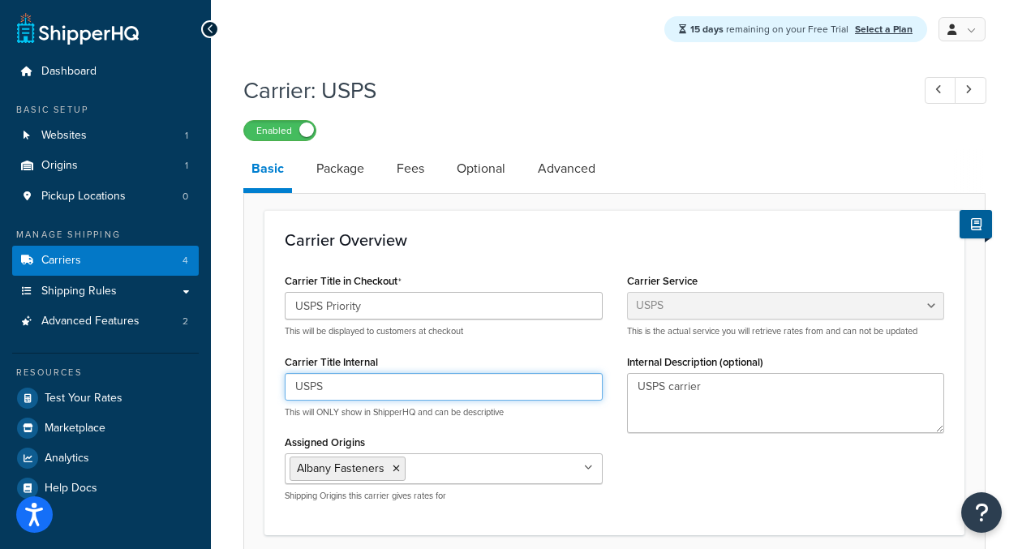
drag, startPoint x: 388, startPoint y: 388, endPoint x: 232, endPoint y: 396, distance: 155.9
paste input "Priority"
type input "USPS Priority"
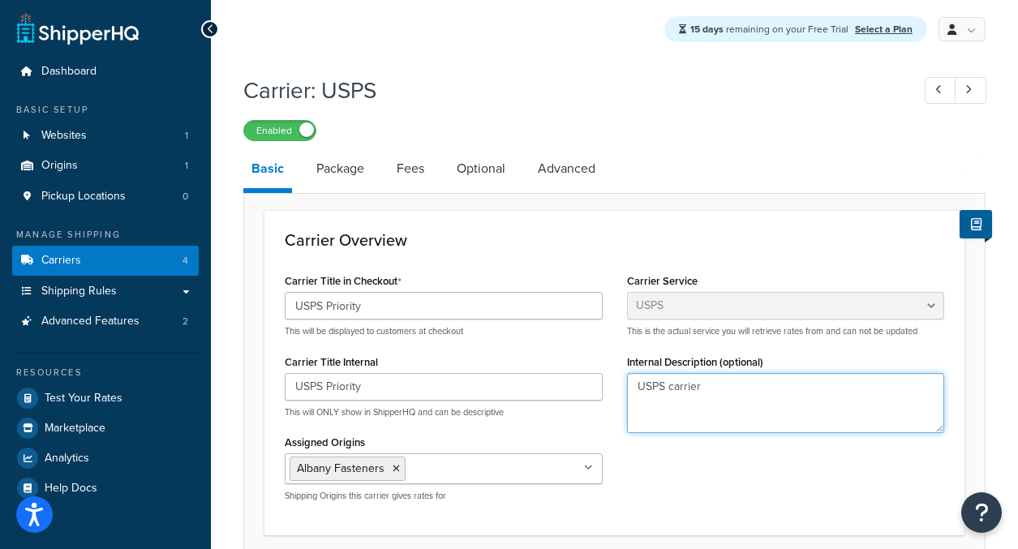
click at [667, 393] on textarea "USPS carrier" at bounding box center [786, 403] width 318 height 60
type textarea "USPS Priority Inside [GEOGRAPHIC_DATA] AK, [GEOGRAPHIC_DATA], AA, AE, AP, CZ, F…"
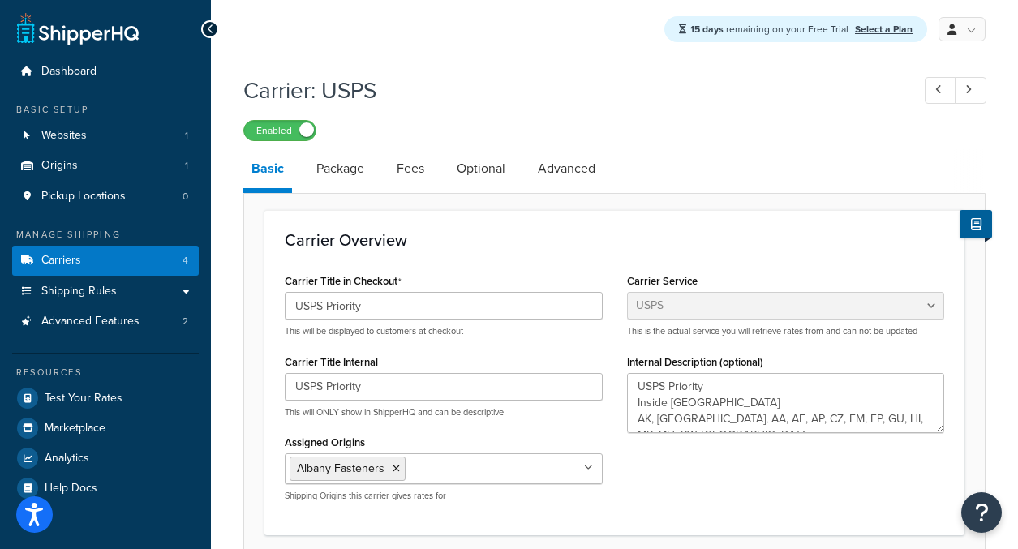
click at [704, 491] on div "Carrier Title in Checkout USPS Priority This will be displayed to customers at …" at bounding box center [614, 391] width 684 height 245
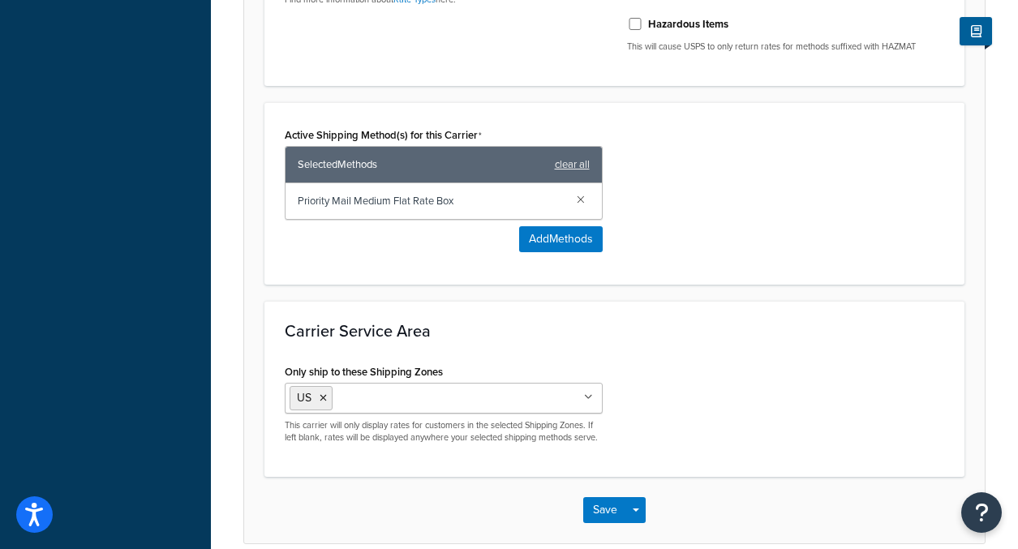
scroll to position [674, 0]
click at [321, 399] on icon at bounding box center [323, 398] width 7 height 10
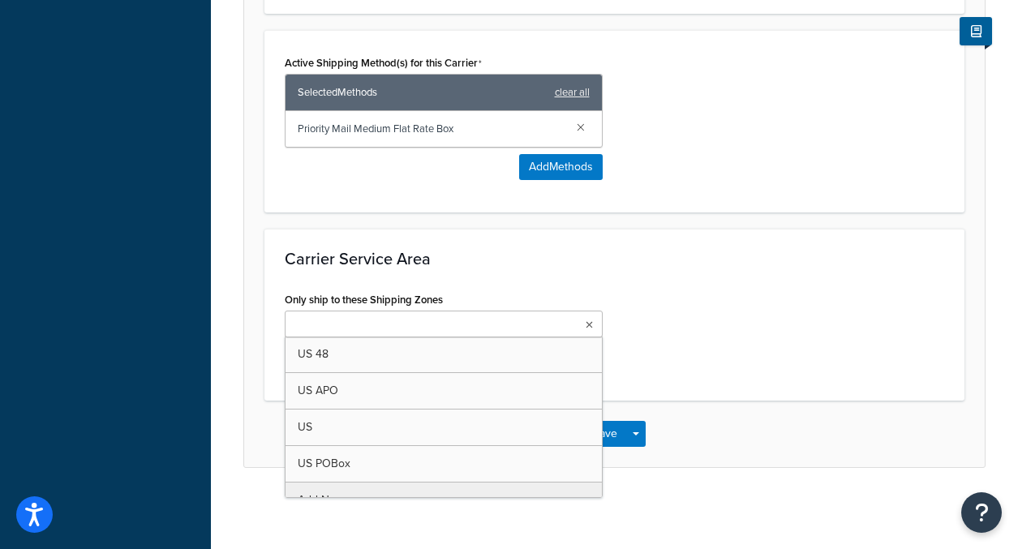
scroll to position [759, 0]
click at [869, 369] on div "Only ship to these Shipping Zones US 48 US APO [GEOGRAPHIC_DATA] [GEOGRAPHIC_DA…" at bounding box center [614, 334] width 684 height 92
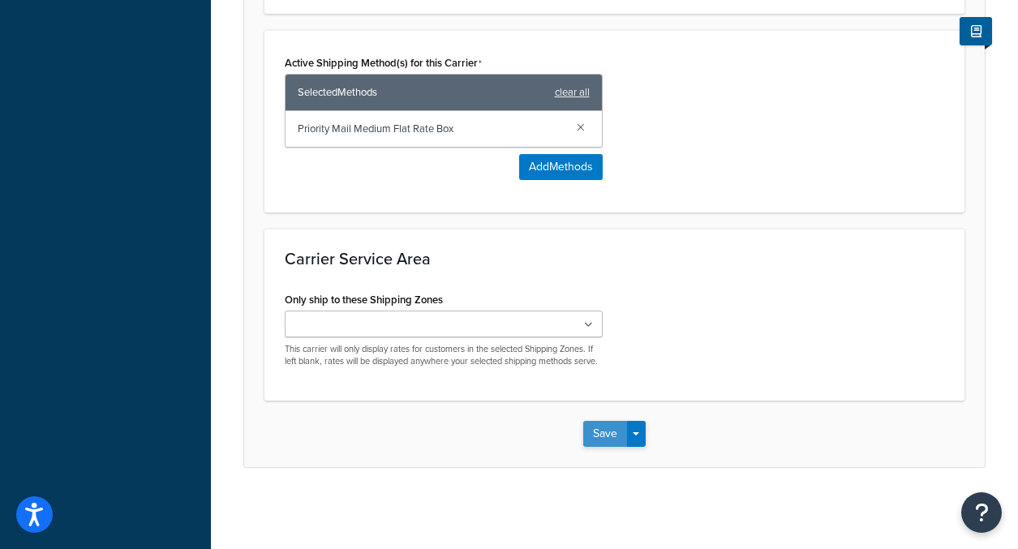
click at [616, 436] on button "Save" at bounding box center [605, 434] width 44 height 26
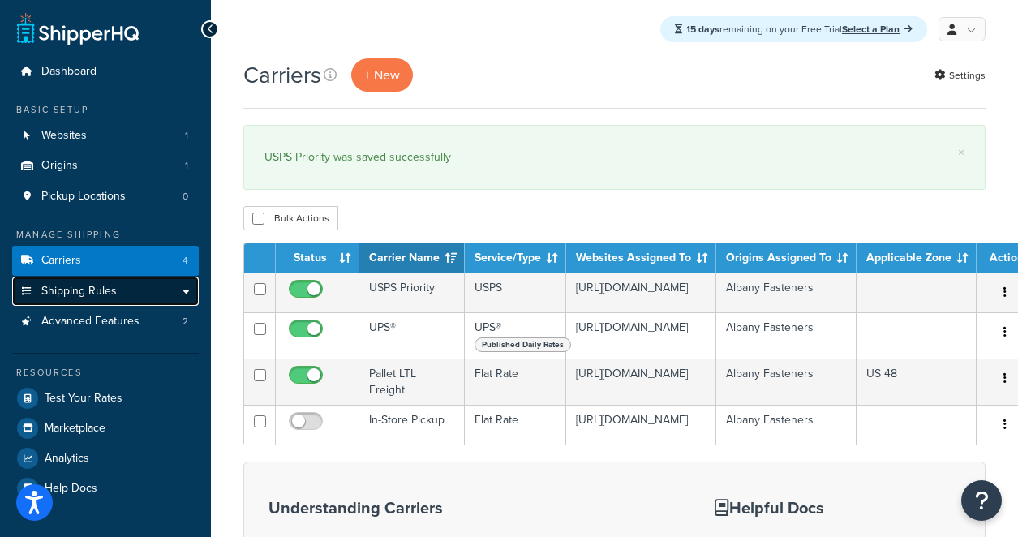
click at [88, 293] on span "Shipping Rules" at bounding box center [78, 292] width 75 height 14
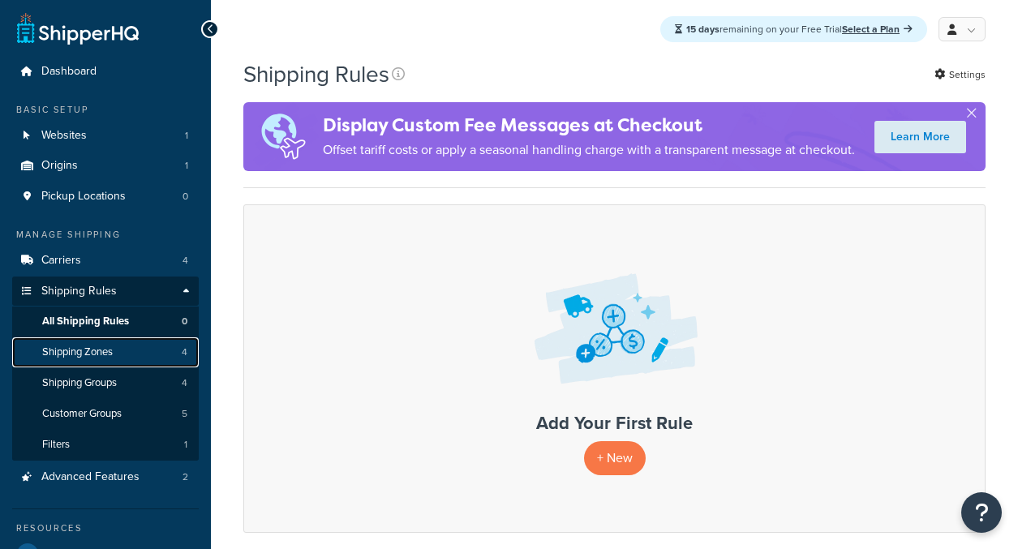
click at [73, 354] on span "Shipping Zones" at bounding box center [77, 352] width 71 height 14
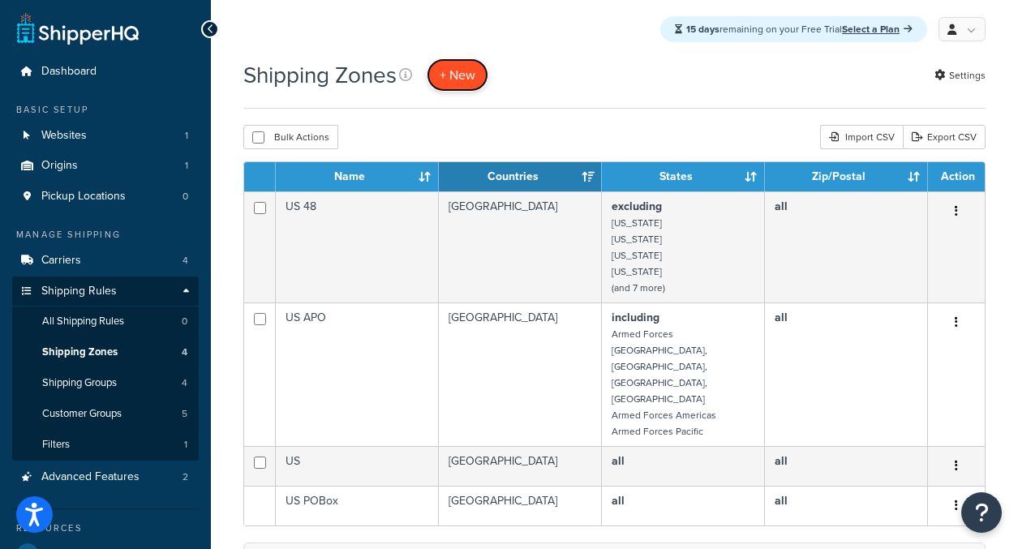
click at [470, 78] on span "+ New" at bounding box center [458, 75] width 36 height 19
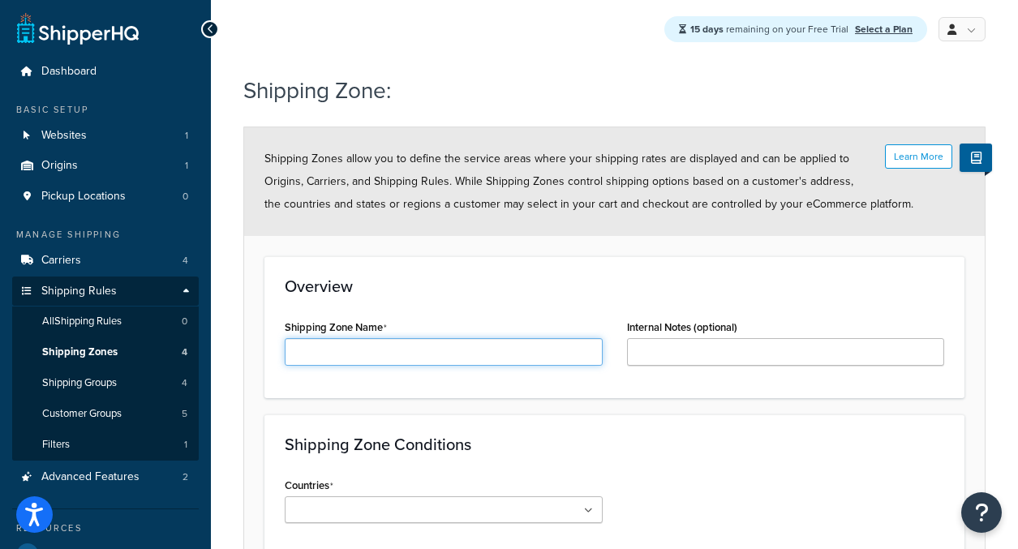
click at [343, 346] on input "Shipping Zone Name" at bounding box center [444, 352] width 318 height 28
type input "USPS Priority"
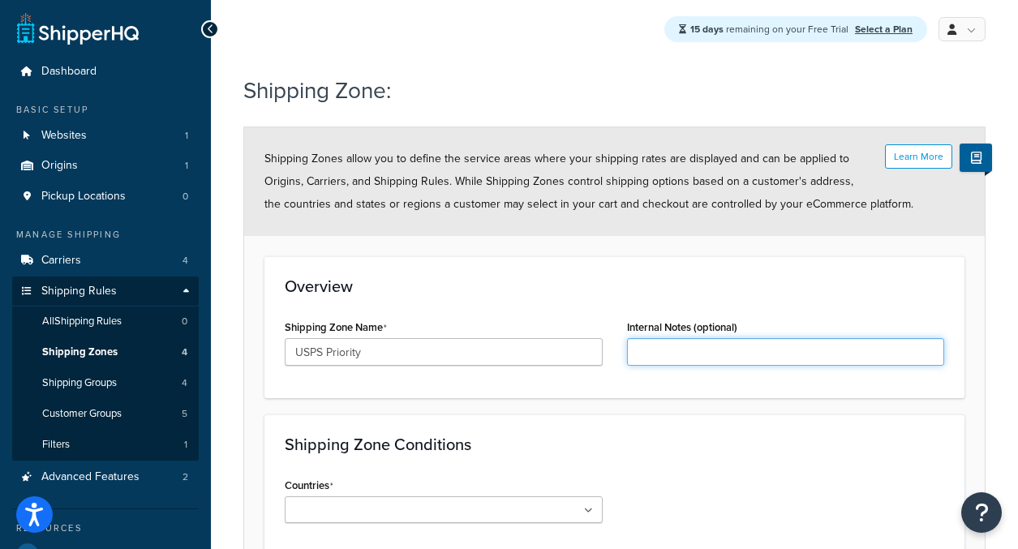
click at [686, 347] on input "Internal Notes (optional)" at bounding box center [786, 352] width 318 height 28
type input "AK, AS, AA, AE, AP, CZ, FM, FP, GU, HI, MP, MH, PW, PR"
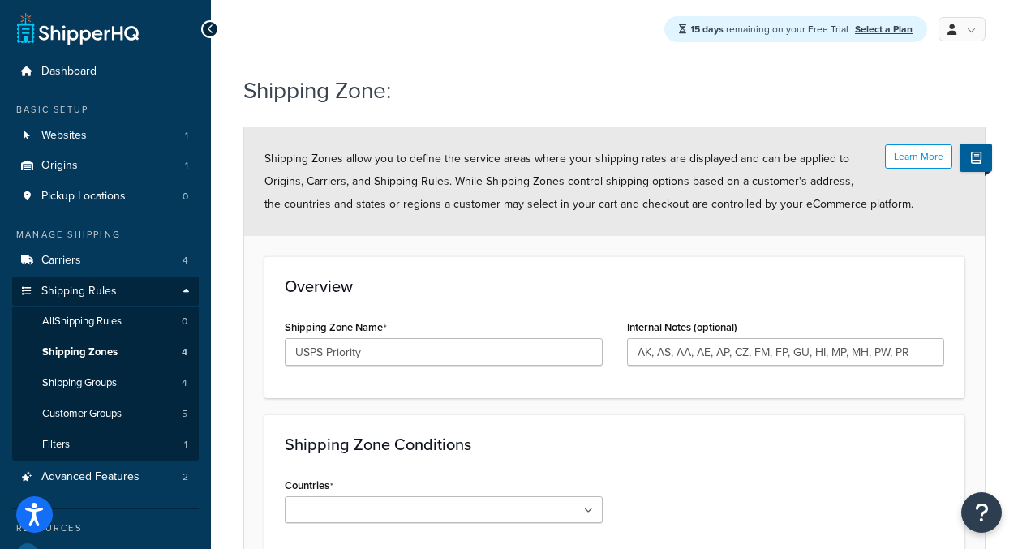
click at [634, 455] on div "Shipping Zone Conditions Countries All Countries ALL [GEOGRAPHIC_DATA] [GEOGRAP…" at bounding box center [614, 484] width 700 height 141
click at [500, 509] on ul at bounding box center [444, 509] width 318 height 27
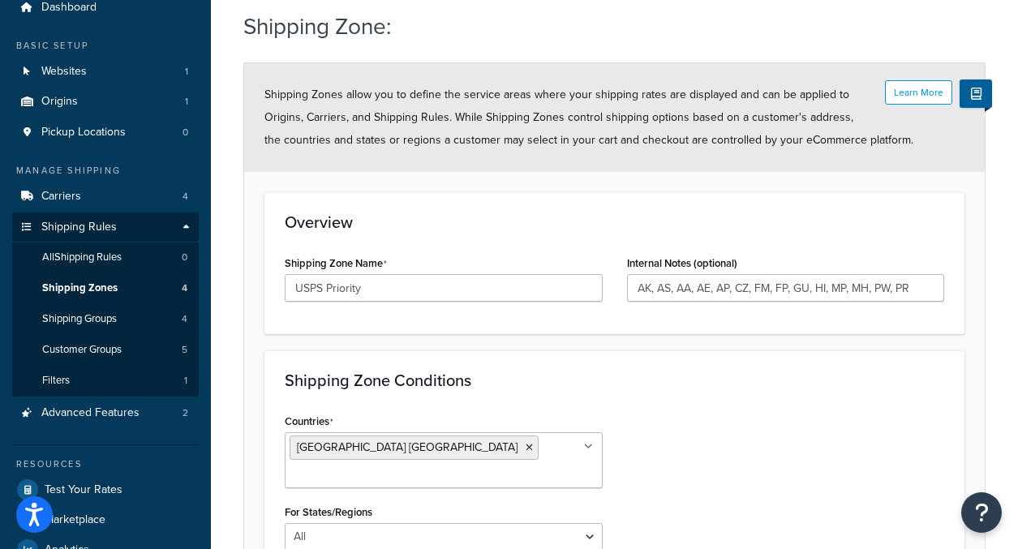
click at [817, 390] on div "Shipping Zone Conditions Countries [GEOGRAPHIC_DATA] [GEOGRAPHIC_DATA] All Coun…" at bounding box center [614, 529] width 700 height 358
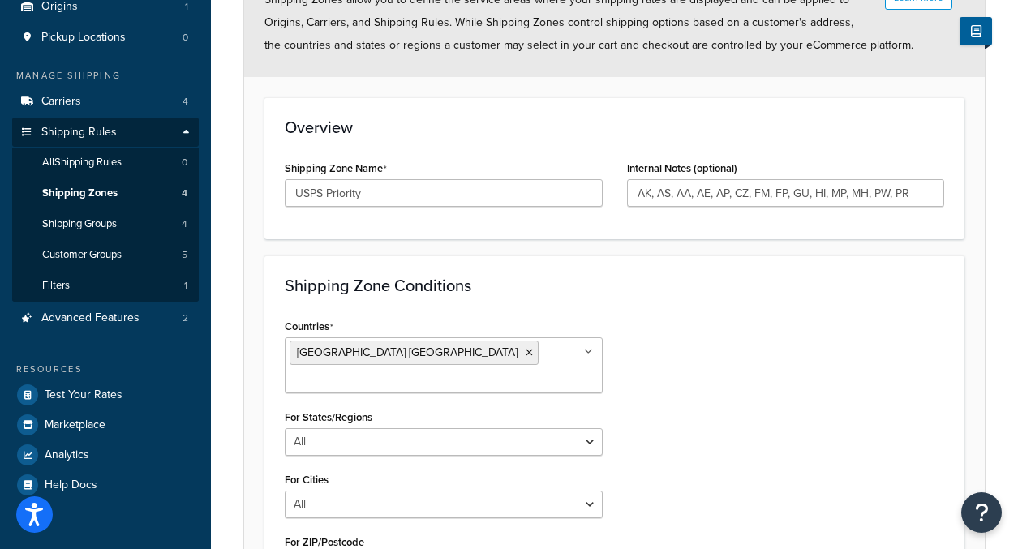
scroll to position [199, 0]
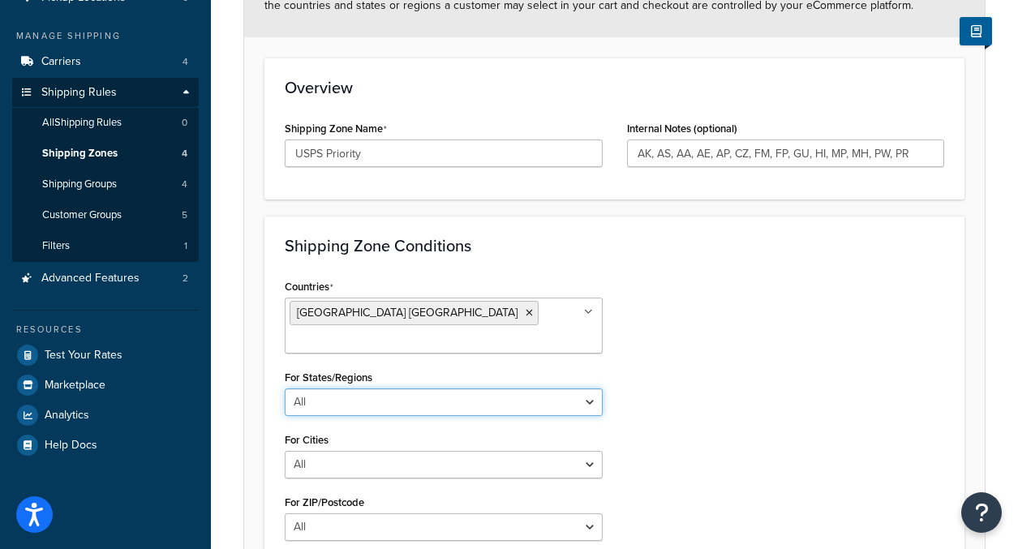
click at [517, 388] on select "All Including Excluding" at bounding box center [444, 402] width 318 height 28
select select "including"
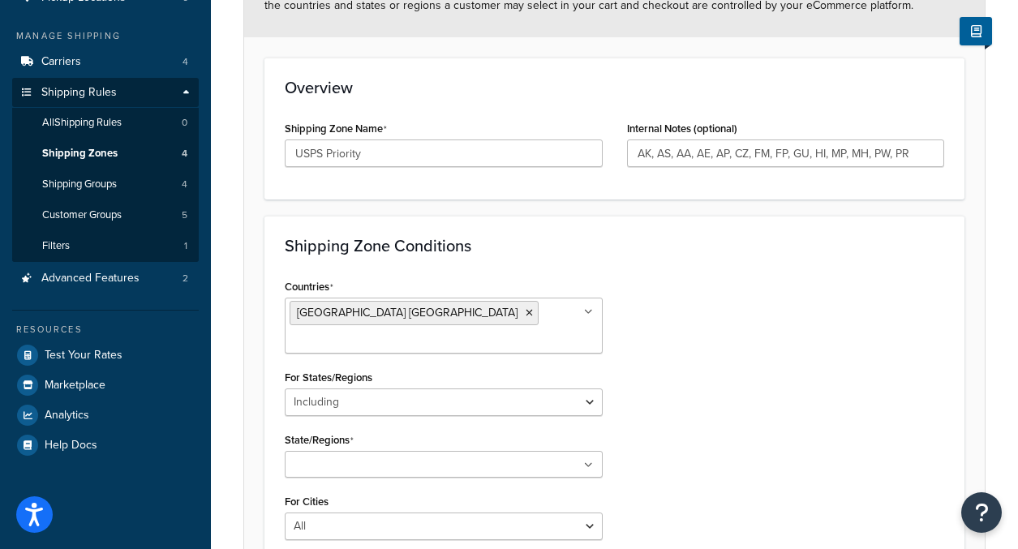
click at [367, 457] on input "State/Regions" at bounding box center [362, 466] width 144 height 18
click at [817, 411] on div "Countries [GEOGRAPHIC_DATA] [GEOGRAPHIC_DATA] All Countries ALL [GEOGRAPHIC_DAT…" at bounding box center [614, 445] width 684 height 340
click at [594, 451] on ul at bounding box center [444, 464] width 318 height 27
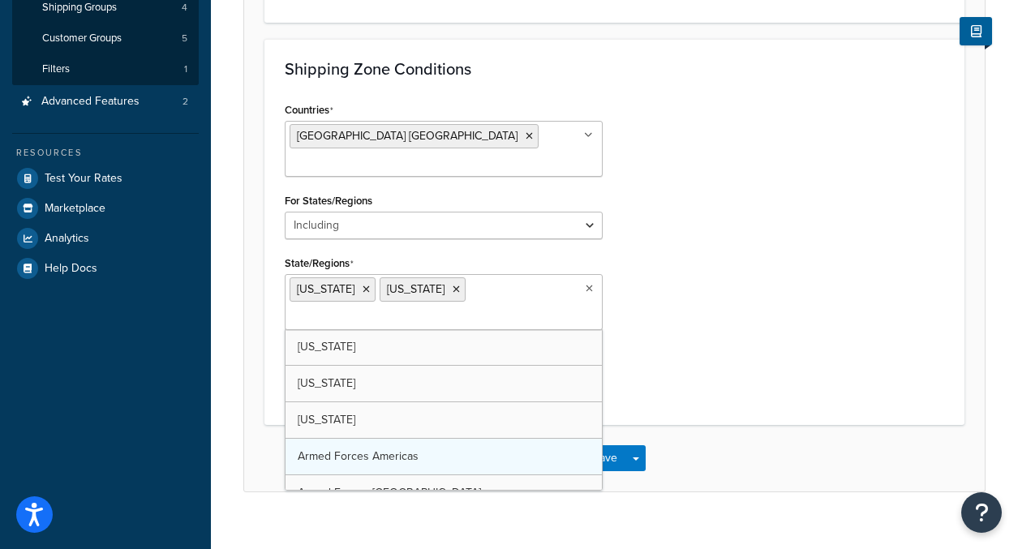
scroll to position [380, 0]
